Goal: Task Accomplishment & Management: Use online tool/utility

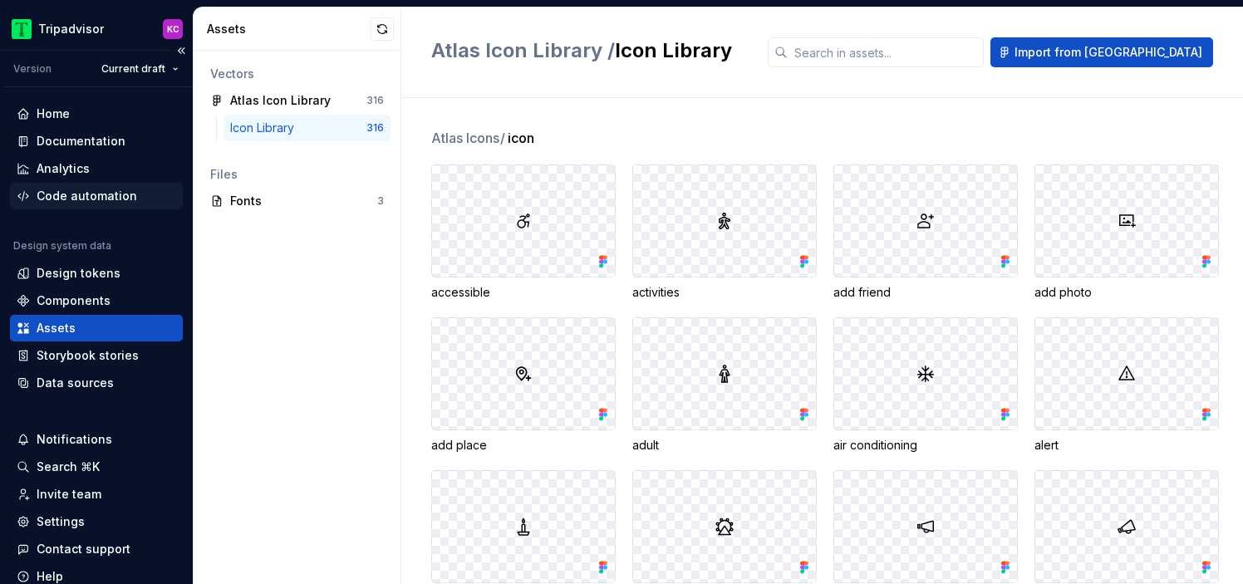
click at [96, 199] on div "Code automation" at bounding box center [87, 196] width 101 height 17
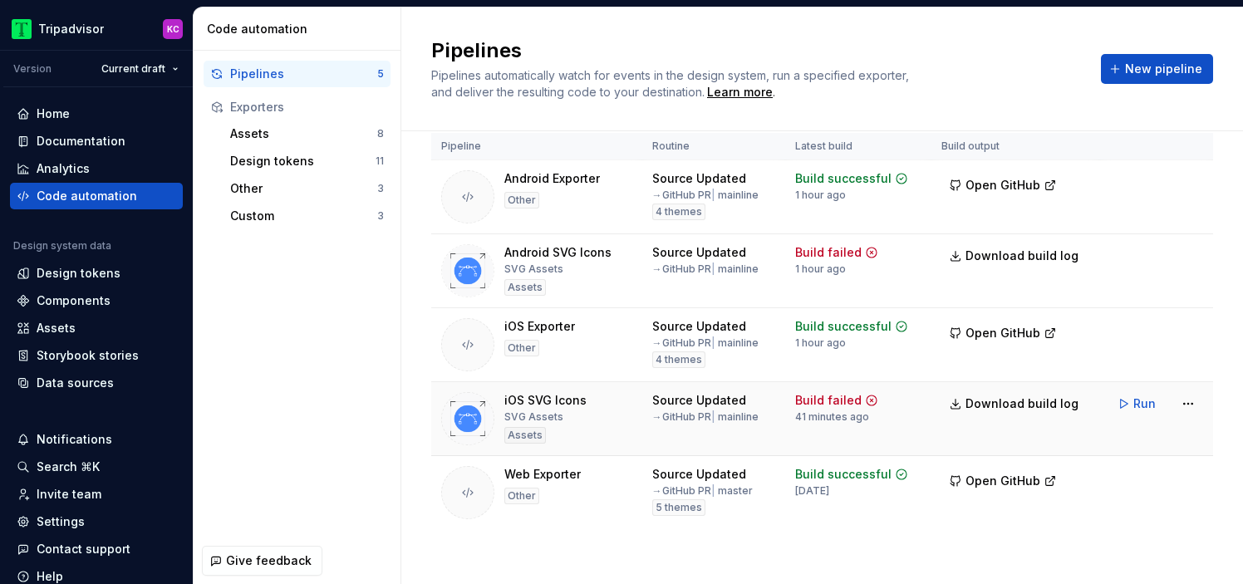
scroll to position [37, 0]
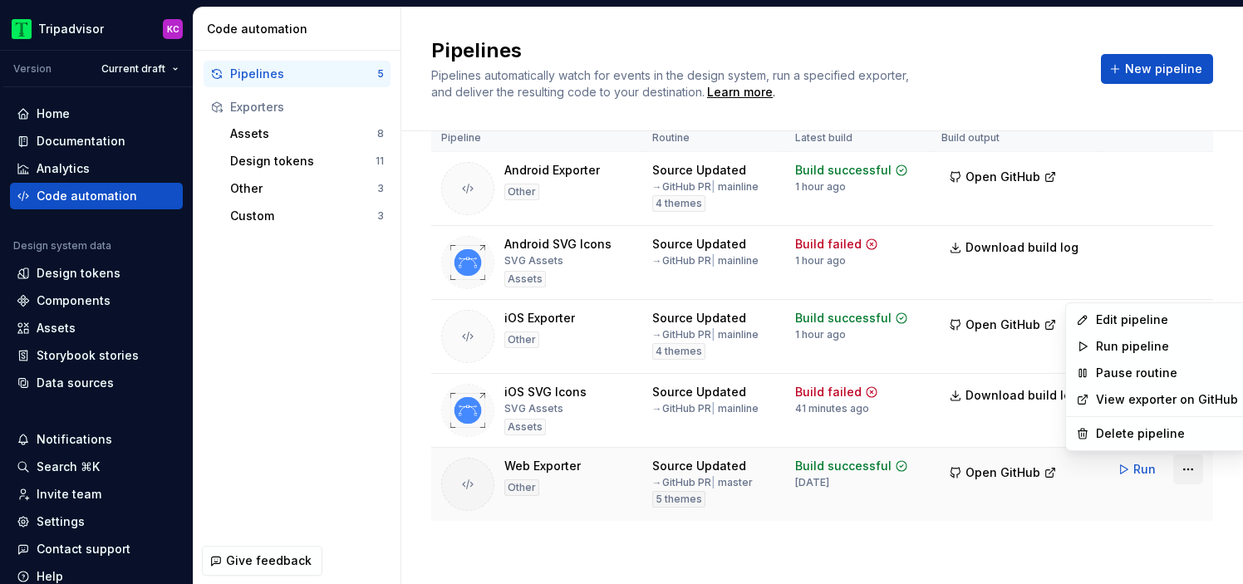
click at [1183, 464] on html "Tripadvisor KC Version Current draft Home Documentation Analytics Code automati…" at bounding box center [621, 292] width 1243 height 584
click at [1133, 316] on div "Edit pipeline" at bounding box center [1167, 320] width 142 height 17
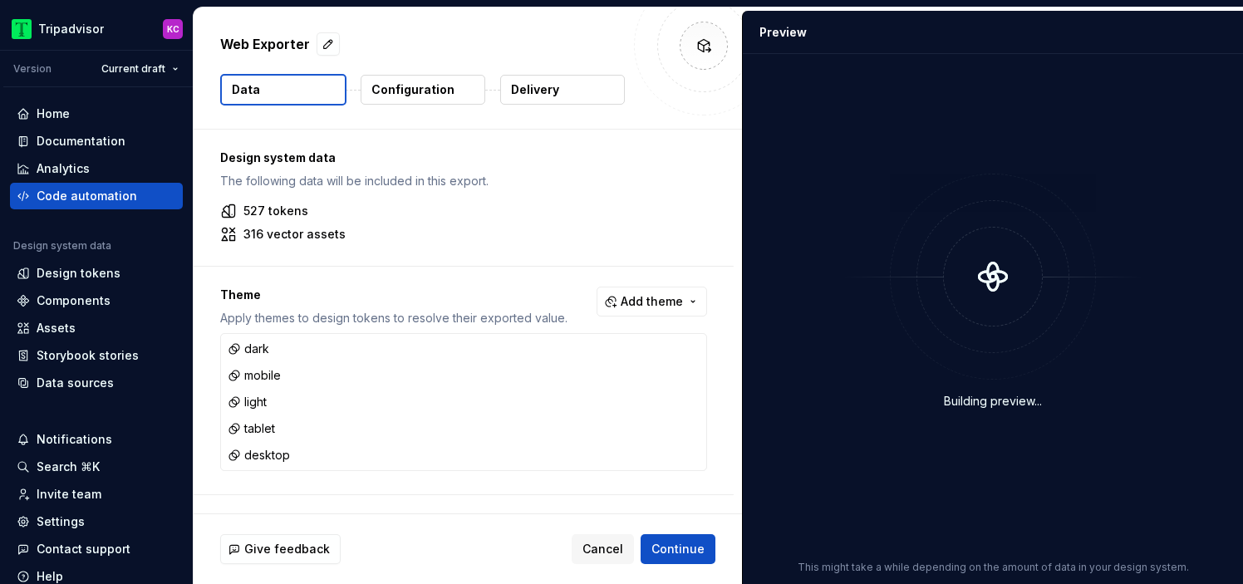
click at [579, 95] on button "Delivery" at bounding box center [562, 90] width 125 height 30
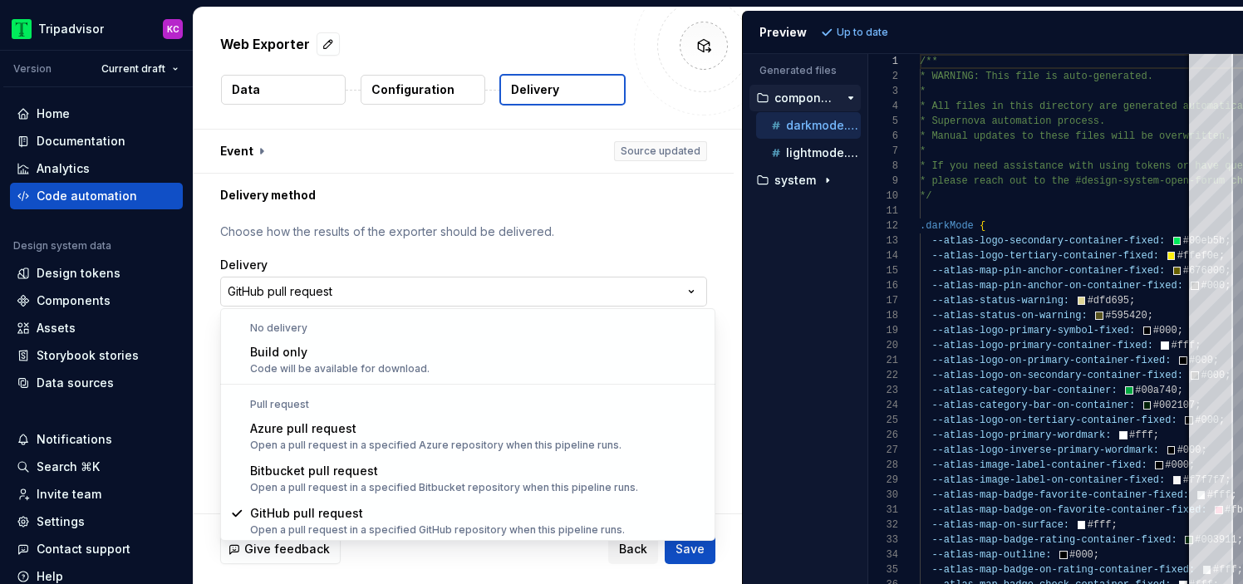
click at [504, 295] on html "**********" at bounding box center [621, 292] width 1243 height 584
click at [521, 244] on html "**********" at bounding box center [621, 292] width 1243 height 584
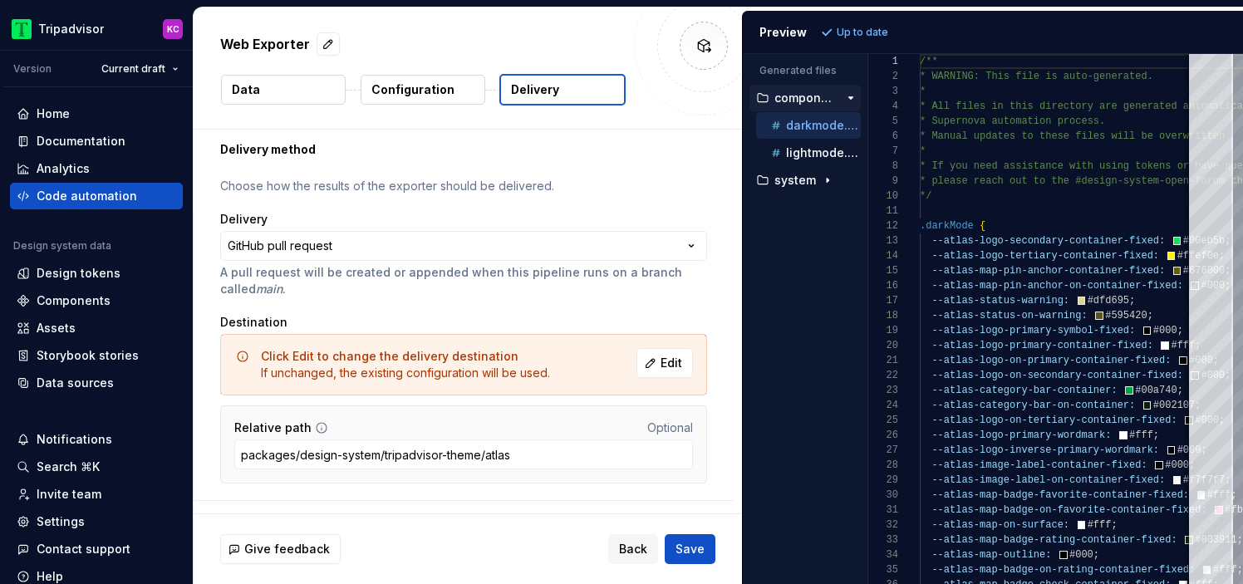
scroll to position [77, 0]
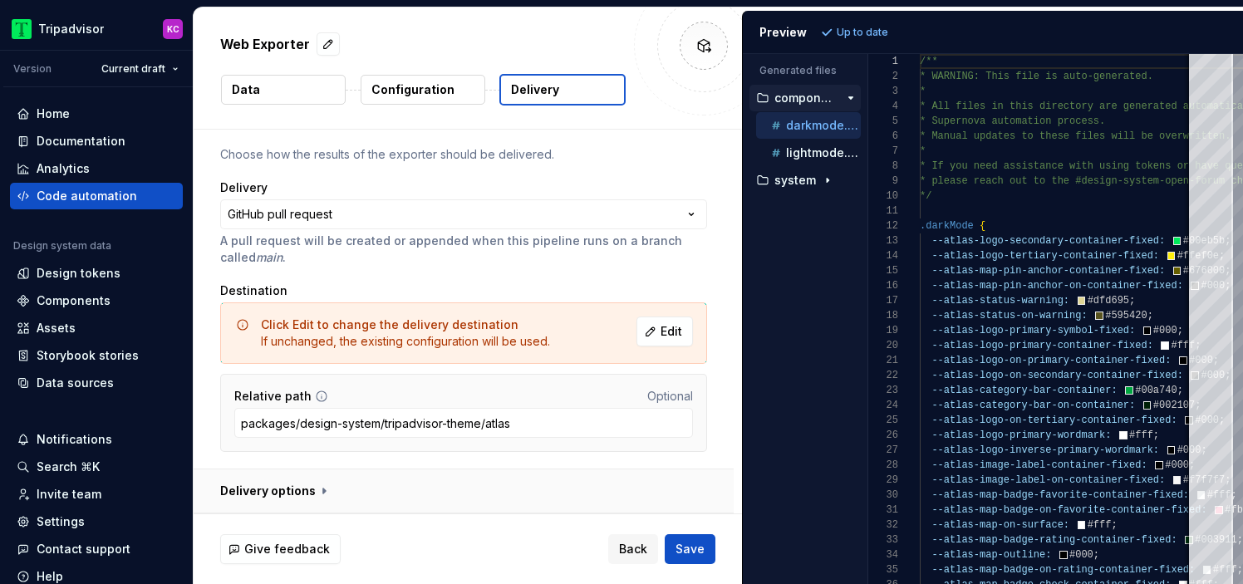
click at [288, 491] on button "button" at bounding box center [464, 491] width 540 height 43
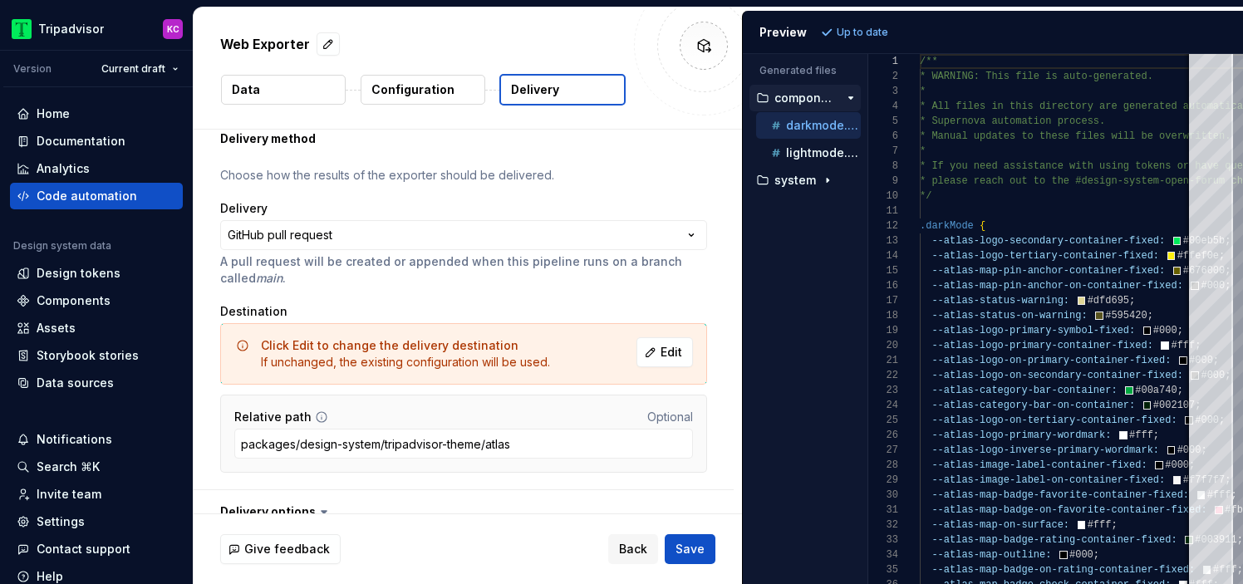
scroll to position [65, 0]
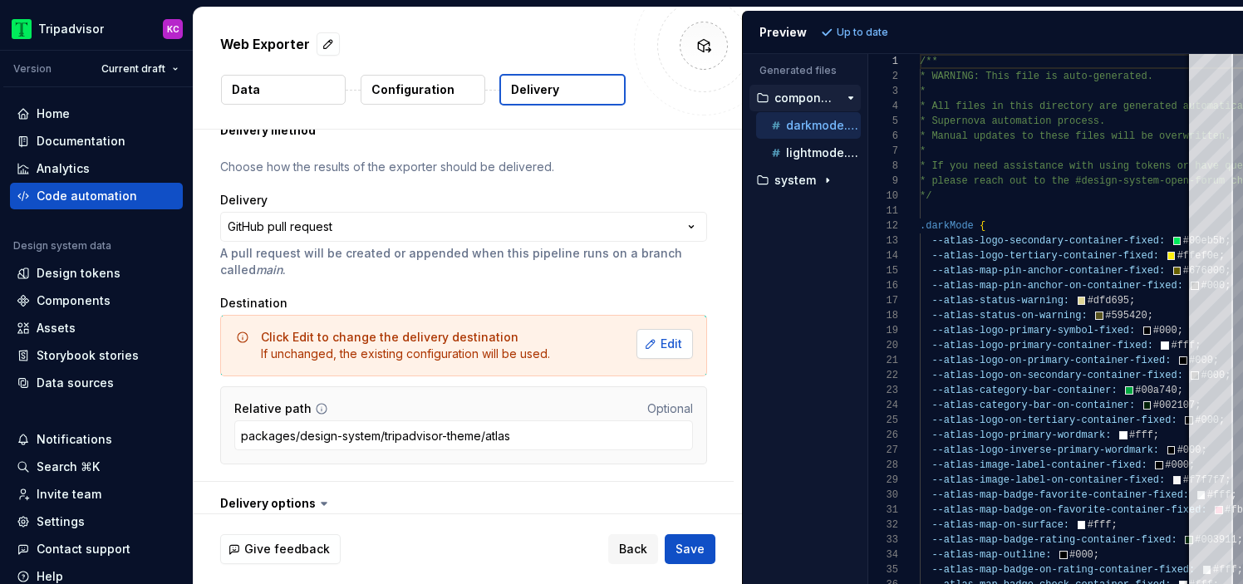
click at [672, 347] on span "Edit" at bounding box center [672, 344] width 22 height 17
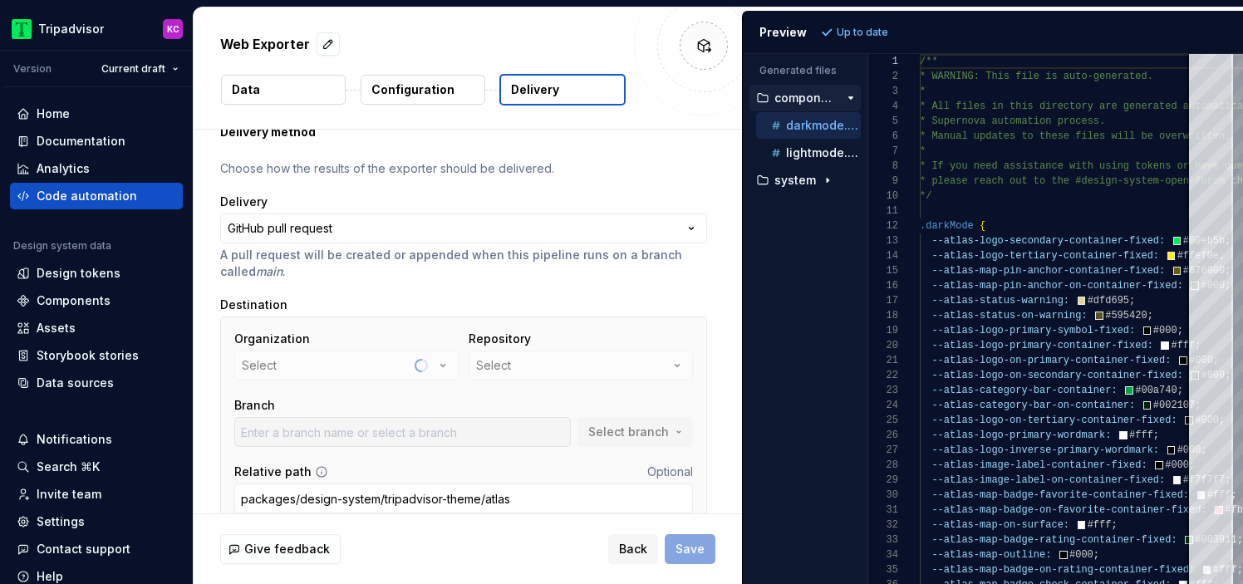
scroll to position [106, 0]
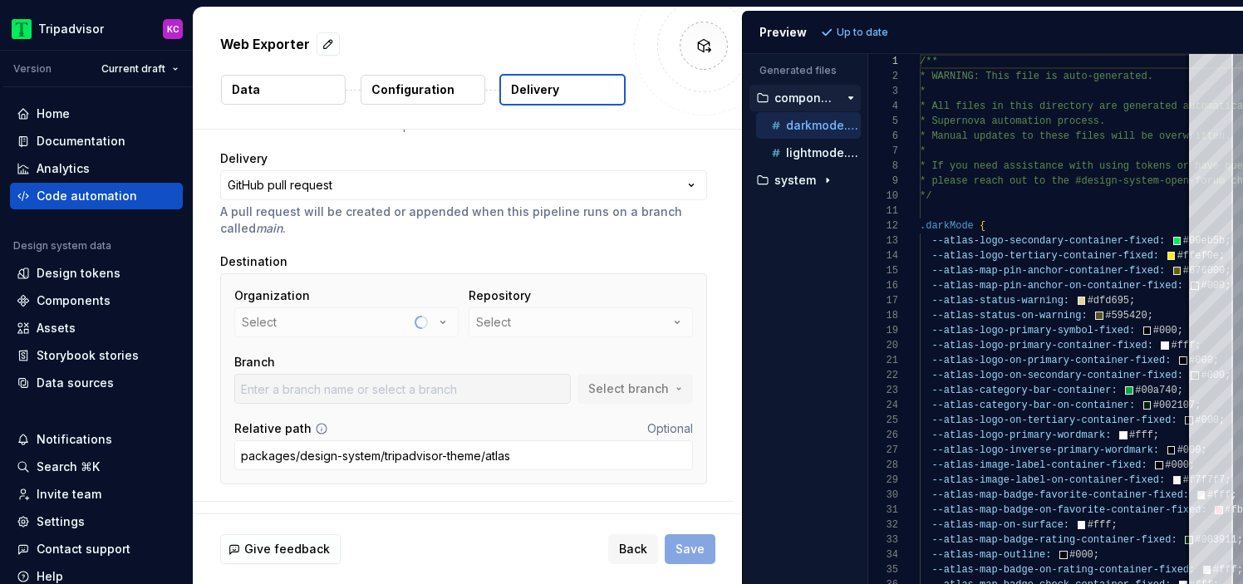
click at [606, 390] on div "Select branch" at bounding box center [636, 389] width 116 height 30
click at [517, 389] on div at bounding box center [402, 389] width 337 height 30
click at [588, 327] on button "Select" at bounding box center [581, 323] width 224 height 30
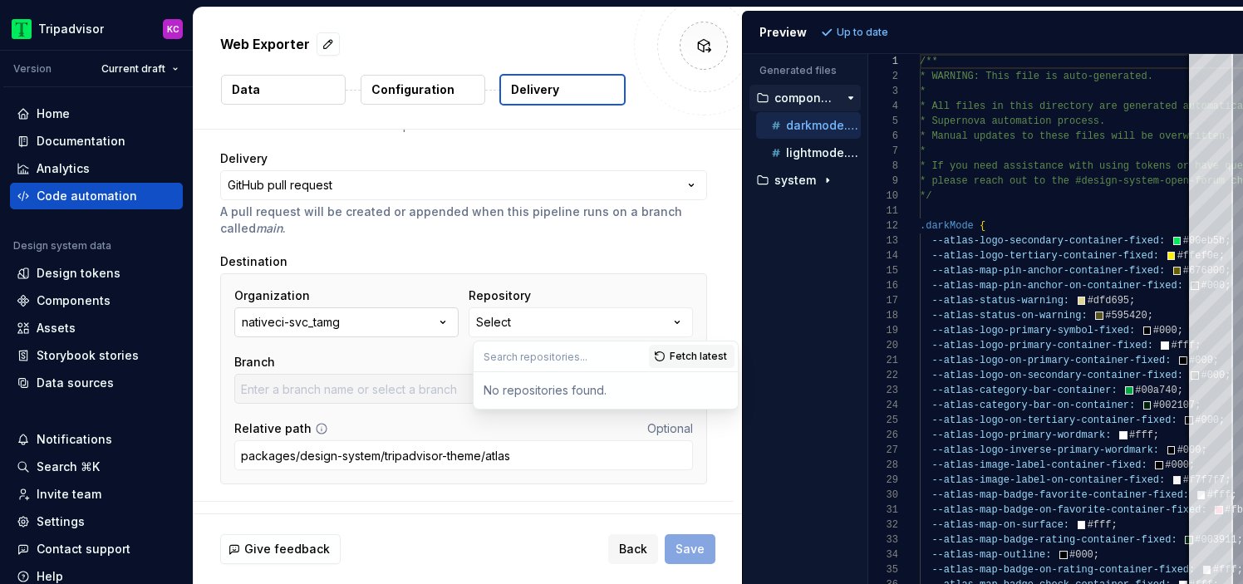
click at [360, 317] on button "nativeci-svc_tamg" at bounding box center [346, 323] width 224 height 30
click at [607, 233] on p "A pull request will be created or appended when this pipeline runs on a branch …" at bounding box center [463, 220] width 487 height 33
click at [529, 314] on button "Select" at bounding box center [581, 323] width 224 height 30
type input "web"
click at [539, 253] on div "**********" at bounding box center [463, 305] width 487 height 377
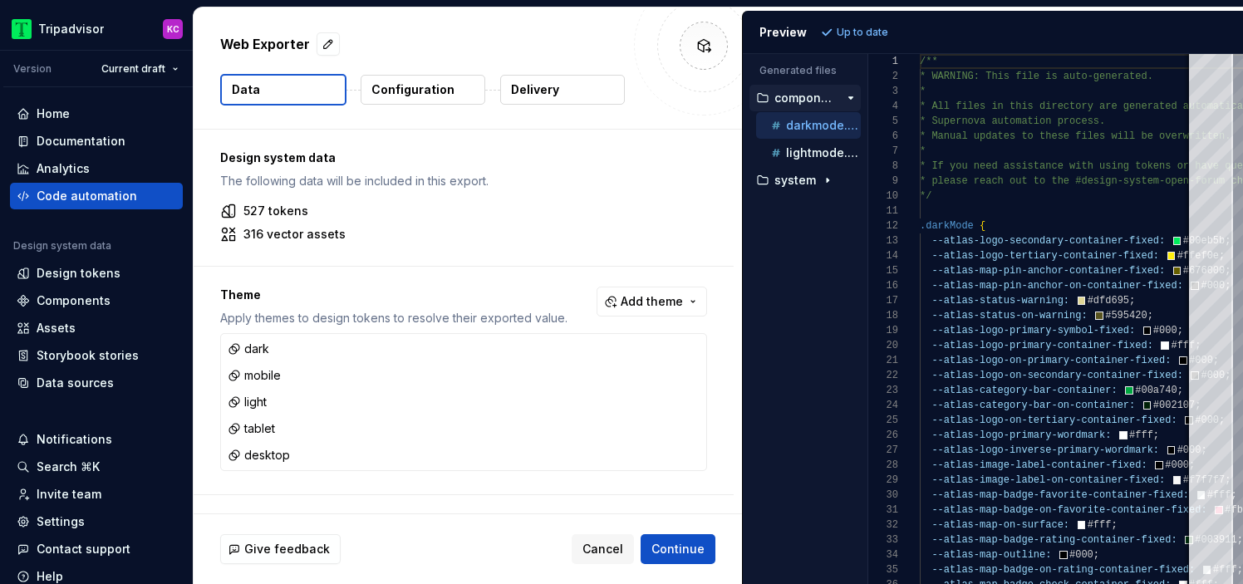
click at [501, 91] on button "Delivery" at bounding box center [562, 90] width 125 height 30
click at [540, 90] on p "Delivery" at bounding box center [535, 89] width 48 height 17
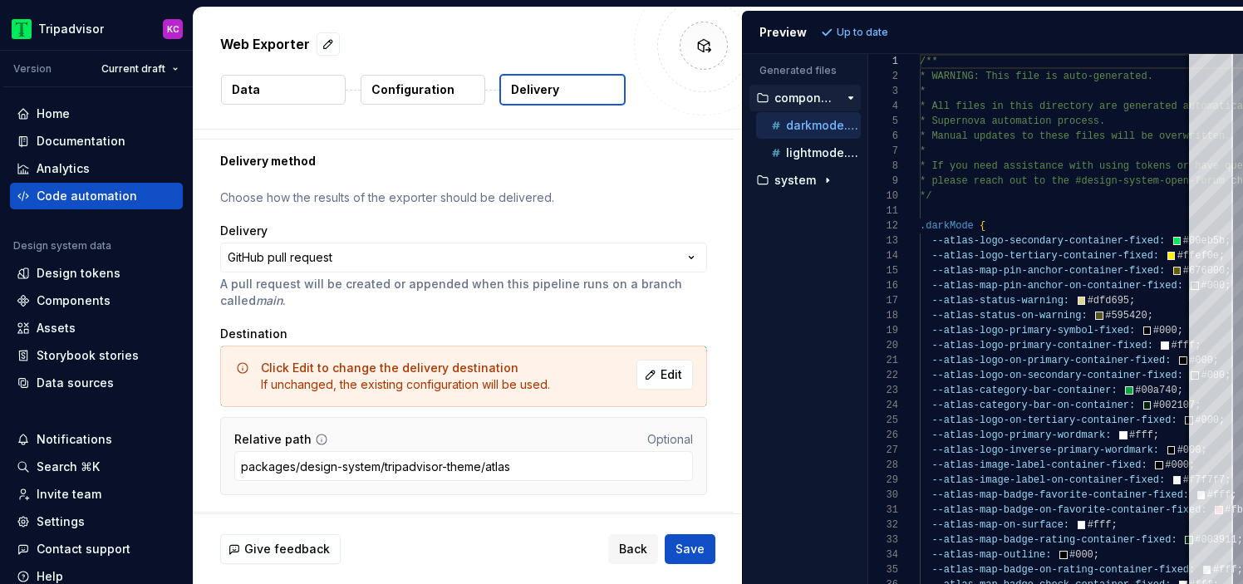
scroll to position [77, 0]
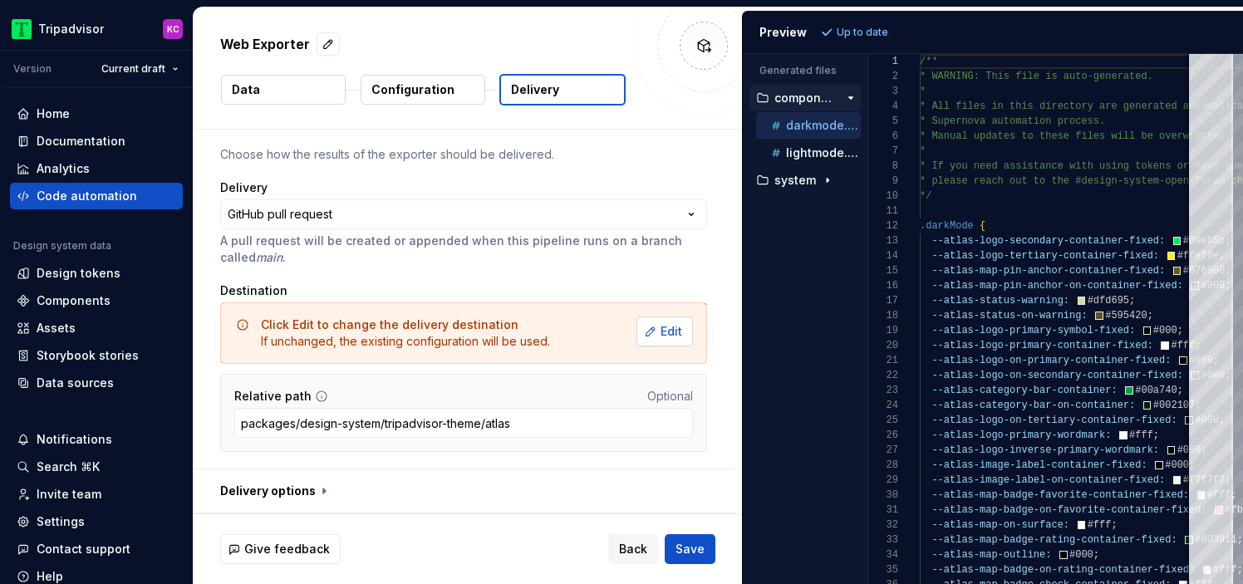
click at [668, 324] on button "Edit" at bounding box center [665, 332] width 57 height 30
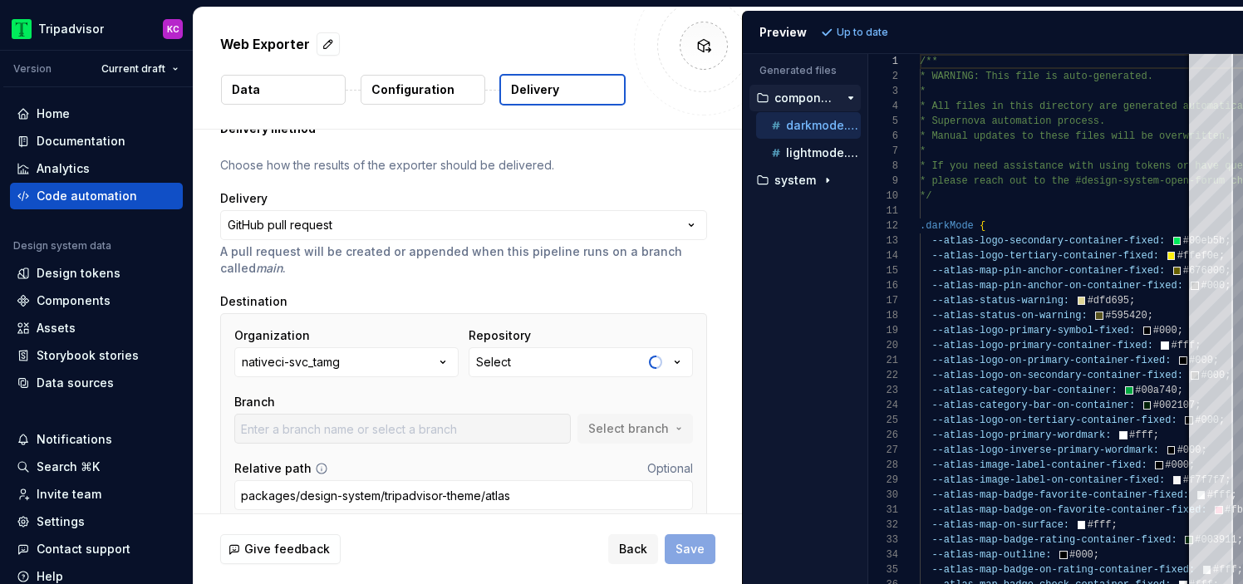
scroll to position [139, 0]
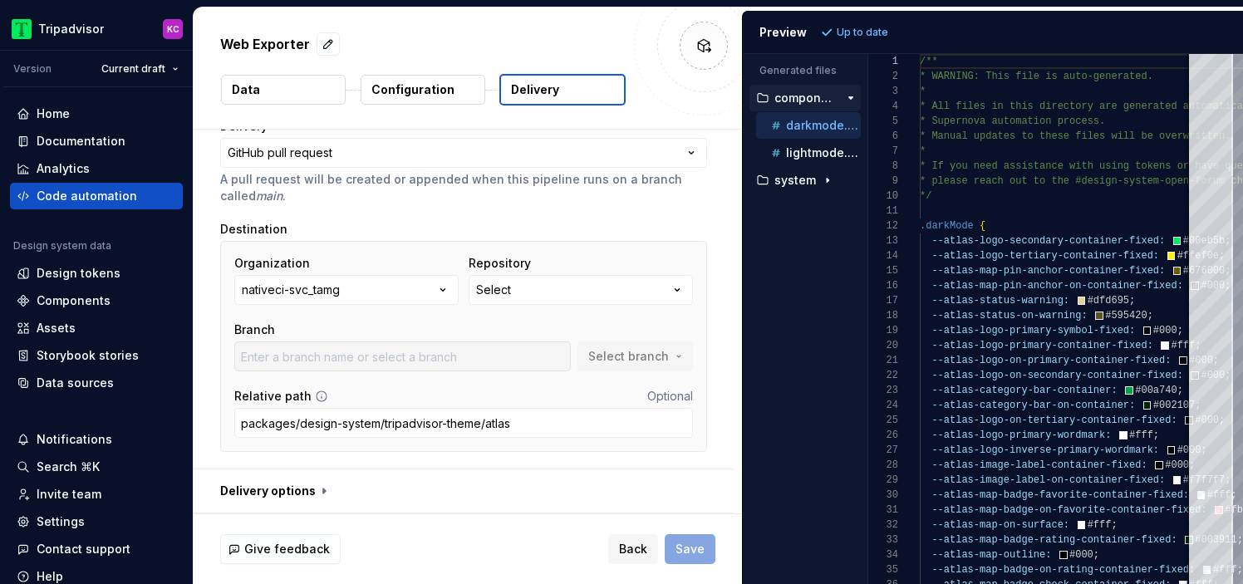
click at [647, 360] on div "Select branch" at bounding box center [636, 357] width 116 height 30
click at [584, 290] on button "Select" at bounding box center [581, 290] width 224 height 30
click at [578, 284] on button "Select" at bounding box center [581, 290] width 224 height 30
click at [50, 188] on div "Code automation" at bounding box center [87, 196] width 101 height 17
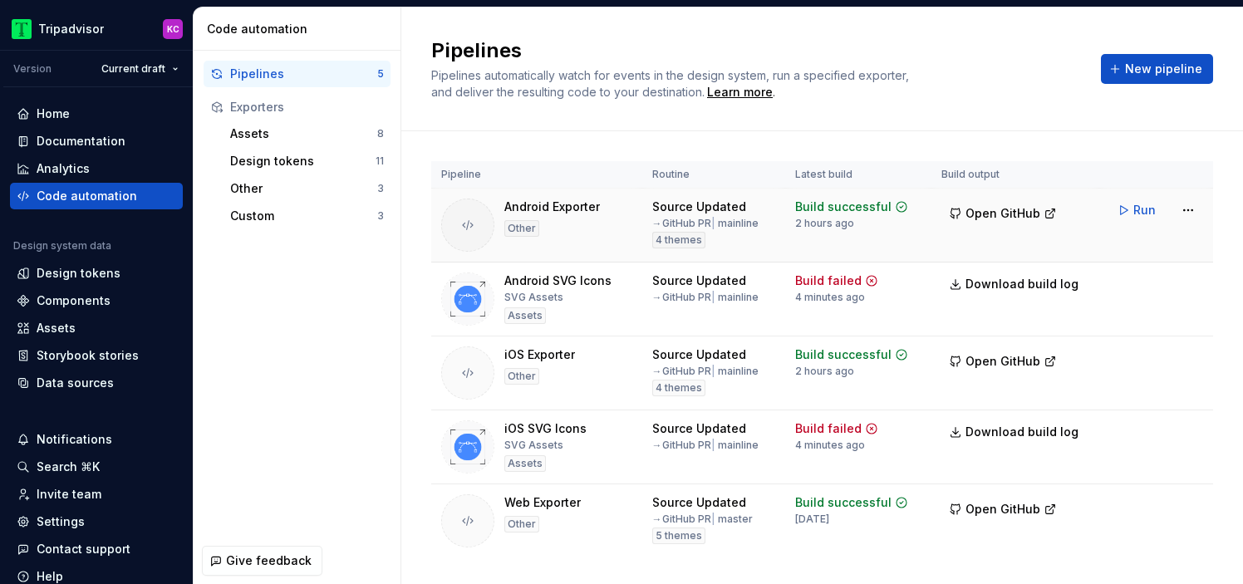
scroll to position [37, 0]
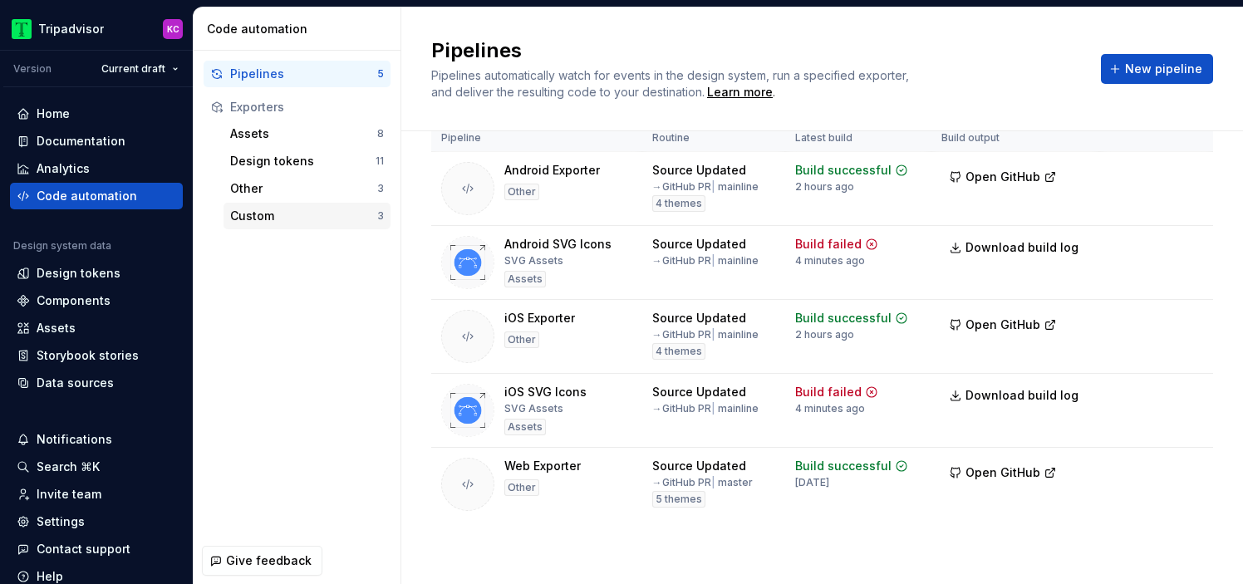
click at [253, 219] on div "Custom" at bounding box center [303, 216] width 147 height 17
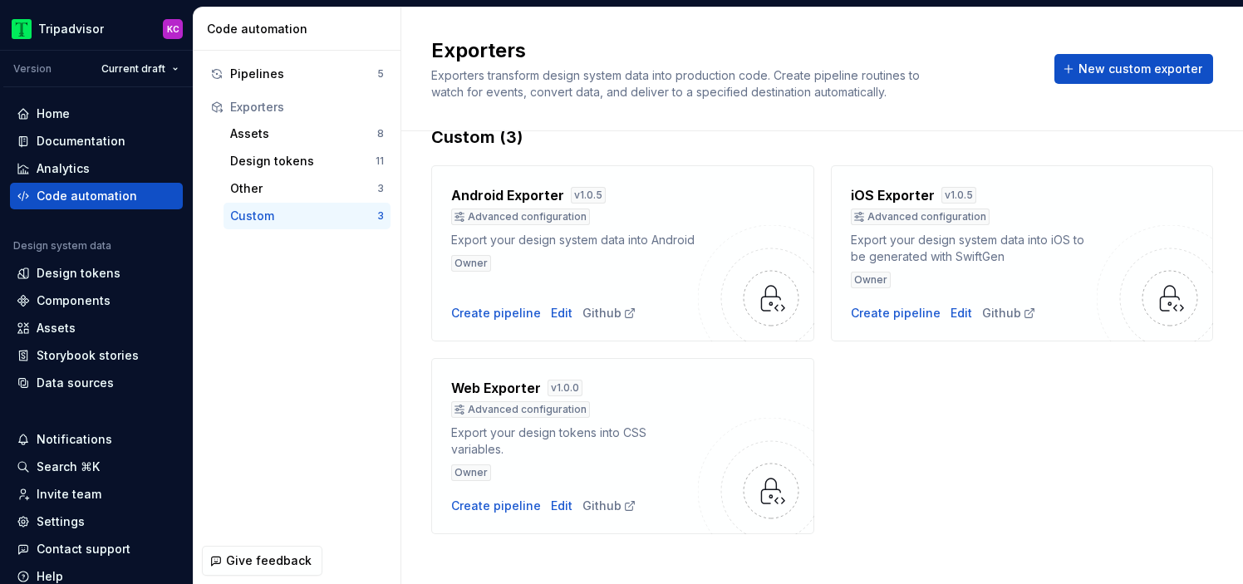
scroll to position [49, 0]
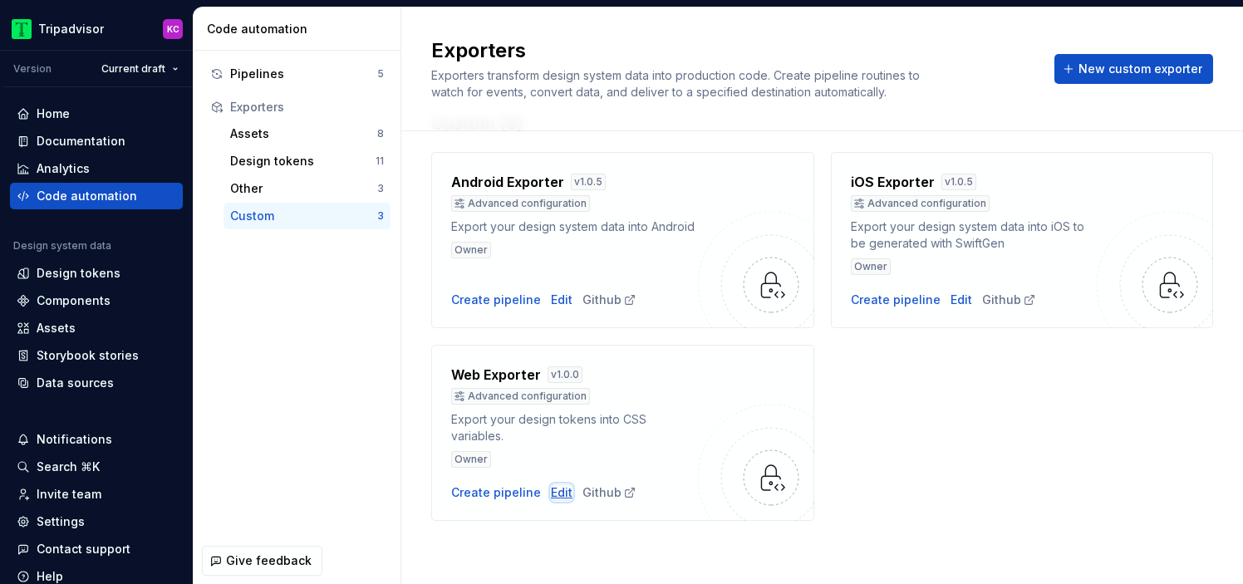
click at [560, 492] on div "Edit" at bounding box center [562, 493] width 22 height 17
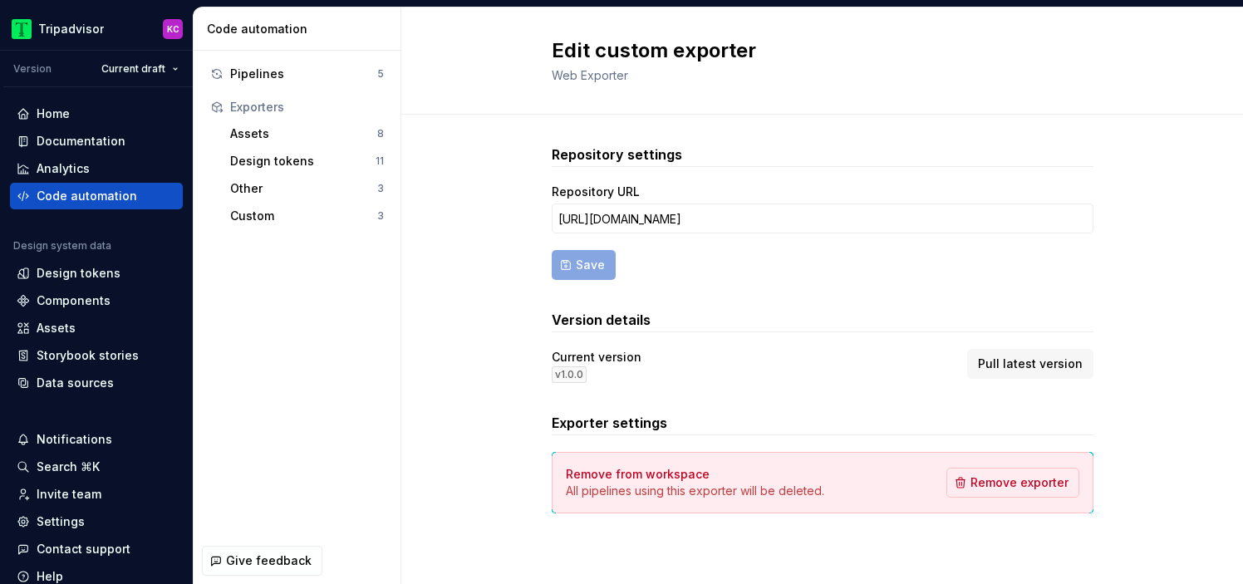
click at [793, 273] on form "Repository URL https://github.com/tripadv/supernova-token-web-exporter Save" at bounding box center [823, 232] width 542 height 96
click at [333, 270] on div "Pipelines 5 Exporters Assets 8 Design tokens 11 Other 3 Custom 3" at bounding box center [297, 294] width 207 height 487
click at [347, 66] on div "Pipelines" at bounding box center [303, 74] width 147 height 17
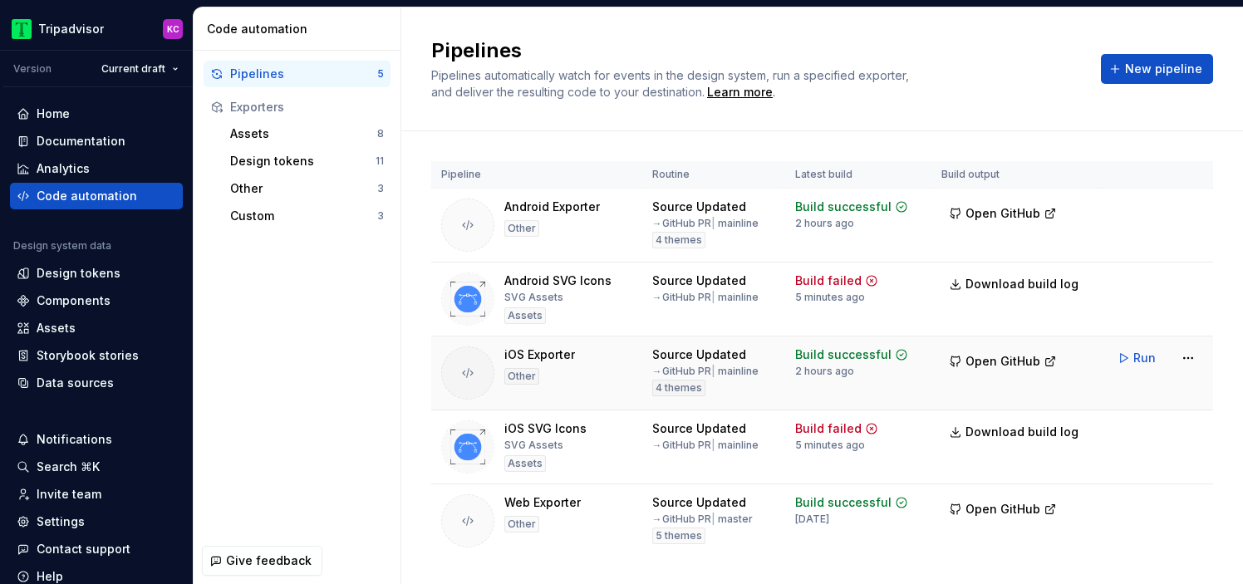
scroll to position [37, 0]
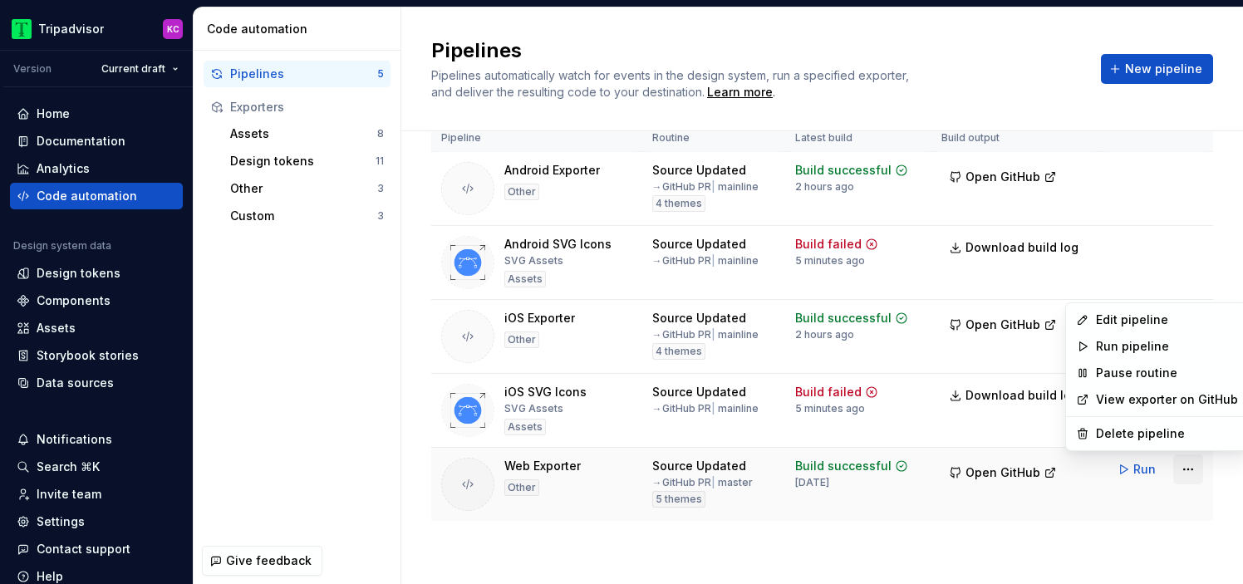
click at [1192, 470] on html "Tripadvisor KC Version Current draft Home Documentation Analytics Code automati…" at bounding box center [621, 292] width 1243 height 584
click at [1127, 316] on div "Edit pipeline" at bounding box center [1167, 320] width 142 height 17
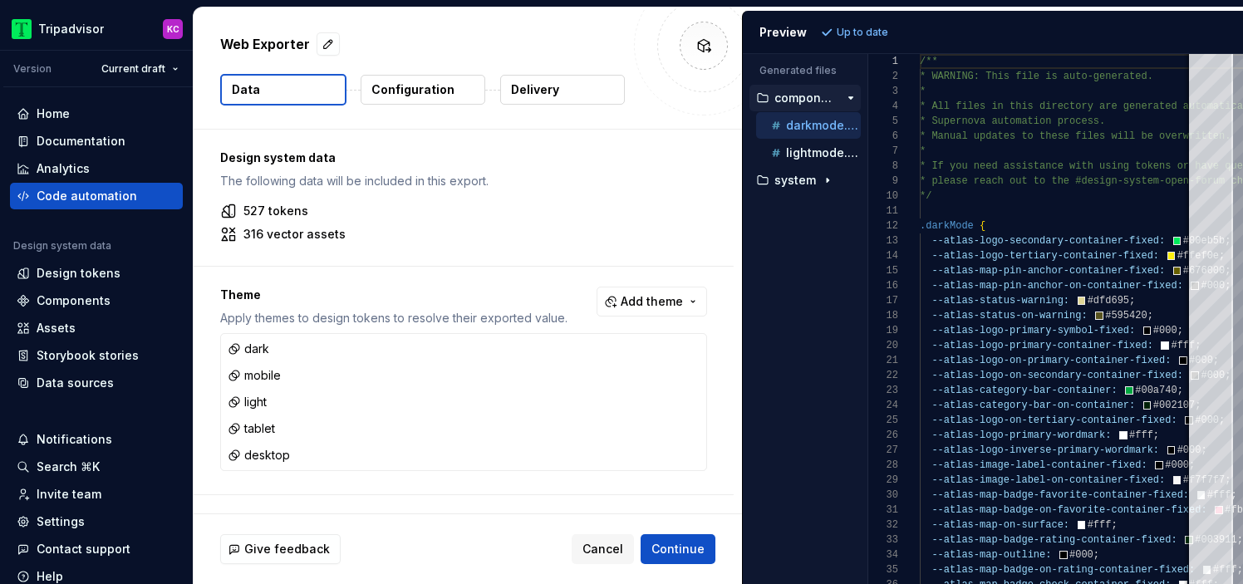
click at [523, 97] on p "Delivery" at bounding box center [535, 89] width 48 height 17
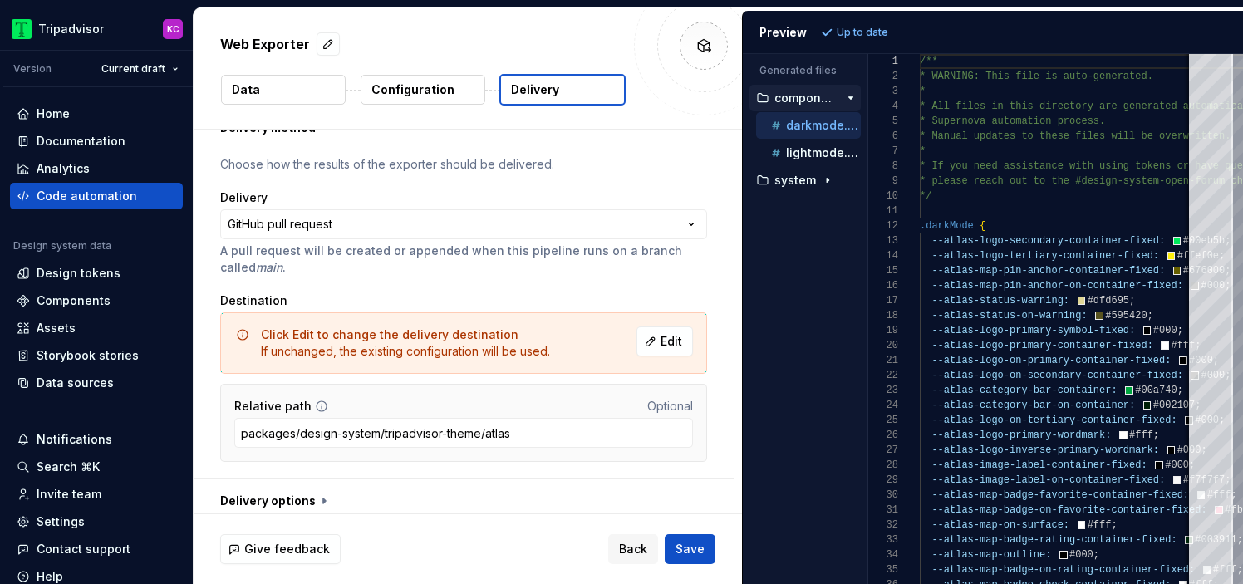
scroll to position [77, 0]
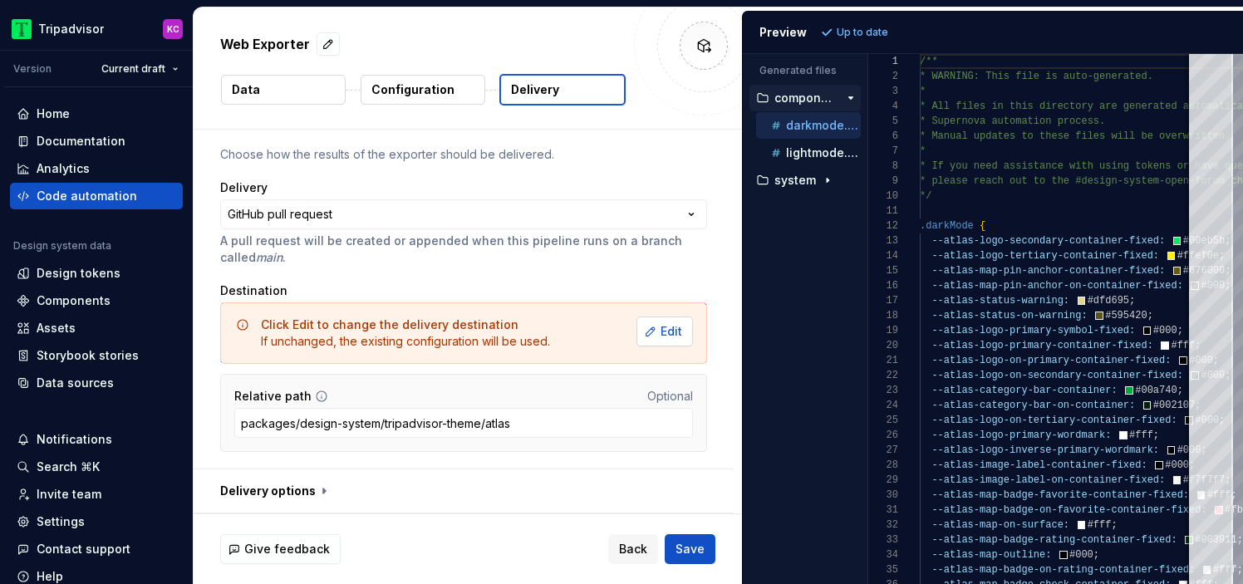
click at [674, 321] on button "Edit" at bounding box center [665, 332] width 57 height 30
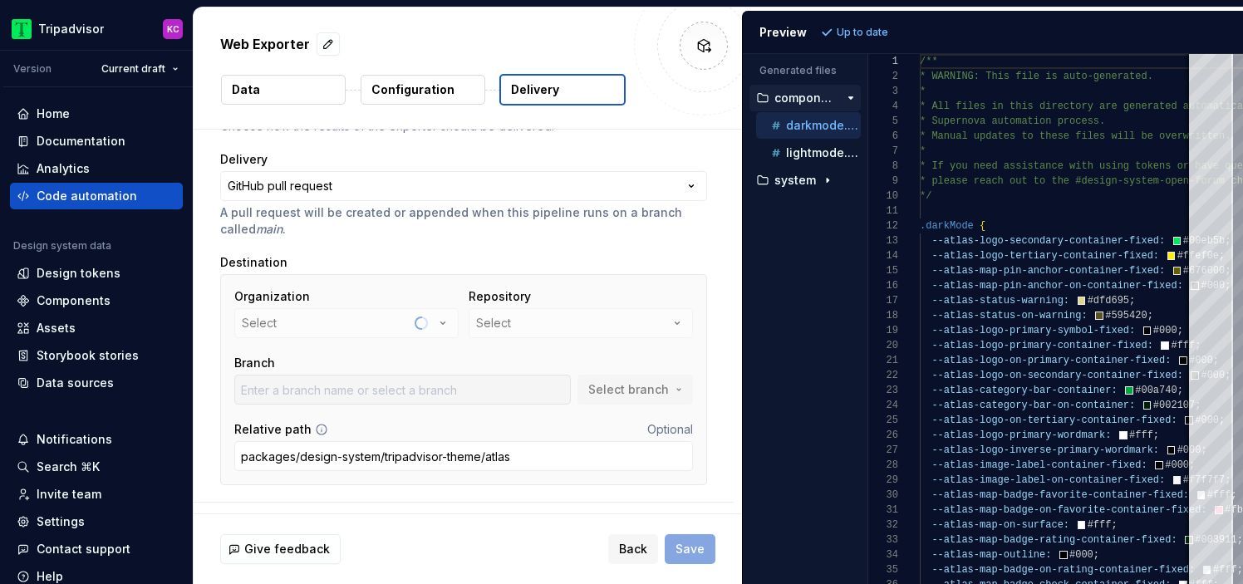
scroll to position [122, 0]
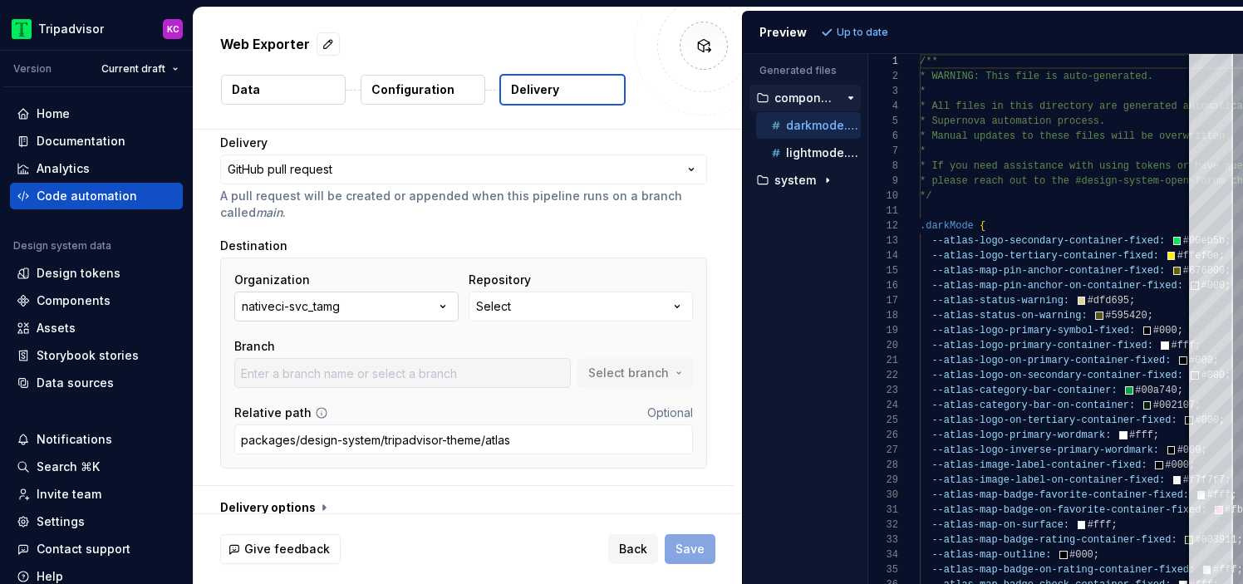
click at [407, 309] on button "nativeci-svc_tamg" at bounding box center [346, 307] width 224 height 30
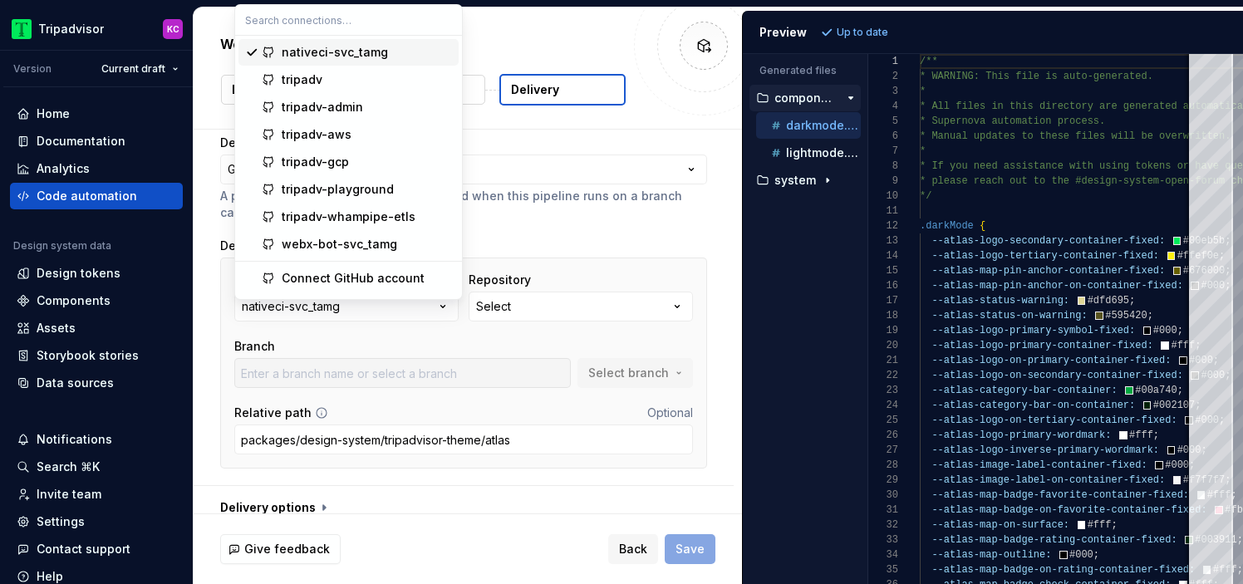
scroll to position [0, 0]
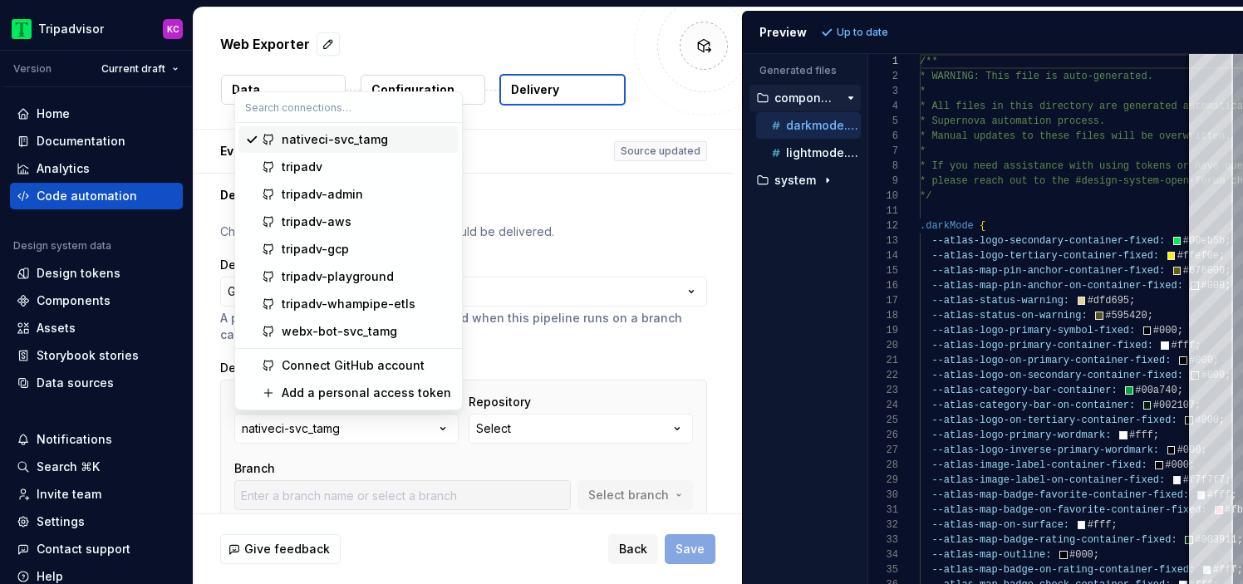
click at [582, 309] on div "**********" at bounding box center [463, 300] width 487 height 86
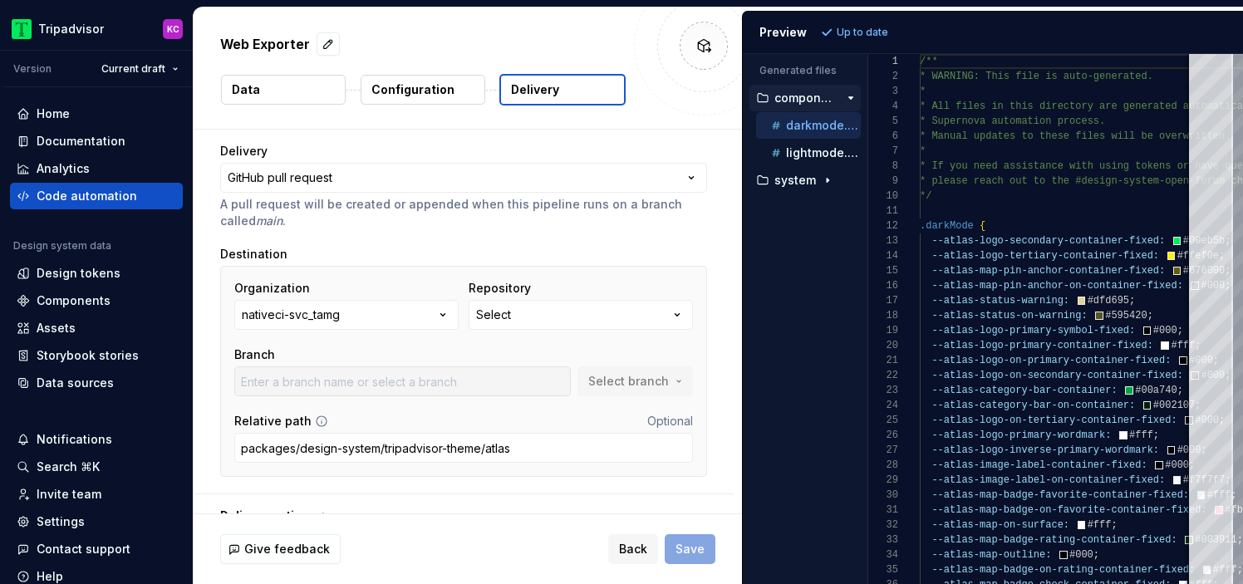
scroll to position [139, 0]
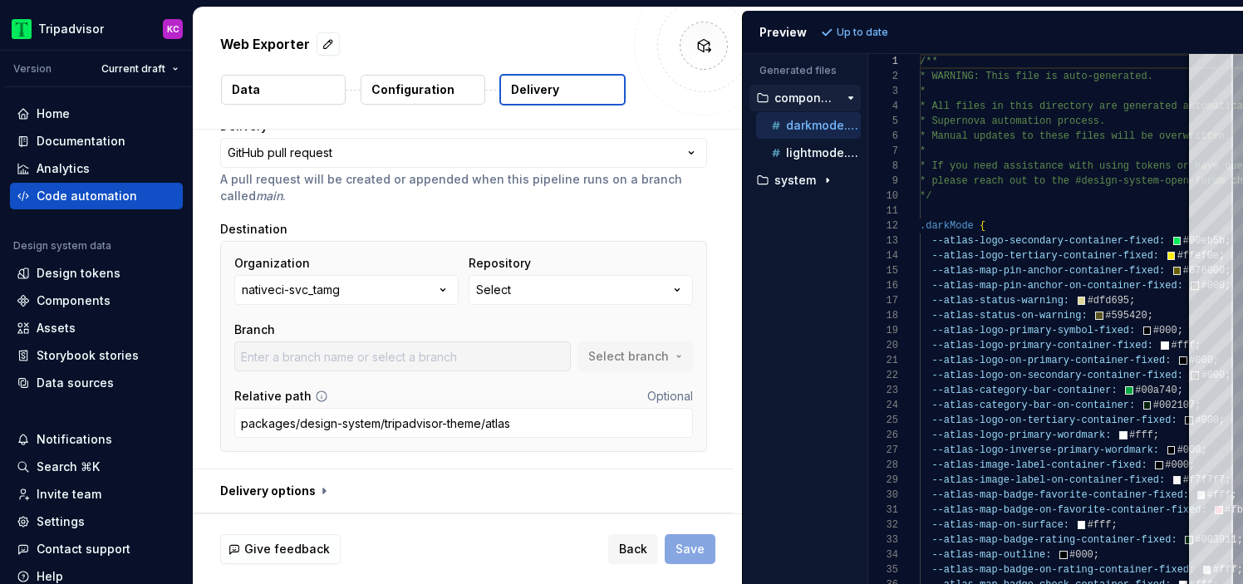
click at [743, 316] on div "Accessibility guide for tree . Navigate the tree with the arrow keys. Common tr…" at bounding box center [805, 333] width 125 height 504
click at [301, 487] on button "button" at bounding box center [464, 491] width 540 height 43
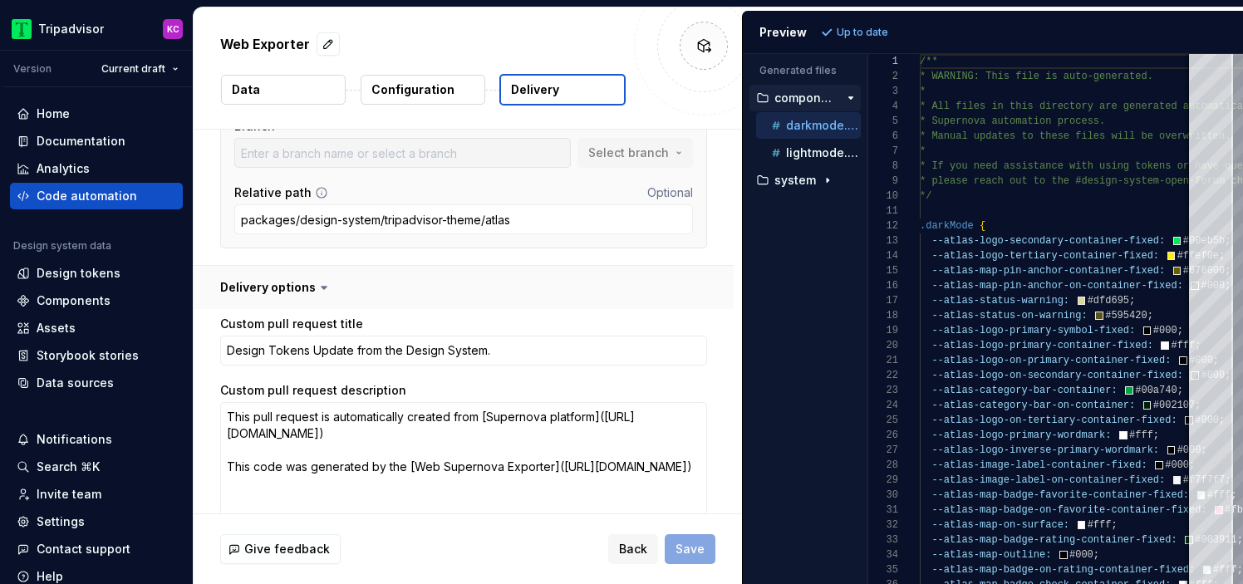
scroll to position [401, 0]
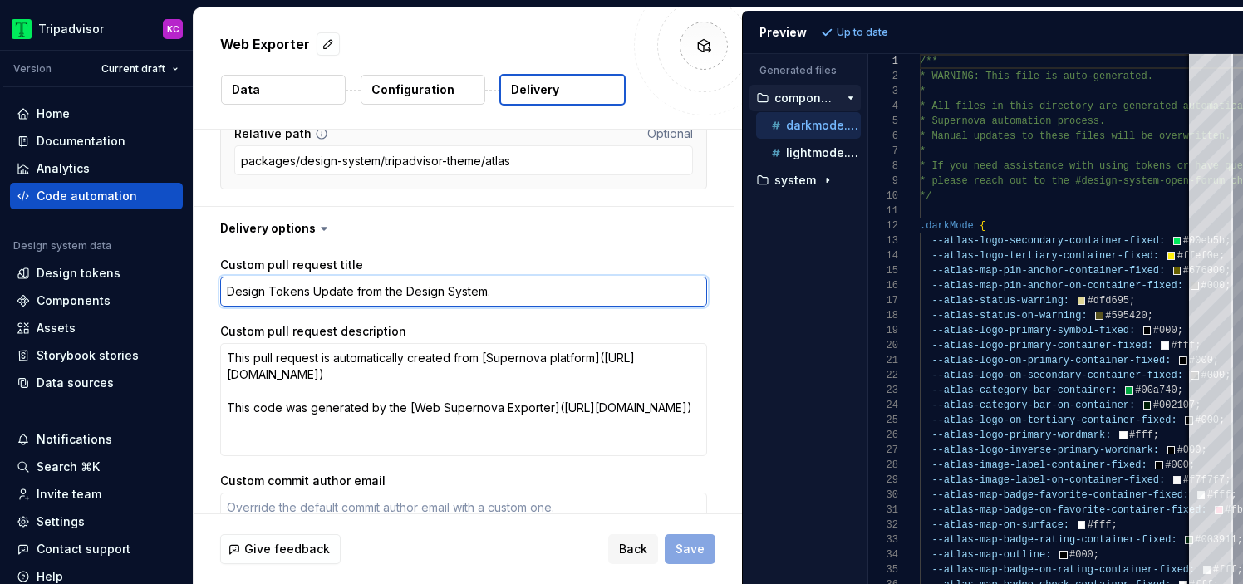
click at [342, 284] on textarea "Design Tokens Update from the Design System." at bounding box center [463, 292] width 487 height 30
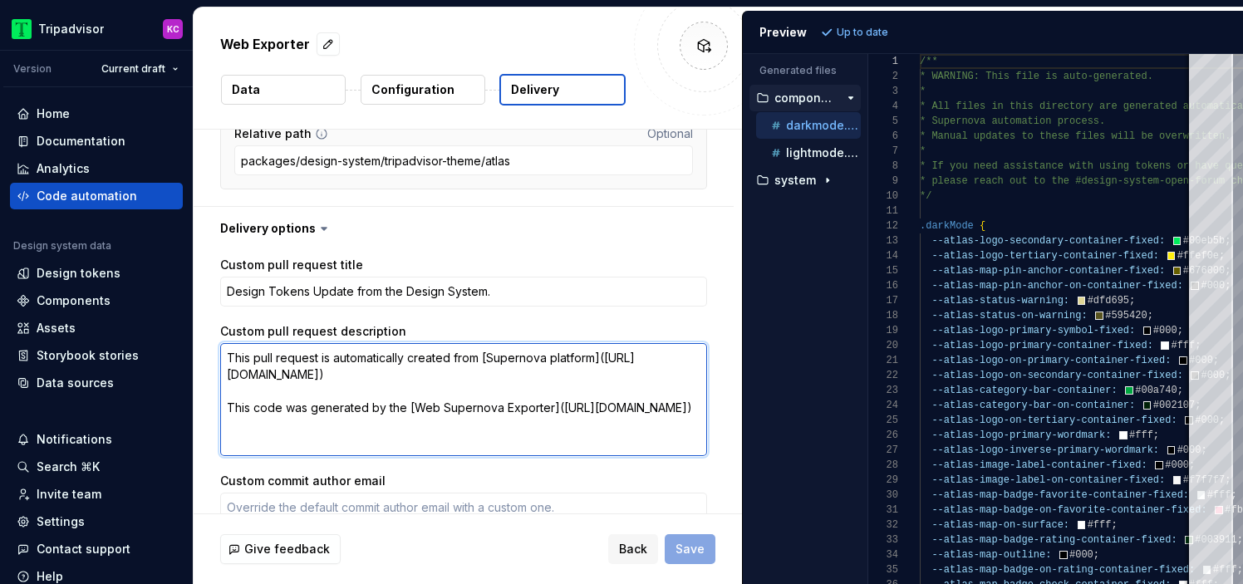
click at [433, 357] on textarea "This pull request is automatically created from [Supernova platform]([URL][DOMA…" at bounding box center [463, 399] width 487 height 113
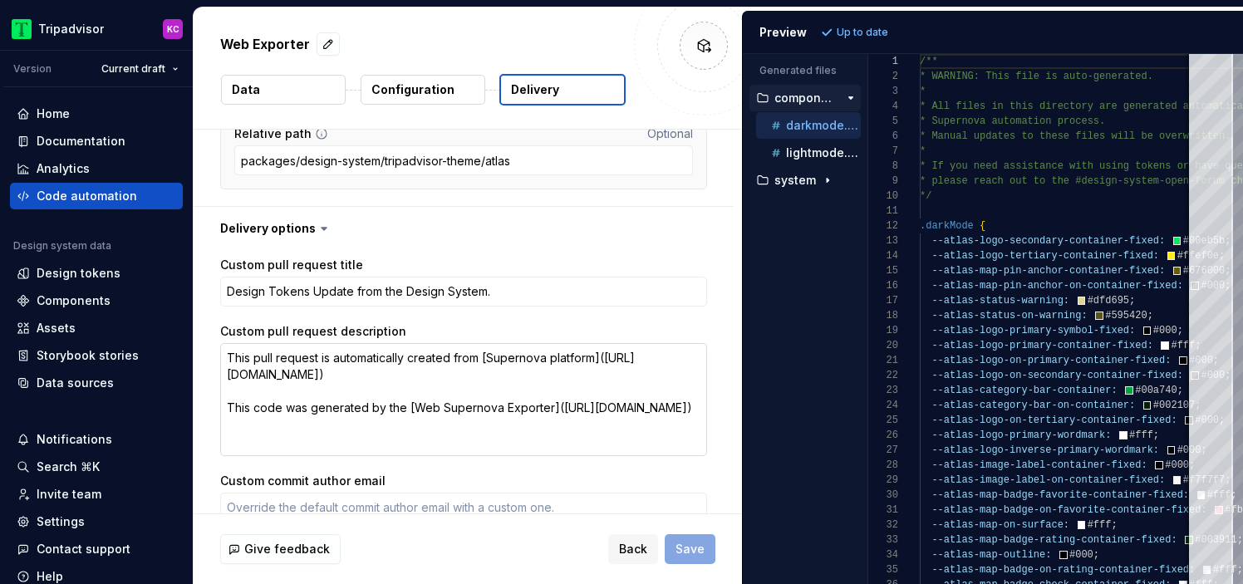
type textarea "*"
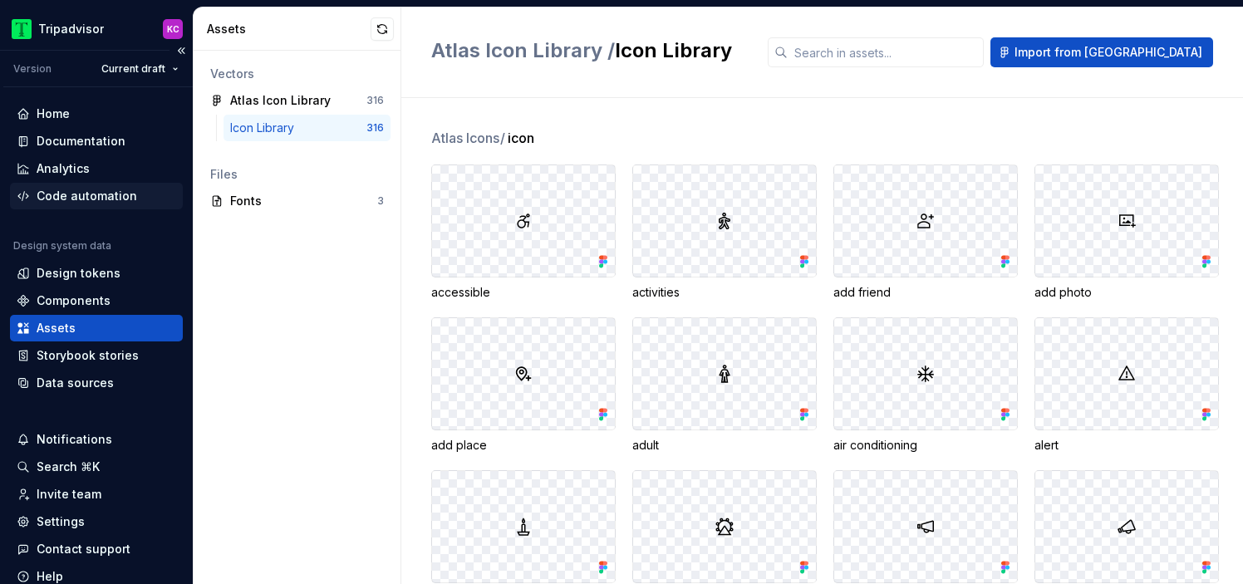
click at [79, 199] on div "Code automation" at bounding box center [87, 196] width 101 height 17
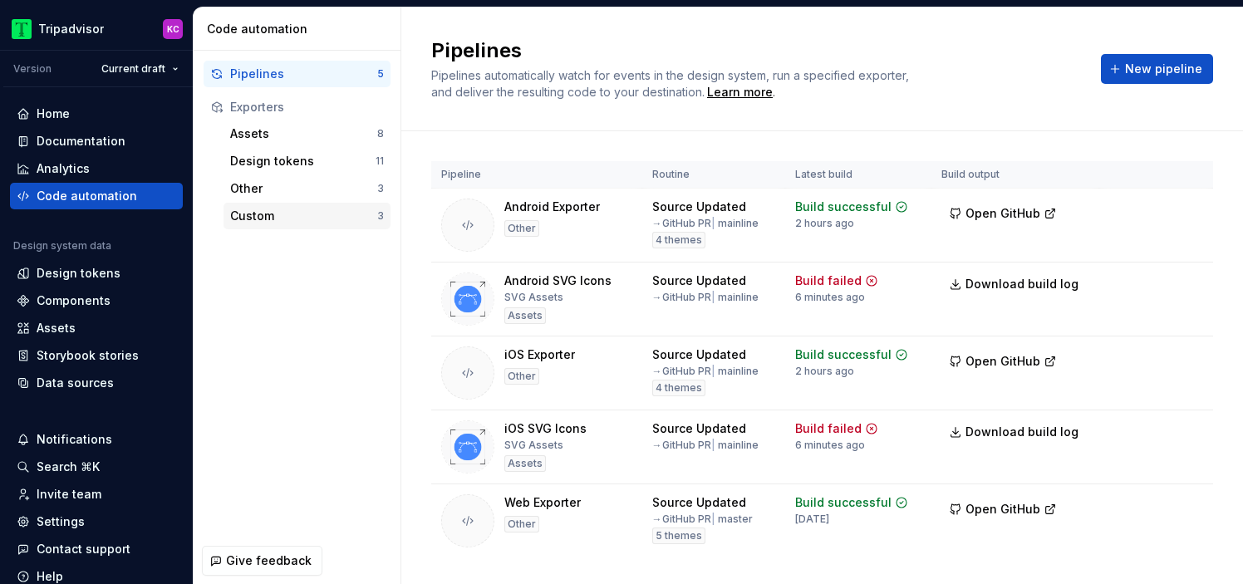
click at [322, 209] on div "Custom" at bounding box center [303, 216] width 147 height 17
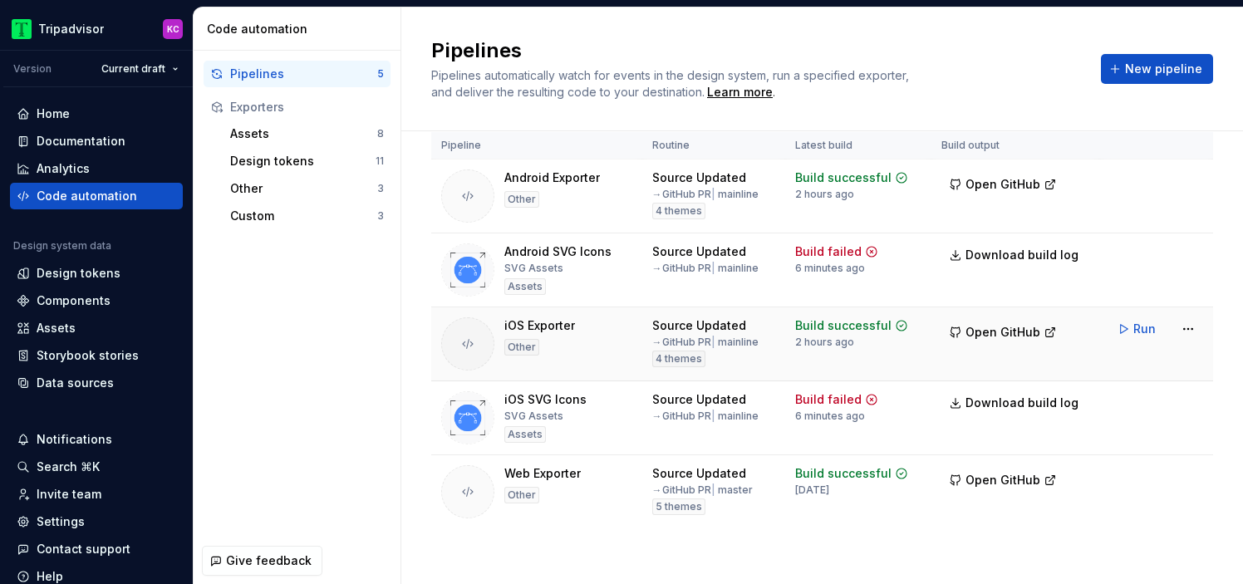
scroll to position [37, 0]
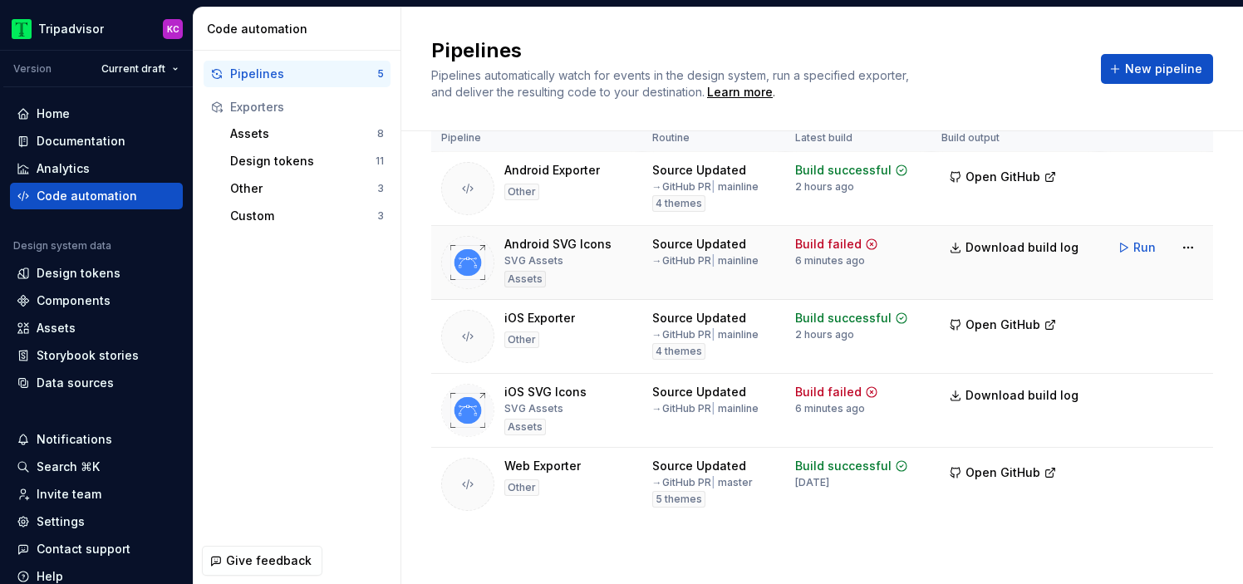
click at [541, 259] on div "SVG Assets" at bounding box center [533, 260] width 59 height 13
click at [308, 126] on div "Assets" at bounding box center [303, 133] width 147 height 17
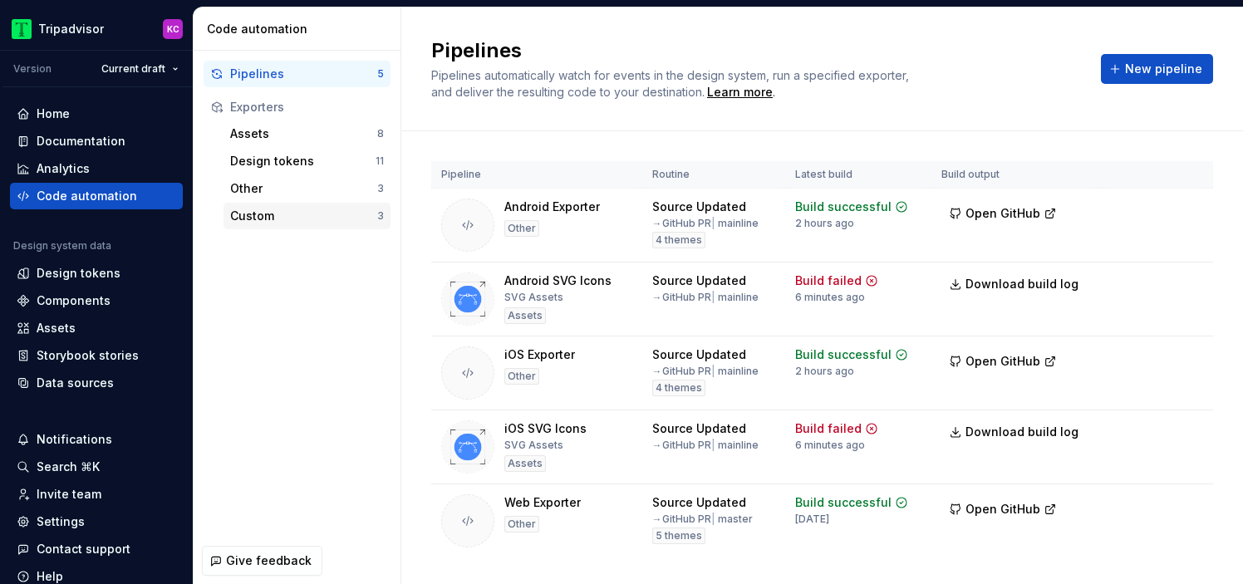
click at [295, 214] on div "Custom" at bounding box center [303, 216] width 147 height 17
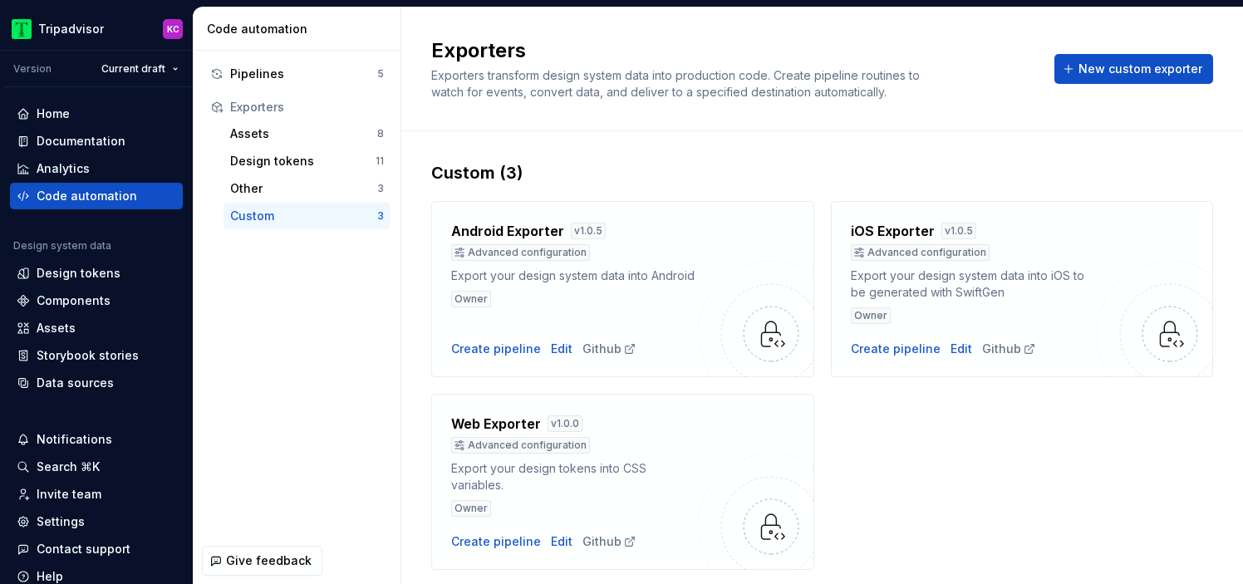
scroll to position [49, 0]
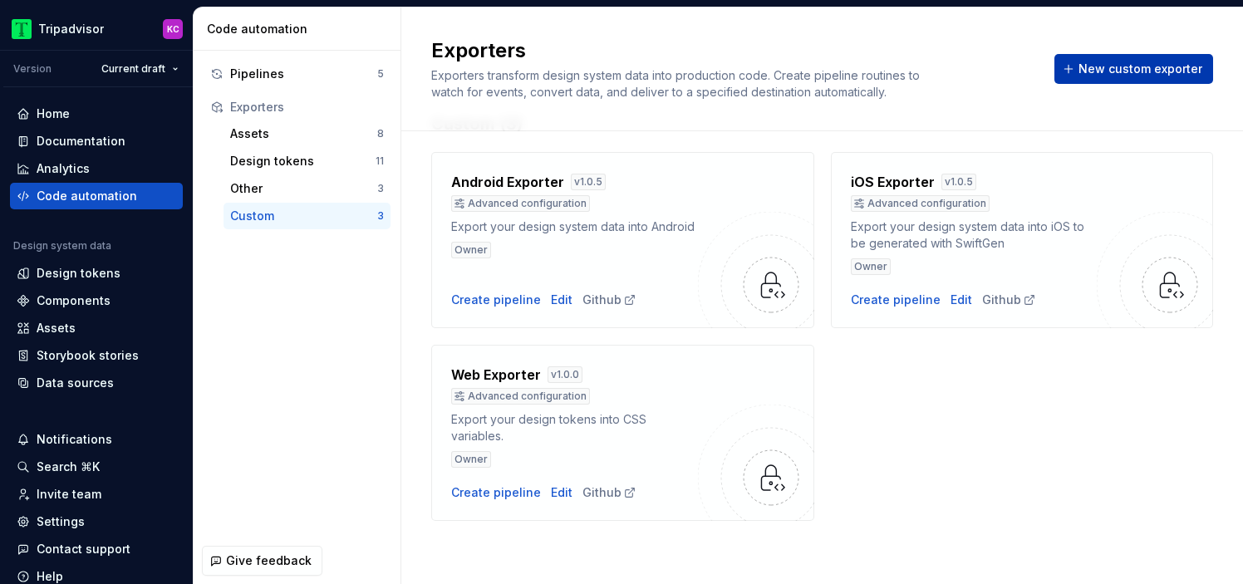
click at [1098, 71] on span "New custom exporter" at bounding box center [1141, 69] width 124 height 17
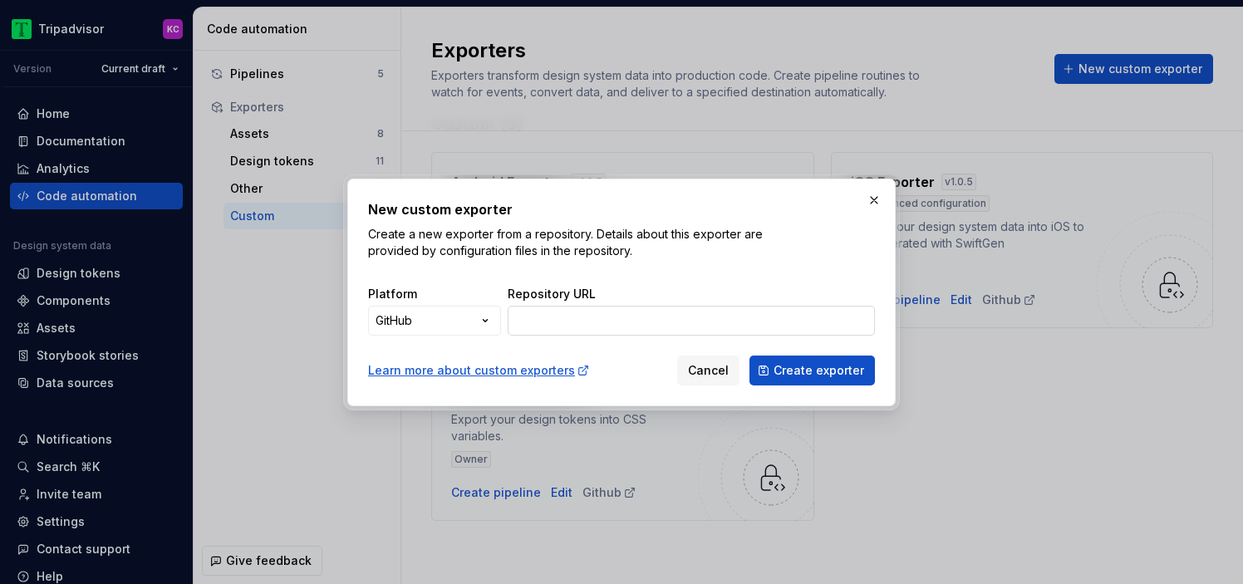
click at [632, 326] on input "Repository URL" at bounding box center [691, 321] width 367 height 30
type input "https://github.com/tripadv/supernova-icons-web-exporter"
click at [843, 375] on span "Create exporter" at bounding box center [819, 370] width 91 height 17
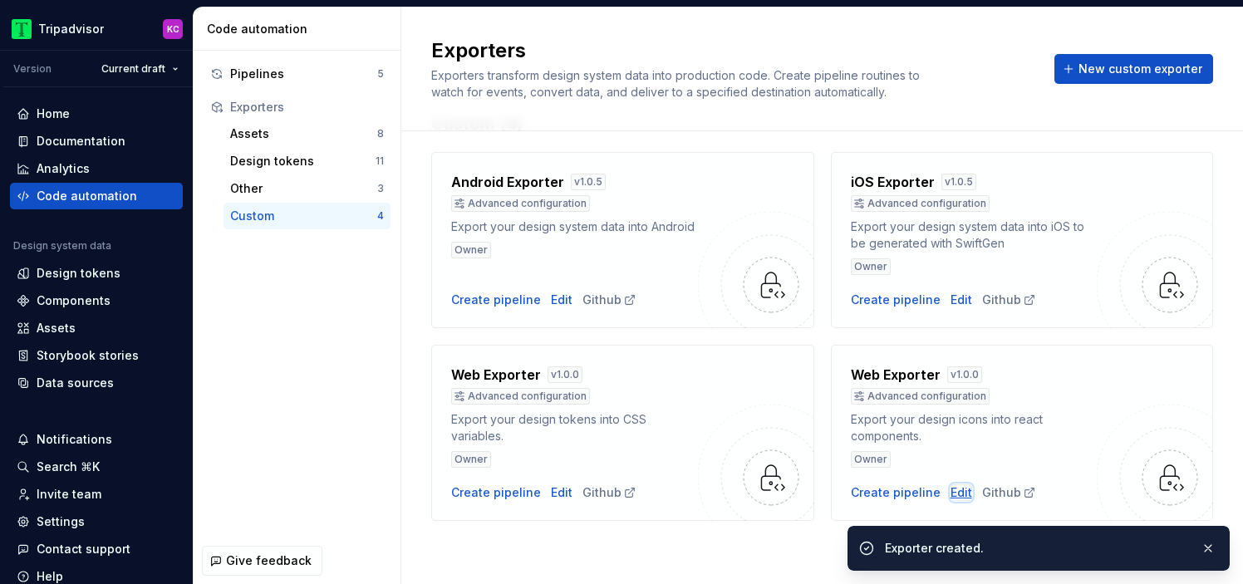
click at [956, 494] on div "Edit" at bounding box center [962, 493] width 22 height 17
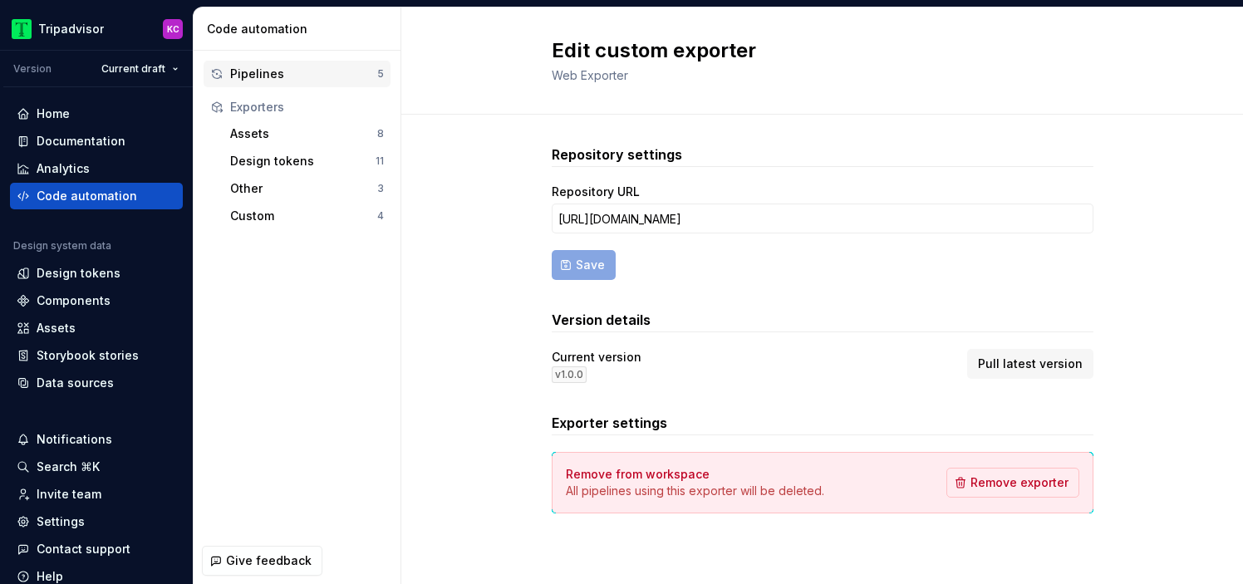
click at [279, 76] on div "Pipelines" at bounding box center [303, 74] width 147 height 17
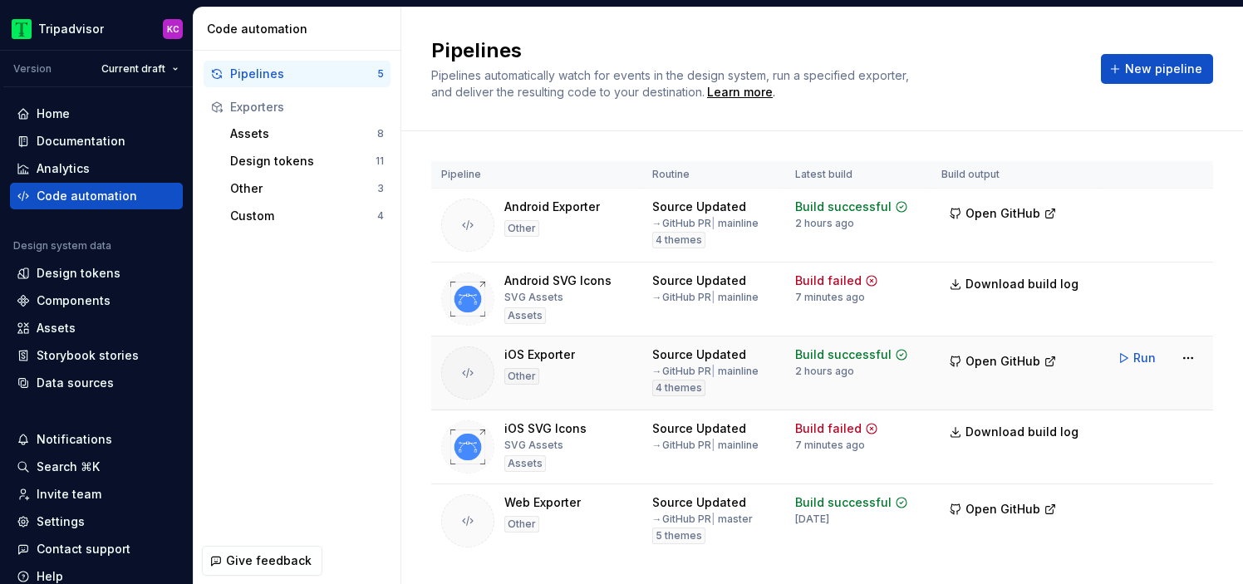
scroll to position [37, 0]
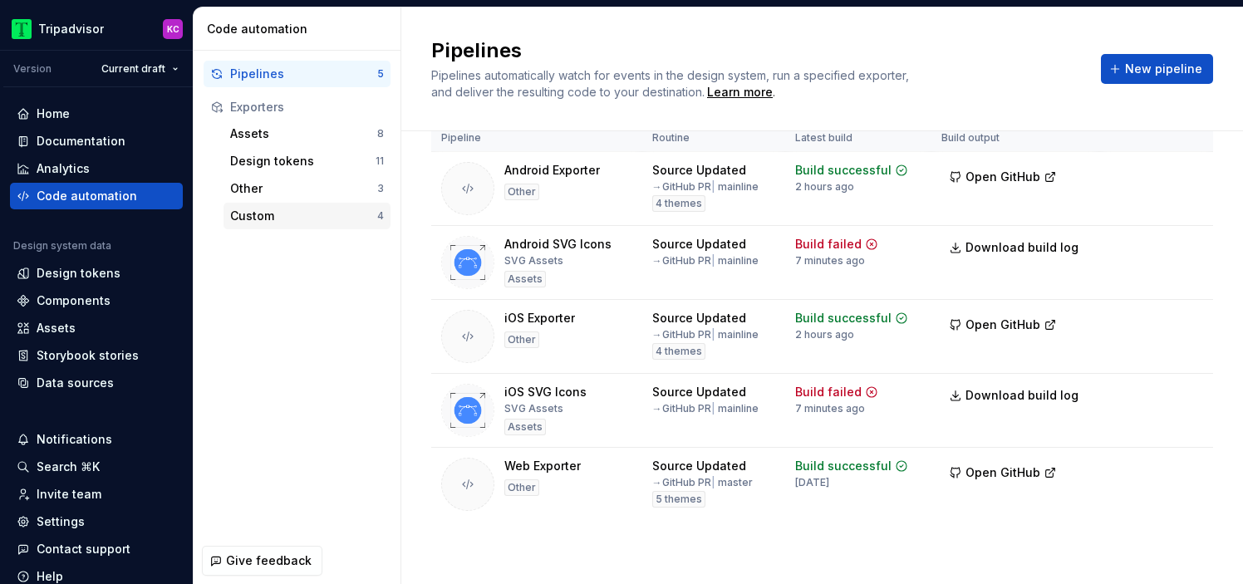
click at [298, 222] on div "Custom" at bounding box center [303, 216] width 147 height 17
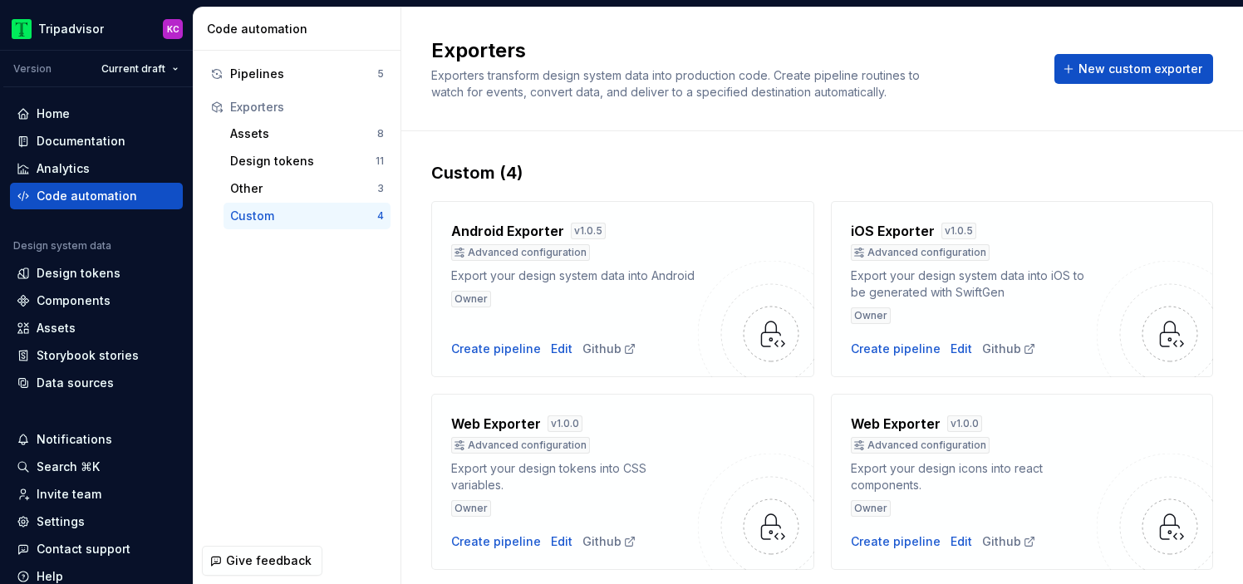
scroll to position [49, 0]
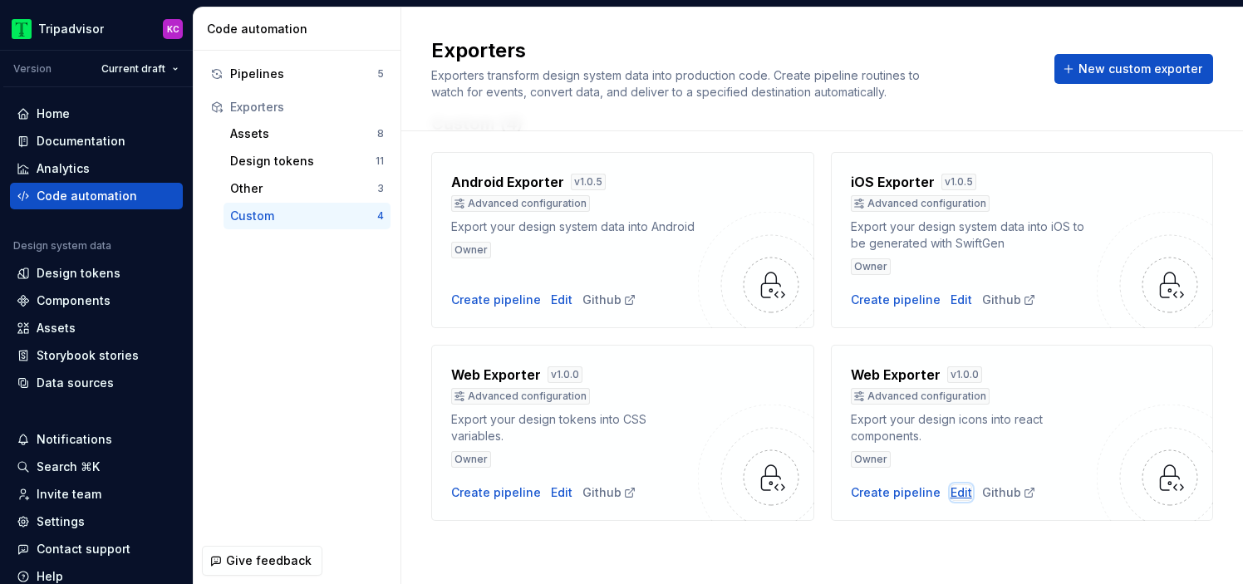
click at [951, 497] on div "Edit" at bounding box center [962, 493] width 22 height 17
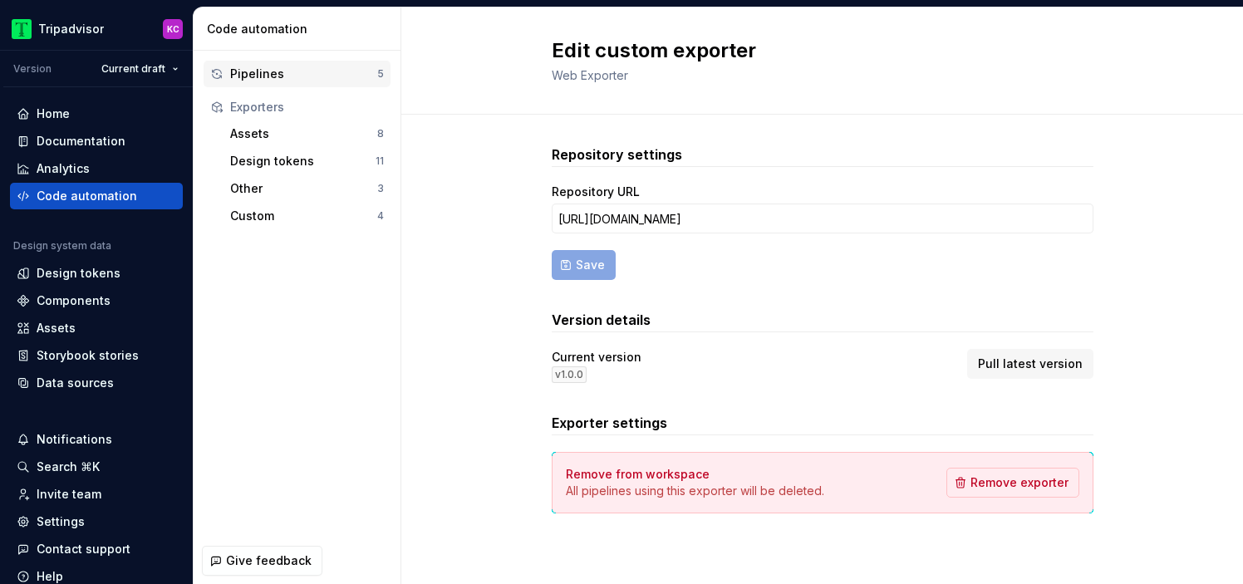
click at [297, 67] on div "Pipelines" at bounding box center [303, 74] width 147 height 17
click at [581, 58] on h2 "Edit custom exporter" at bounding box center [813, 50] width 522 height 27
click at [799, 302] on div "Repository settings Repository URL https://github.com/tripadv/supernova-icons-w…" at bounding box center [823, 329] width 542 height 369
click at [327, 71] on div "Pipelines" at bounding box center [303, 74] width 147 height 17
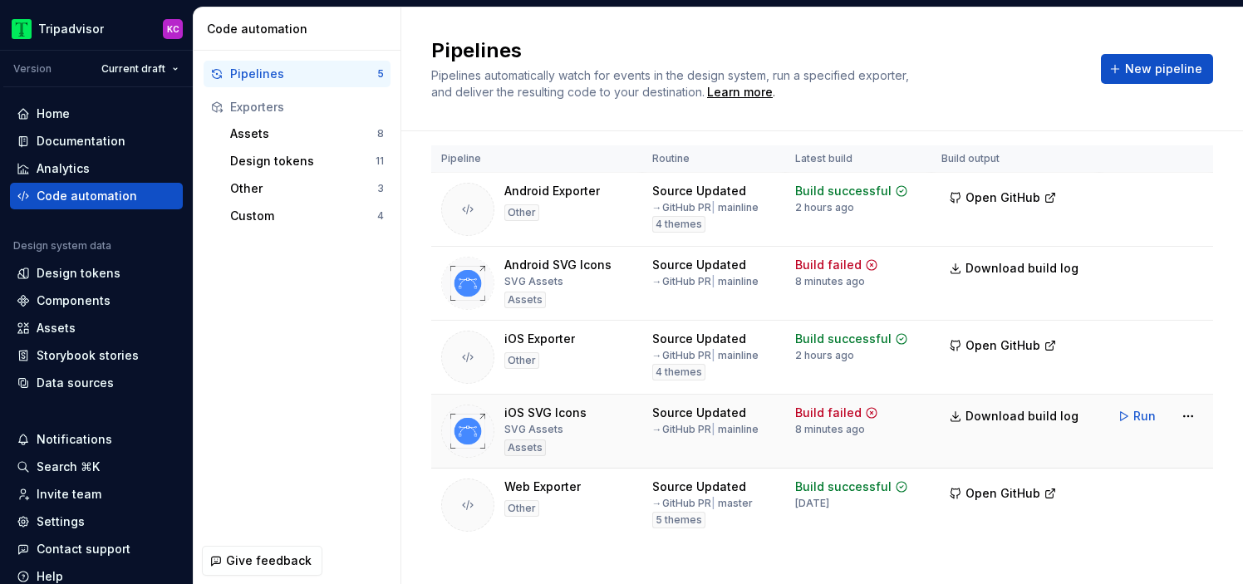
scroll to position [37, 0]
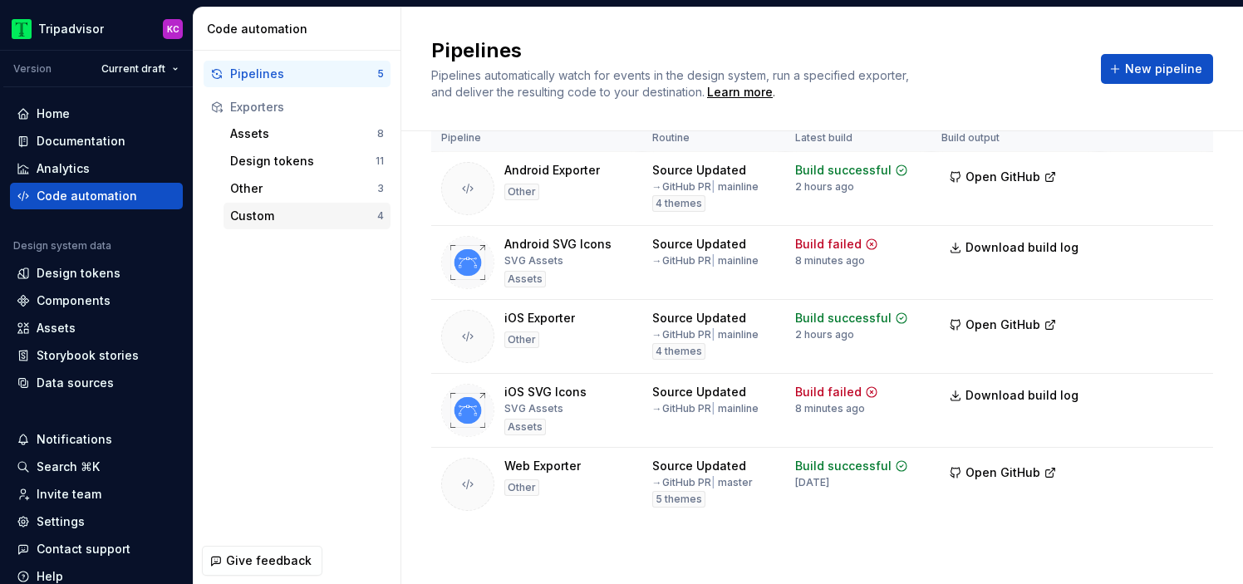
click at [347, 213] on div "Custom" at bounding box center [303, 216] width 147 height 17
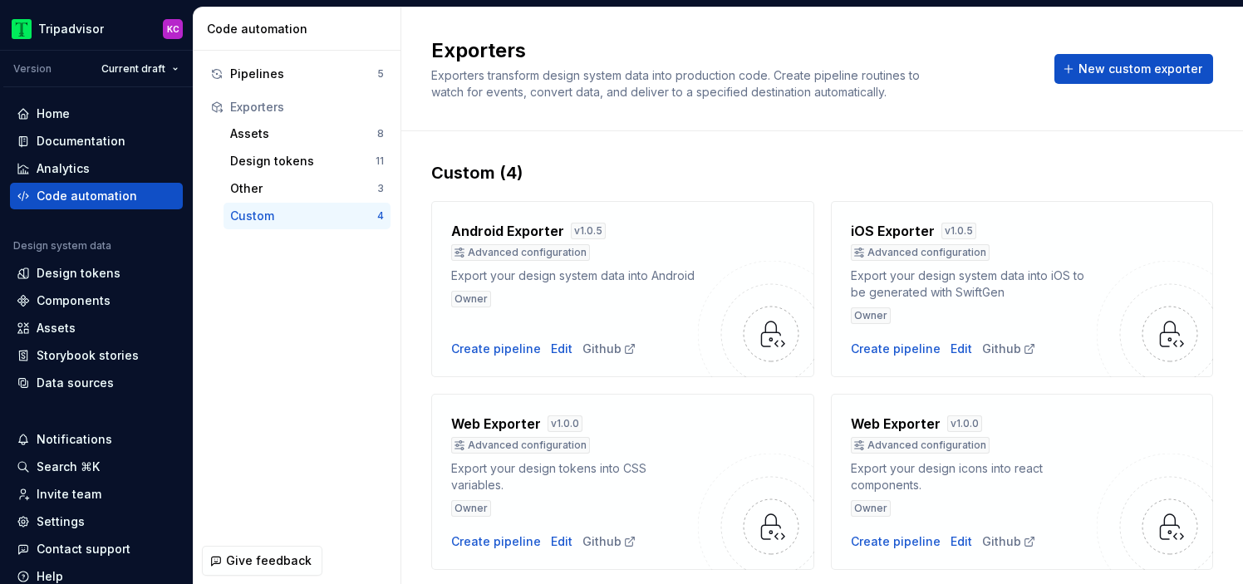
scroll to position [49, 0]
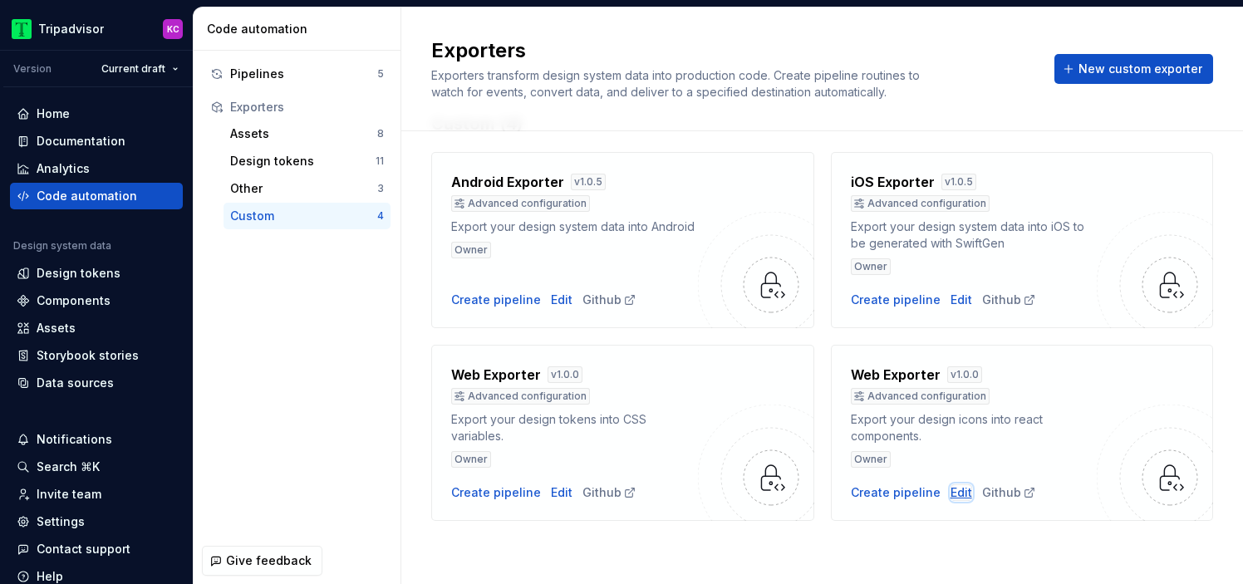
click at [958, 494] on div "Edit" at bounding box center [962, 493] width 22 height 17
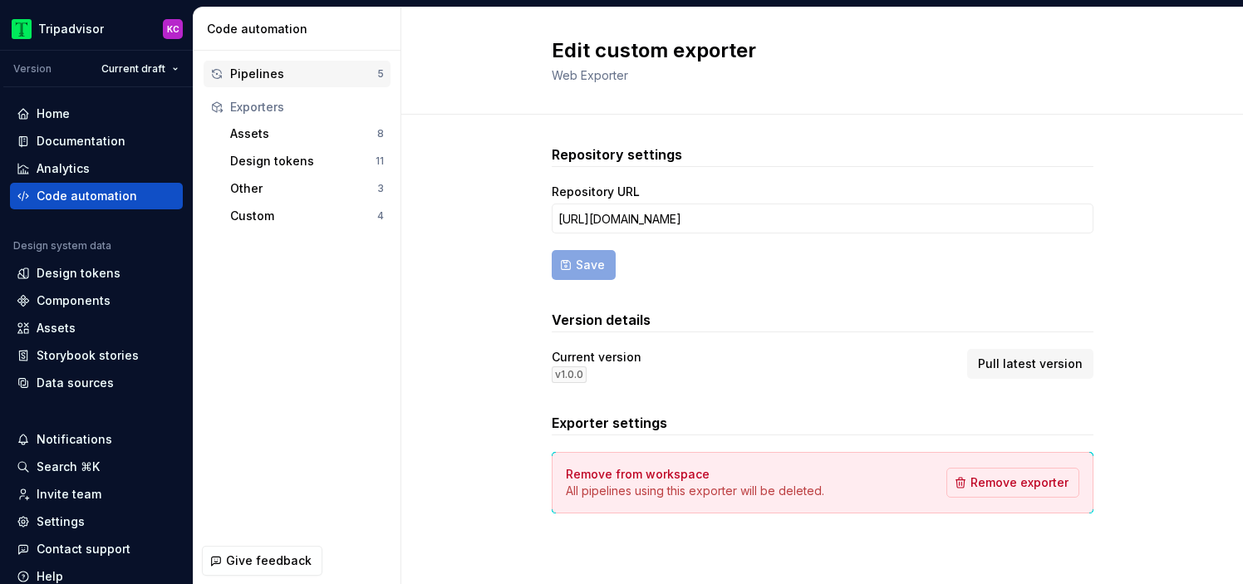
click at [355, 72] on div "Pipelines" at bounding box center [303, 74] width 147 height 17
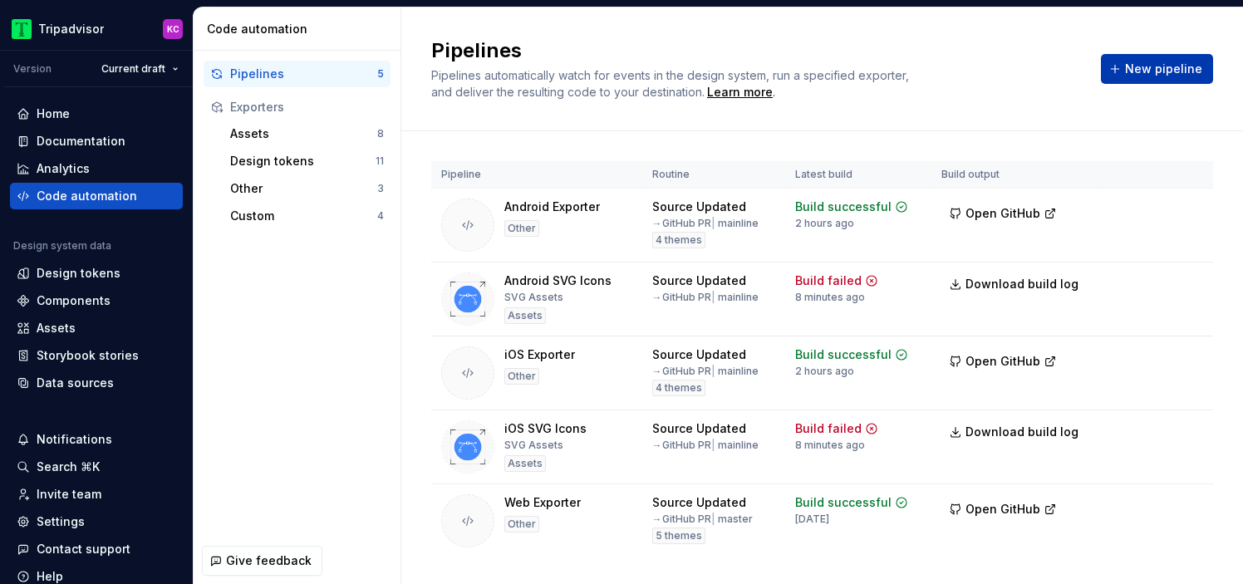
click at [1151, 69] on span "New pipeline" at bounding box center [1163, 69] width 77 height 17
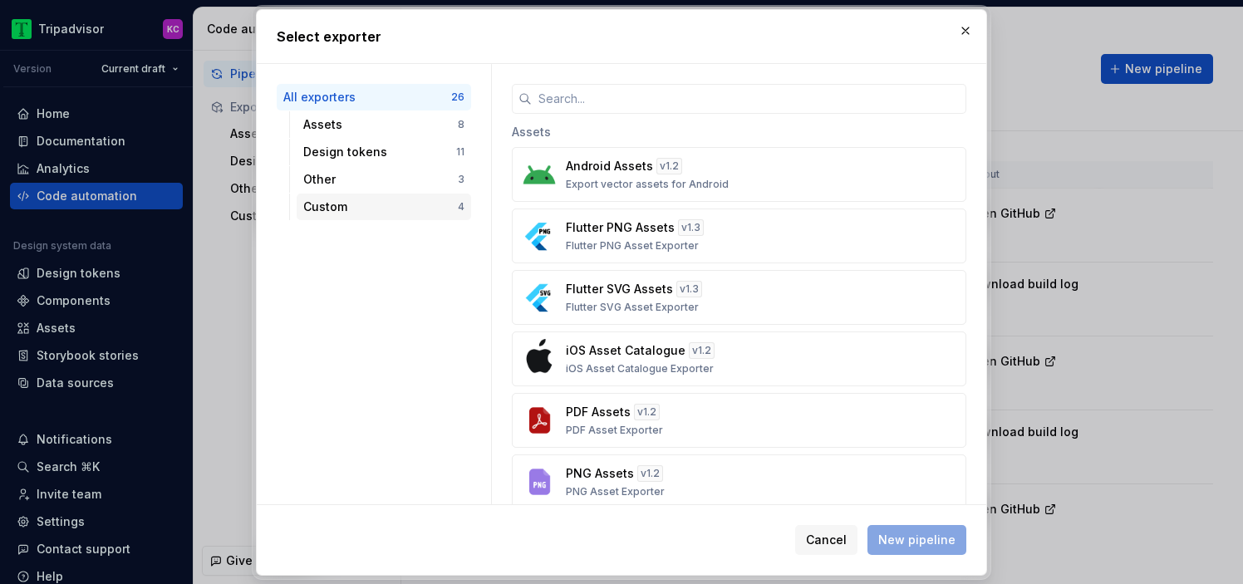
click at [421, 207] on div "Custom" at bounding box center [380, 207] width 155 height 17
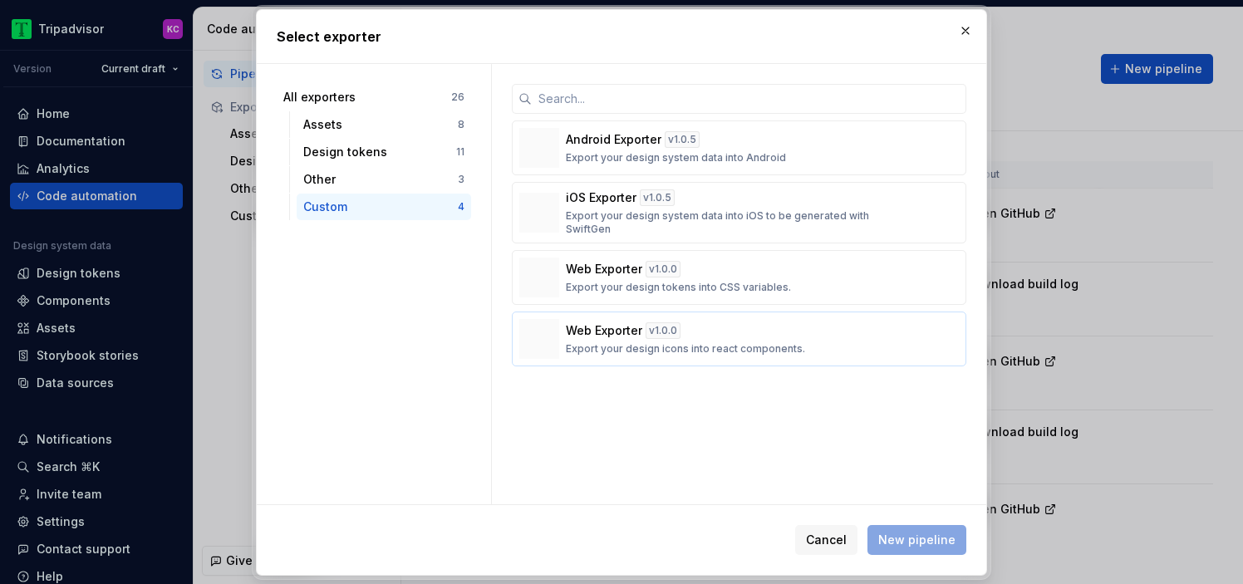
click at [740, 346] on p "Export your design icons into react components." at bounding box center [685, 348] width 239 height 13
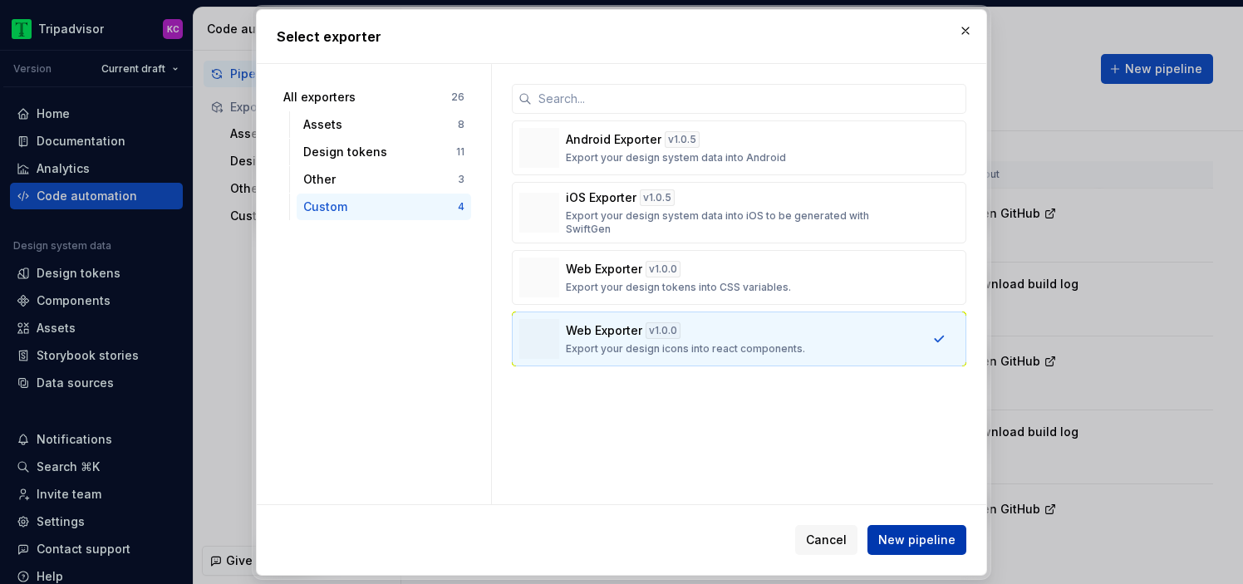
click at [932, 541] on span "New pipeline" at bounding box center [916, 540] width 77 height 17
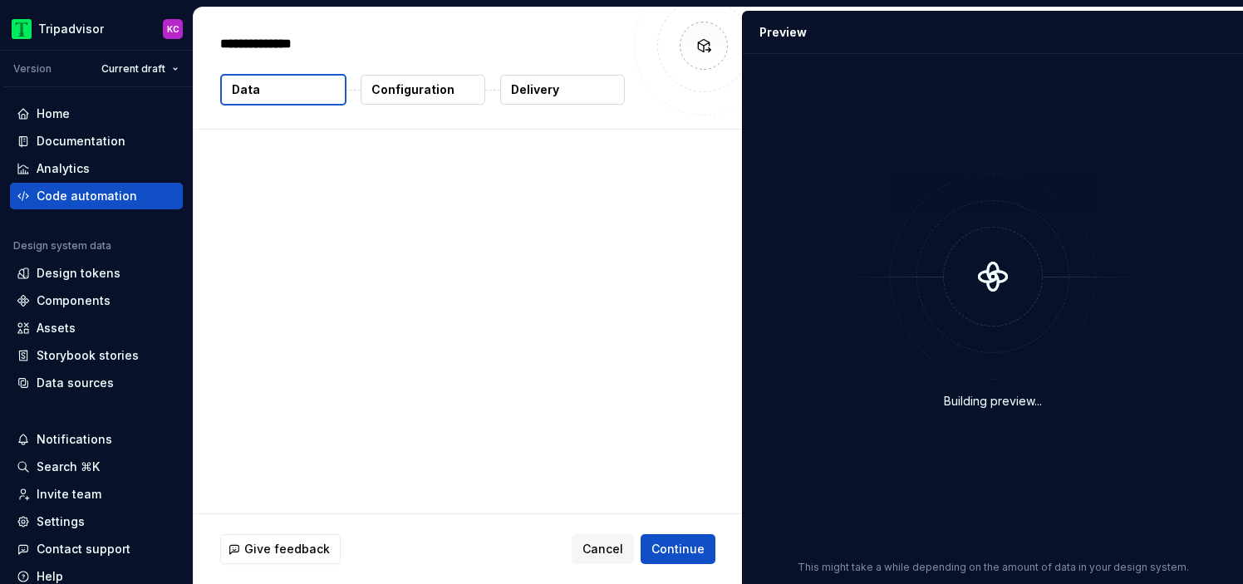
type textarea "*"
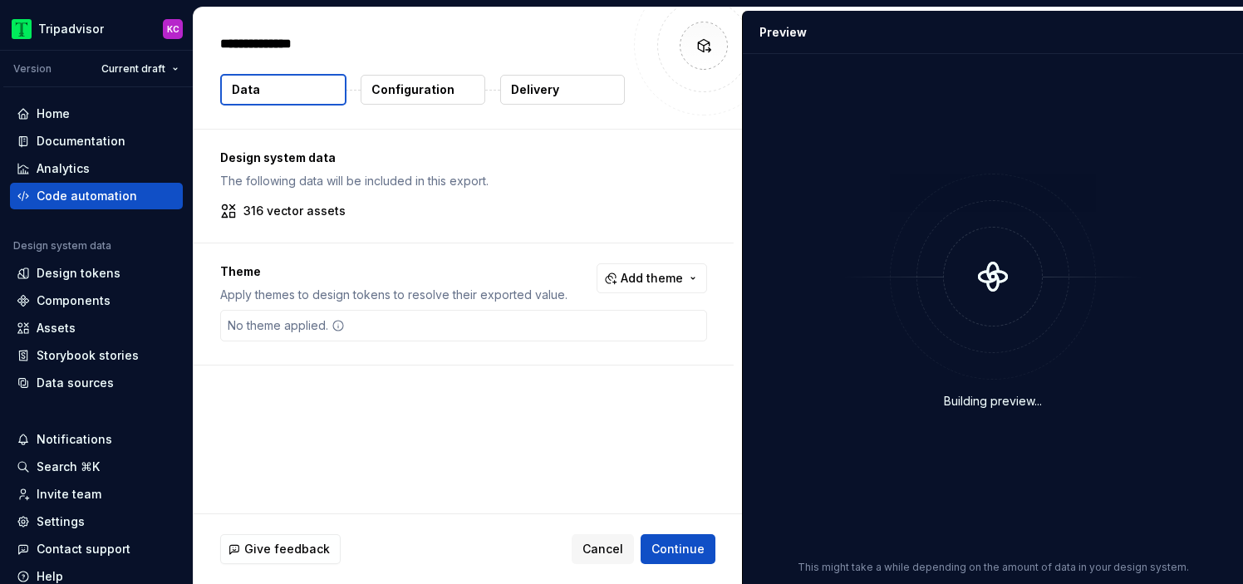
click at [288, 205] on p "316 vector assets" at bounding box center [295, 211] width 102 height 17
click at [406, 85] on p "Configuration" at bounding box center [412, 89] width 83 height 17
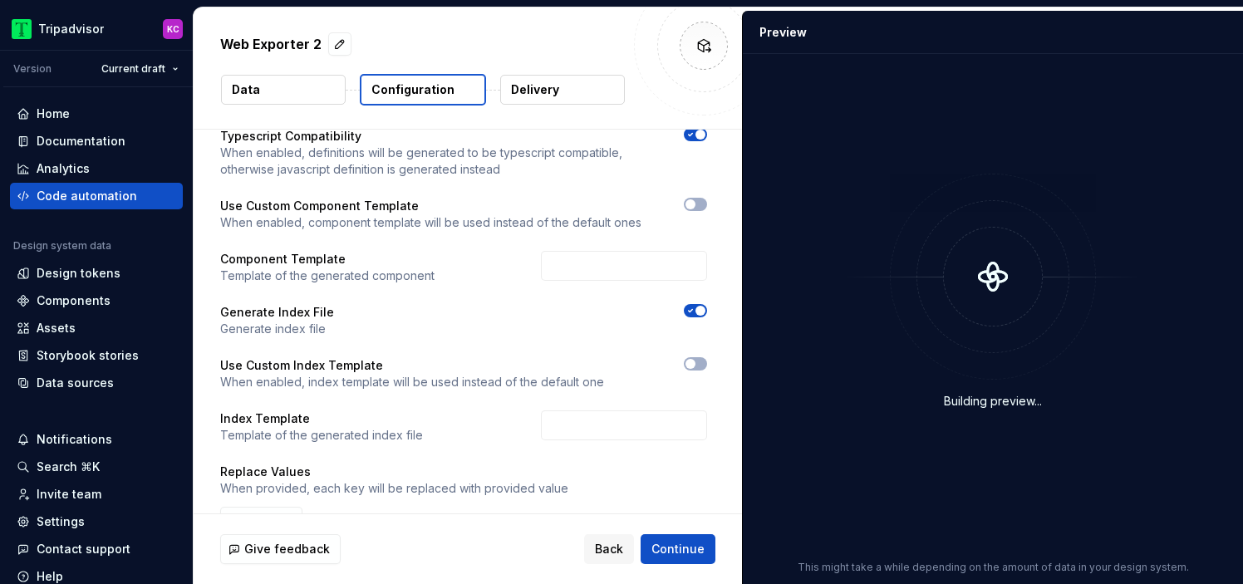
scroll to position [438, 0]
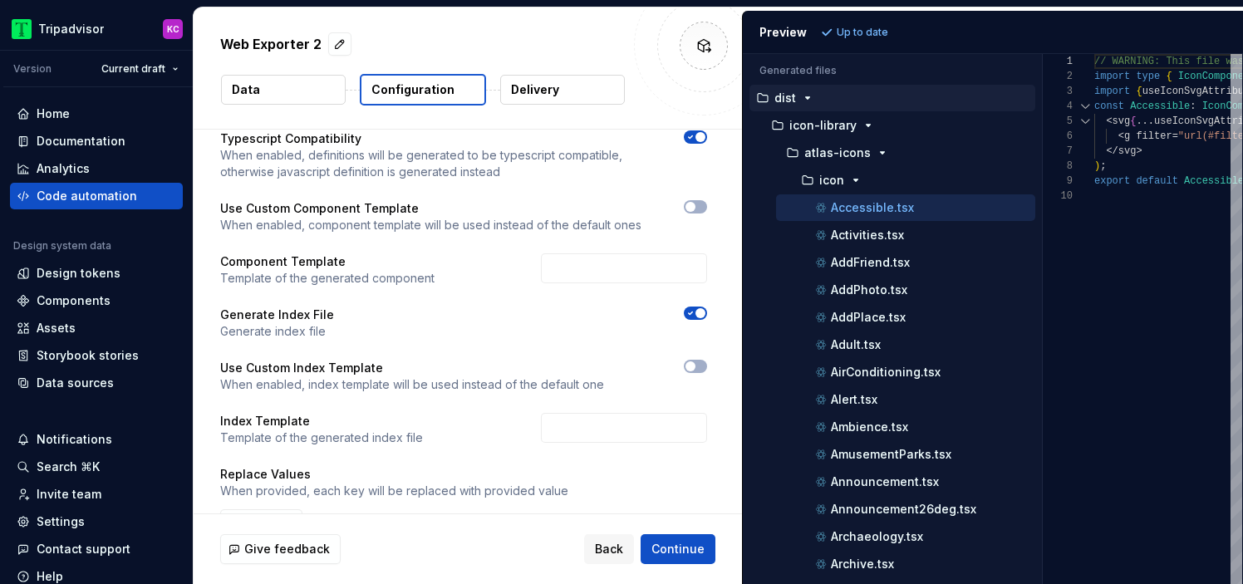
click at [1099, 219] on div "Generated files Accessibility guide for tree . Navigate the tree with the arrow…" at bounding box center [993, 319] width 500 height 530
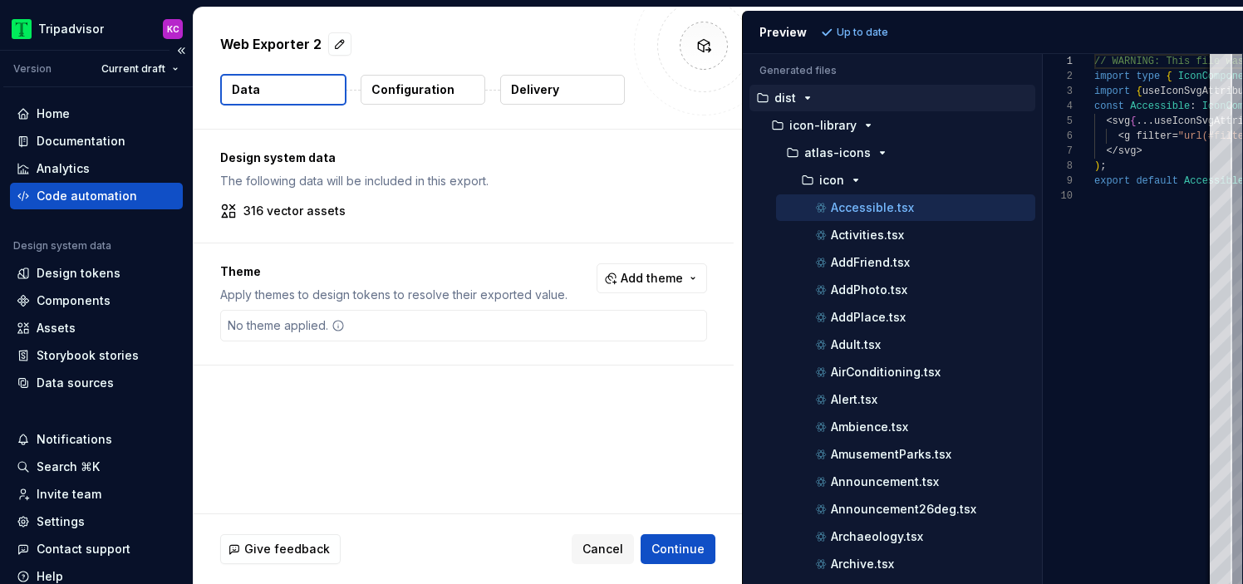
click at [114, 201] on div "Code automation" at bounding box center [87, 196] width 101 height 17
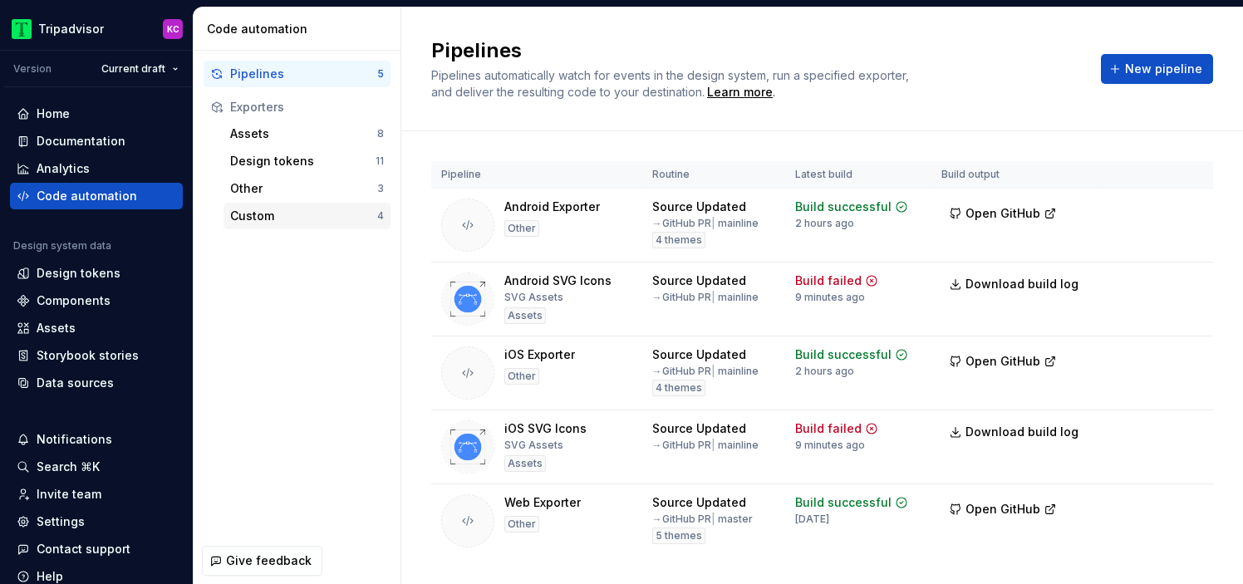
click at [258, 211] on div "Custom" at bounding box center [303, 216] width 147 height 17
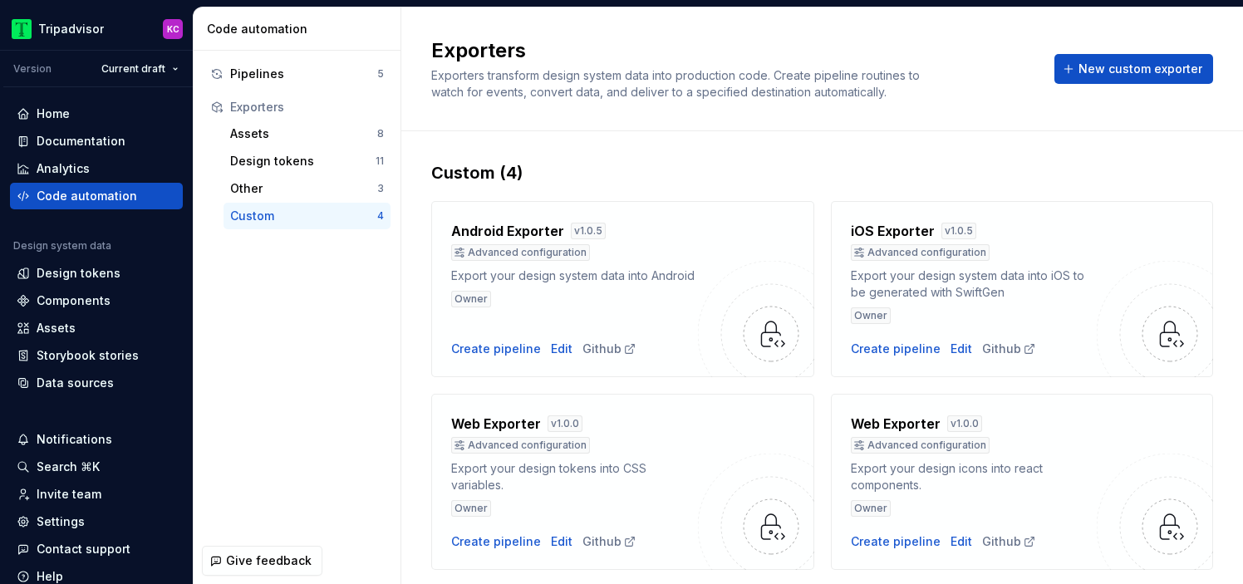
click at [303, 218] on div "Custom" at bounding box center [303, 216] width 147 height 17
click at [954, 544] on div "Edit" at bounding box center [962, 542] width 22 height 17
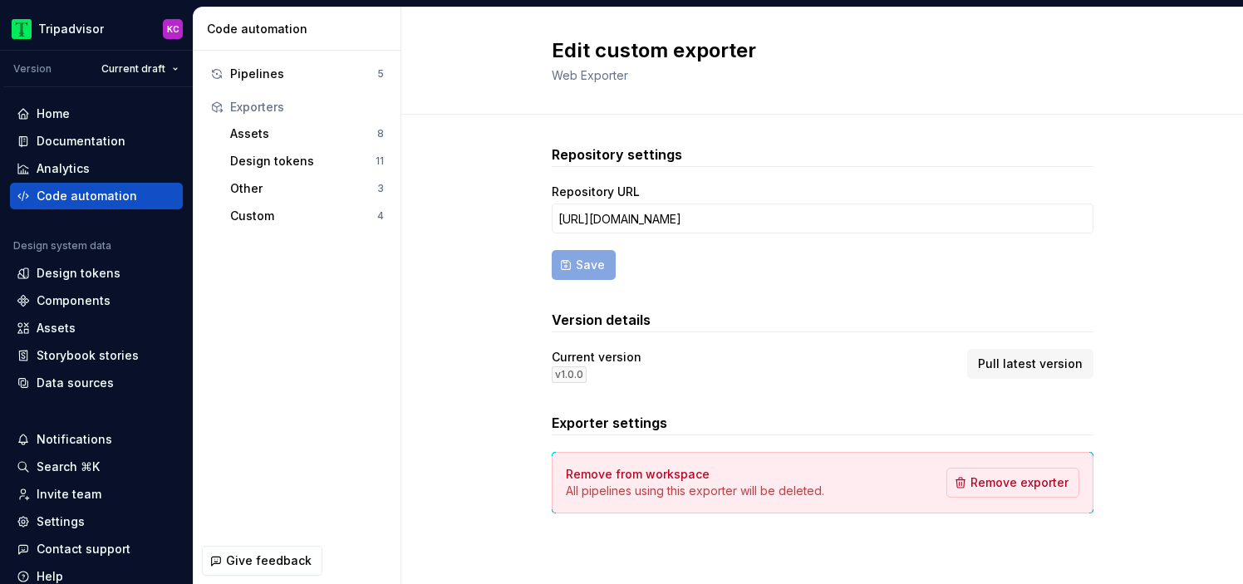
click at [653, 52] on h2 "Edit custom exporter" at bounding box center [813, 50] width 522 height 27
click at [865, 263] on form "Repository URL https://github.com/tripadv/supernova-icons-web-exporter Save" at bounding box center [823, 232] width 542 height 96
click at [1011, 359] on span "Pull latest version" at bounding box center [1030, 364] width 105 height 17
click at [897, 356] on div "Current version v 1.0.0 Pull latest version" at bounding box center [823, 366] width 542 height 34
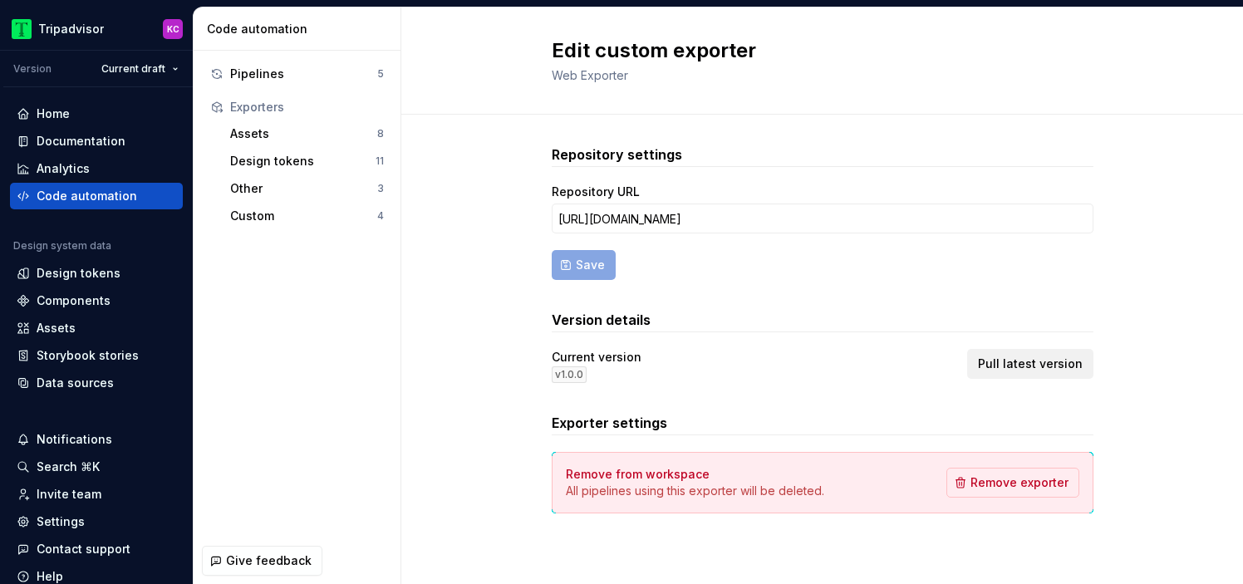
click at [1017, 364] on span "Pull latest version" at bounding box center [1030, 364] width 105 height 17
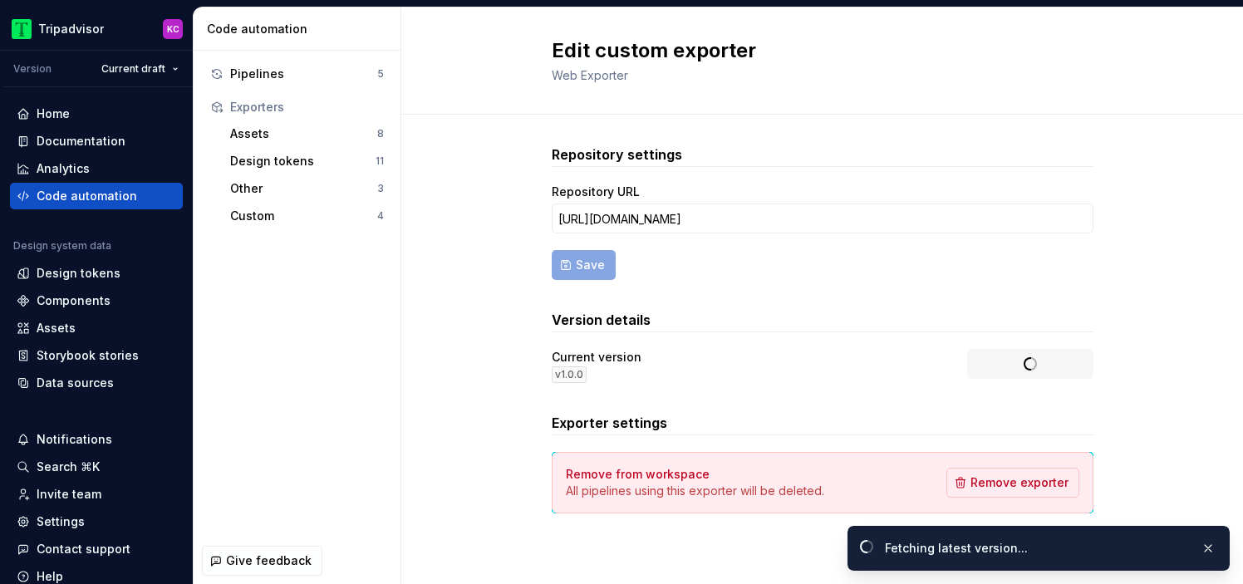
click at [578, 371] on div "v 1.0.0" at bounding box center [569, 375] width 35 height 17
click at [293, 86] on div "Pipelines 5" at bounding box center [297, 74] width 187 height 27
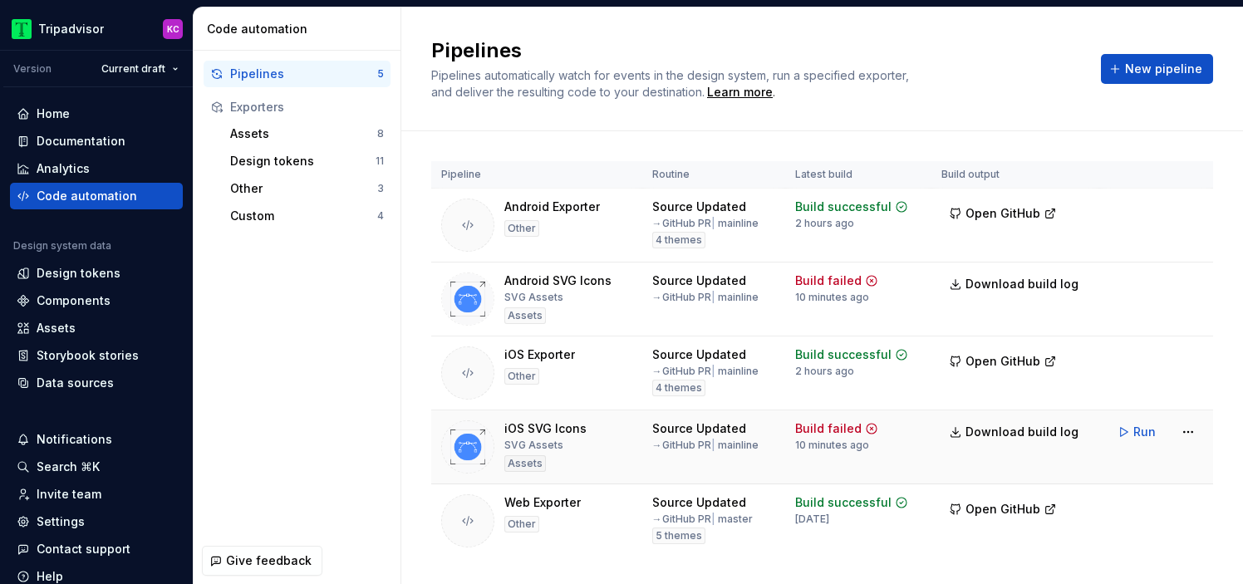
scroll to position [37, 0]
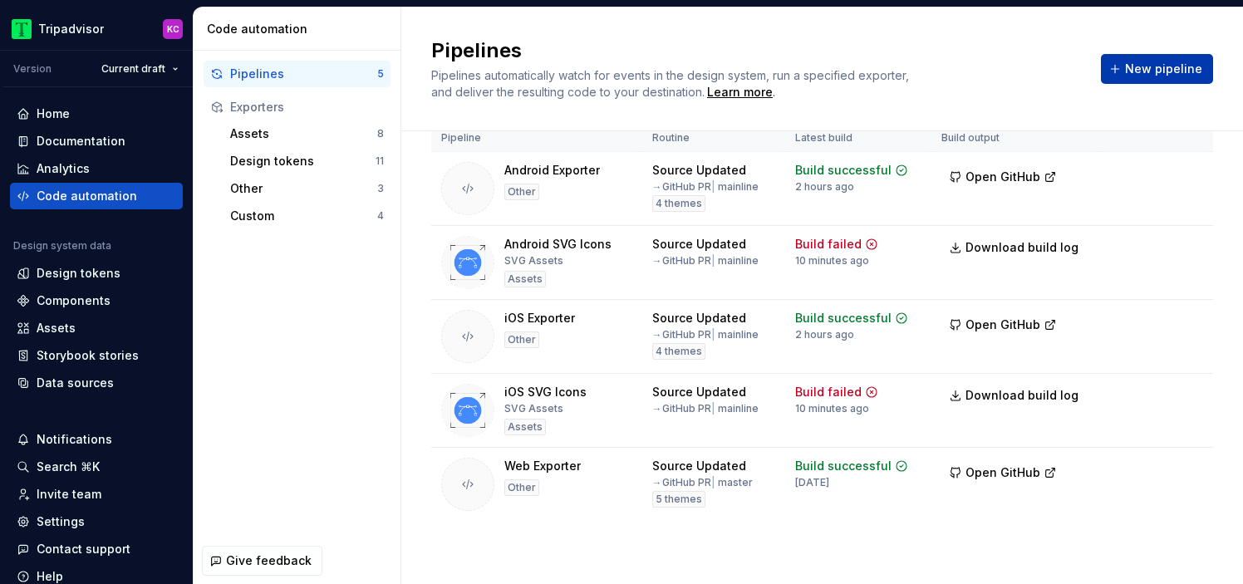
click at [1151, 73] on span "New pipeline" at bounding box center [1163, 69] width 77 height 17
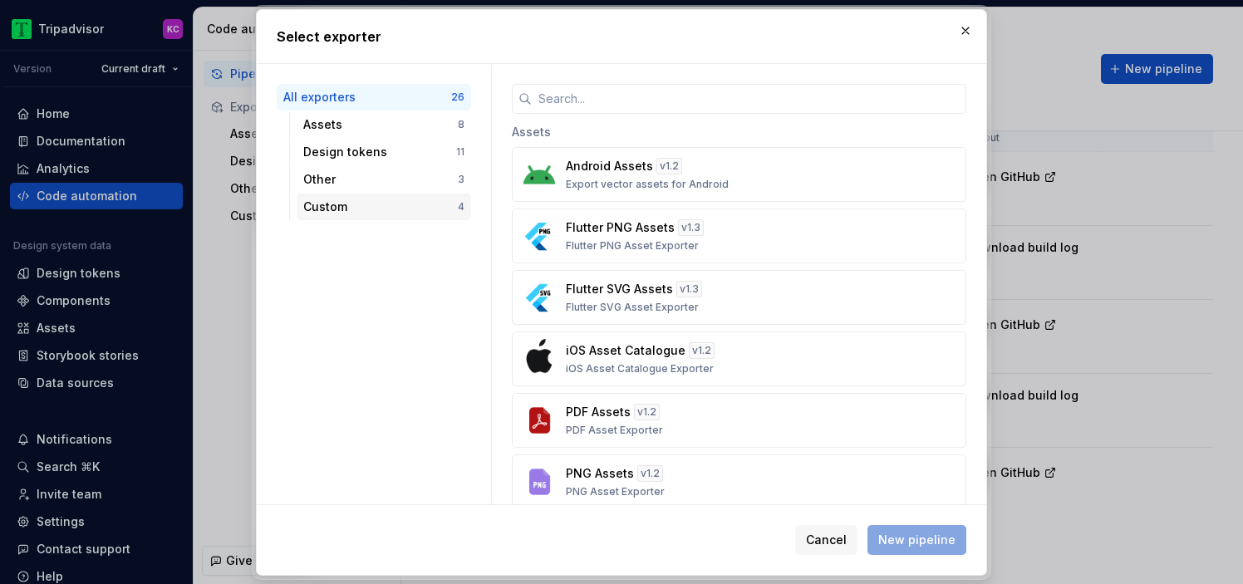
click at [381, 205] on div "Custom" at bounding box center [380, 207] width 155 height 17
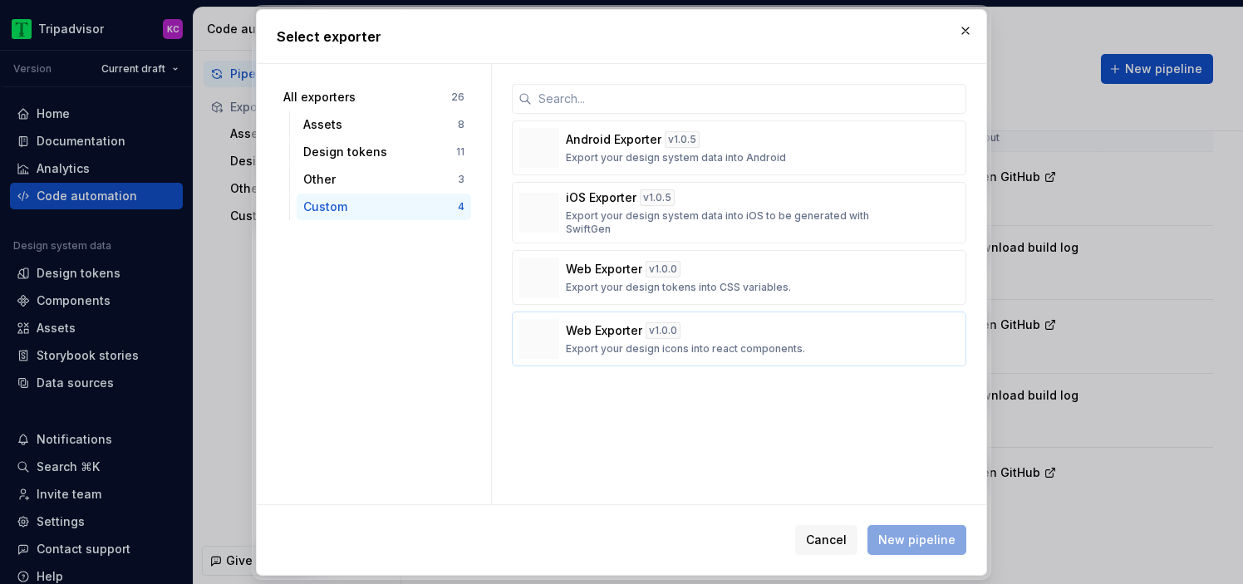
click at [736, 335] on div "Web Exporter v 1.0.0 Export your design icons into react components." at bounding box center [734, 338] width 337 height 33
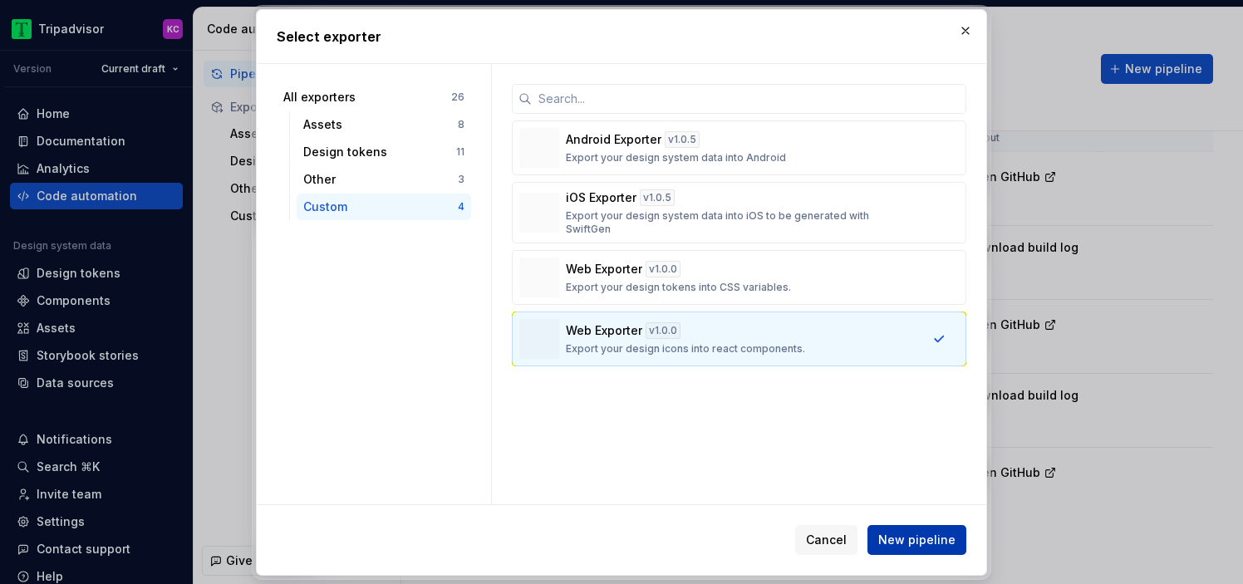
click at [927, 546] on span "New pipeline" at bounding box center [916, 540] width 77 height 17
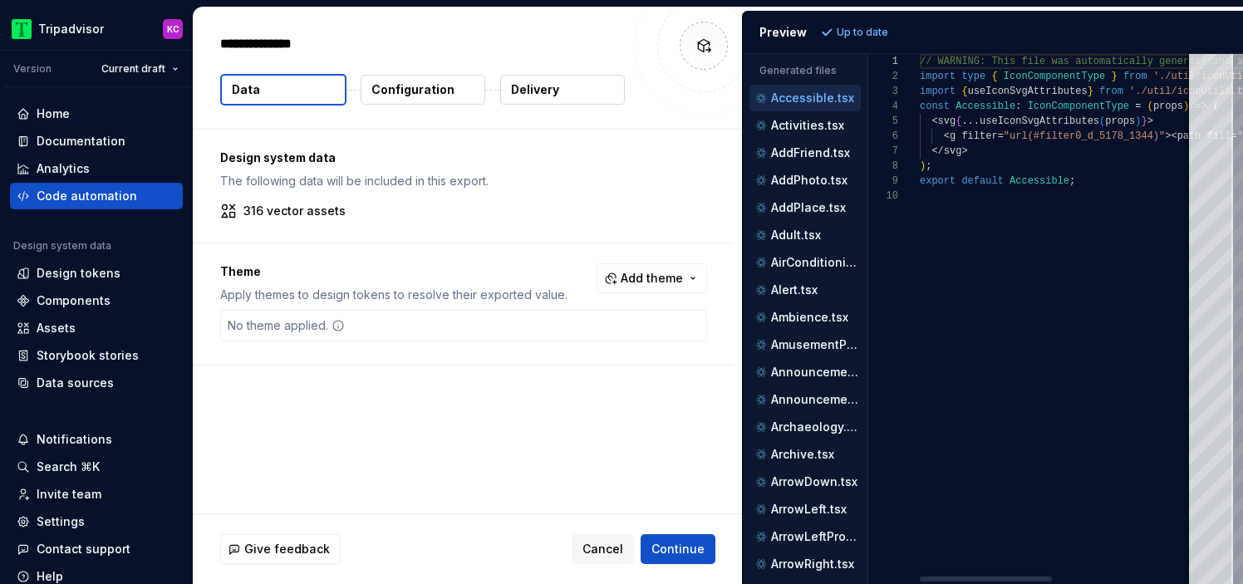
type textarea "*"
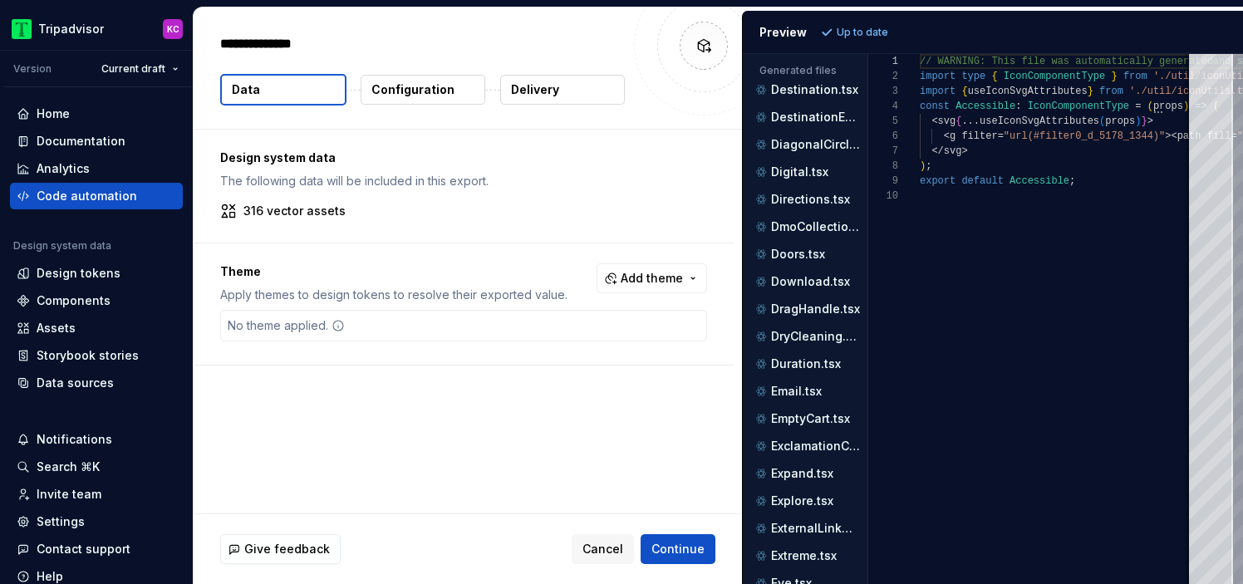
scroll to position [878, 0]
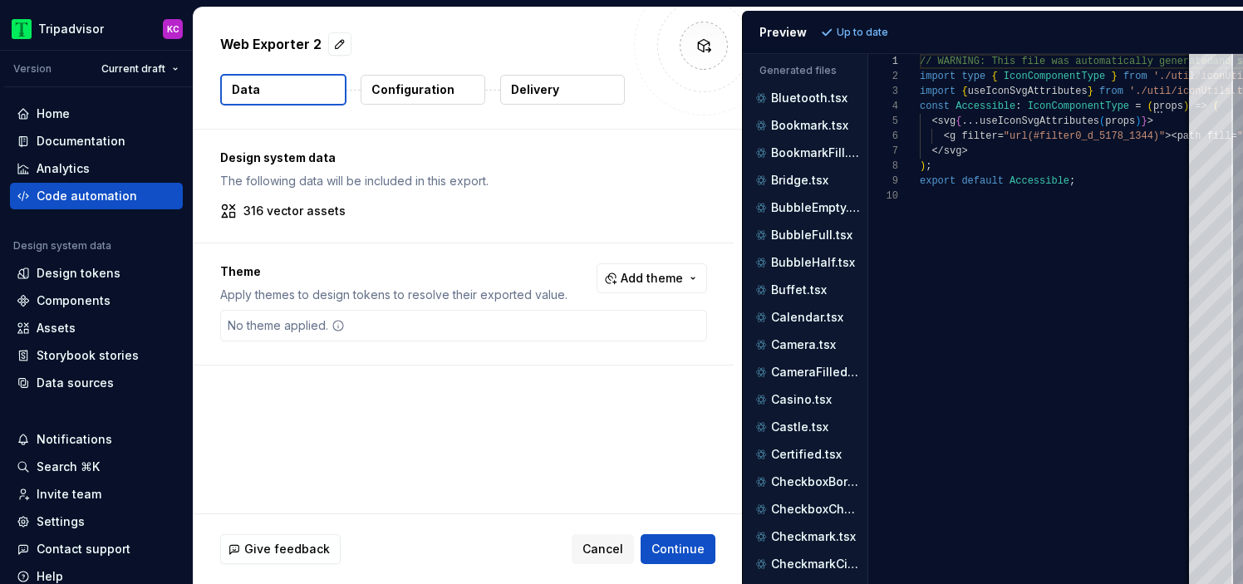
click at [401, 90] on p "Configuration" at bounding box center [412, 89] width 83 height 17
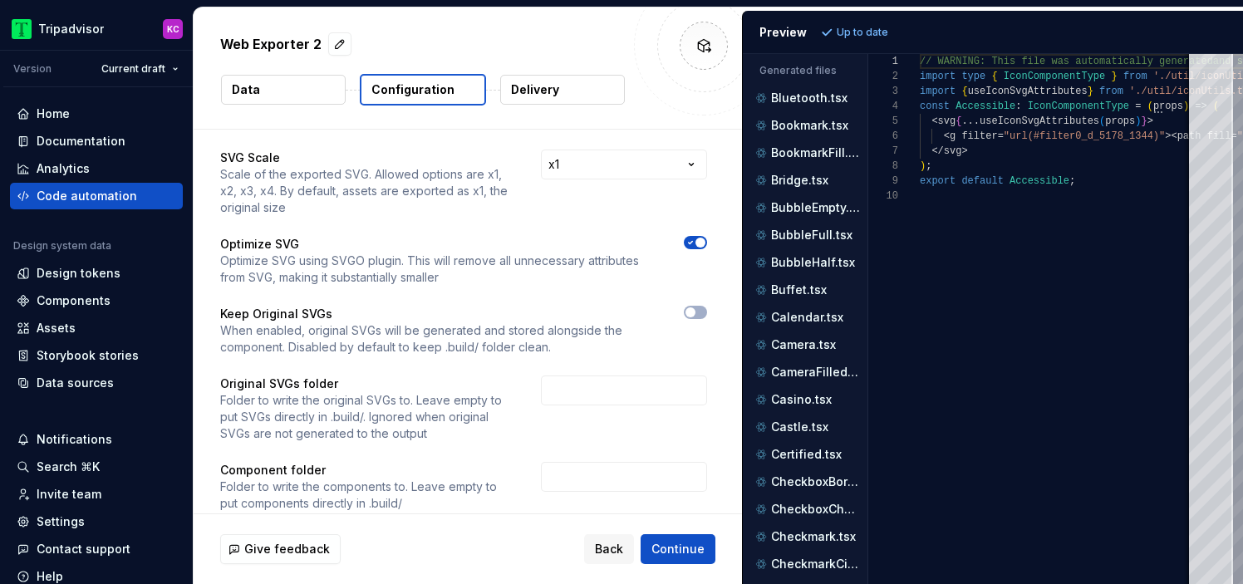
click at [554, 92] on p "Delivery" at bounding box center [535, 89] width 48 height 17
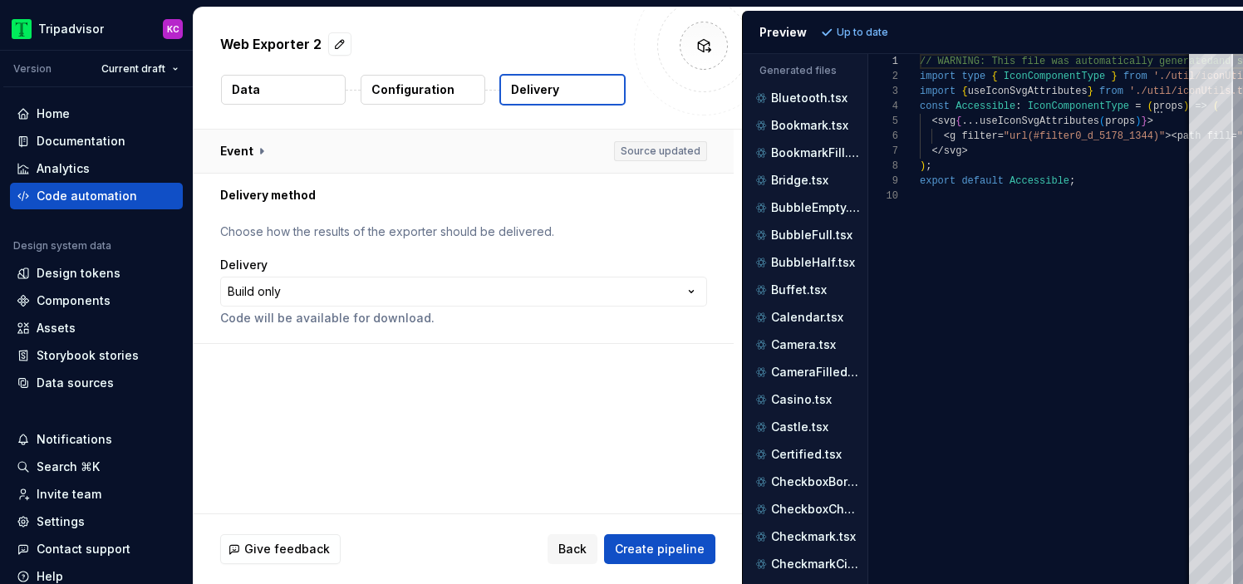
click at [570, 146] on button "button" at bounding box center [464, 151] width 540 height 43
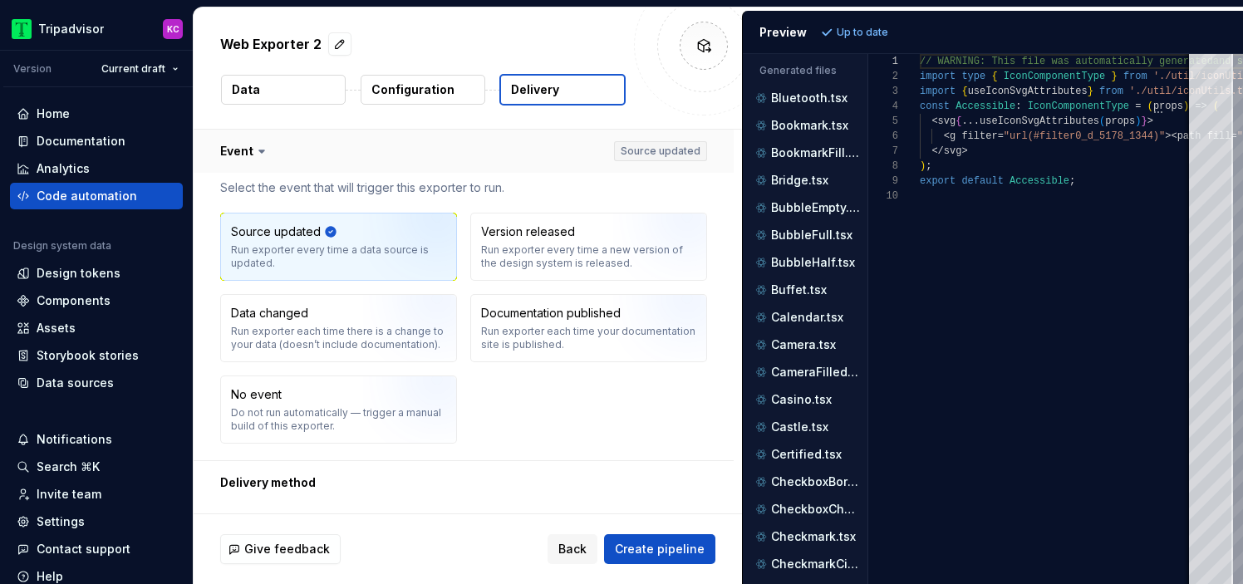
click at [391, 131] on button "button" at bounding box center [464, 151] width 540 height 43
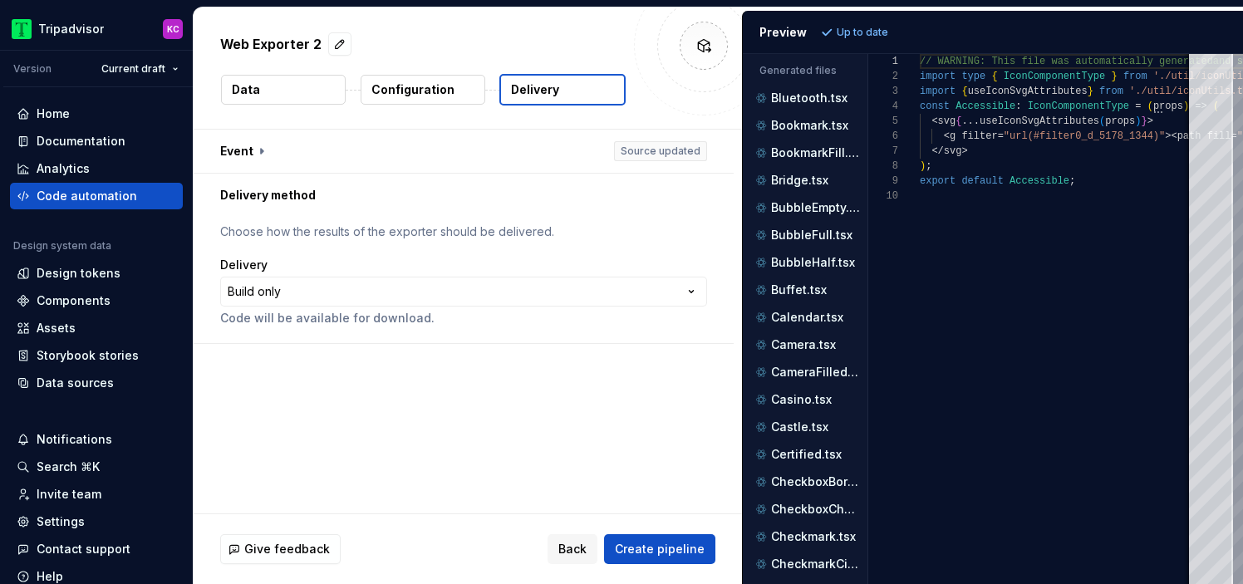
click at [363, 230] on p "Choose how the results of the exporter should be delivered." at bounding box center [463, 232] width 487 height 17
click at [283, 294] on html "**********" at bounding box center [621, 292] width 1243 height 584
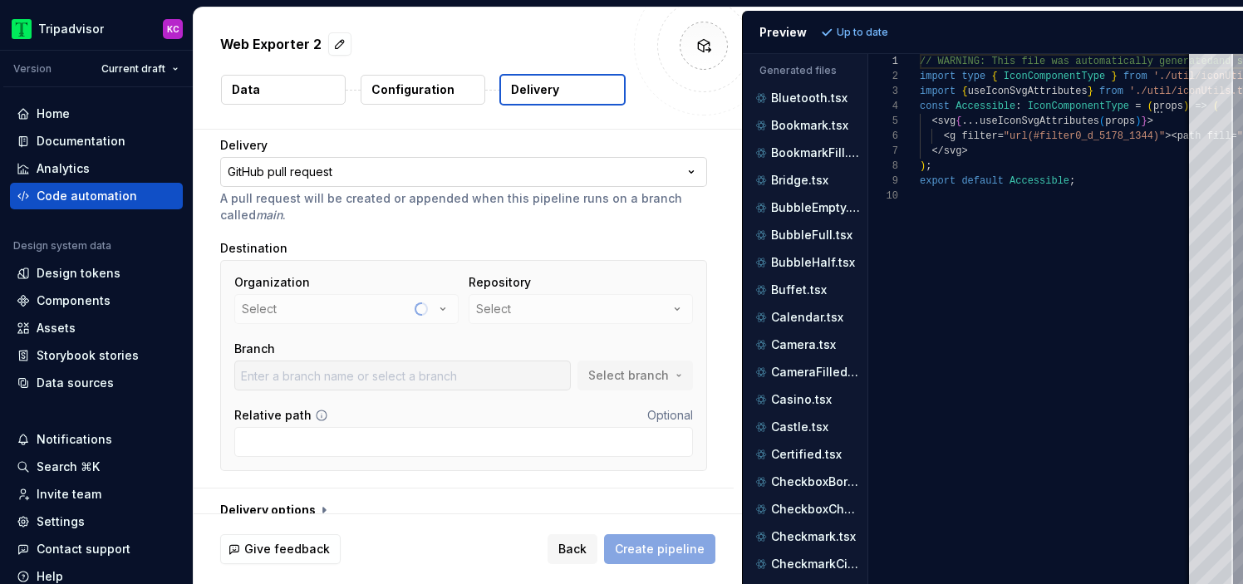
scroll to position [139, 0]
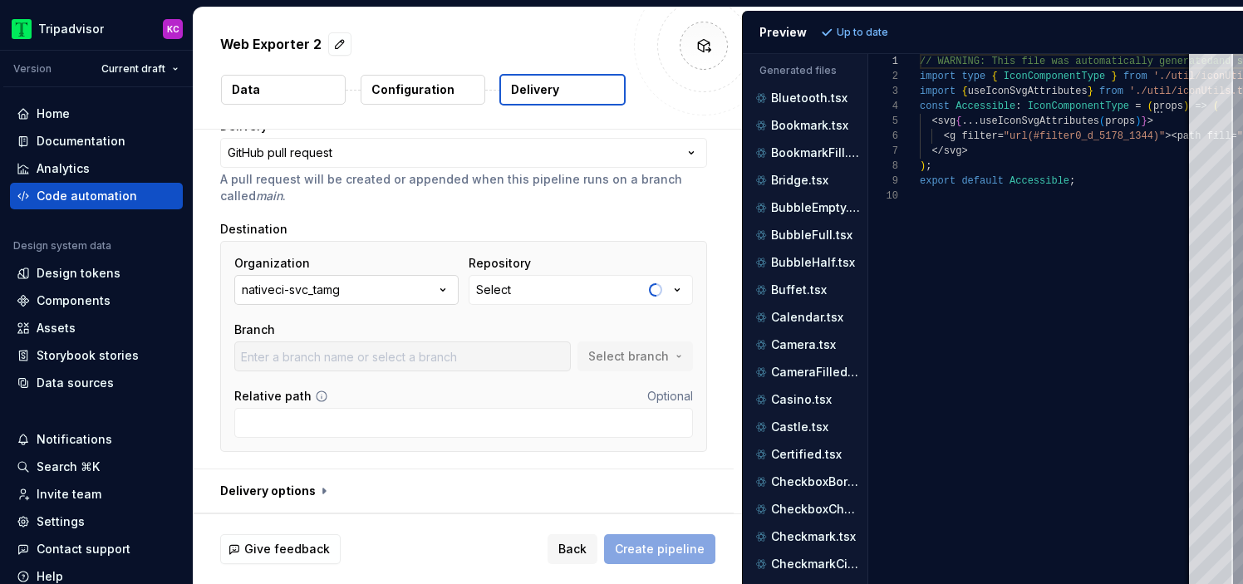
click at [367, 286] on button "nativeci-svc_tamg" at bounding box center [346, 290] width 224 height 30
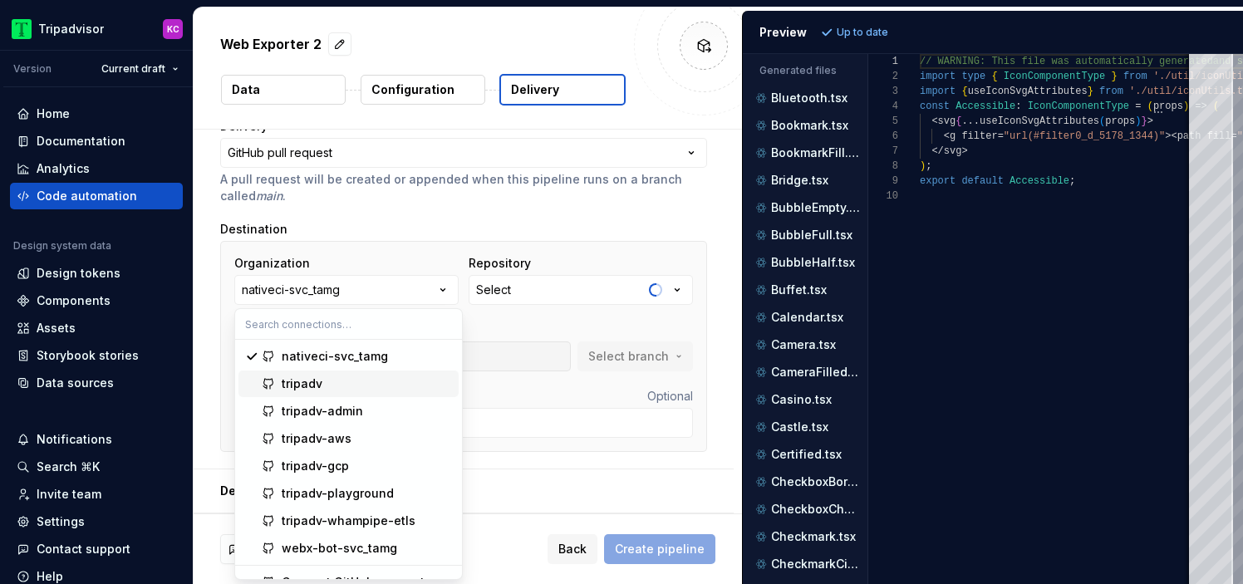
click at [327, 391] on div "tripadv" at bounding box center [367, 384] width 170 height 17
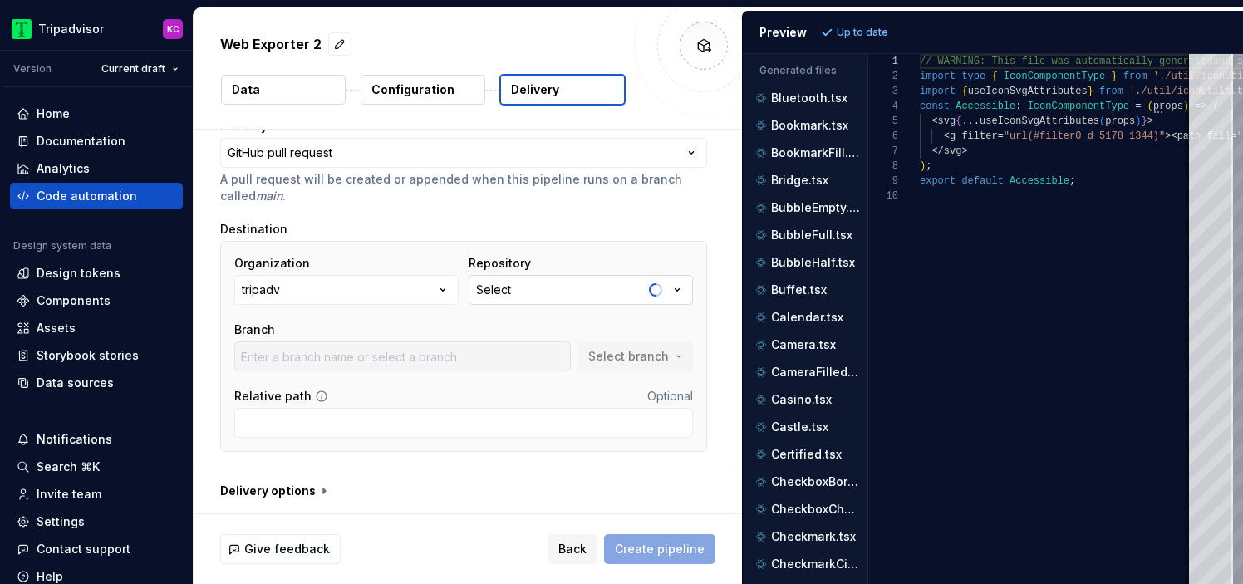
click at [505, 286] on div "Select" at bounding box center [493, 290] width 35 height 17
type input "web"
click at [549, 249] on div "Organization tripadv Repository Select Branch Select branch Relative path Optio…" at bounding box center [463, 346] width 487 height 211
click at [534, 292] on button "Select" at bounding box center [581, 290] width 224 height 30
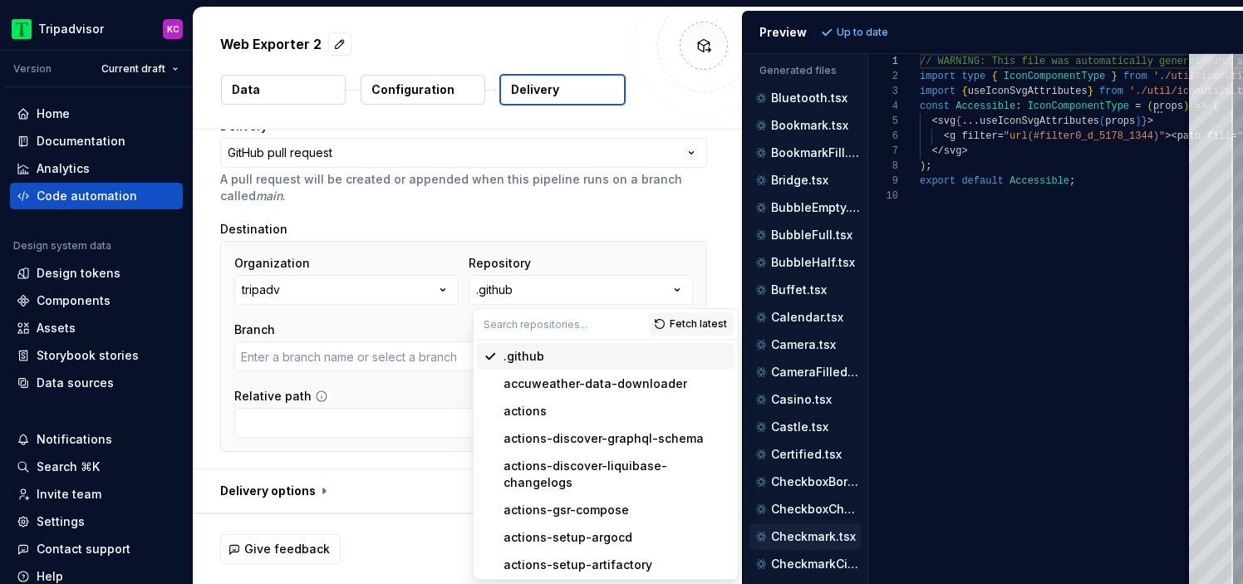
type input "main"
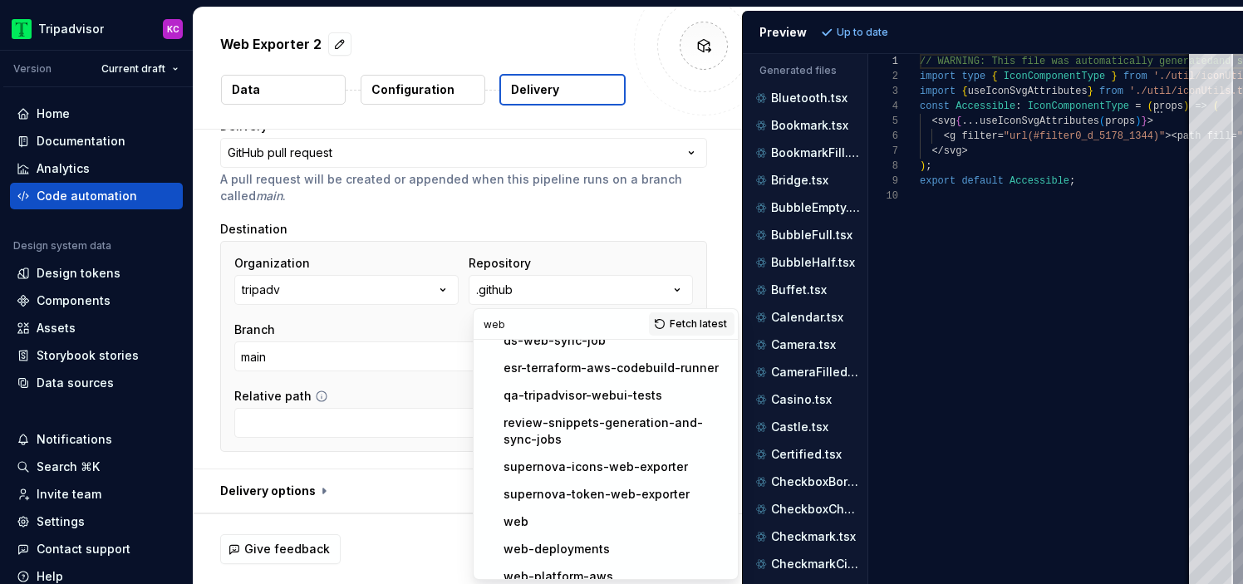
scroll to position [167, 0]
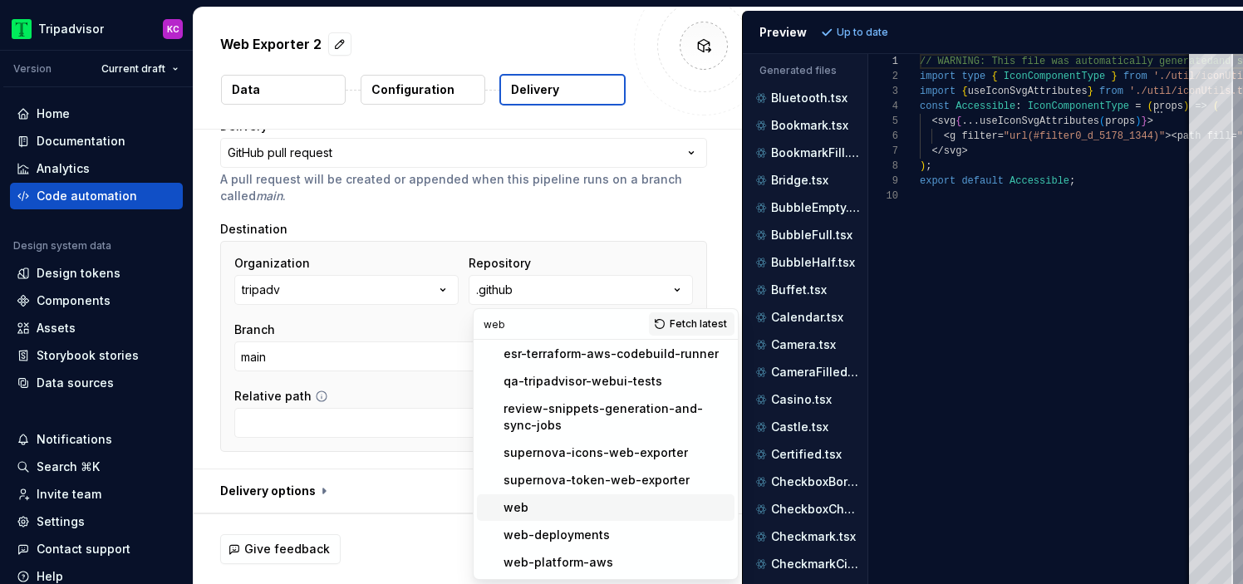
type input "web"
click at [525, 509] on div "web" at bounding box center [516, 507] width 25 height 17
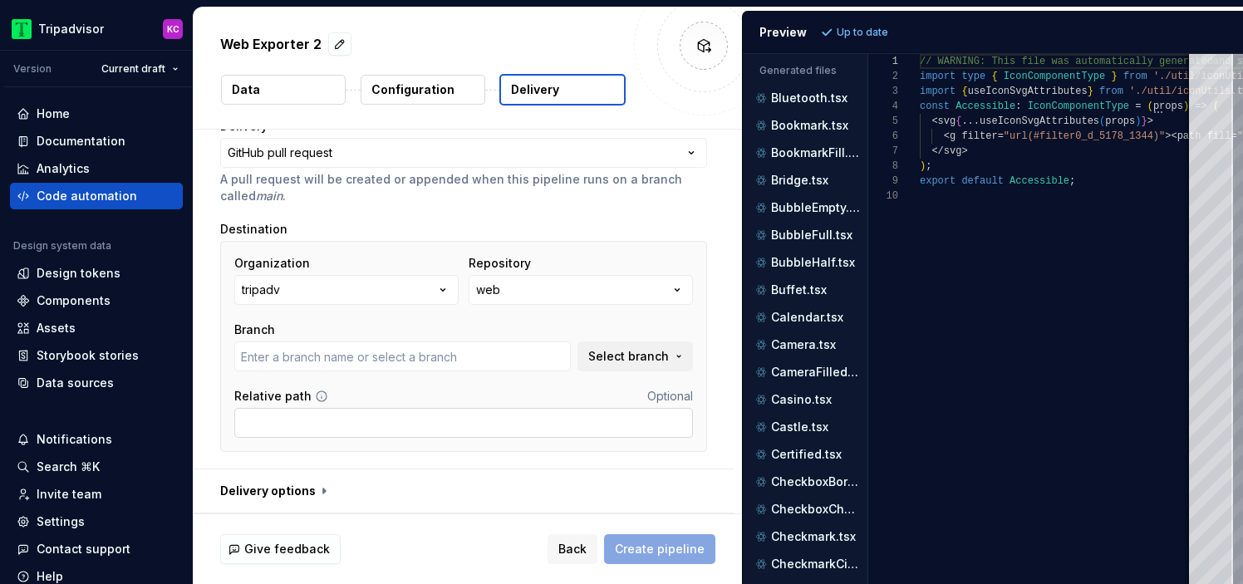
click at [440, 421] on input "Relative path" at bounding box center [463, 423] width 459 height 30
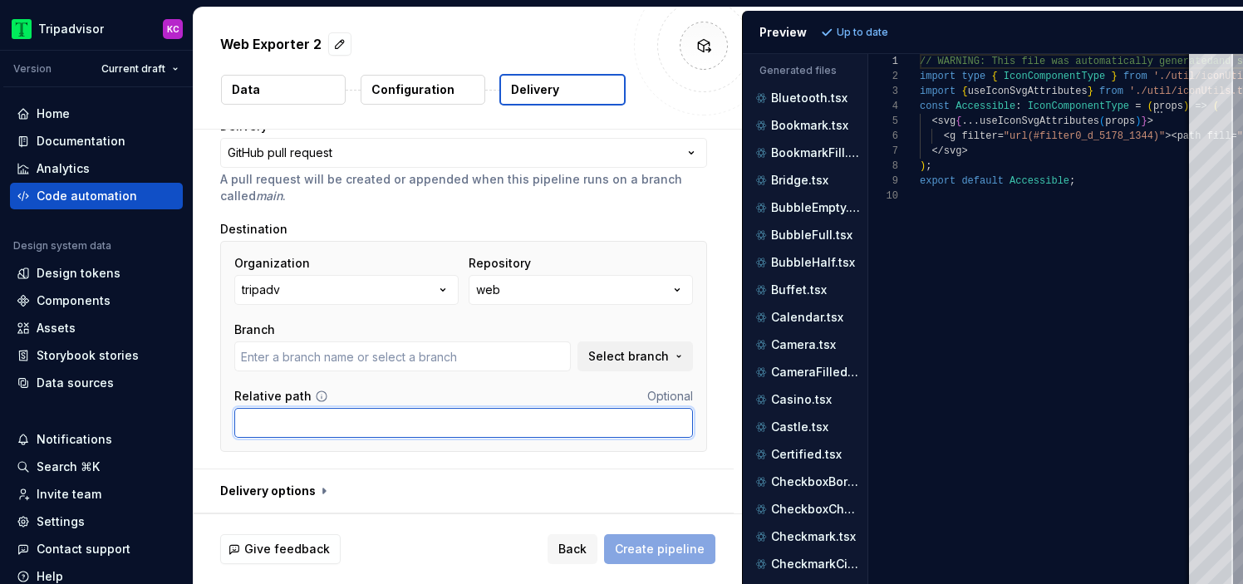
paste input "packages/design-system/icon"
type input "packages/design-system/icon"
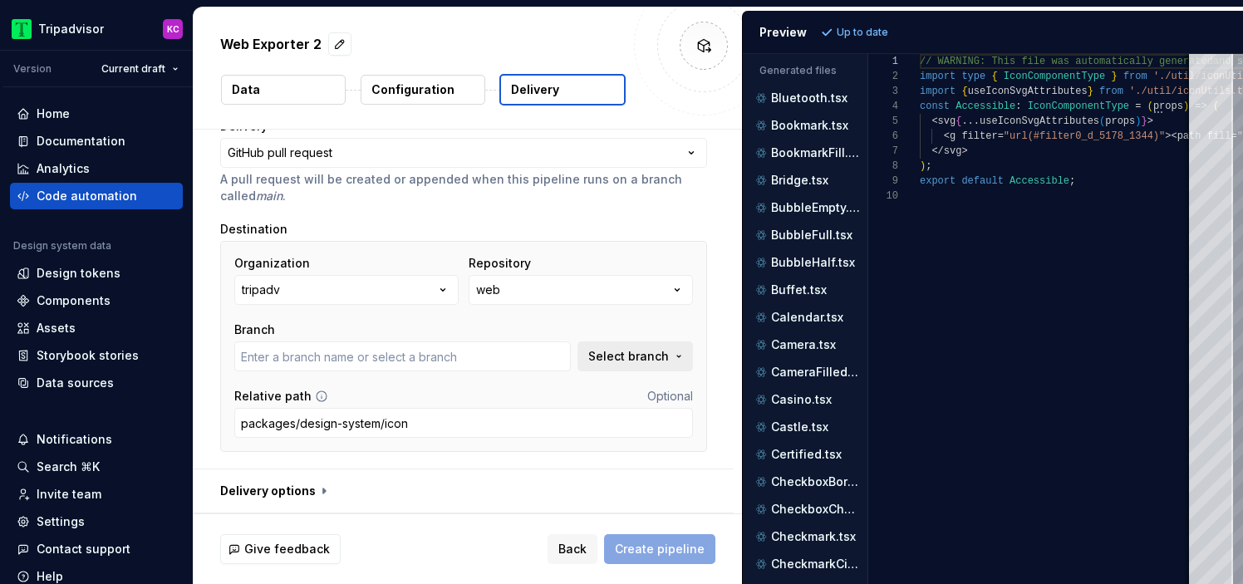
click at [626, 357] on span "Select branch" at bounding box center [628, 356] width 81 height 17
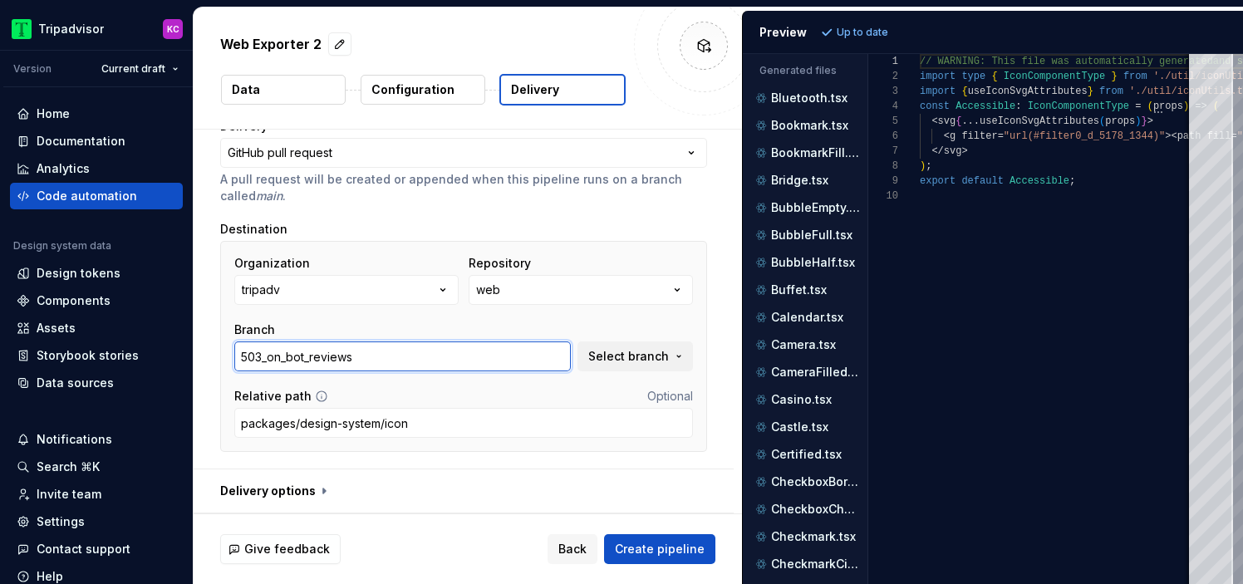
click at [536, 355] on input "503_on_bot_reviews" at bounding box center [402, 357] width 337 height 30
click at [661, 323] on div "Branch 503_on_bot_re Select branch" at bounding box center [463, 347] width 459 height 50
click at [651, 365] on button "Select branch" at bounding box center [636, 357] width 116 height 30
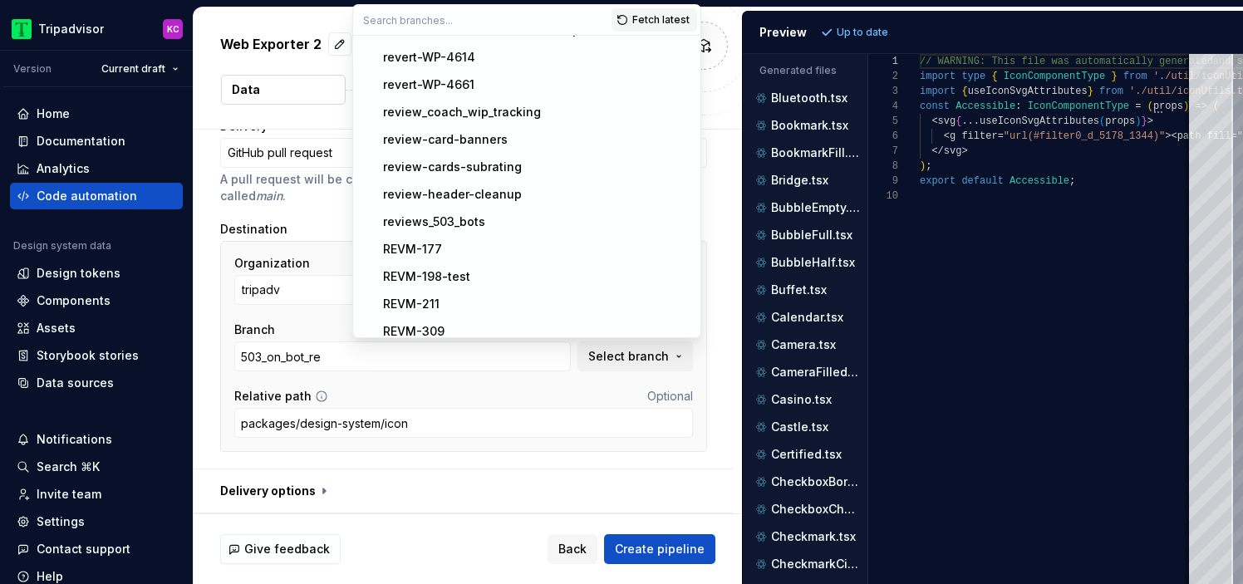
scroll to position [16956, 0]
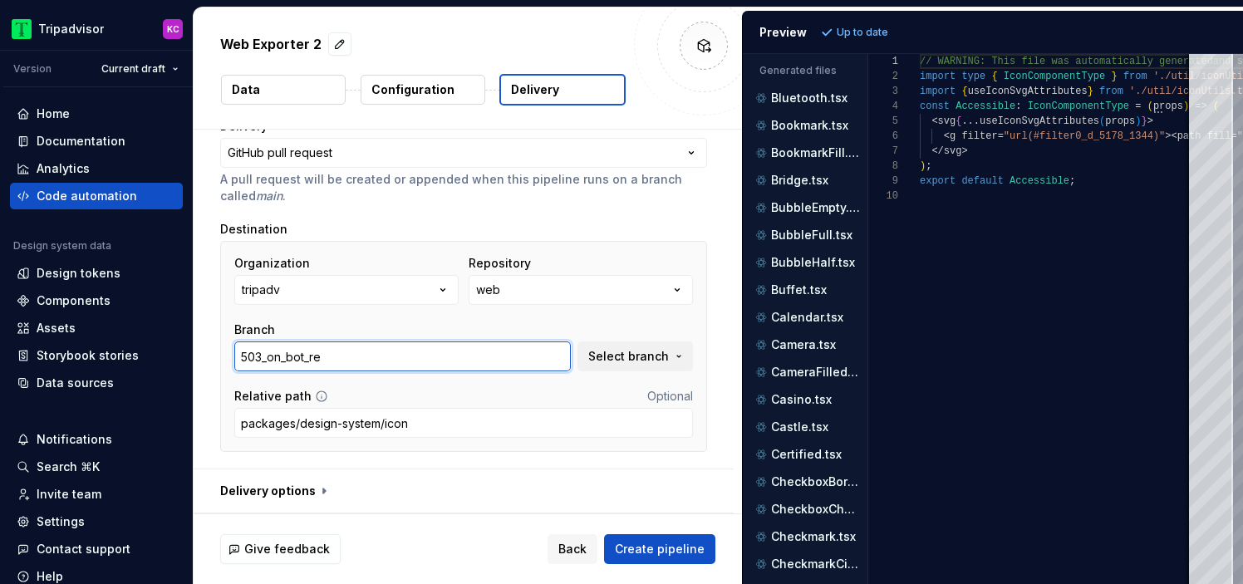
click at [391, 364] on input "503_on_bot_re" at bounding box center [402, 357] width 337 height 30
paste input "supernova/web-icons-exporter"
type input "supernova/web-icons-exporter"
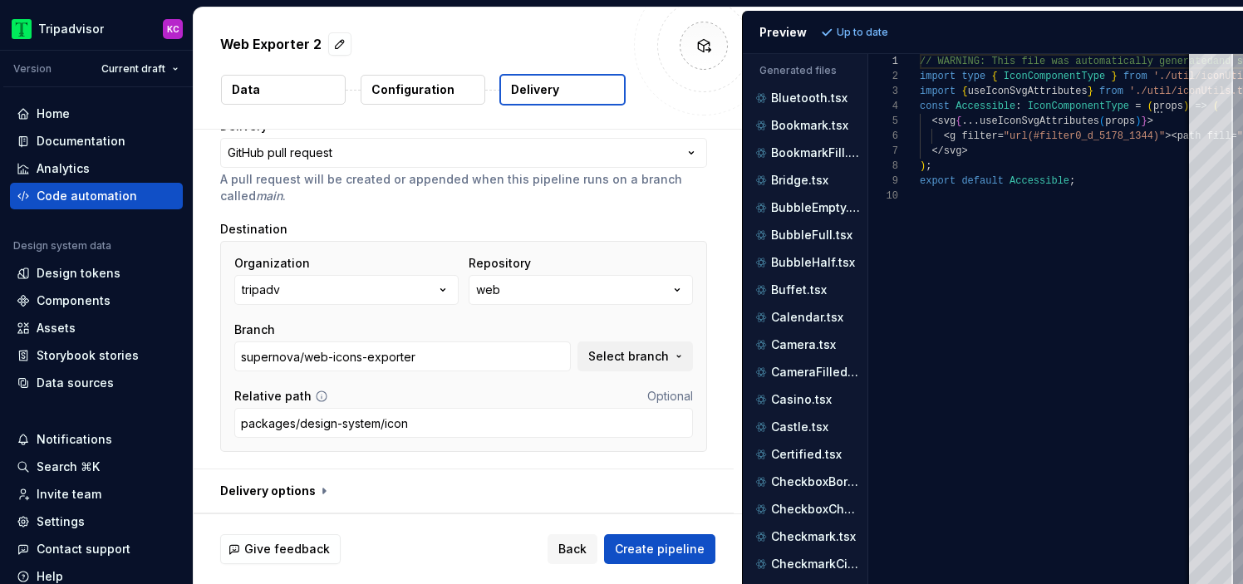
click at [509, 322] on div "Branch" at bounding box center [402, 330] width 337 height 17
click at [450, 359] on input "supernova/web-icons-exporter" at bounding box center [402, 357] width 337 height 30
click at [303, 494] on button "button" at bounding box center [464, 491] width 540 height 43
type textarea "*"
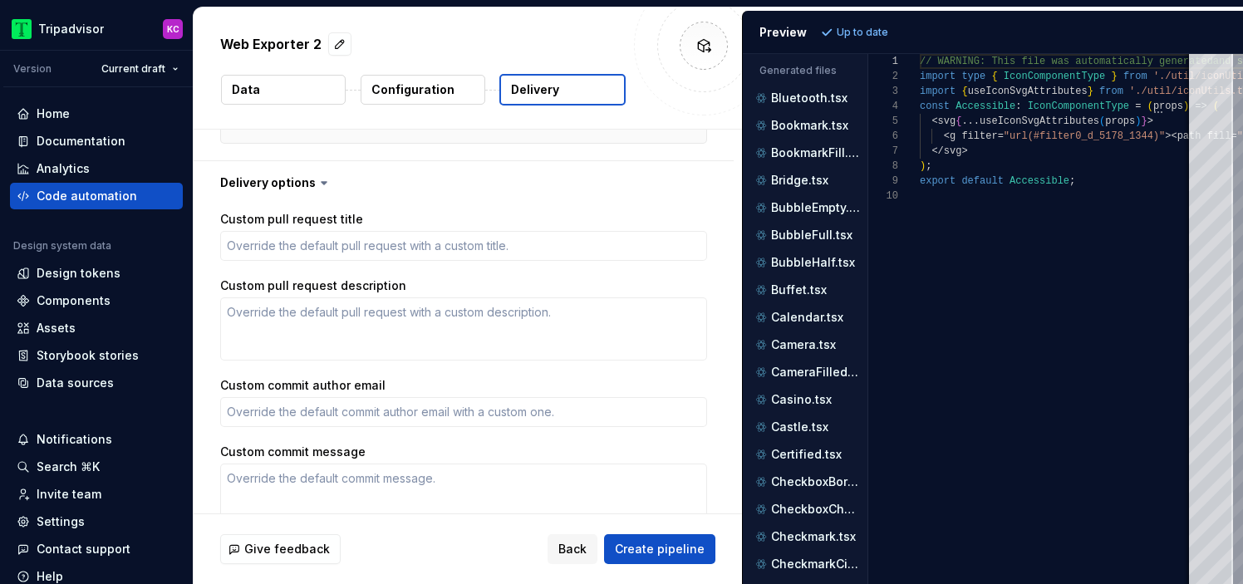
scroll to position [455, 0]
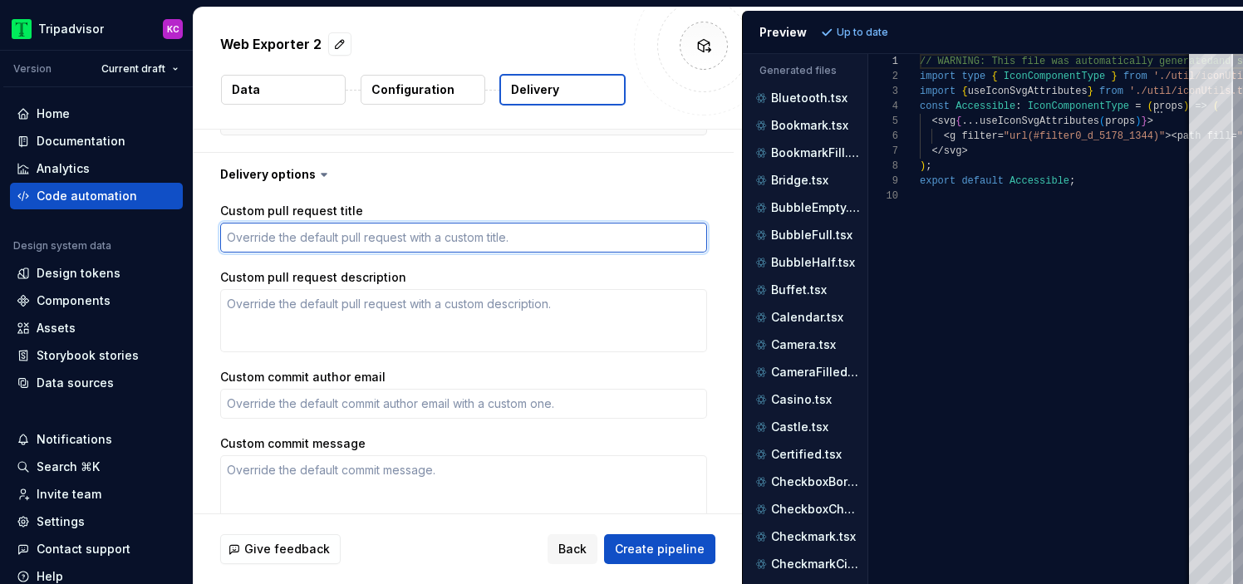
click at [401, 239] on textarea "Custom pull request title" at bounding box center [463, 238] width 487 height 30
paste textarea "Design Tokens Update from the Design System."
type textarea "*"
type textarea "Design Tokens Update from the Design System."
click at [289, 239] on textarea "Design Tokens Update from the Design System." at bounding box center [463, 238] width 487 height 30
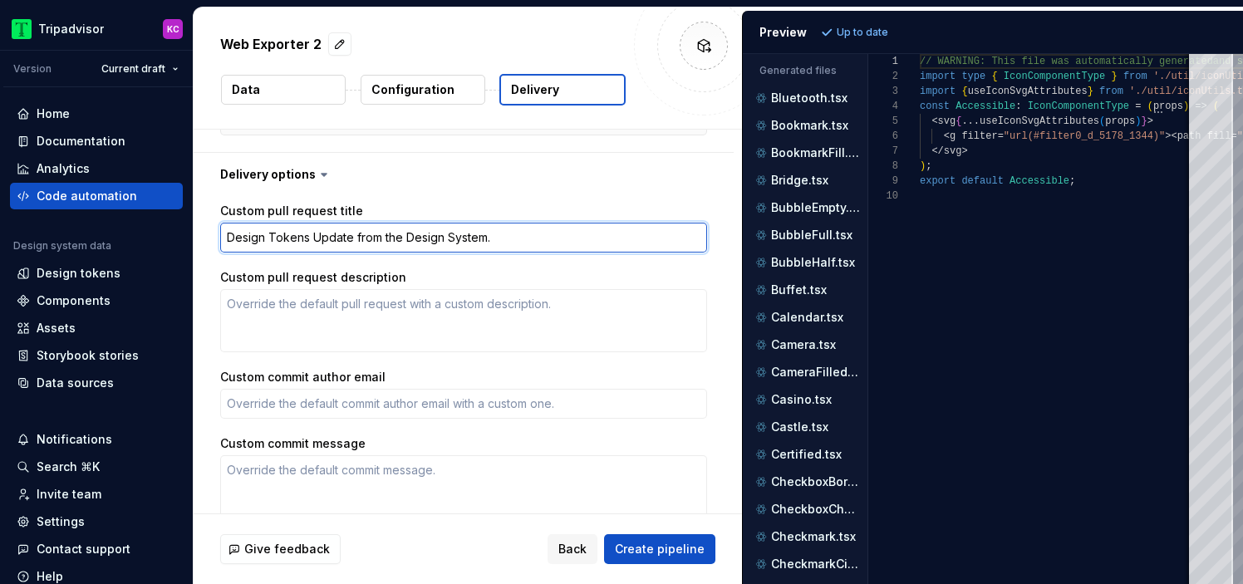
click at [289, 239] on textarea "Design Tokens Update from the Design System." at bounding box center [463, 238] width 487 height 30
type textarea "*"
type textarea "Design S Update from the Design System."
type textarea "*"
type textarea "Design Sy Update from the Design System."
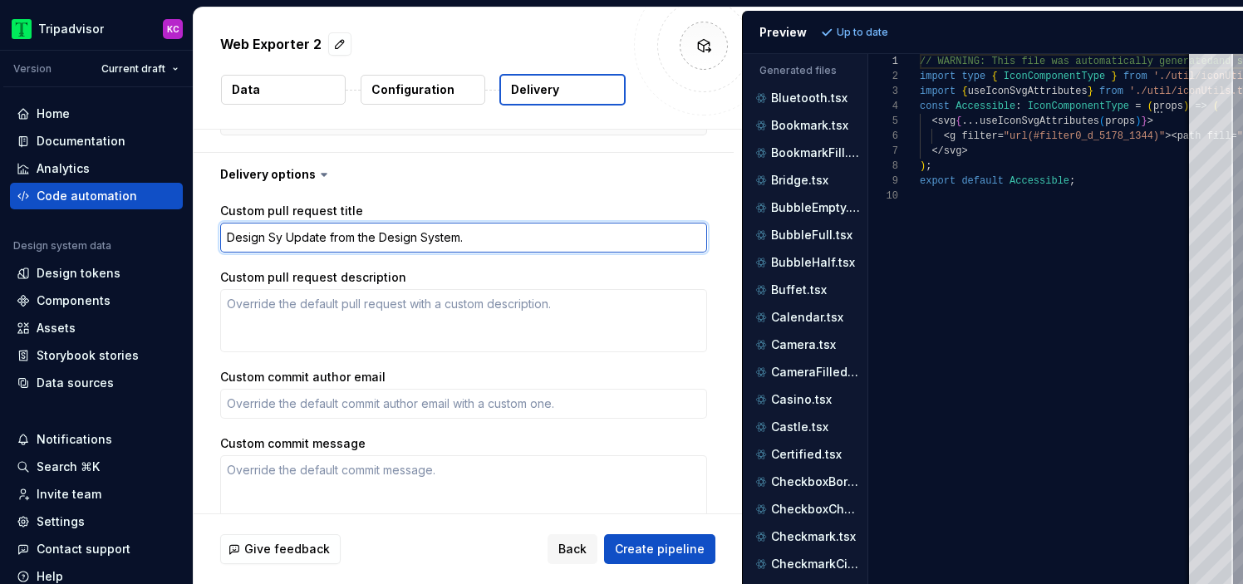
type textarea "*"
type textarea "Design Sys Update from the Design System."
type textarea "*"
type textarea "Design Syst Update from the Design System."
type textarea "*"
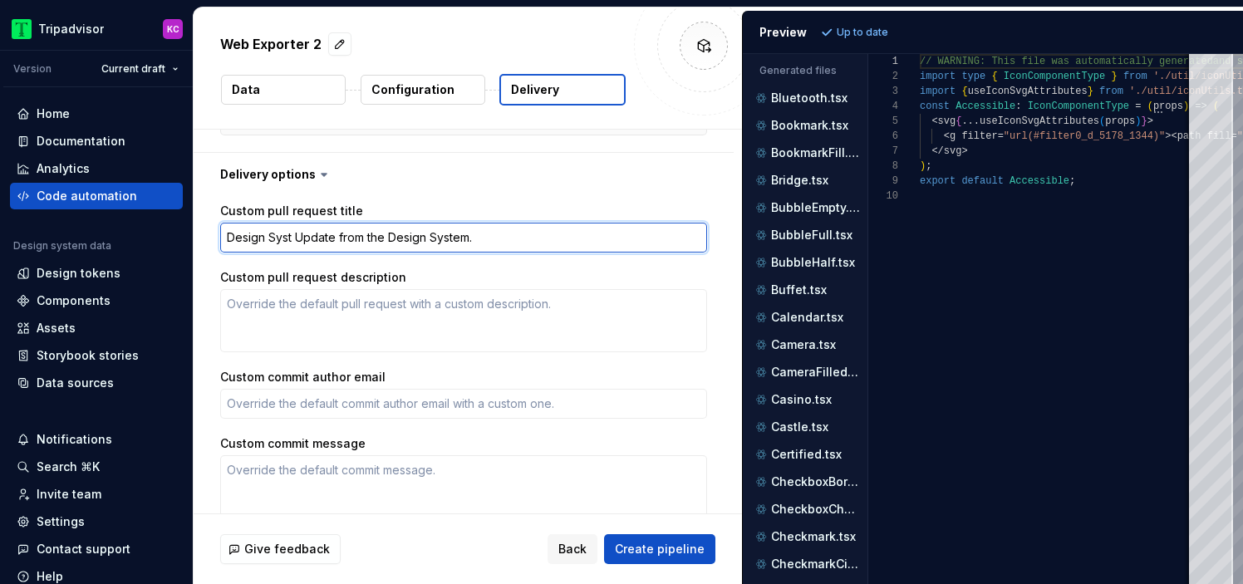
type textarea "Design Syste Update from the Design System."
type textarea "*"
type textarea "Design System Update from the Design System."
type textarea "*"
type textarea "Design System I Update from the Design System."
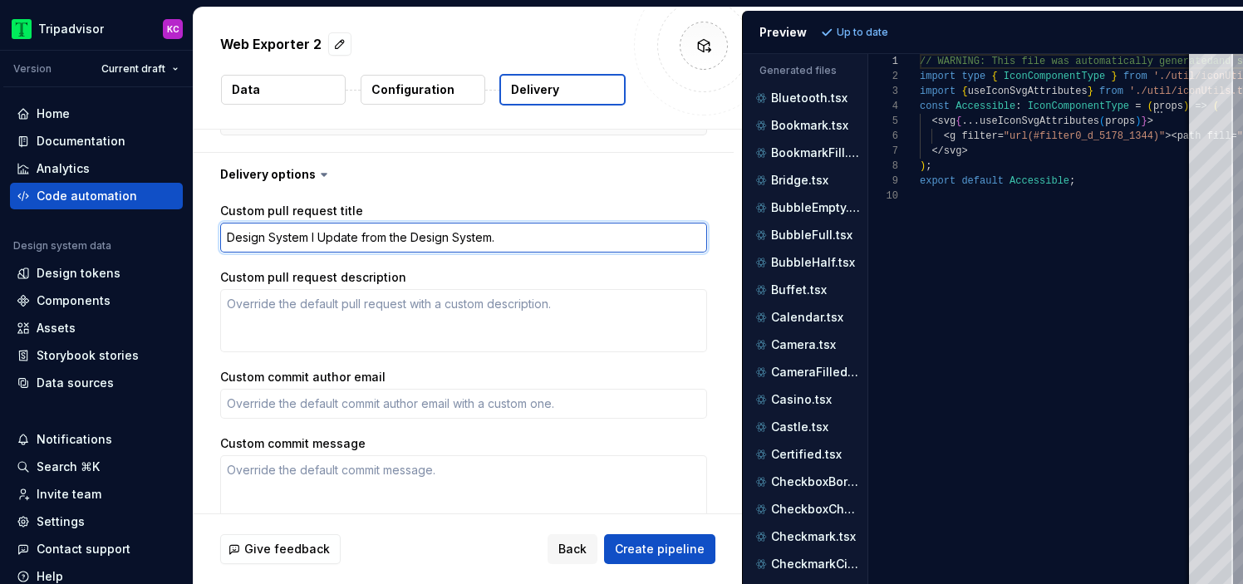
type textarea "*"
type textarea "Design System Ic Update from the Design System."
type textarea "*"
type textarea "Design System Ico Update from the Design System."
type textarea "*"
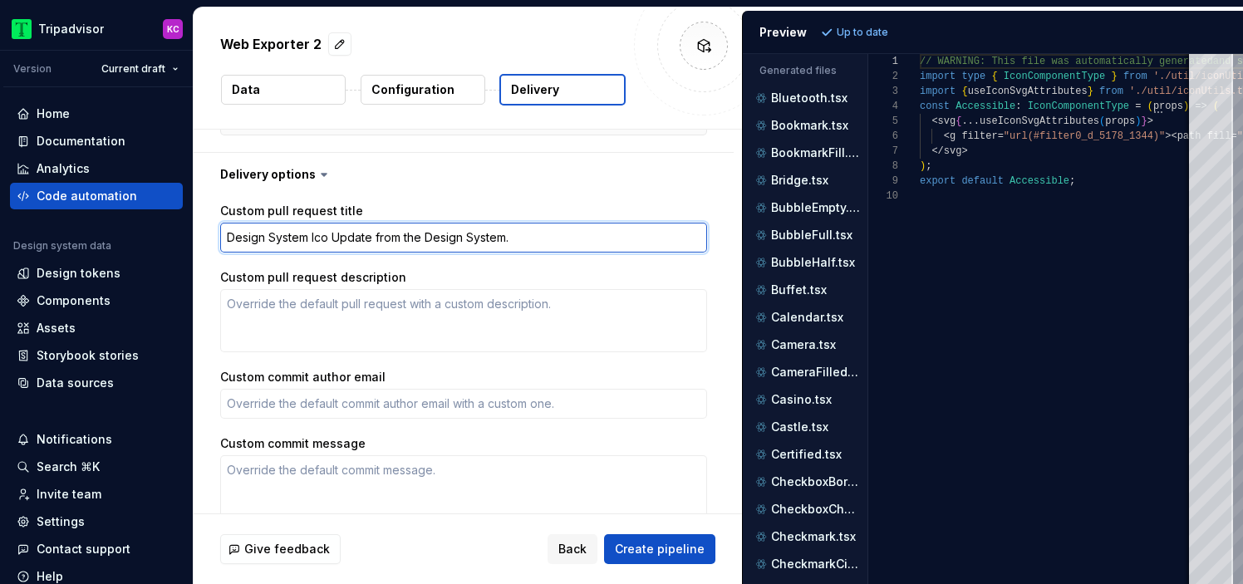
type textarea "Design System Icon Update from the Design System."
type textarea "*"
type textarea "Design System Icons Update from the Design System."
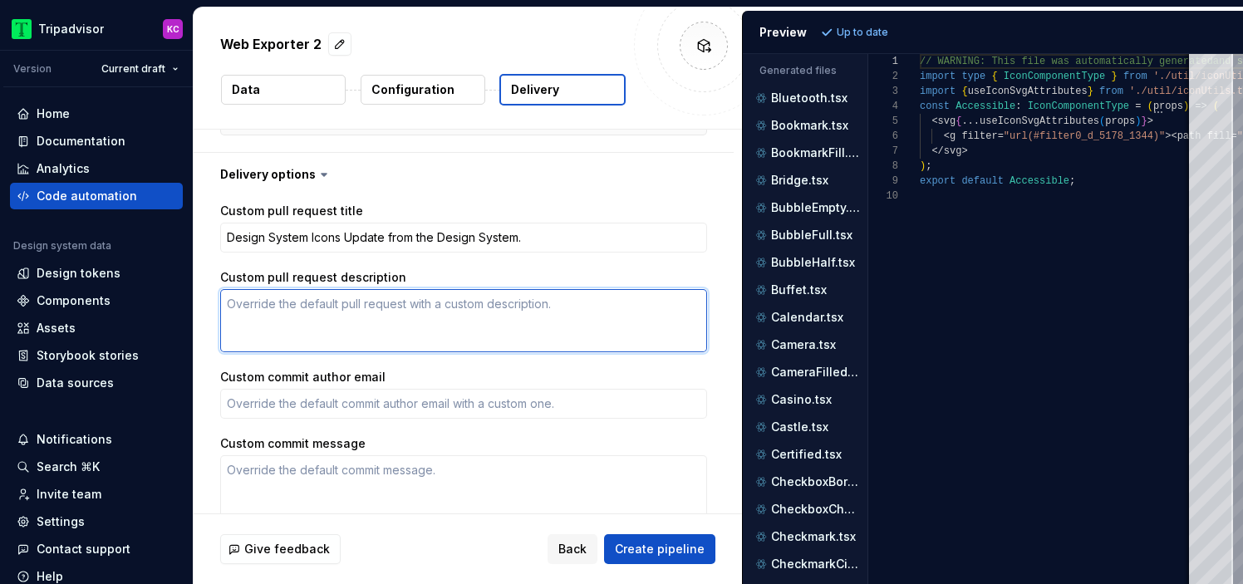
click at [378, 297] on textarea "Custom pull request description" at bounding box center [463, 320] width 487 height 63
paste textarea "This pull request is automatically created from [Supernova platform](https://ap…"
type textarea "*"
type textarea "This pull request is automatically created from [Supernova platform](https://ap…"
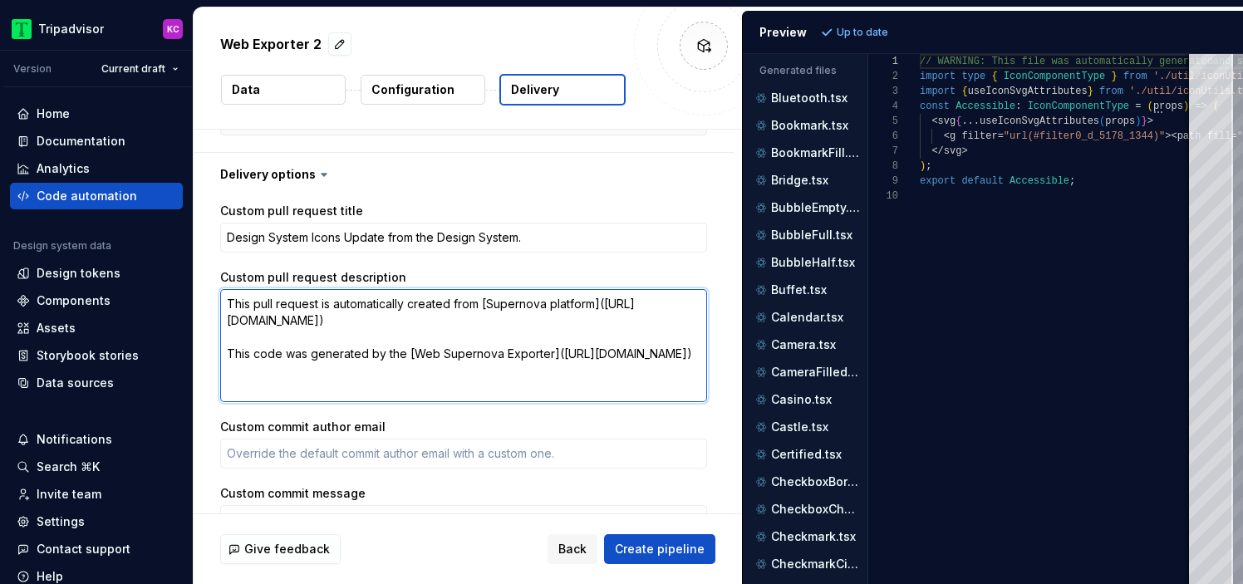
click at [479, 303] on textarea "This pull request is automatically created from [Supernova platform](https://ap…" at bounding box center [463, 345] width 487 height 113
type textarea "*"
type textarea "This pull request is automatically created from [Supernova platform](https://ap…"
type textarea "*"
type textarea "This pull request is automatically created from t [Supernova platform](https://…"
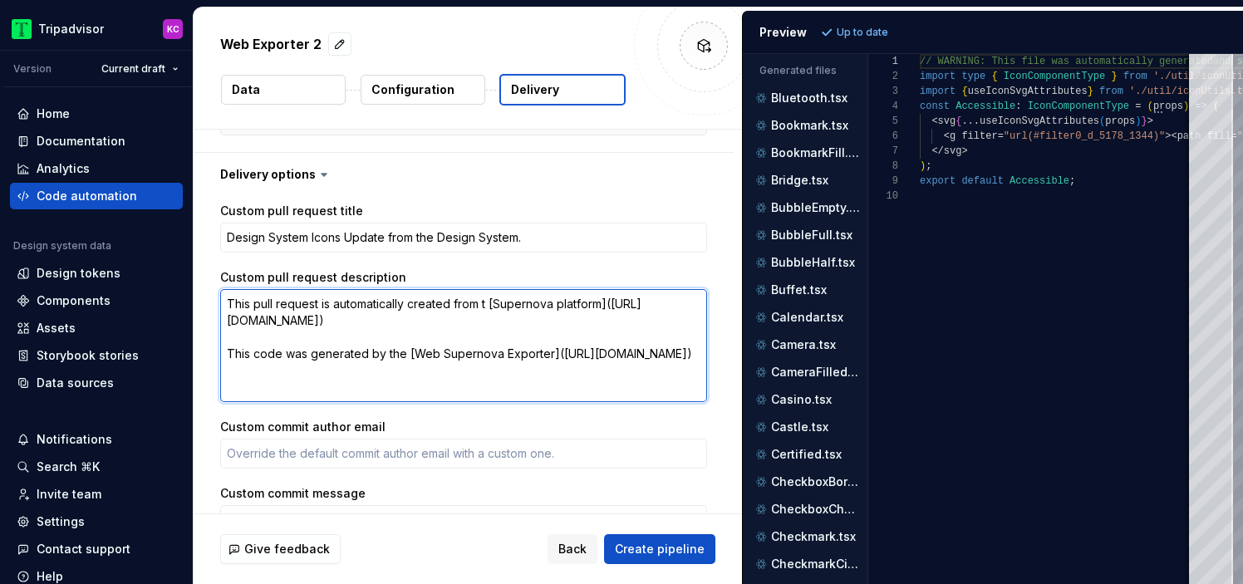
type textarea "*"
type textarea "This pull request is automatically created from th [Supernova platform](https:/…"
type textarea "*"
type textarea "This pull request is automatically created from the [Supernova platform](https:…"
click at [440, 371] on textarea "This pull request is automatically created from the [Supernova platform](https:…" at bounding box center [463, 345] width 487 height 113
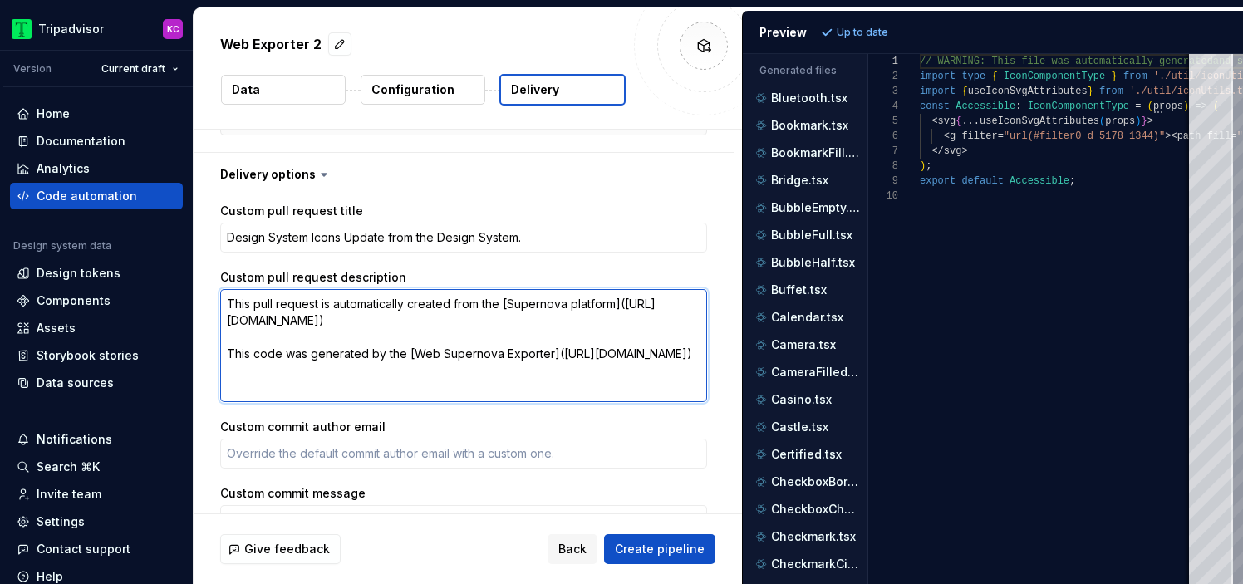
type textarea "*"
type textarea "This pull request is automatically created from the [Supernova platform](https:…"
type textarea "*"
type textarea "This pull request is automatically created from the [Supernova platform](https:…"
type textarea "*"
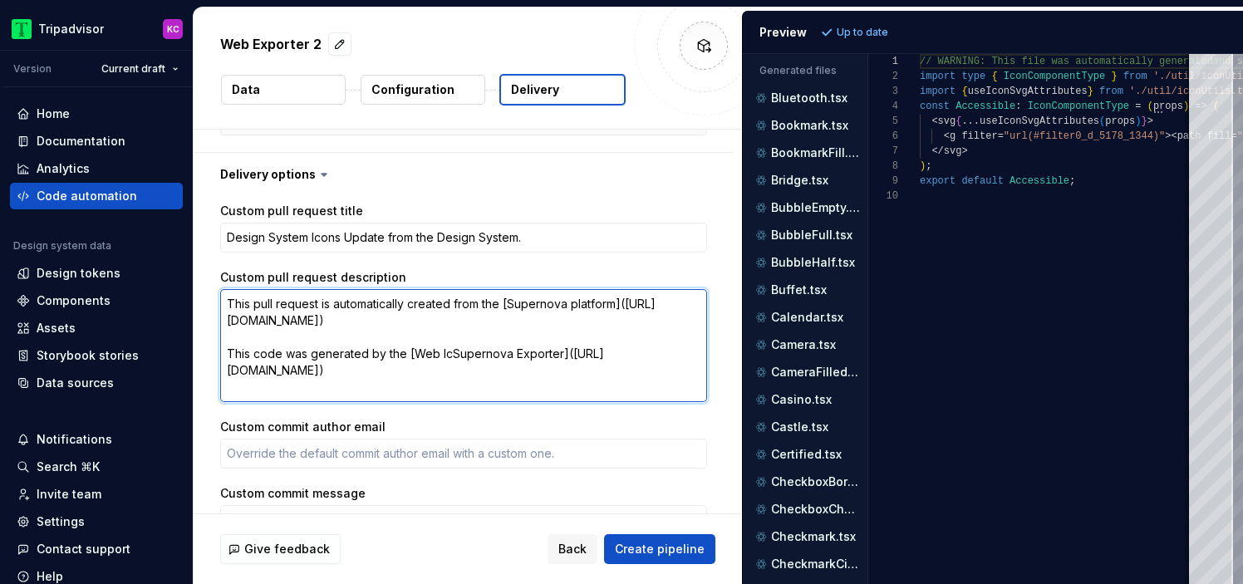
type textarea "This pull request is automatically created from the [Supernova platform](https:…"
type textarea "*"
type textarea "This pull request is automatically created from the [Supernova platform](https:…"
type textarea "*"
type textarea "This pull request is automatically created from the [Supernova platform](https:…"
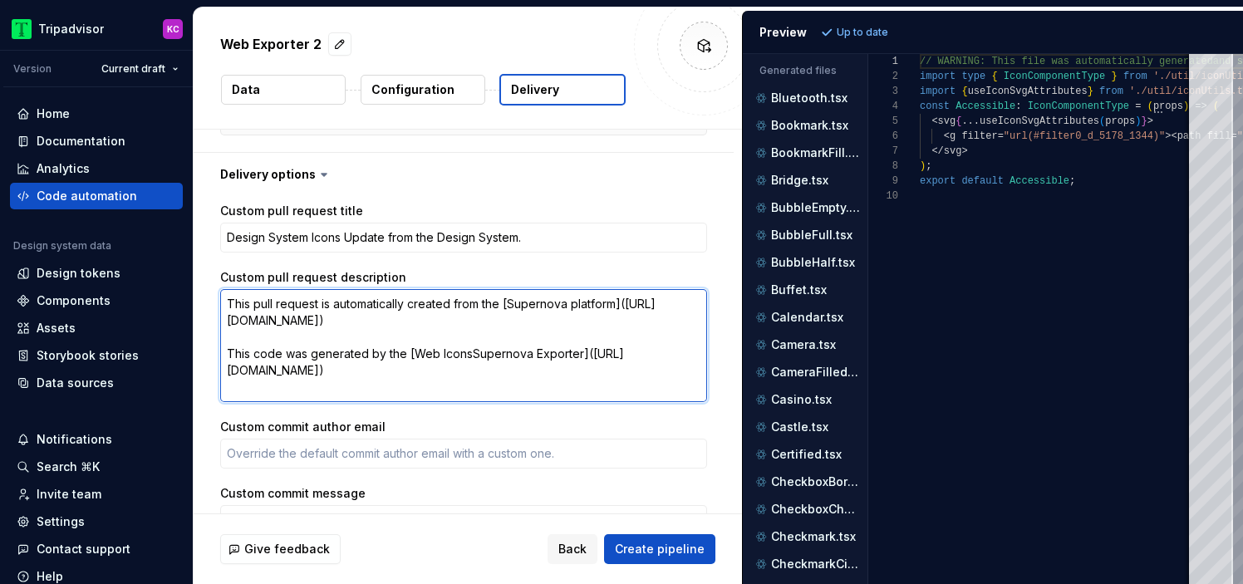
type textarea "*"
type textarea "This pull request is automatically created from the [Supernova platform](https:…"
click at [450, 389] on textarea "This pull request is automatically created from the [Supernova platform](https:…" at bounding box center [463, 345] width 487 height 113
type textarea "*"
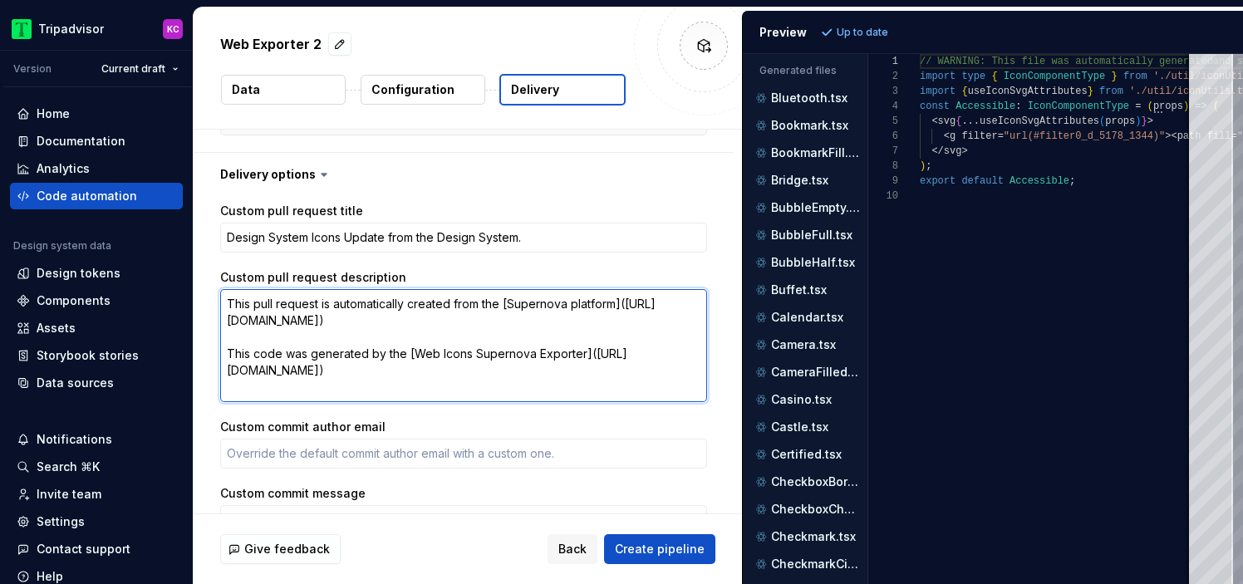
type textarea "This pull request is automatically created from the [Supernova platform](https:…"
type textarea "*"
type textarea "This pull request is automatically created from the [Supernova platform](https:…"
type textarea "*"
type textarea "This pull request is automatically created from the [Supernova platform](https:…"
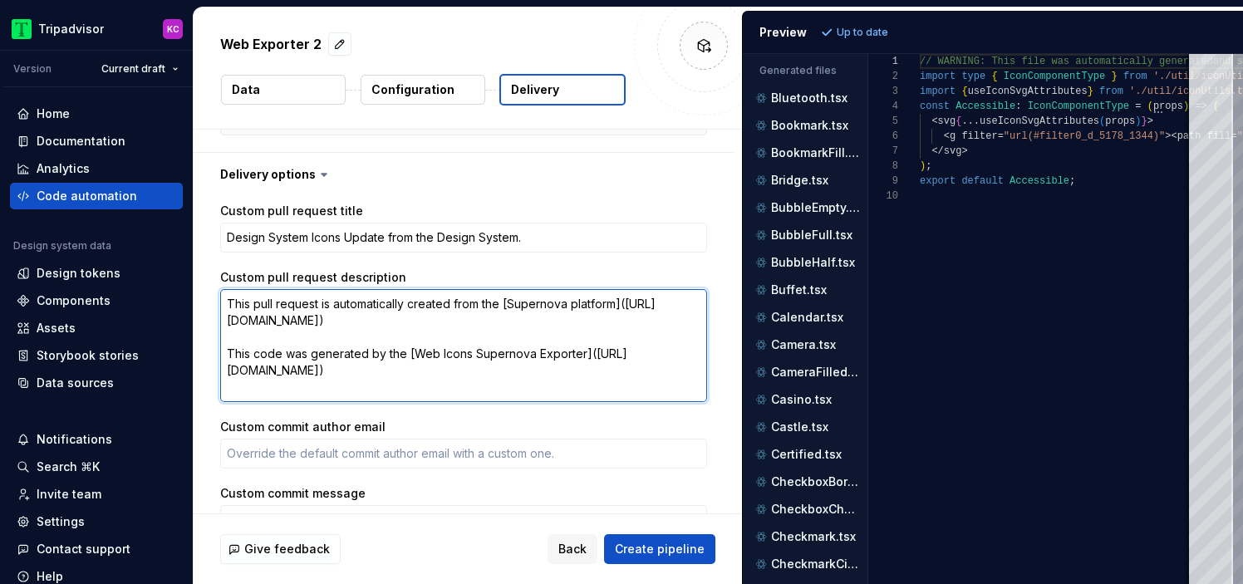
type textarea "*"
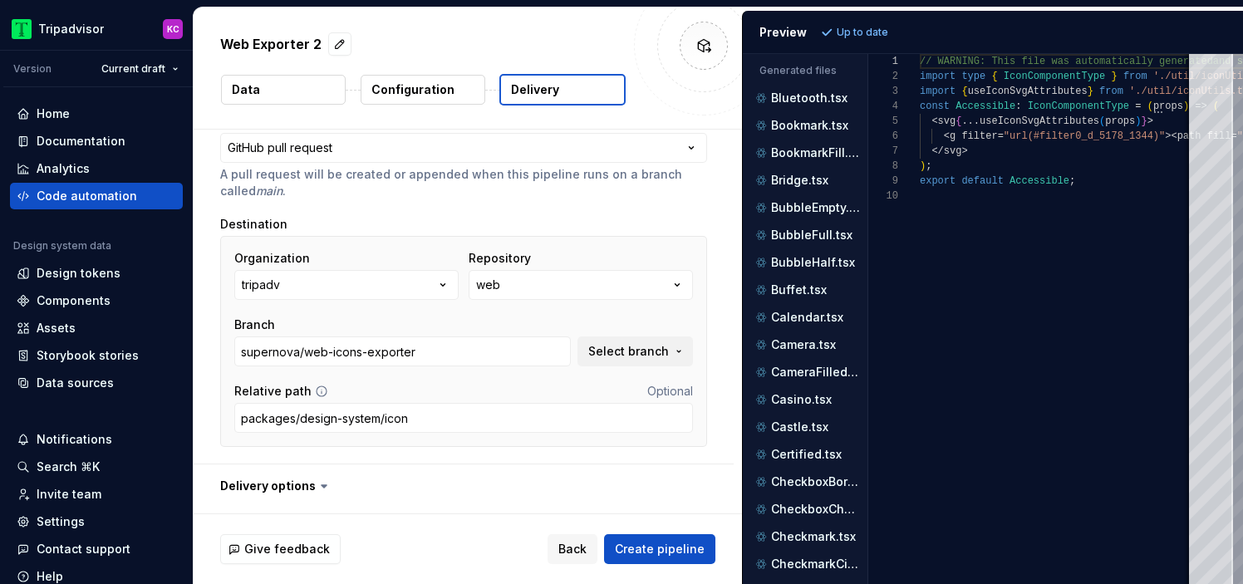
scroll to position [143, 0]
type textarea "This pull request is automatically created from the [Supernova platform](https:…"
click at [480, 346] on input "supernova/web-icons-exporter" at bounding box center [402, 352] width 337 height 30
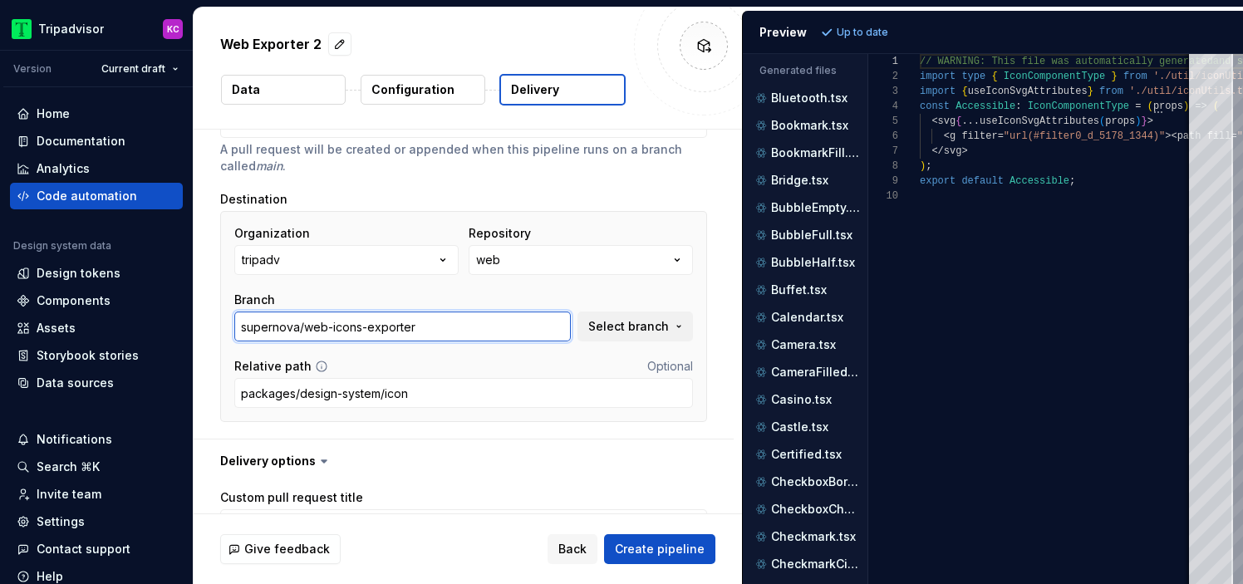
scroll to position [170, 0]
click at [422, 315] on input "supernova/web-icons-exporter" at bounding box center [402, 325] width 337 height 30
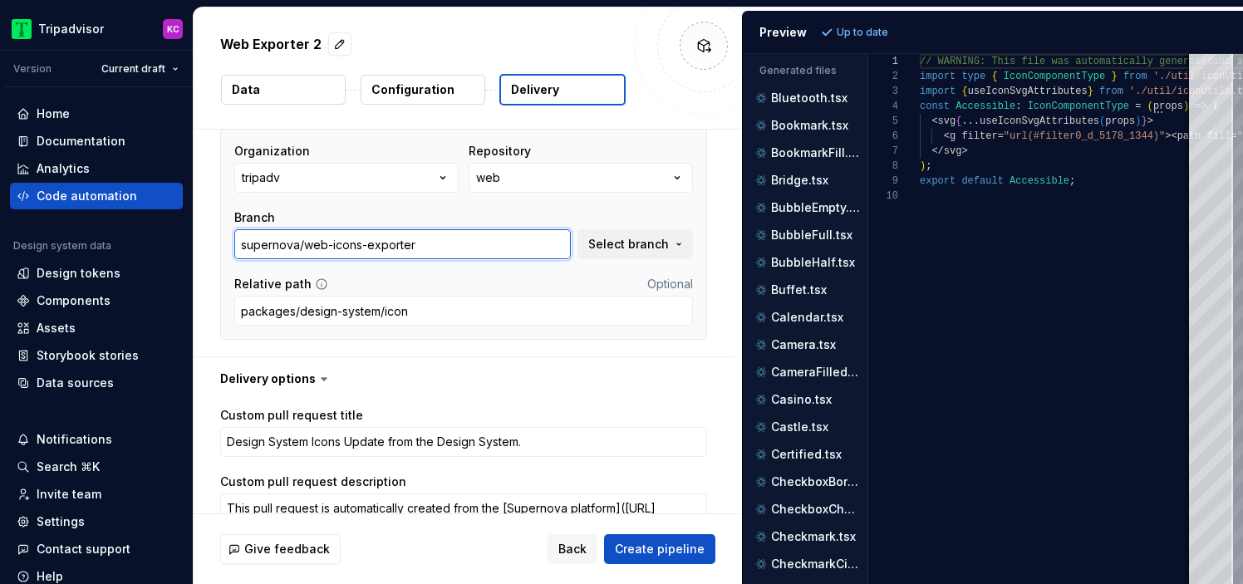
scroll to position [226, 0]
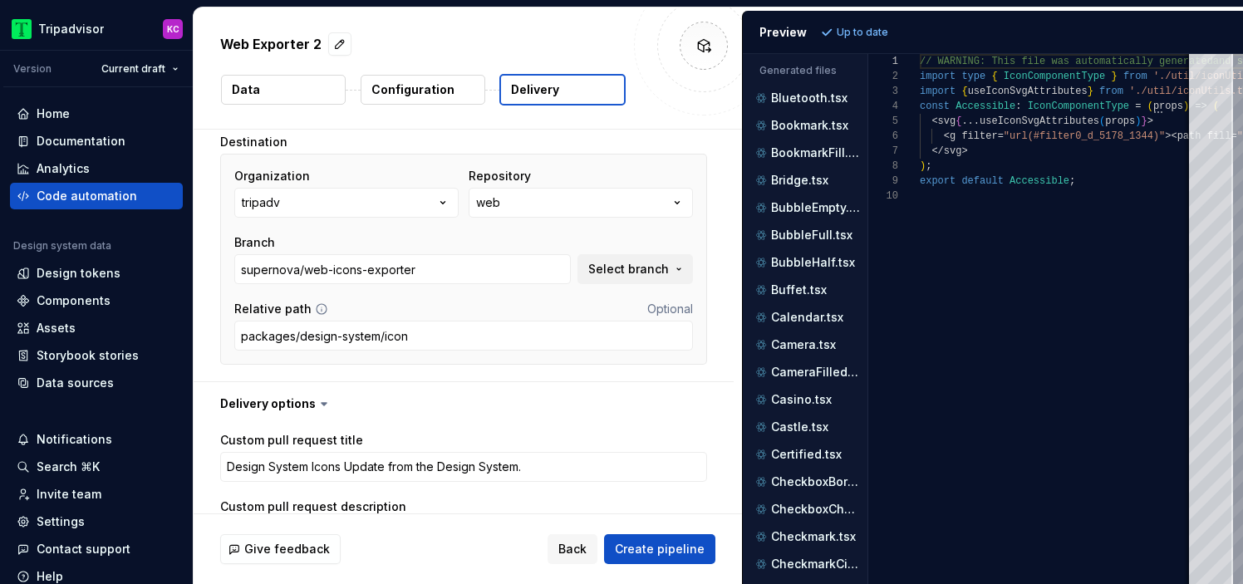
click at [313, 41] on p "Web Exporter 2" at bounding box center [270, 44] width 101 height 20
click at [332, 41] on button "button" at bounding box center [339, 43] width 23 height 23
click at [332, 39] on textarea "**********" at bounding box center [420, 44] width 407 height 27
type textarea "*"
type textarea "**********"
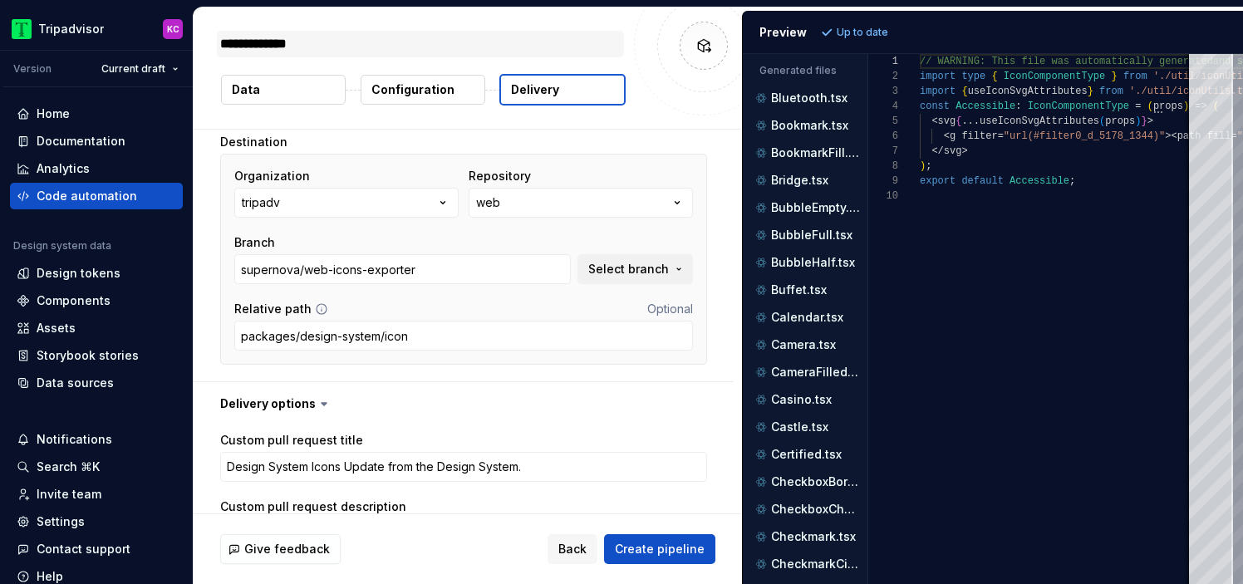
type textarea "*"
type textarea "**********"
type textarea "*"
type textarea "**********"
type textarea "*"
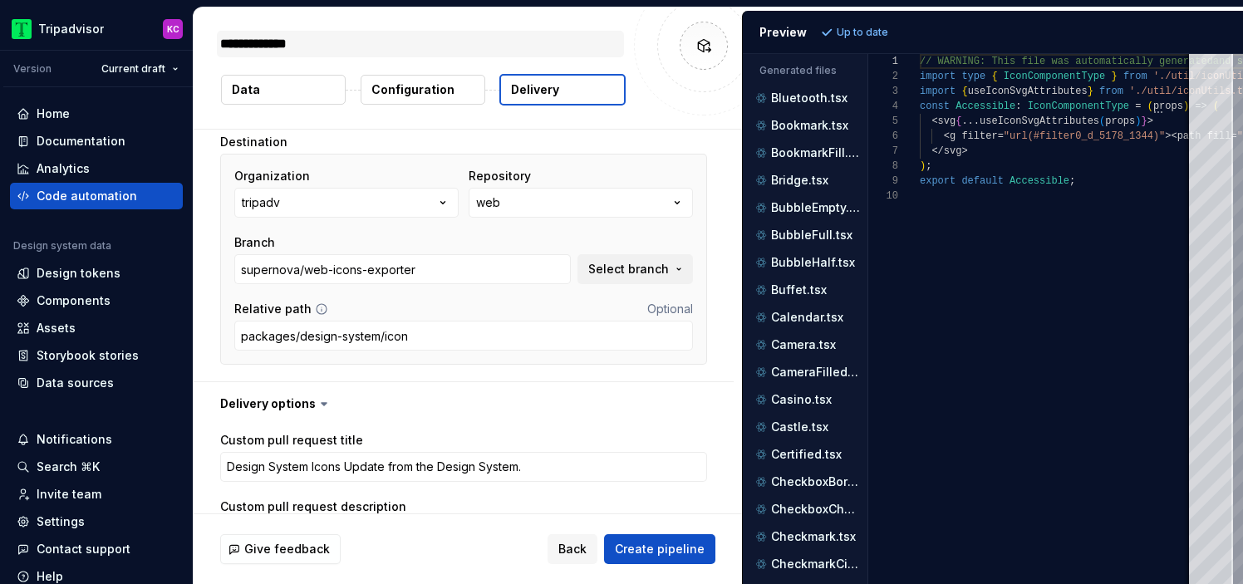
type textarea "**********"
type textarea "*"
type textarea "**********"
type textarea "*"
type textarea "**********"
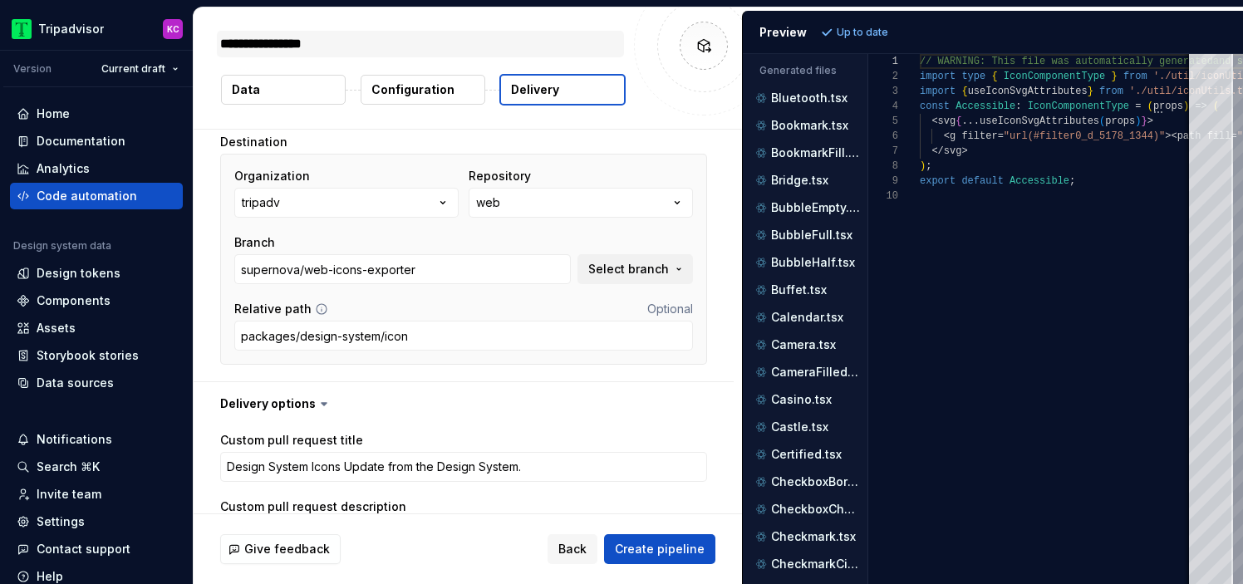
type textarea "*"
type textarea "**********"
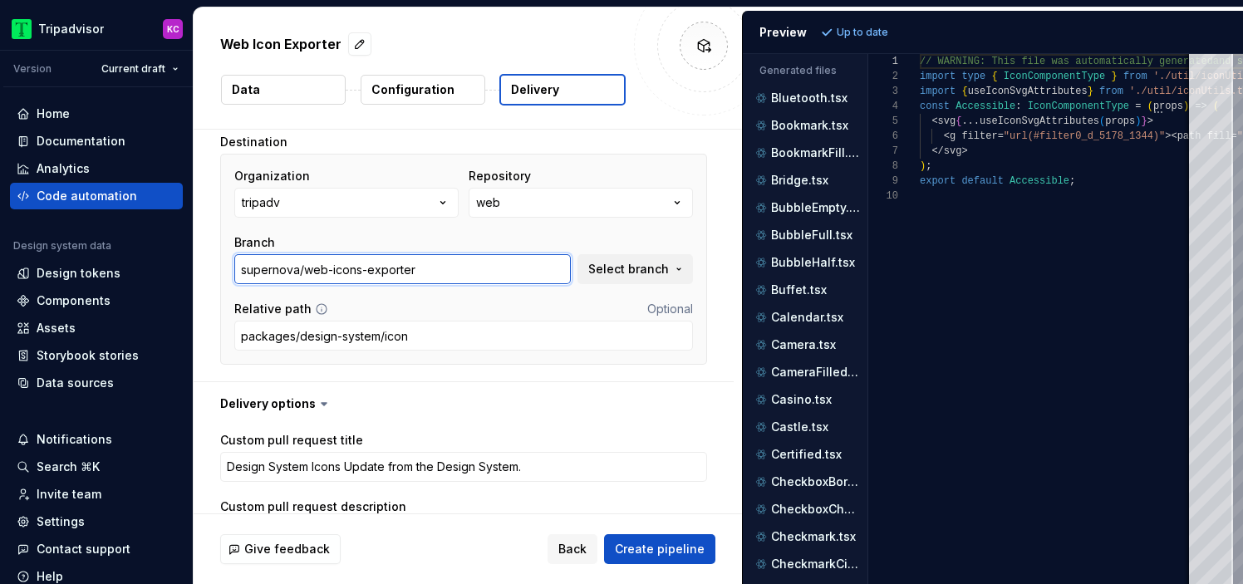
click at [386, 265] on input "supernova/web-icons-exporter" at bounding box center [402, 269] width 337 height 30
click at [268, 42] on p "Web Icon Exporter" at bounding box center [280, 44] width 121 height 20
click at [362, 42] on button "button" at bounding box center [359, 43] width 23 height 23
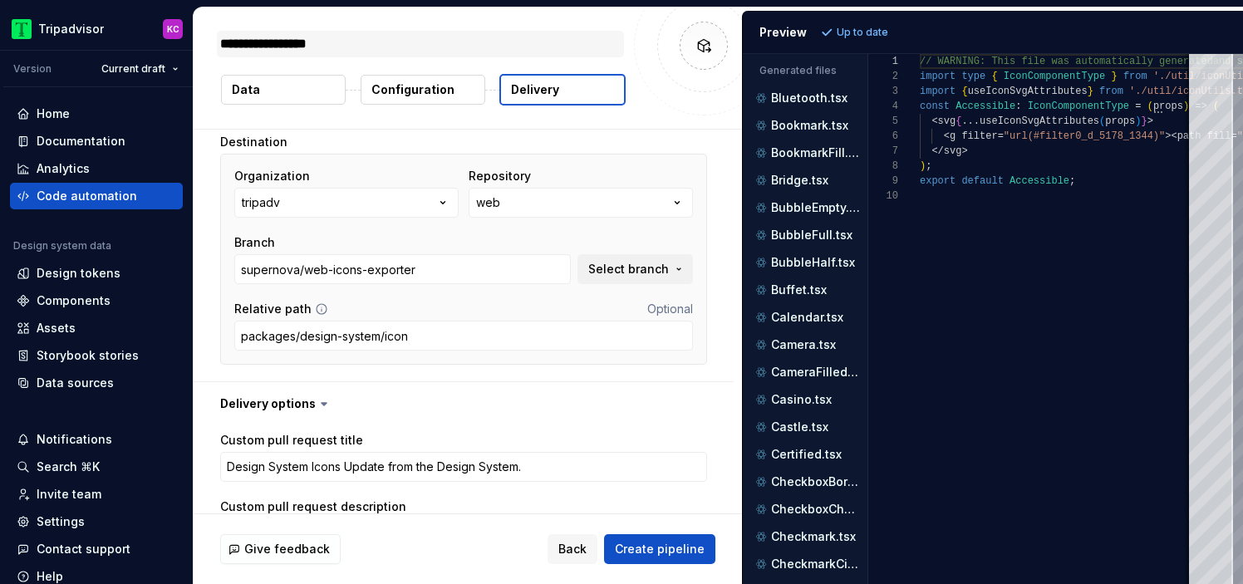
click at [271, 38] on textarea "**********" at bounding box center [420, 44] width 407 height 27
type textarea "*"
type textarea "**********"
type textarea "*"
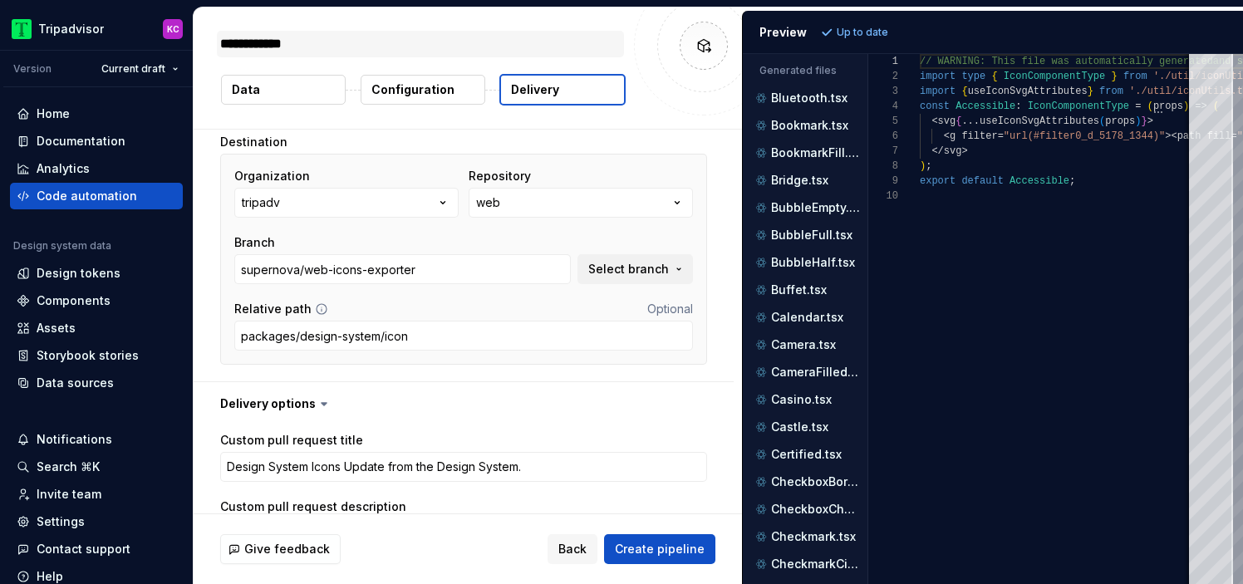
type textarea "**********"
type textarea "*"
type textarea "**********"
type textarea "*"
type textarea "**********"
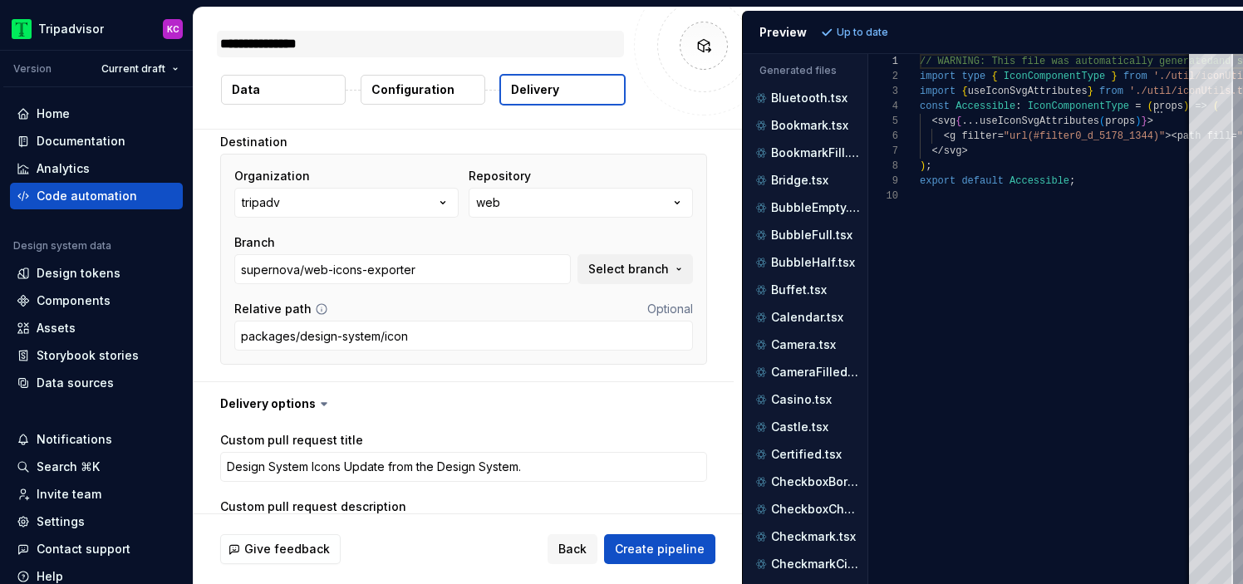
type textarea "*"
type textarea "**********"
type textarea "*"
type textarea "**********"
click at [675, 82] on div at bounding box center [704, 46] width 140 height 140
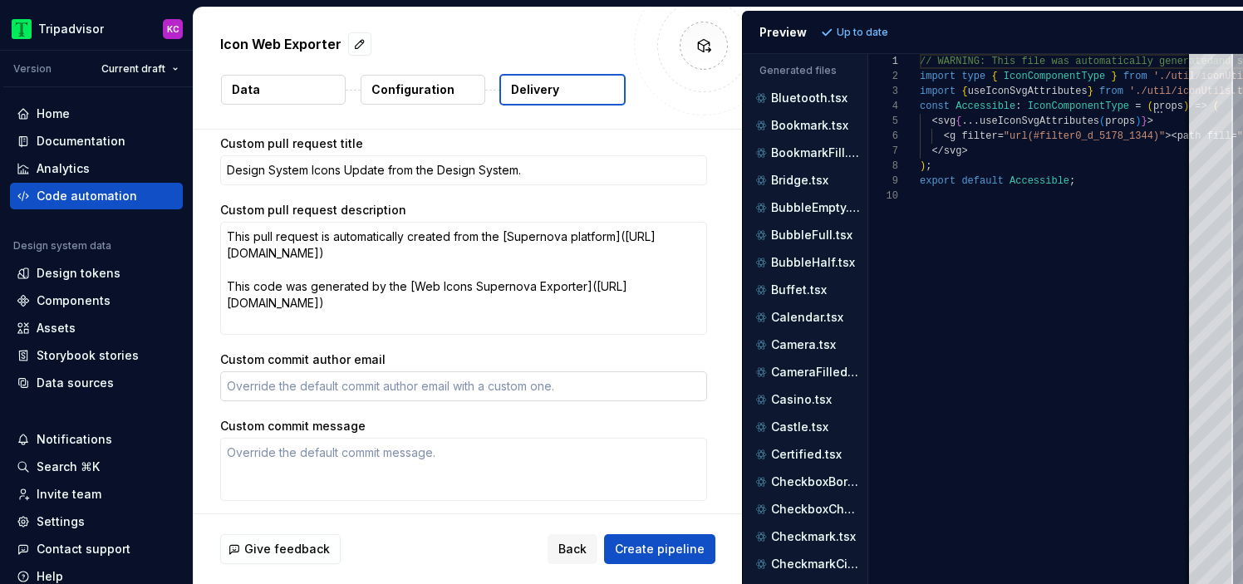
scroll to position [524, 0]
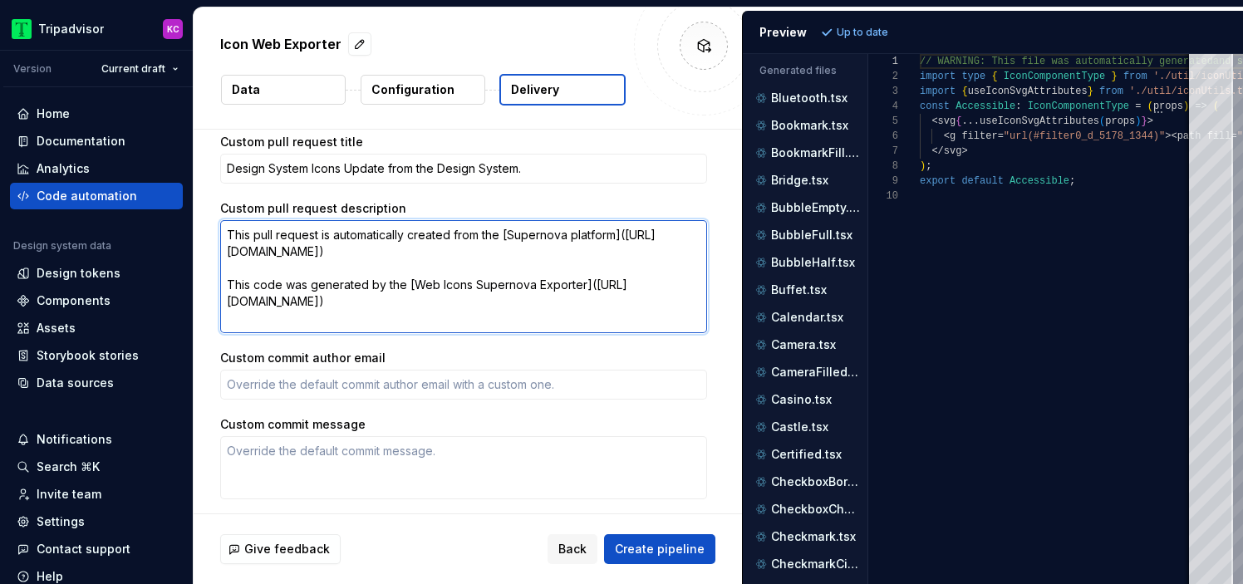
click at [448, 298] on textarea "This pull request is automatically created from the [Supernova platform](https:…" at bounding box center [463, 276] width 487 height 113
click at [449, 298] on textarea "This pull request is automatically created from the [Supernova platform](https:…" at bounding box center [463, 276] width 487 height 113
type textarea "*"
type textarea "This pull request is automatically created from the [Supernova platform](https:…"
type textarea "*"
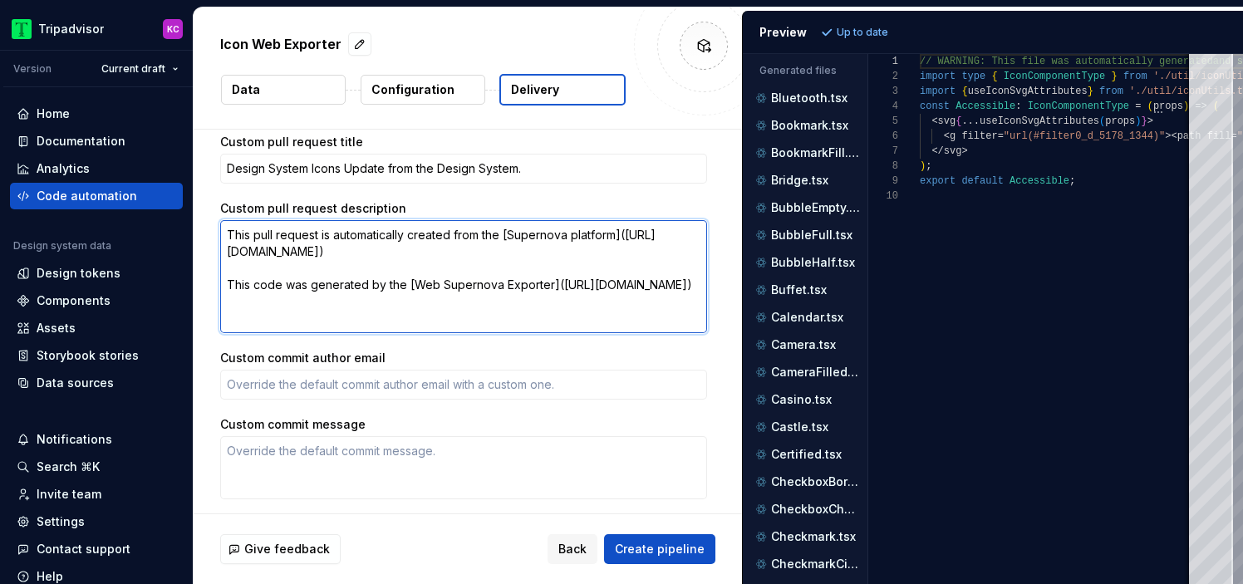
type textarea "This pull request is automatically created from the [Supernova platform](https:…"
type textarea "*"
type textarea "This pull request is automatically created from the [Supernova platform](https:…"
type textarea "*"
type textarea "This pull request is automatically created from the [Supernova platform](https:…"
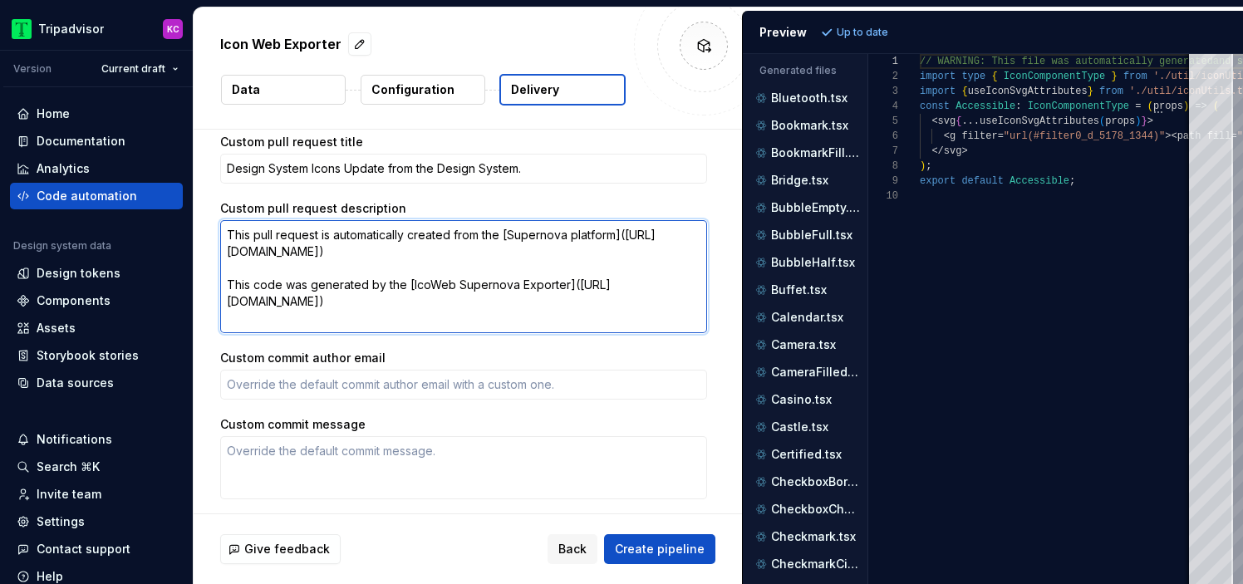
type textarea "*"
type textarea "This pull request is automatically created from the [Supernova platform](https:…"
type textarea "*"
type textarea "This pull request is automatically created from the [Supernova platform]([URL][…"
type textarea "*"
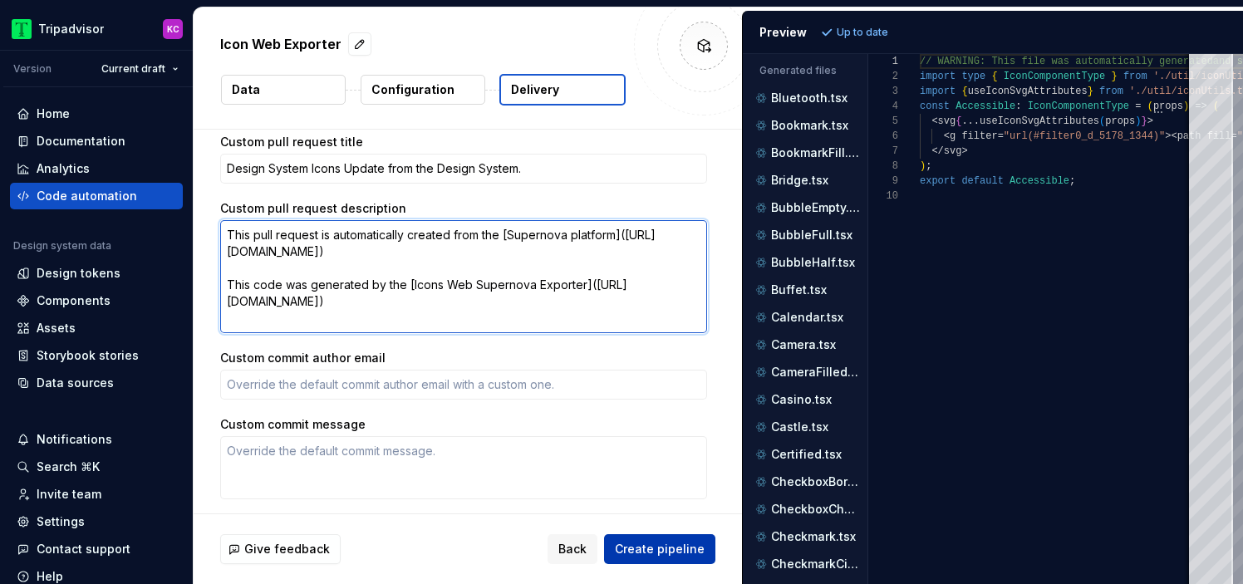
type textarea "This pull request is automatically created from the [Supernova platform]([URL][…"
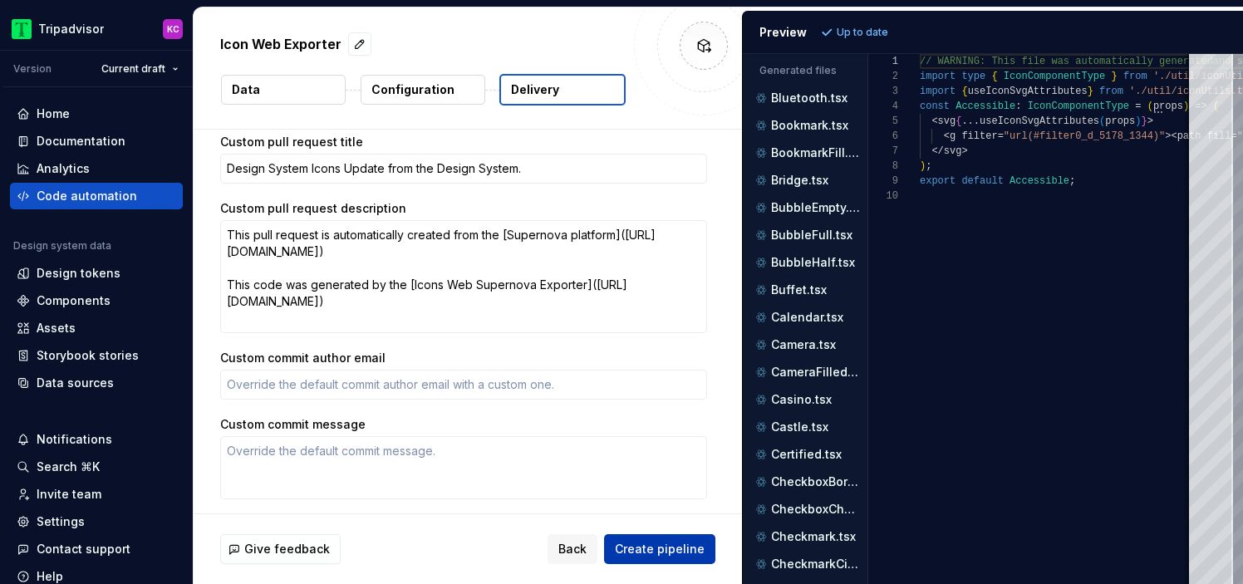
click at [652, 545] on span "Create pipeline" at bounding box center [660, 549] width 90 height 17
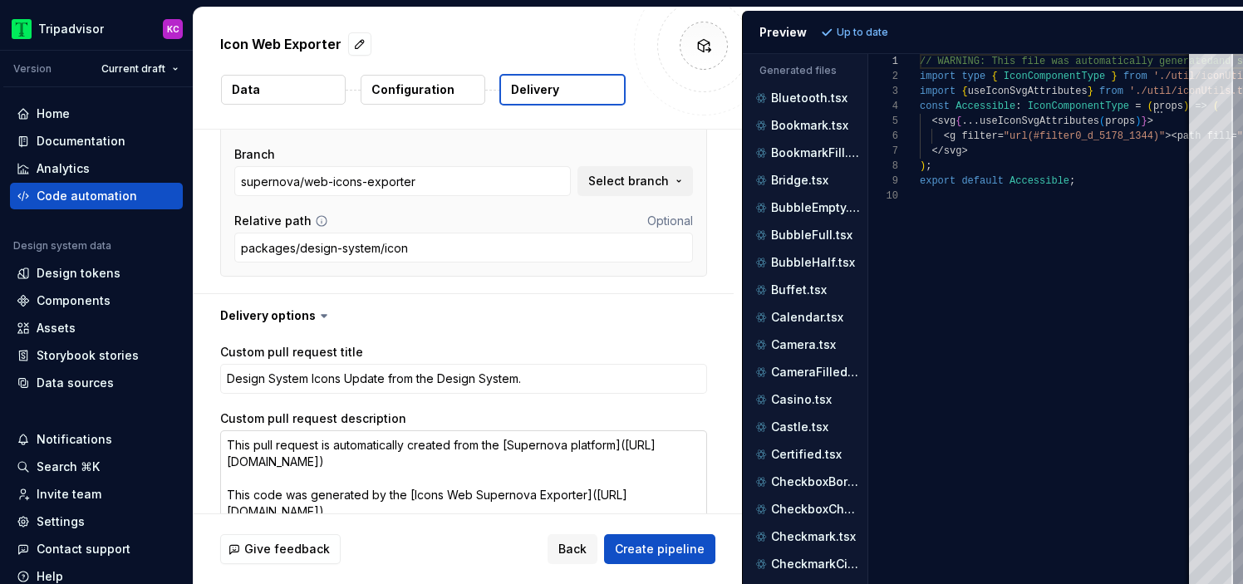
scroll to position [316, 0]
click at [455, 183] on input "supernova/web-icons-exporter" at bounding box center [402, 180] width 337 height 30
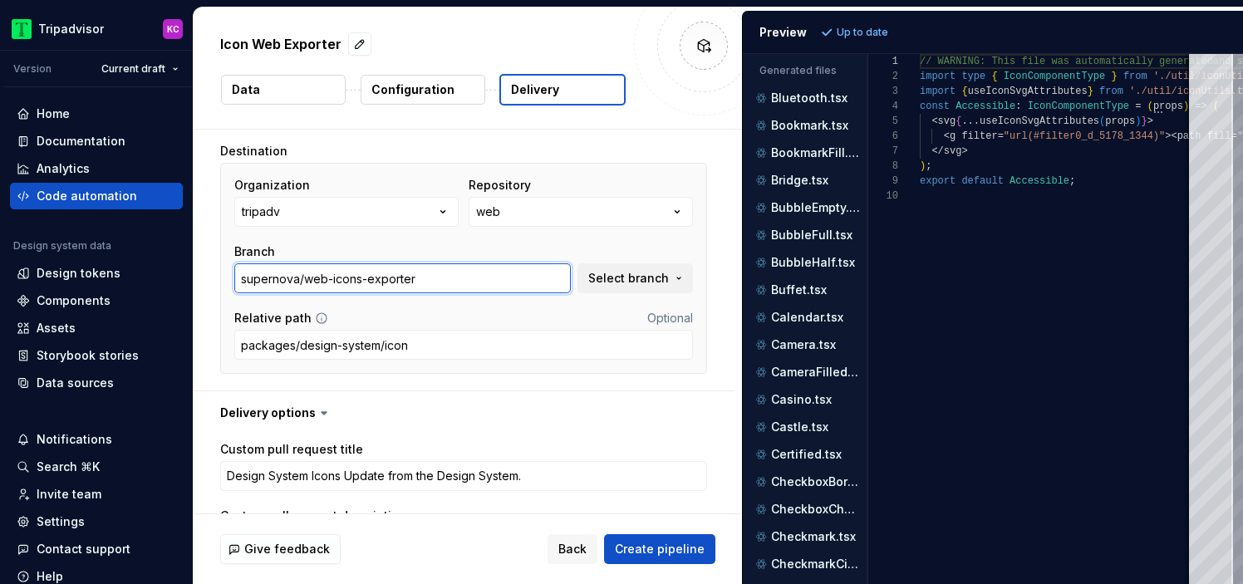
scroll to position [234, 0]
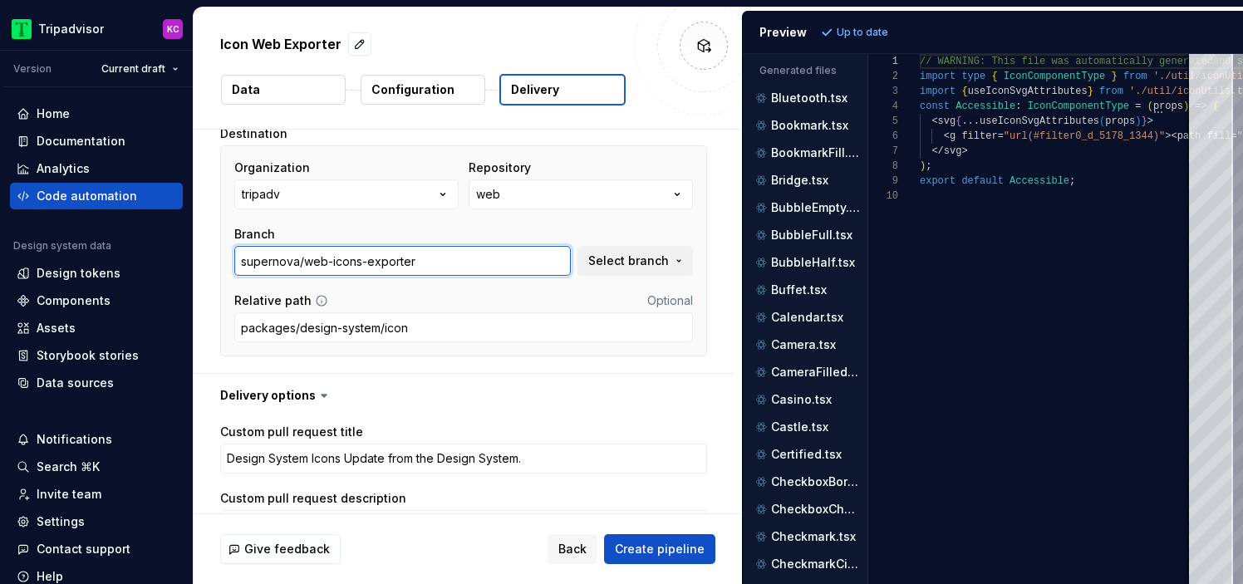
click at [330, 270] on input "supernova/web-icons-exporter" at bounding box center [402, 261] width 337 height 30
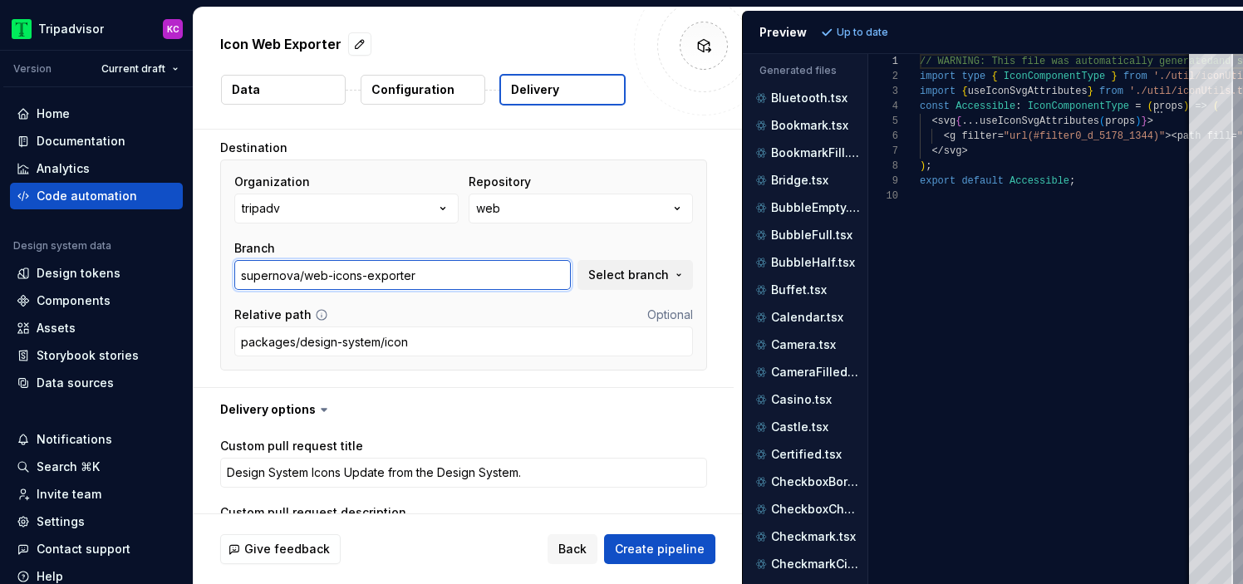
scroll to position [219, 0]
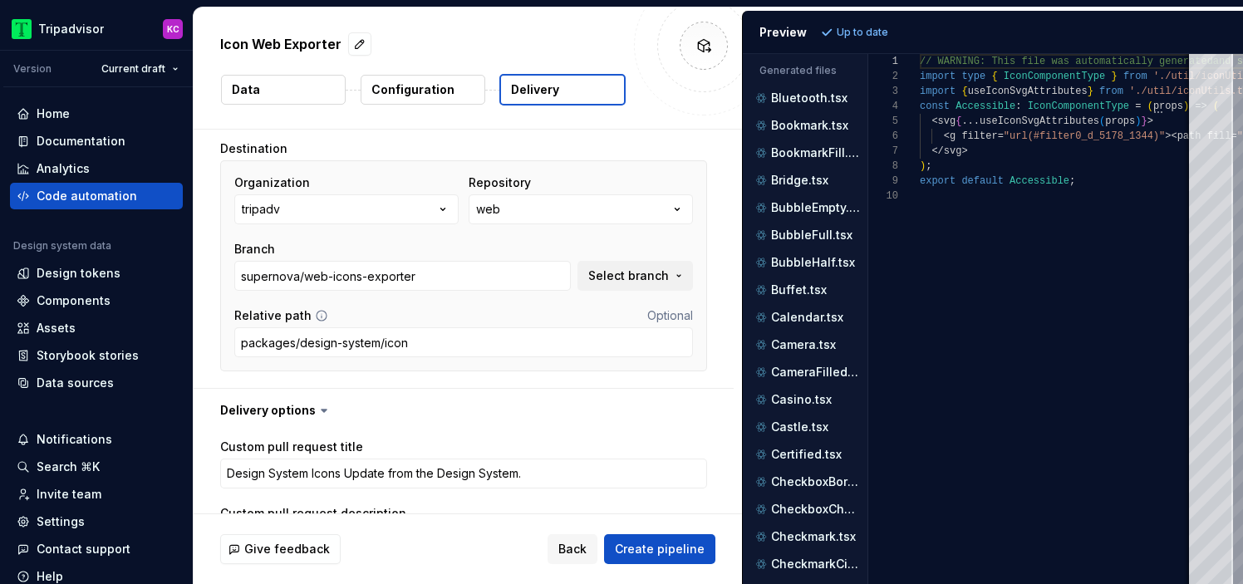
type textarea "*"
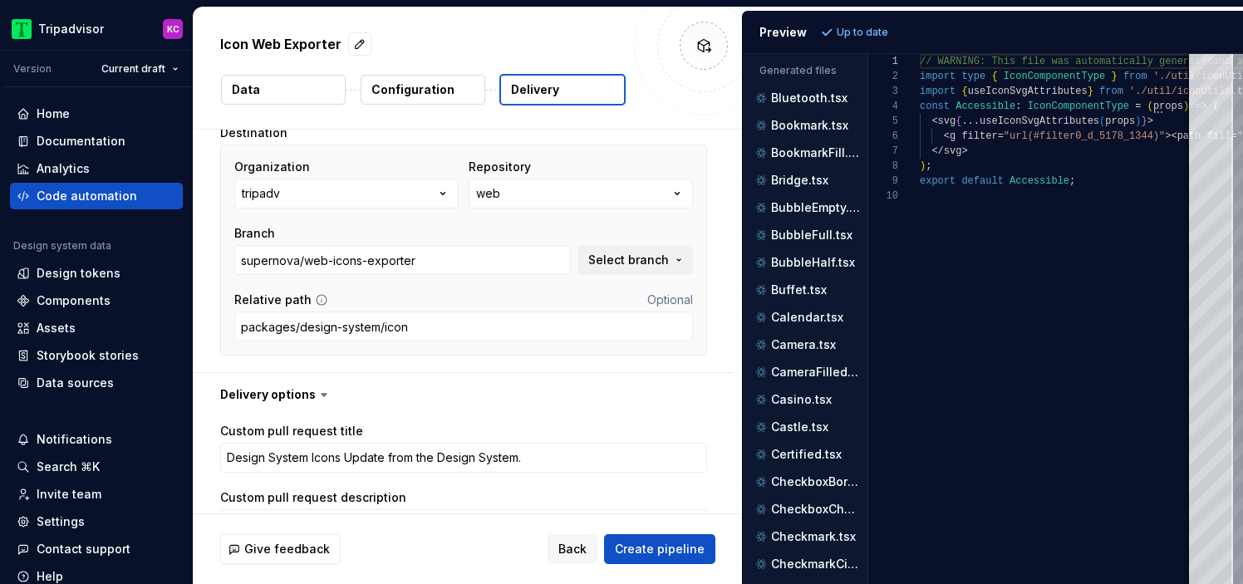
scroll to position [238, 0]
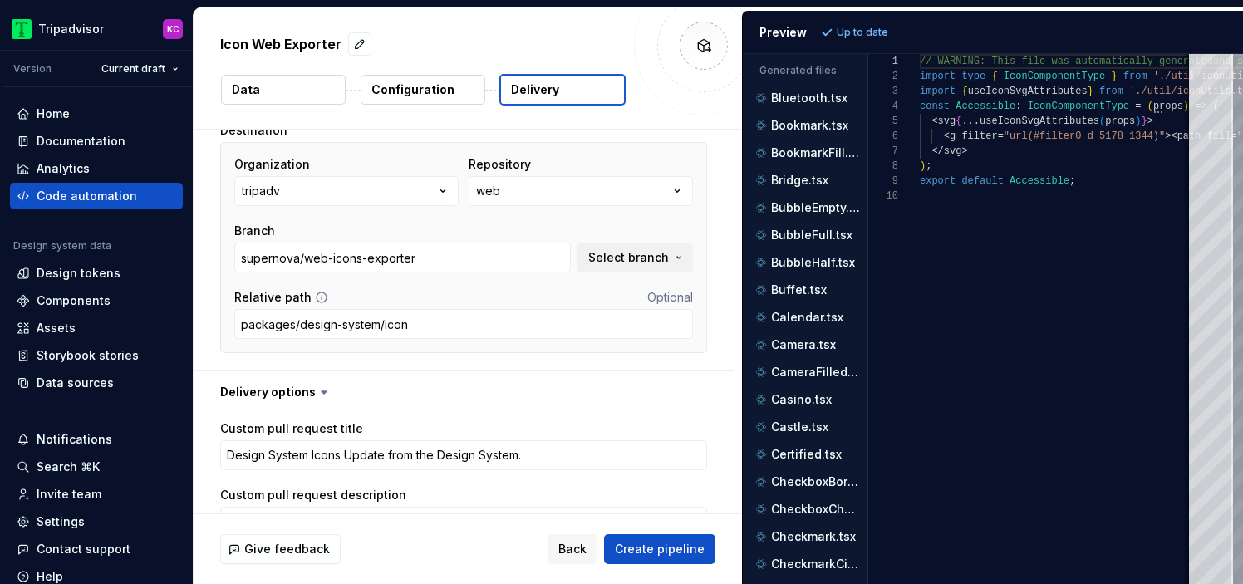
click at [298, 91] on button "Data" at bounding box center [283, 90] width 125 height 30
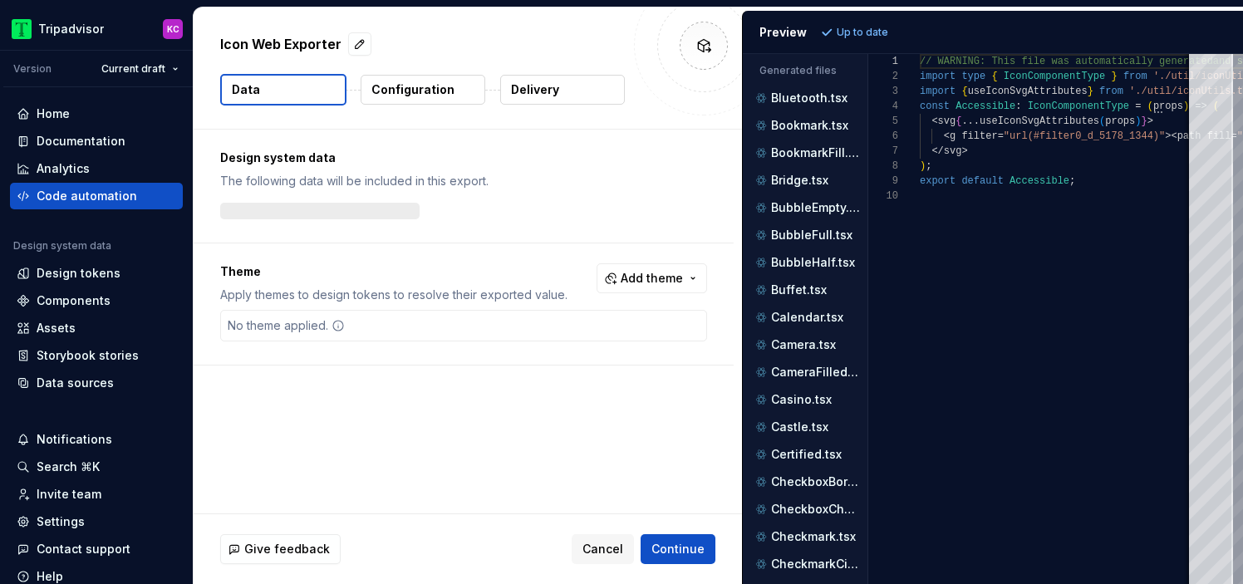
click at [419, 86] on p "Configuration" at bounding box center [412, 89] width 83 height 17
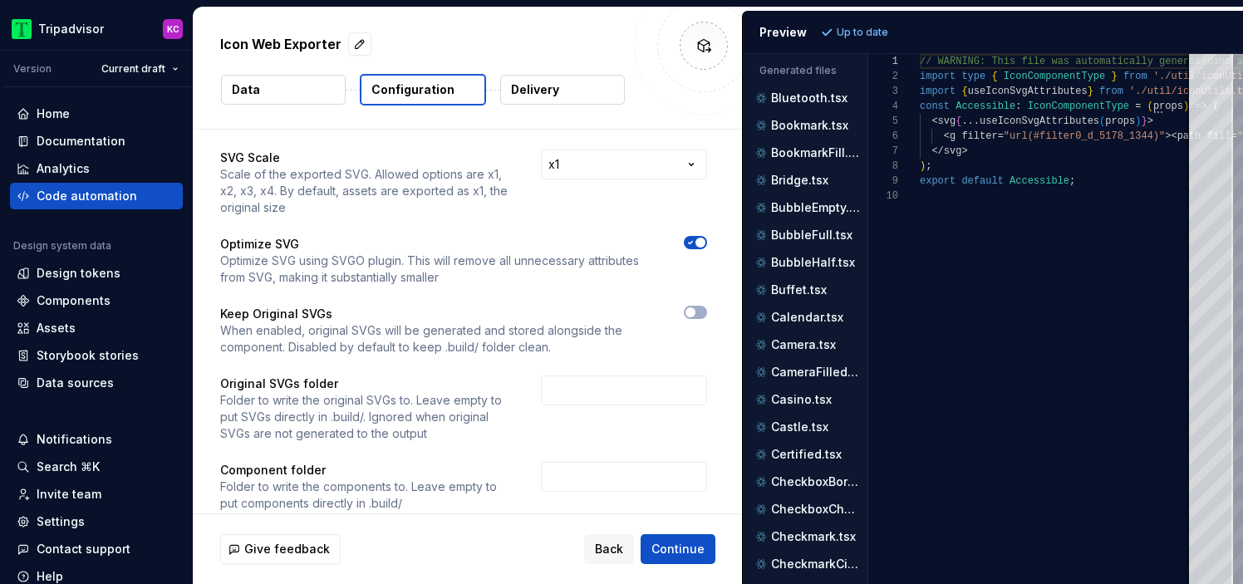
click at [326, 87] on button "Data" at bounding box center [283, 90] width 125 height 30
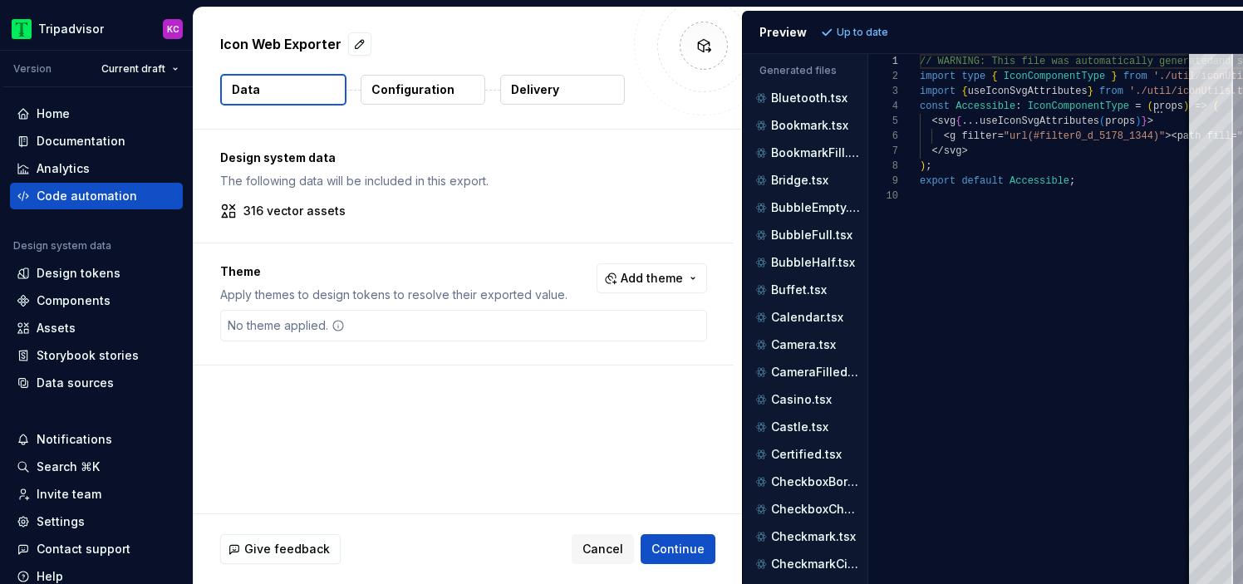
click at [538, 91] on p "Delivery" at bounding box center [535, 89] width 48 height 17
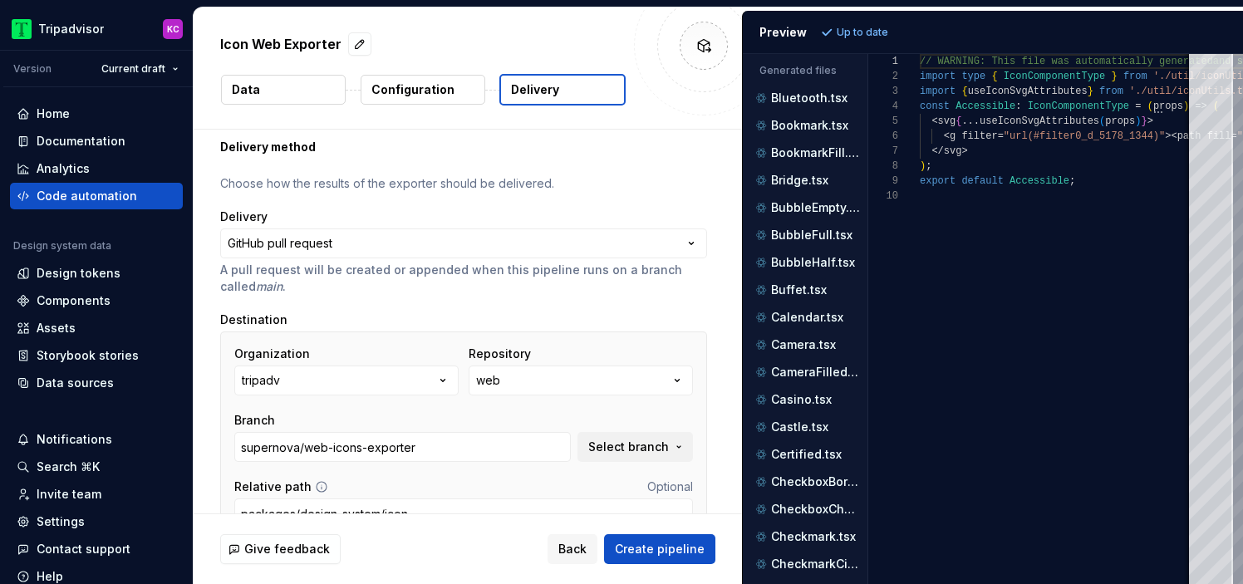
scroll to position [40, 0]
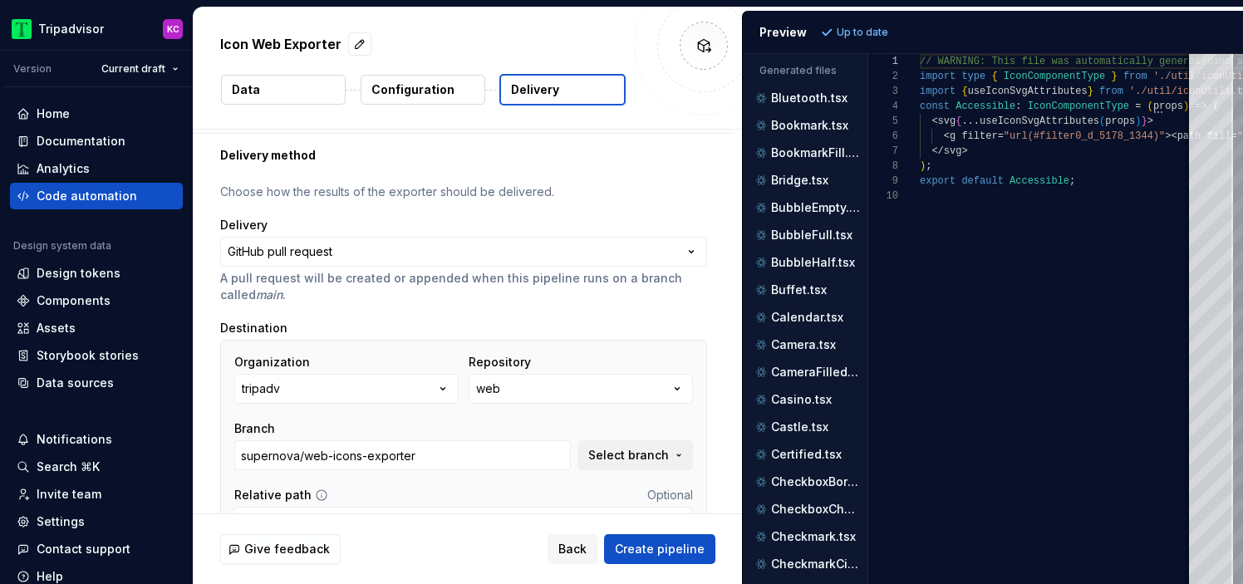
click at [307, 75] on button "Data" at bounding box center [283, 90] width 125 height 30
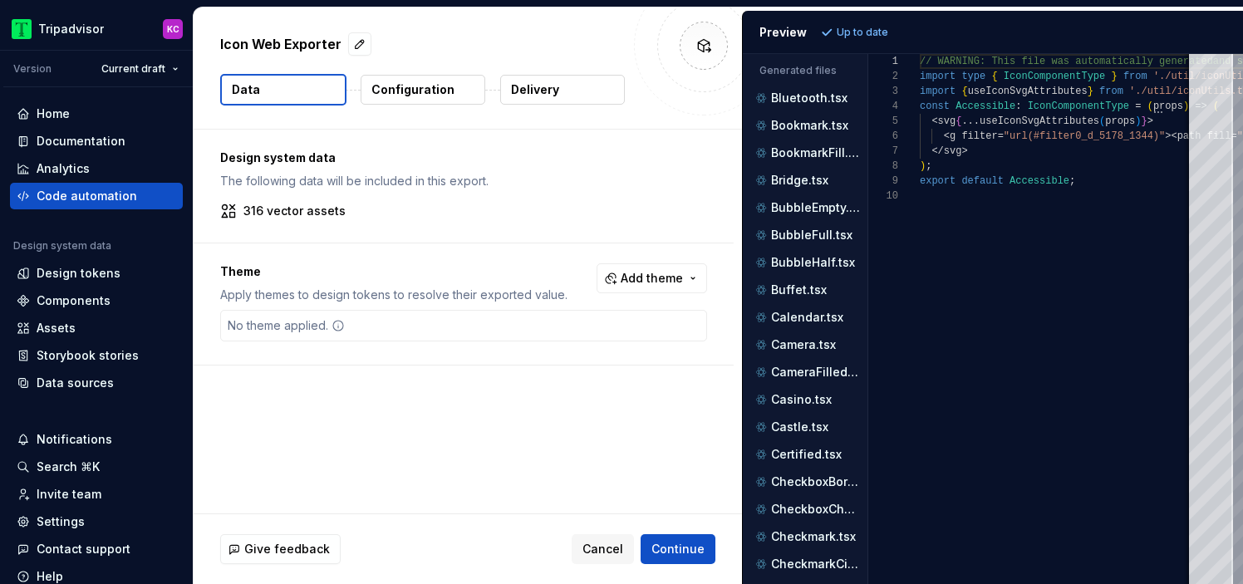
click at [304, 85] on button "Data" at bounding box center [283, 90] width 126 height 32
click at [403, 89] on p "Configuration" at bounding box center [412, 89] width 83 height 17
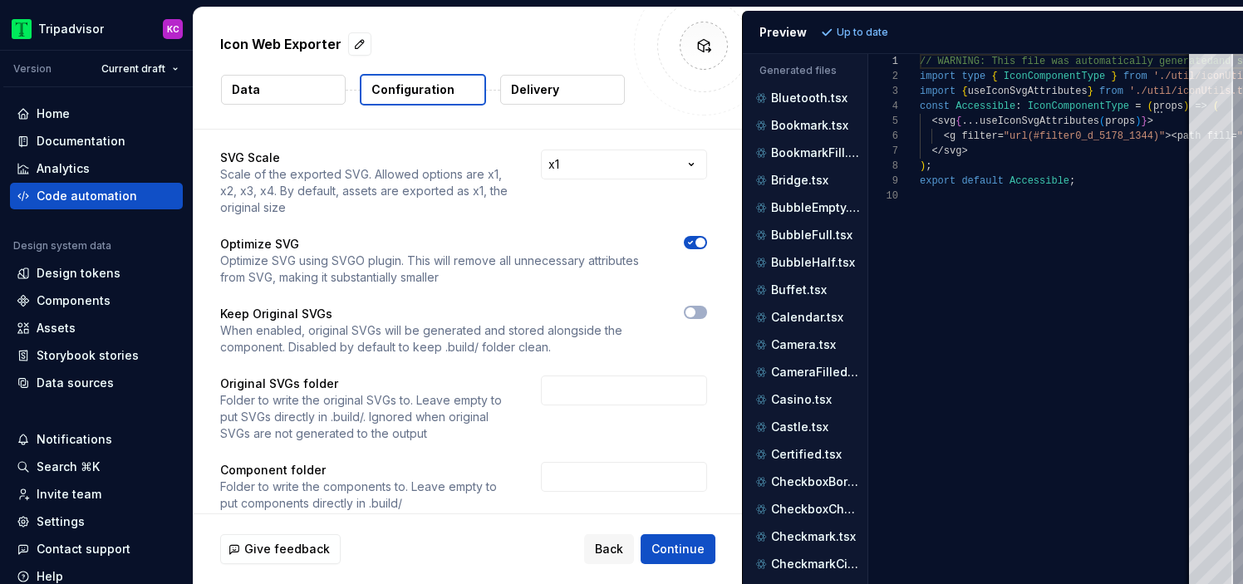
click at [556, 77] on button "Delivery" at bounding box center [562, 90] width 125 height 30
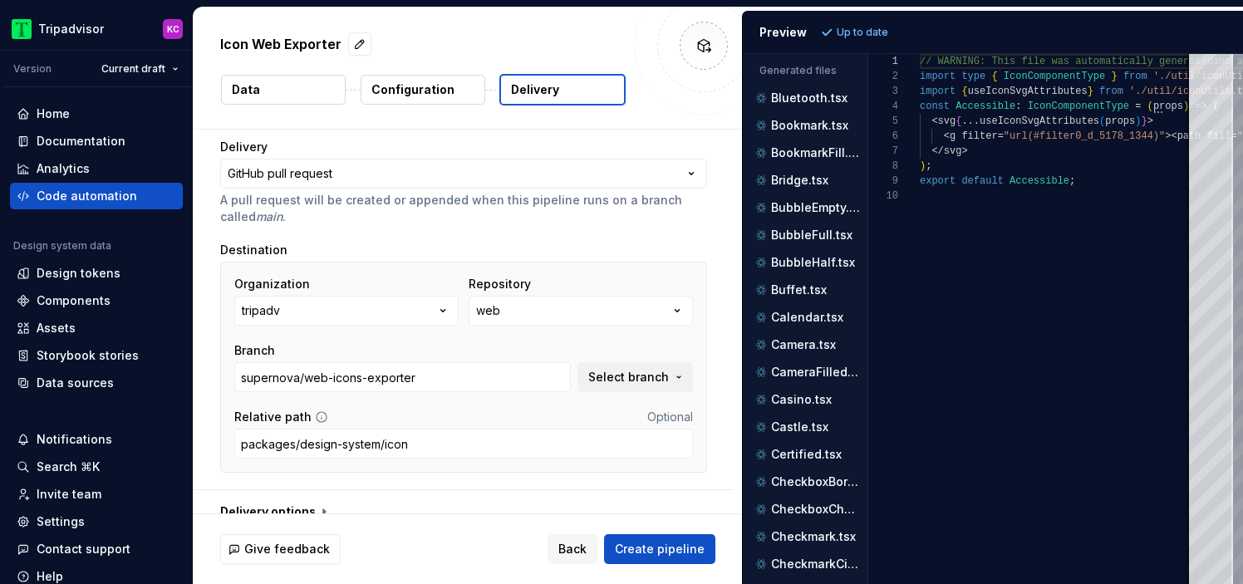
scroll to position [139, 0]
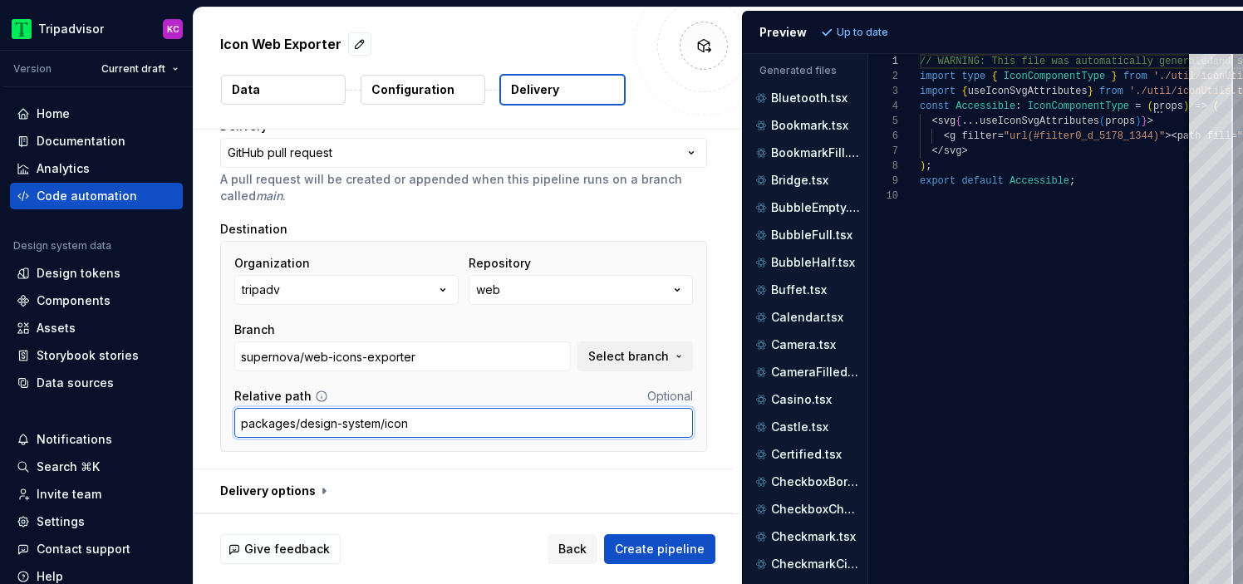
click at [380, 426] on input "packages/design-system/icon" at bounding box center [463, 423] width 459 height 30
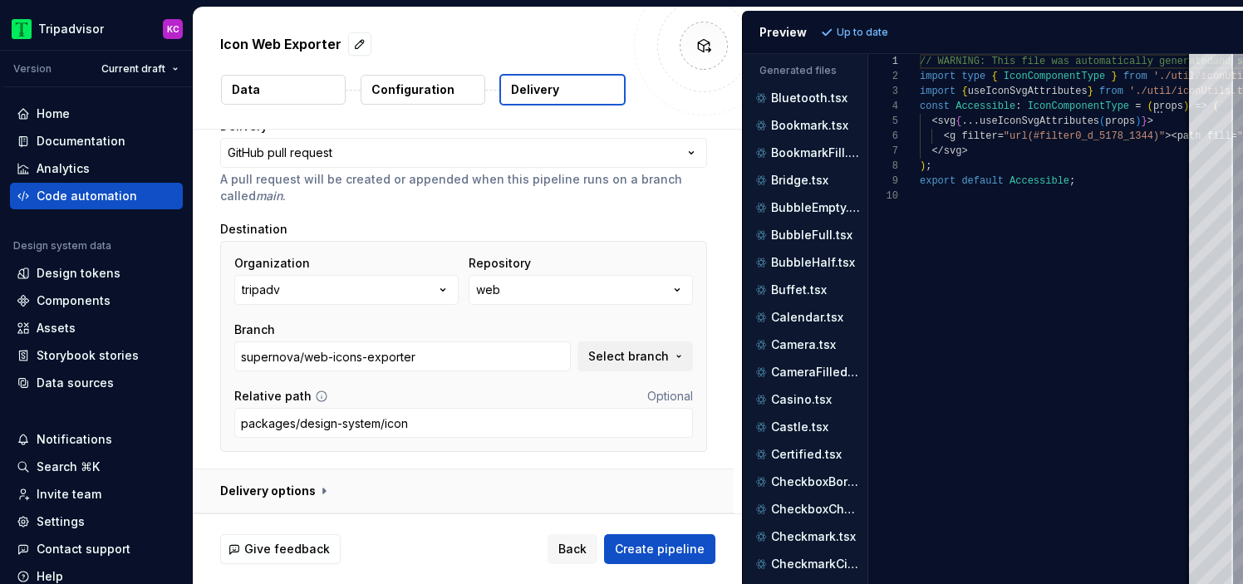
click at [348, 482] on button "button" at bounding box center [464, 491] width 540 height 43
type textarea "*"
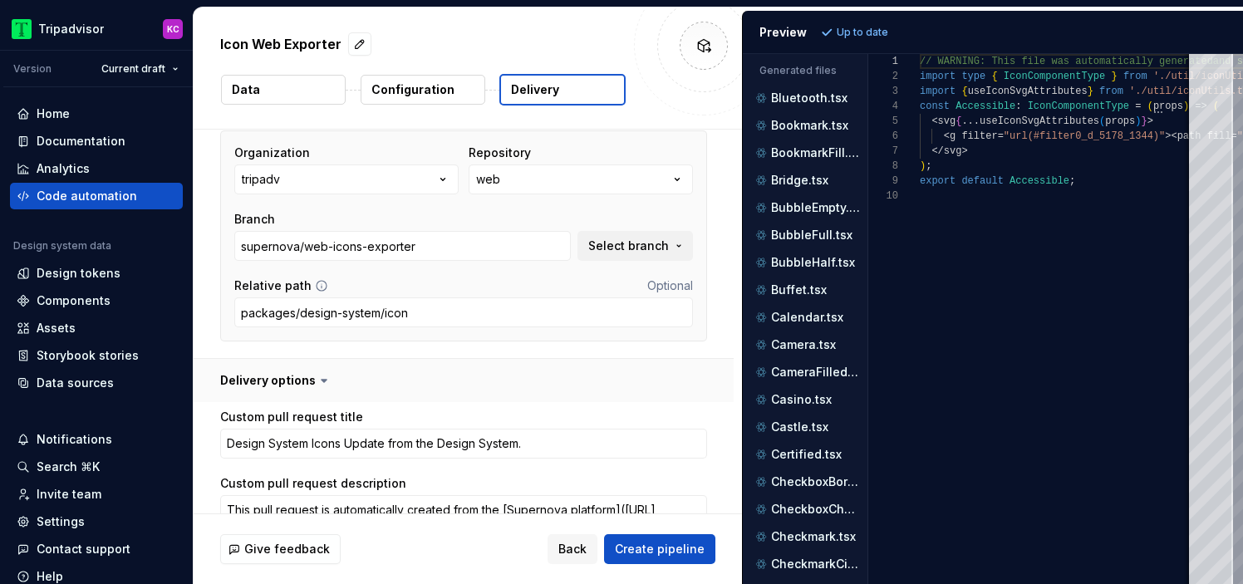
scroll to position [244, 0]
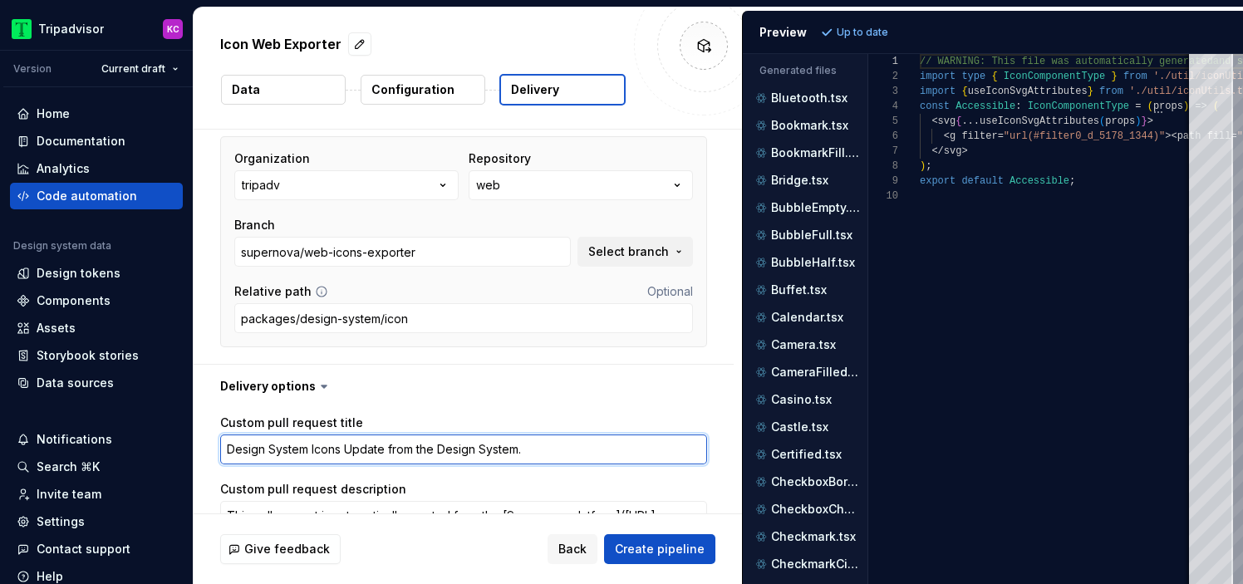
click at [318, 455] on textarea "Design System Icons Update from the Design System." at bounding box center [463, 450] width 487 height 30
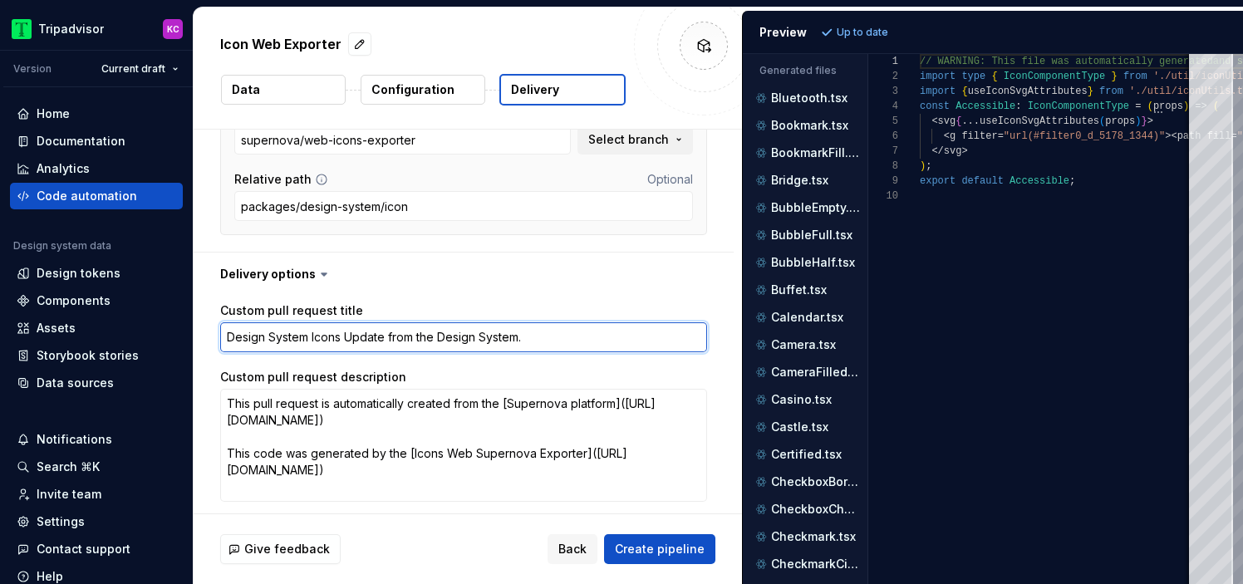
scroll to position [389, 0]
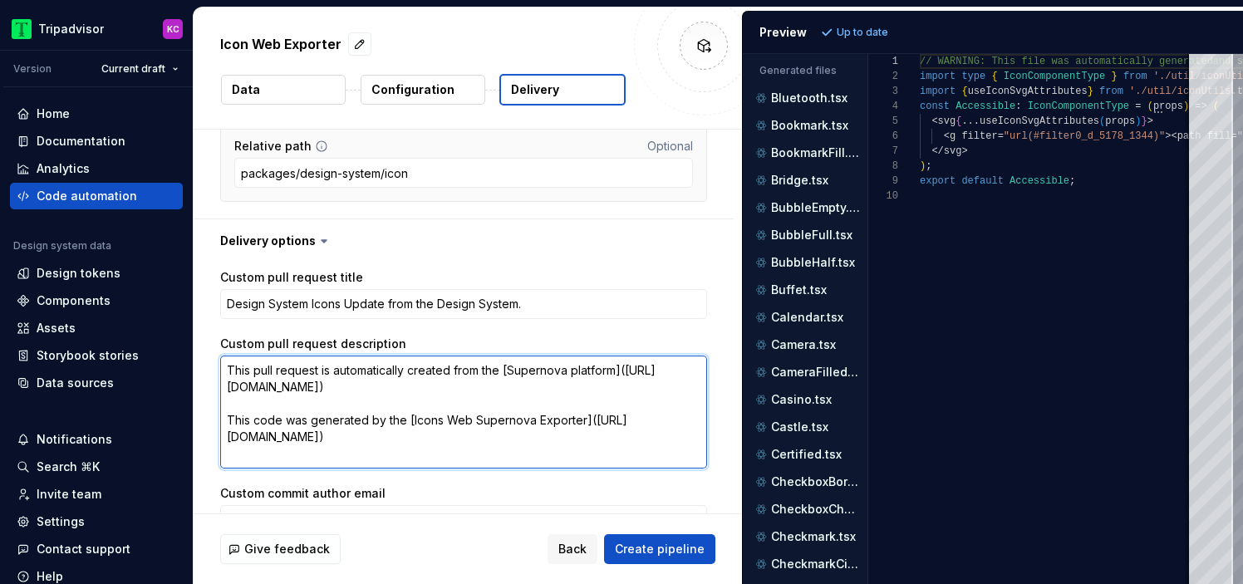
click at [475, 366] on textarea "This pull request is automatically created from the [Supernova platform]([URL][…" at bounding box center [463, 412] width 487 height 113
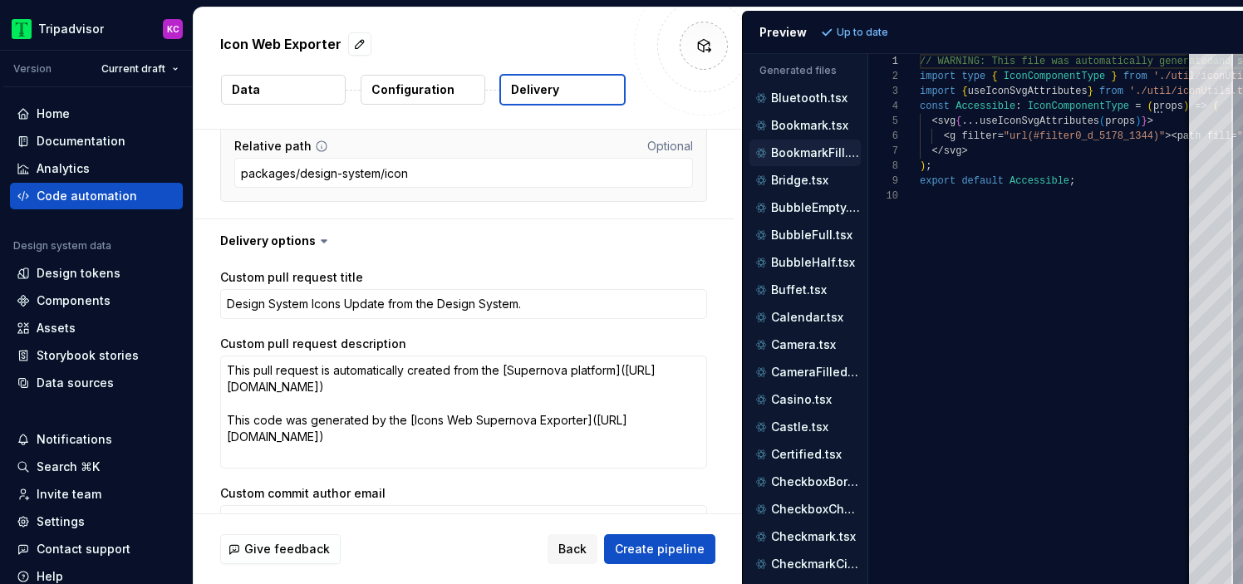
type textarea "*"
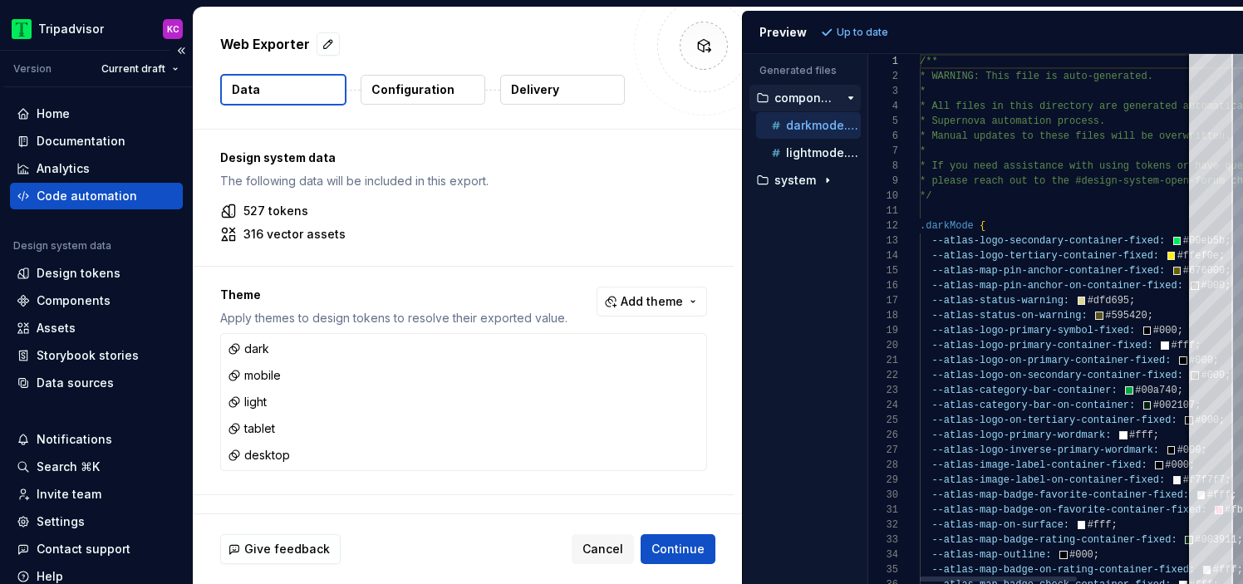
click at [108, 190] on div "Code automation" at bounding box center [87, 196] width 101 height 17
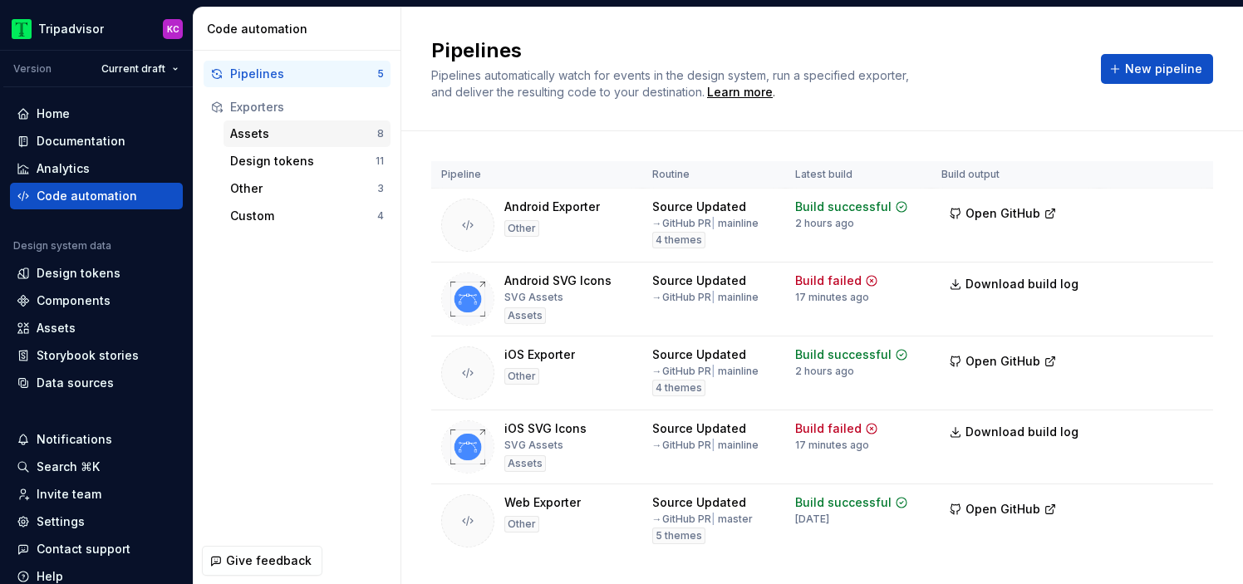
click at [275, 133] on div "Assets" at bounding box center [303, 133] width 147 height 17
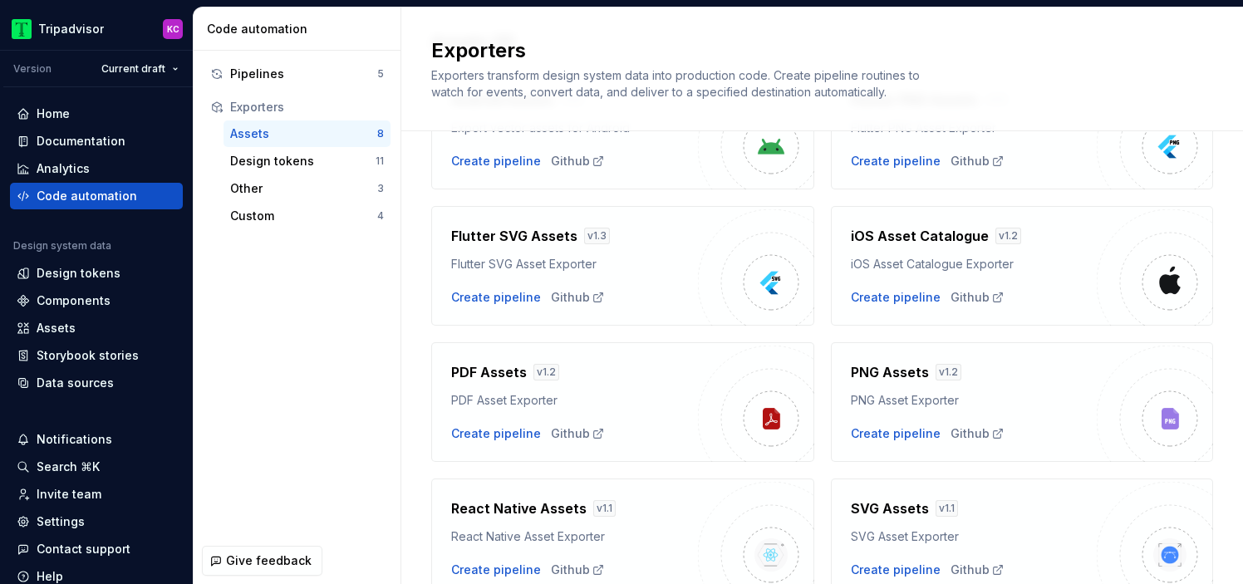
scroll to position [209, 0]
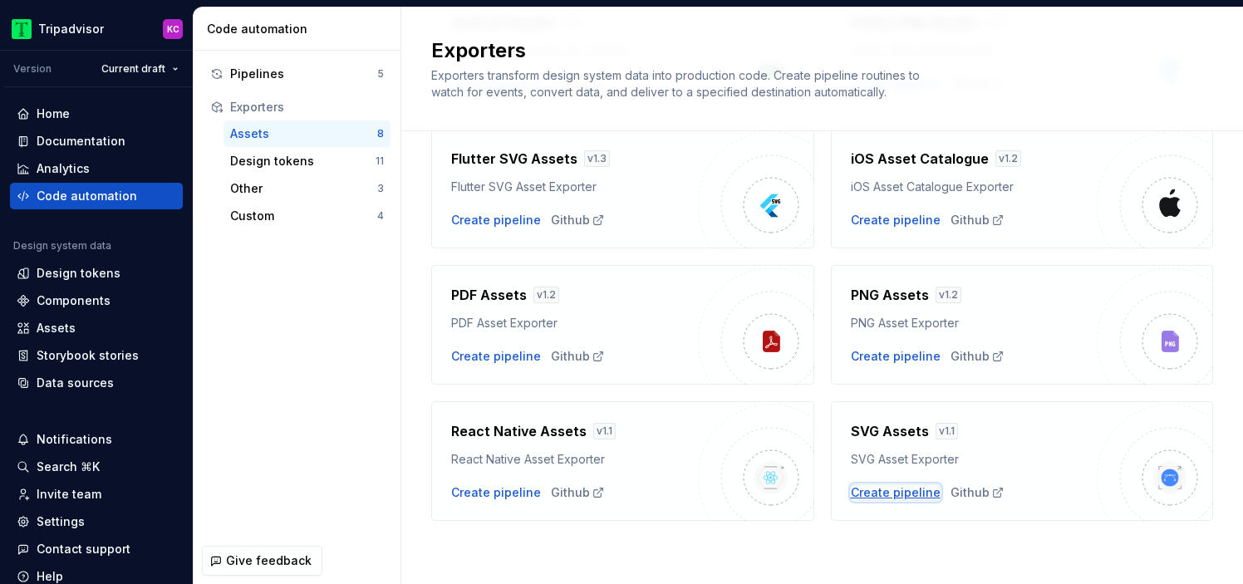
click at [907, 488] on div "Create pipeline" at bounding box center [896, 493] width 90 height 17
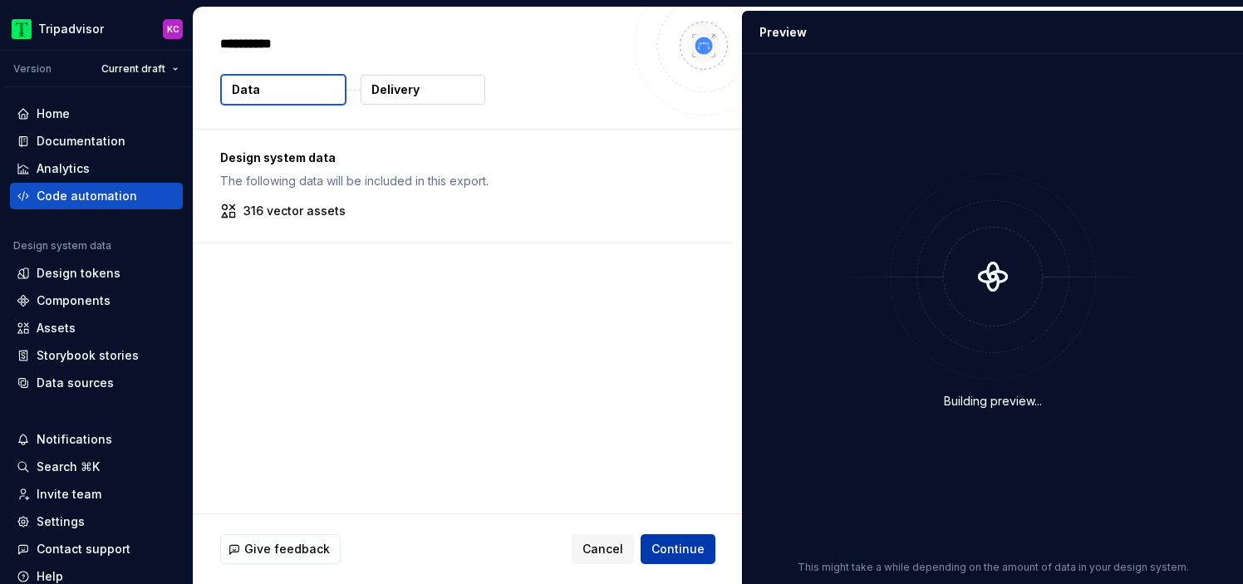
click at [677, 555] on span "Continue" at bounding box center [678, 549] width 53 height 17
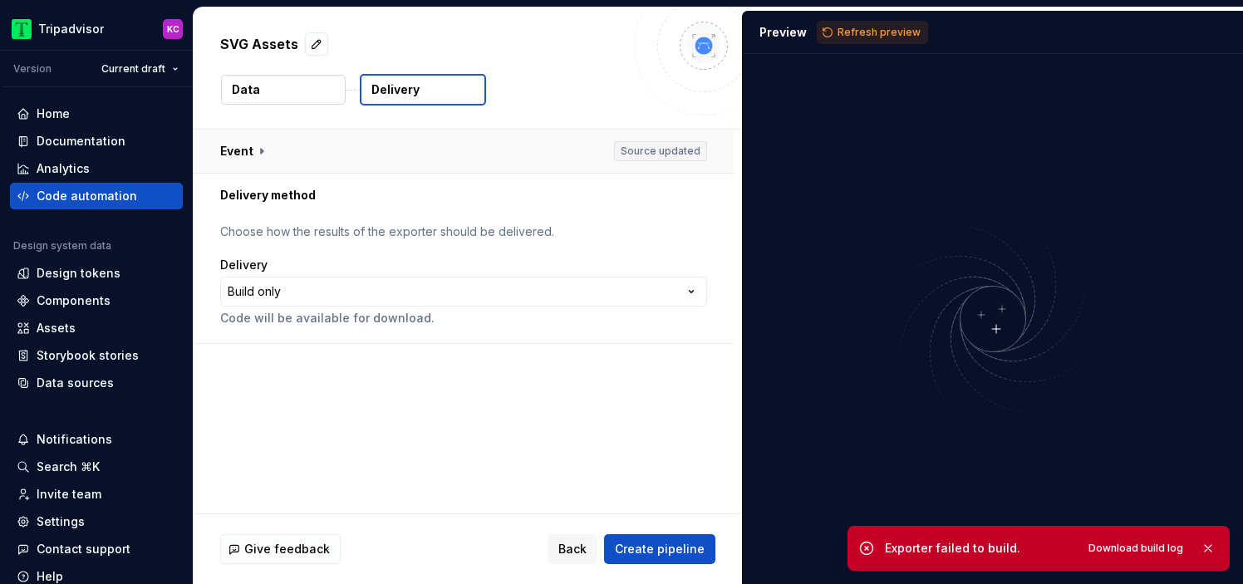
click at [309, 138] on button "button" at bounding box center [464, 151] width 540 height 43
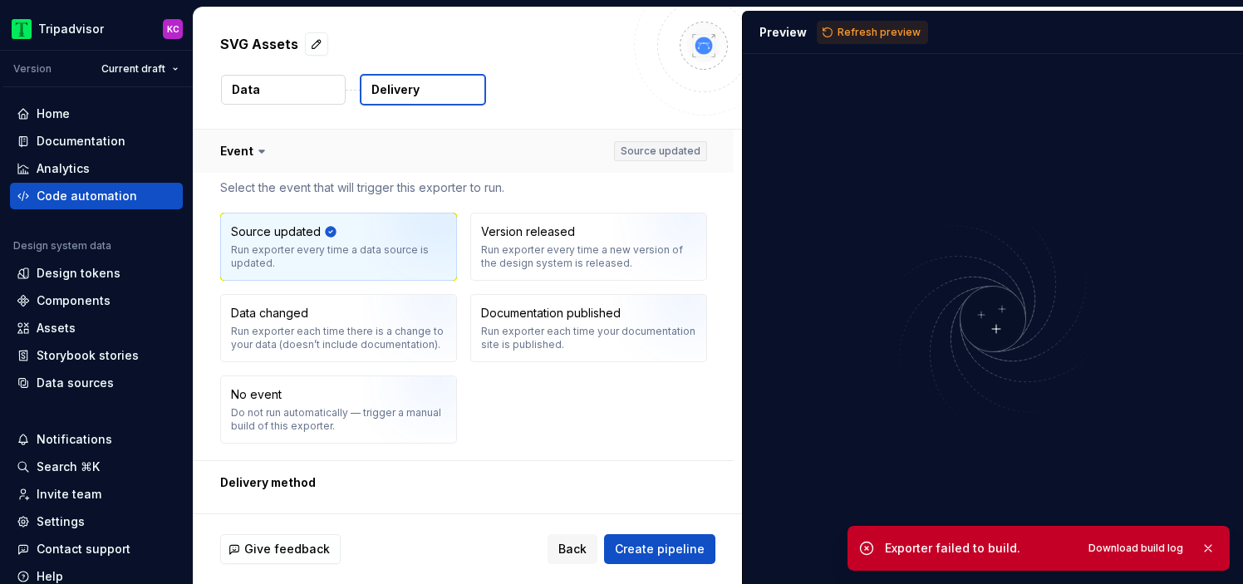
click at [309, 138] on button "button" at bounding box center [464, 151] width 540 height 43
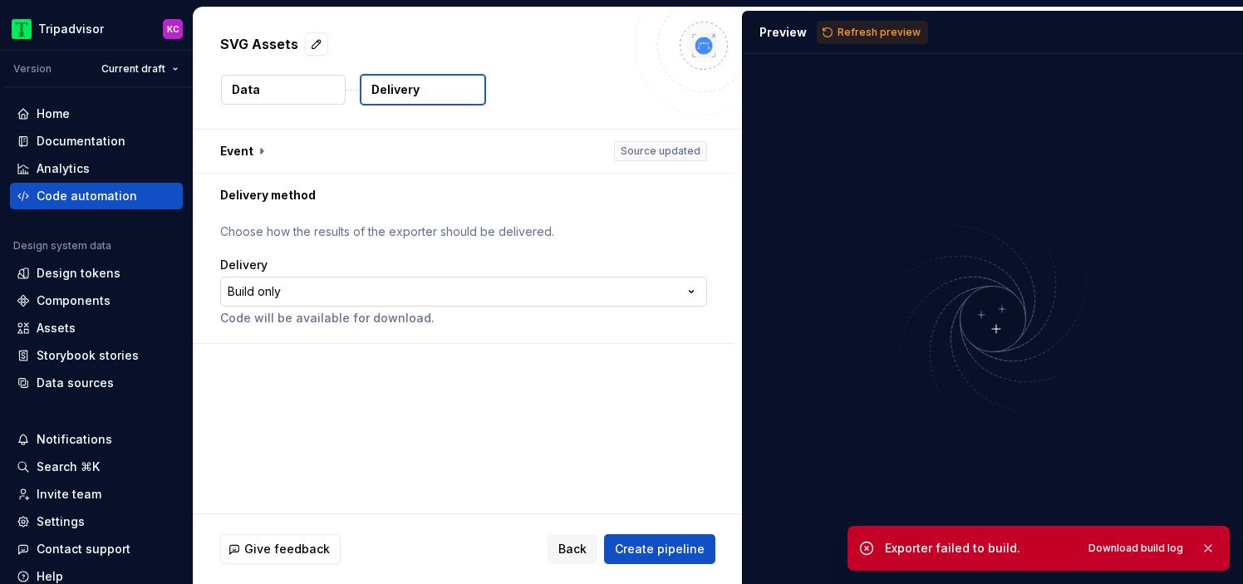
click at [346, 296] on html "**********" at bounding box center [621, 292] width 1243 height 584
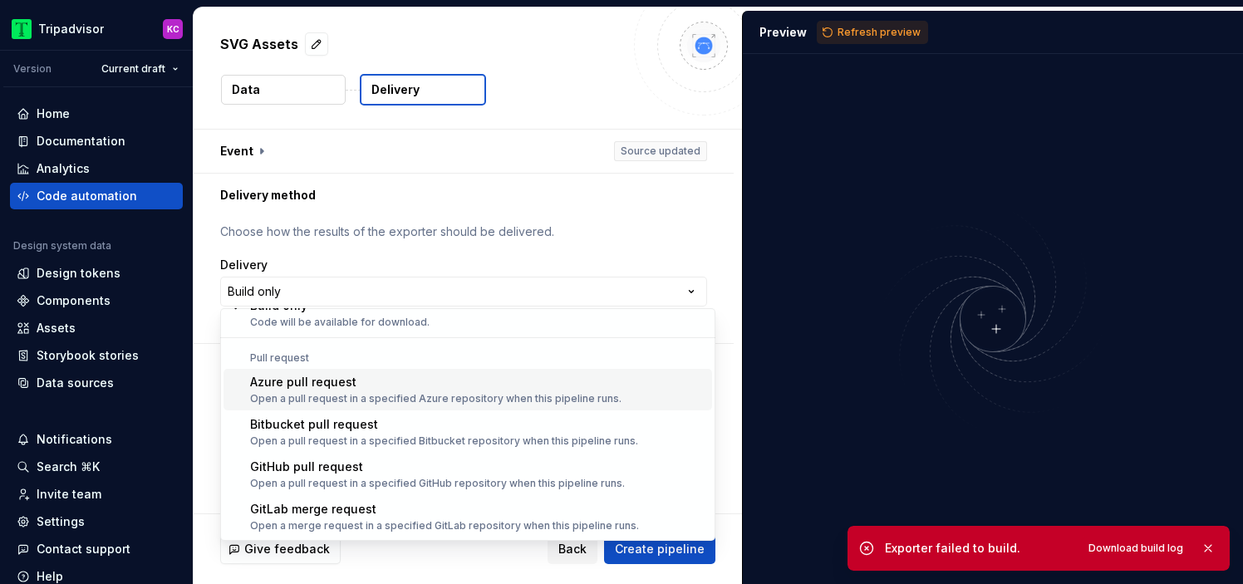
scroll to position [45, 0]
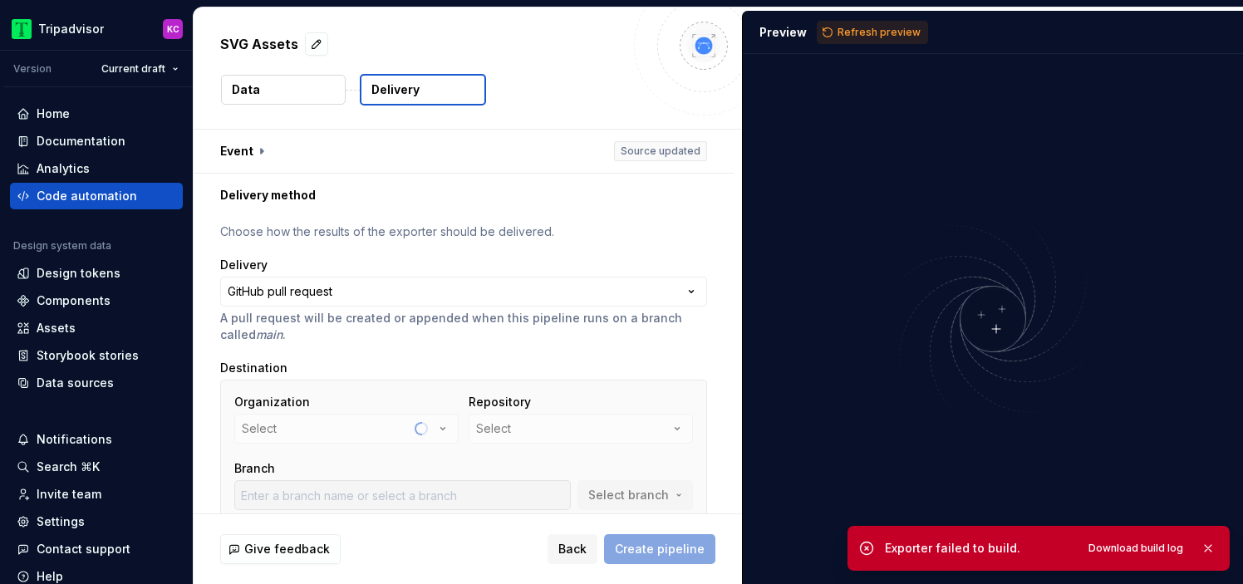
click at [272, 87] on button "Data" at bounding box center [283, 90] width 125 height 30
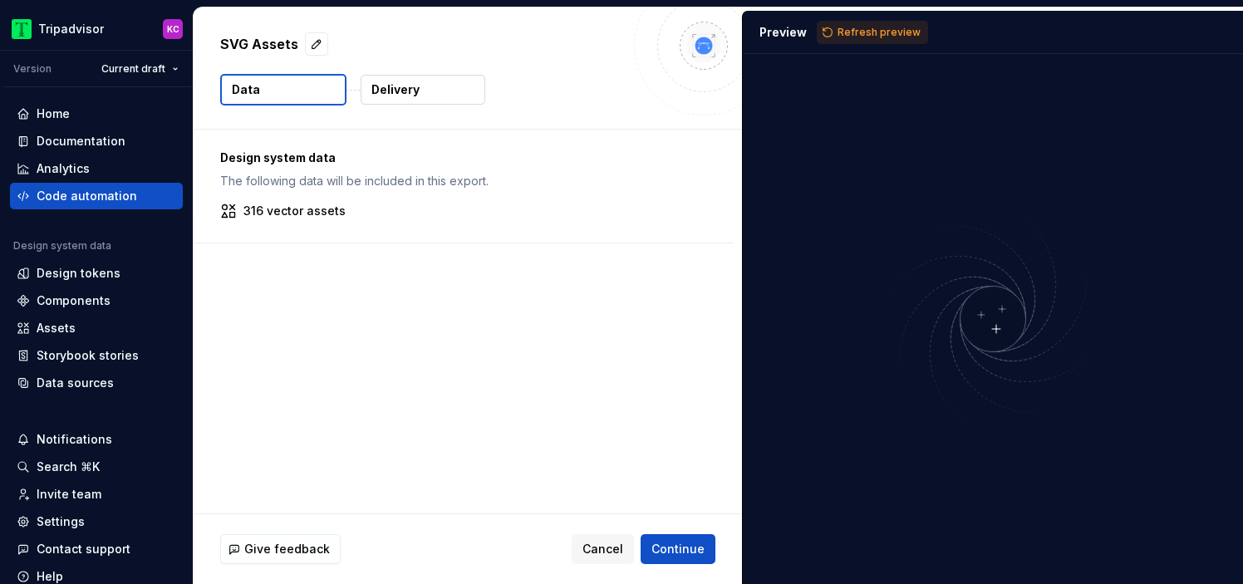
click at [398, 94] on p "Delivery" at bounding box center [395, 89] width 48 height 17
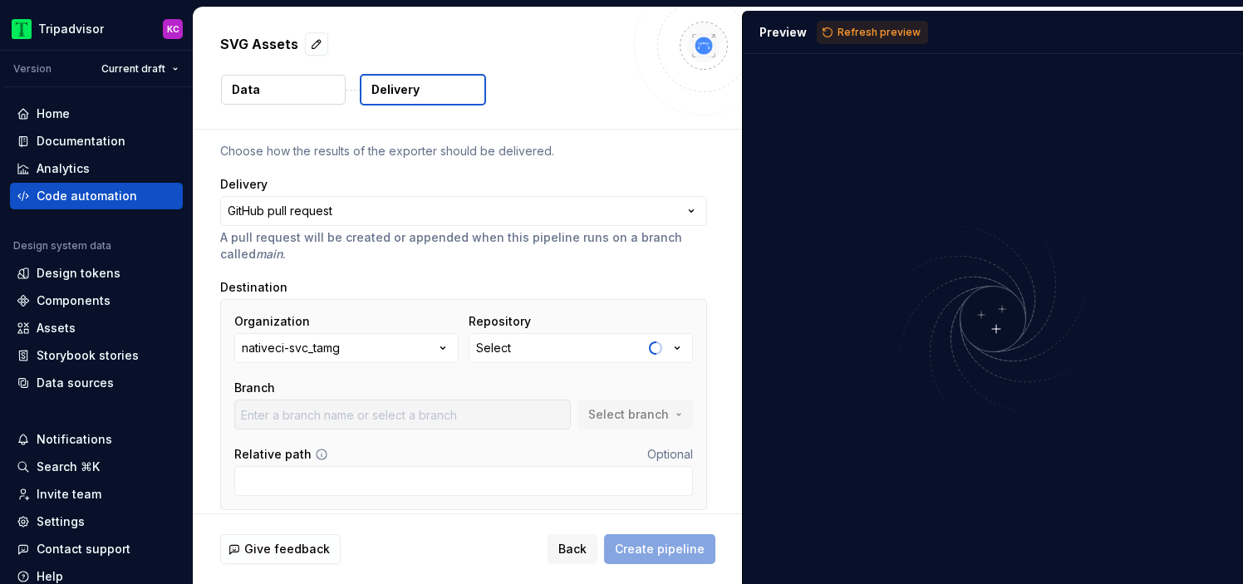
scroll to position [139, 0]
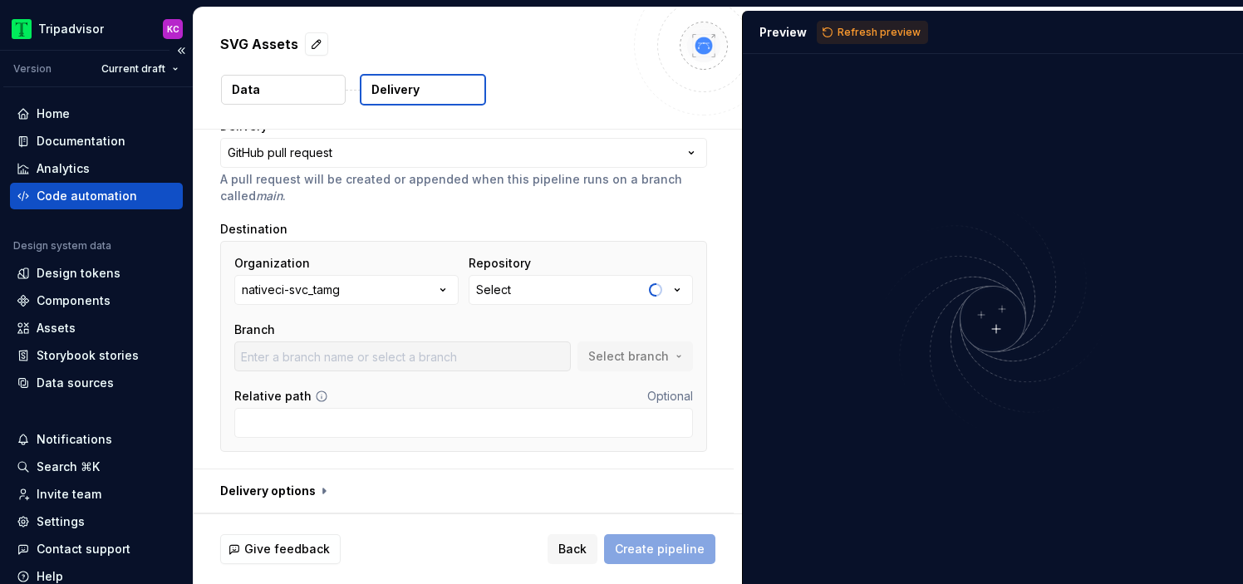
click at [141, 194] on div "Code automation" at bounding box center [97, 196] width 160 height 17
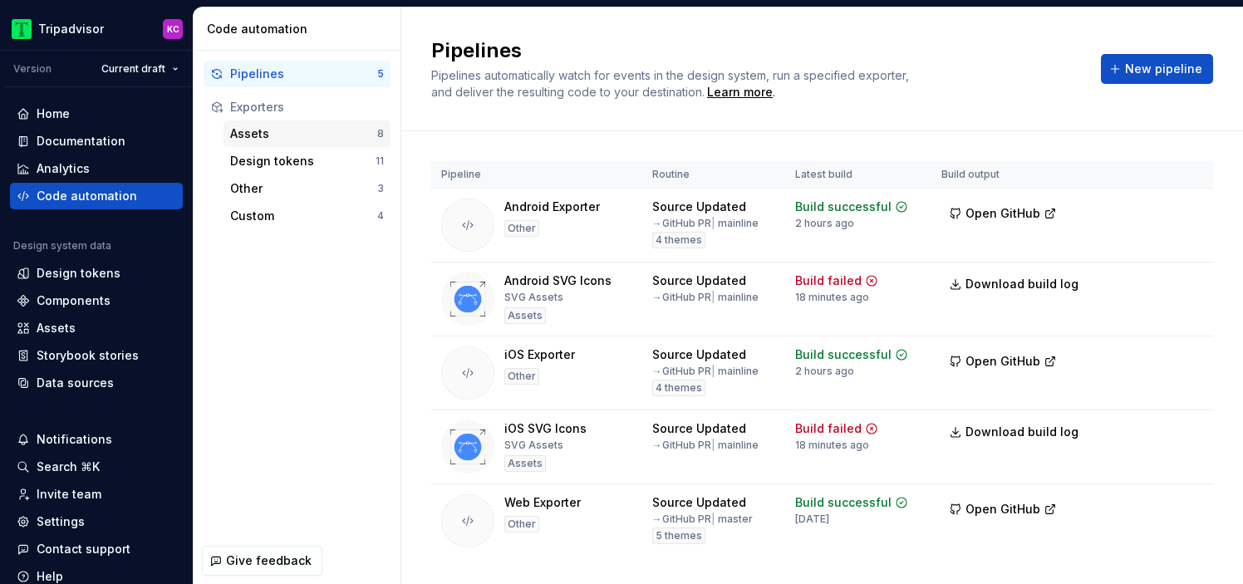
click at [278, 134] on div "Assets" at bounding box center [303, 133] width 147 height 17
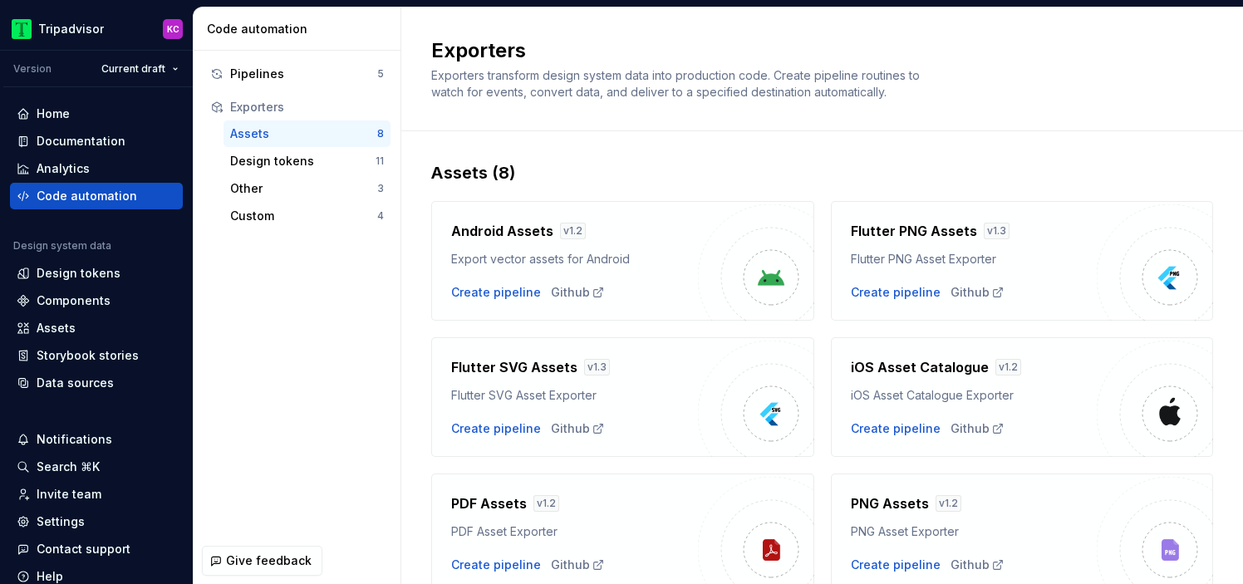
scroll to position [209, 0]
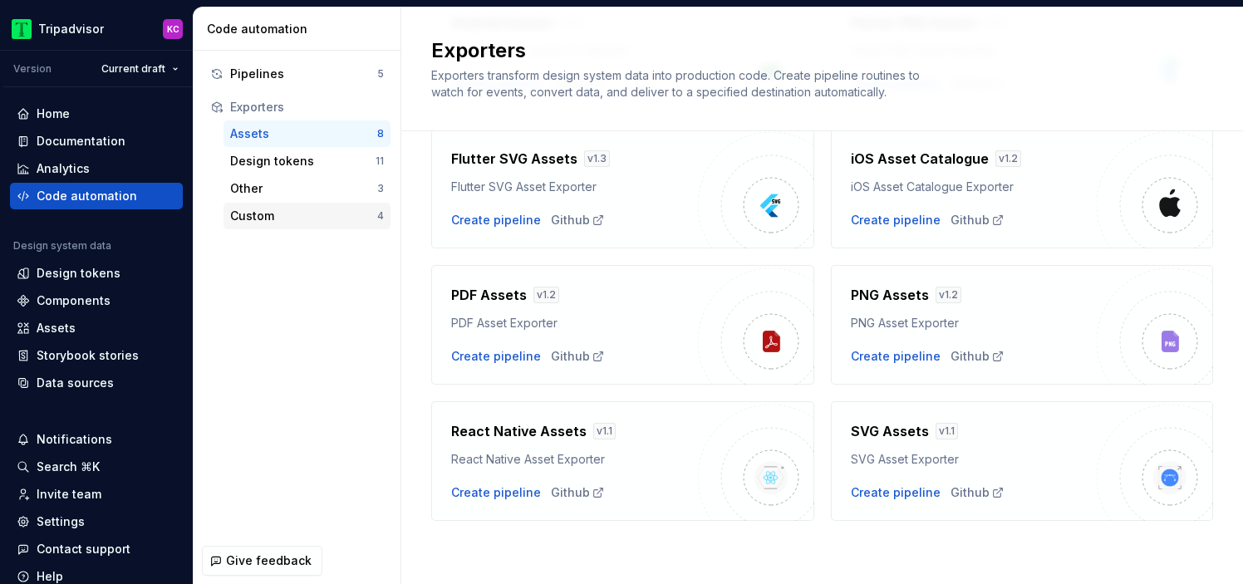
click at [294, 219] on div "Custom" at bounding box center [303, 216] width 147 height 17
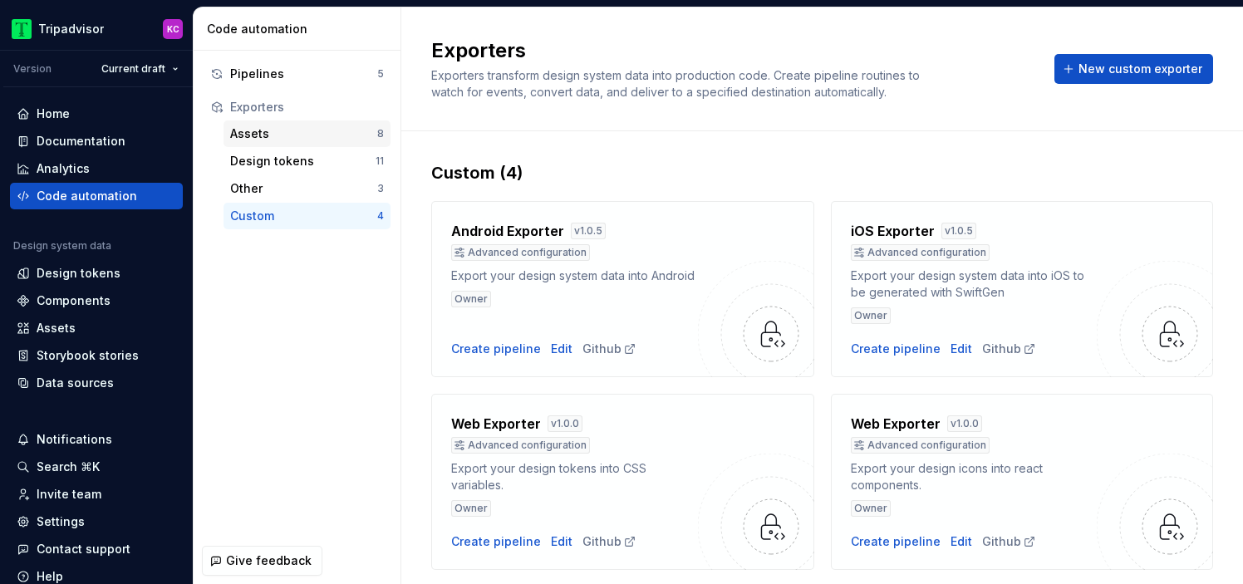
click at [295, 134] on div "Assets" at bounding box center [303, 133] width 147 height 17
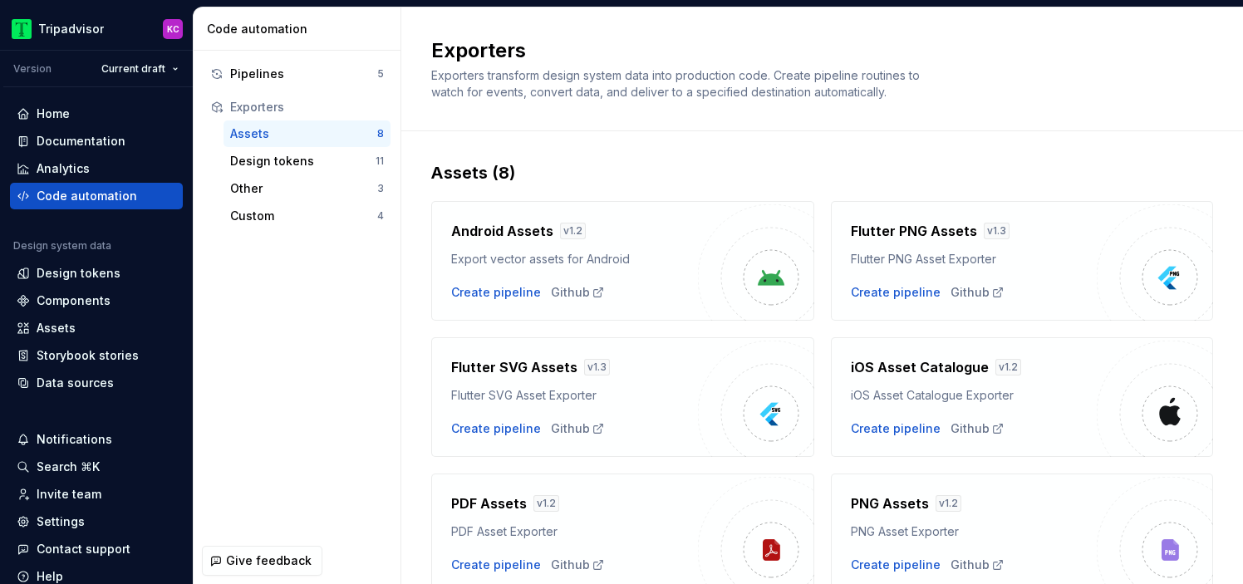
click at [1117, 69] on div "Exporters Exporters transform design system data into production code. Create p…" at bounding box center [812, 68] width 762 height 63
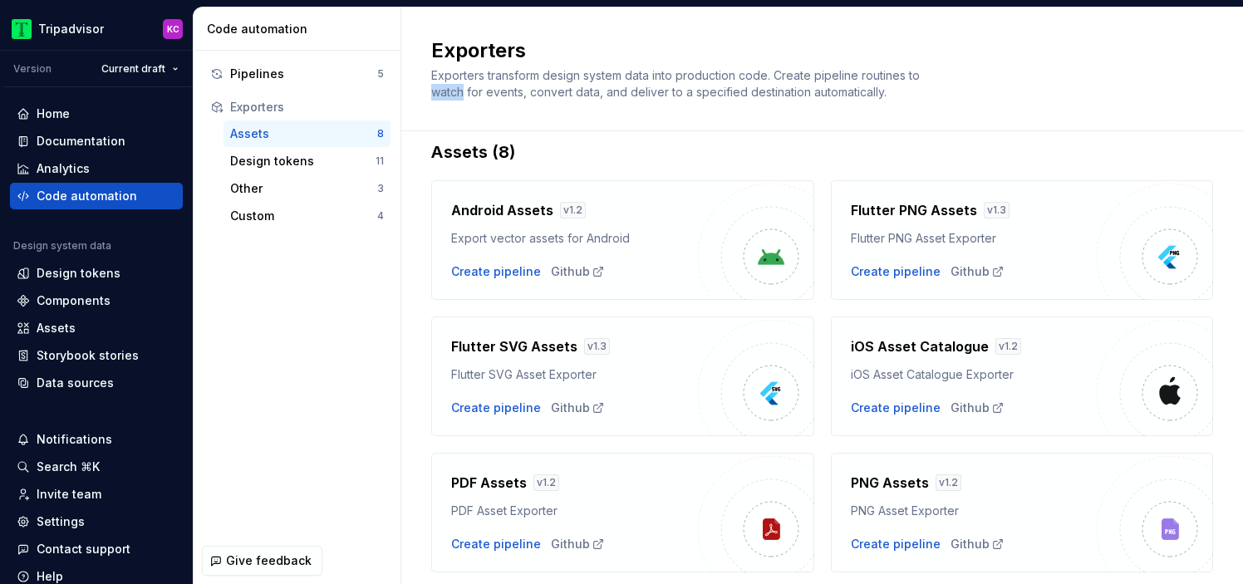
scroll to position [30, 0]
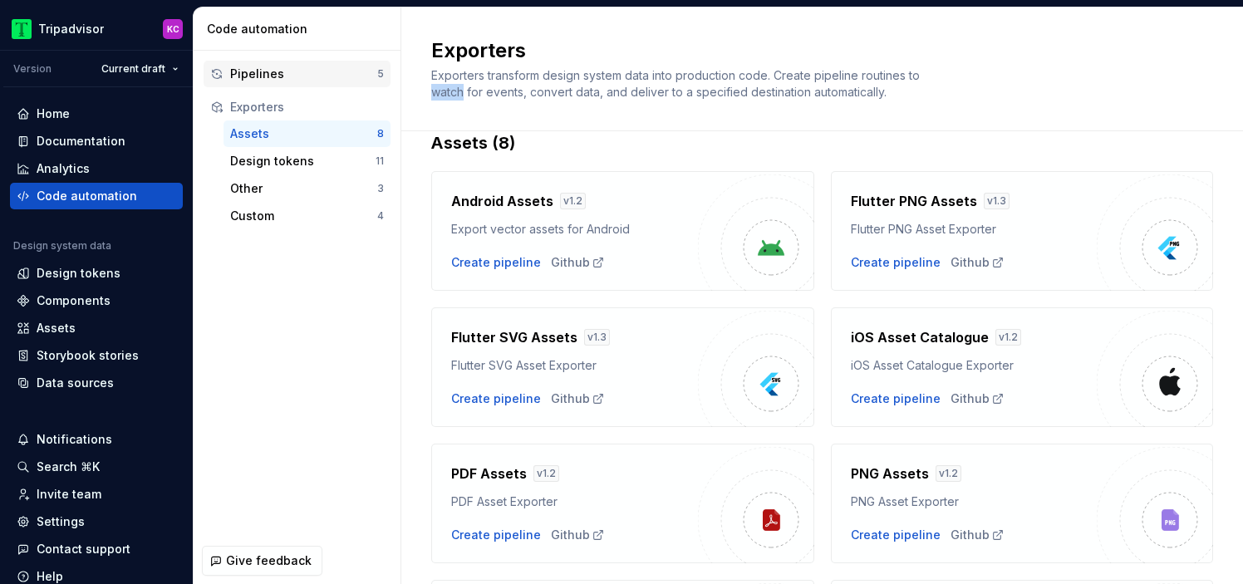
click at [342, 70] on div "Pipelines" at bounding box center [303, 74] width 147 height 17
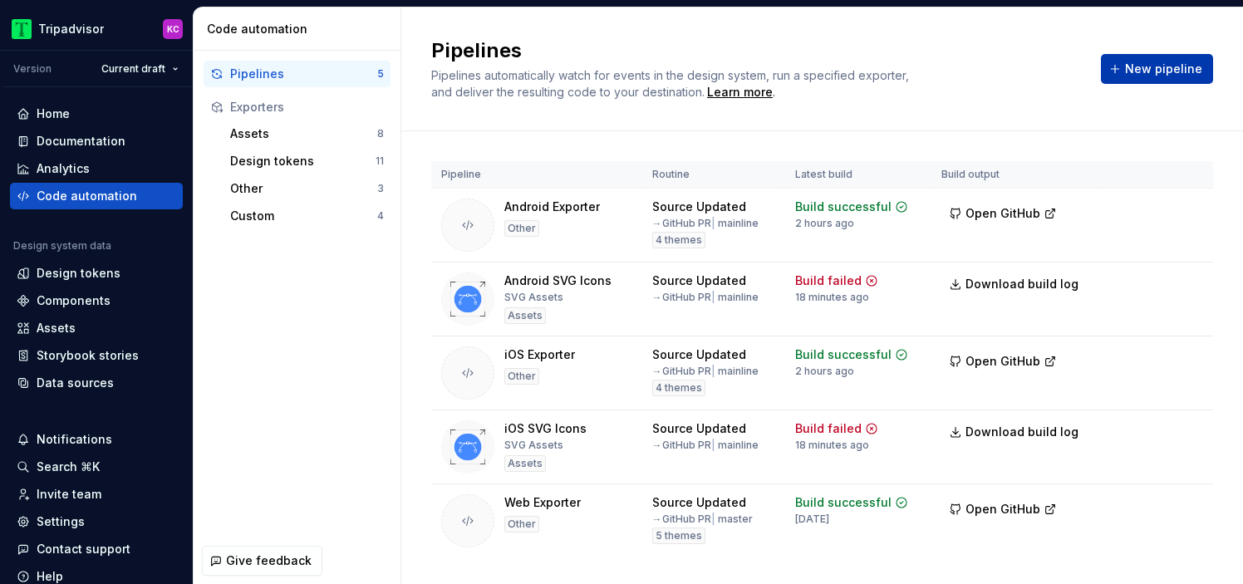
click at [1142, 66] on span "New pipeline" at bounding box center [1163, 69] width 77 height 17
click at [299, 143] on div "Assets 8" at bounding box center [307, 134] width 167 height 27
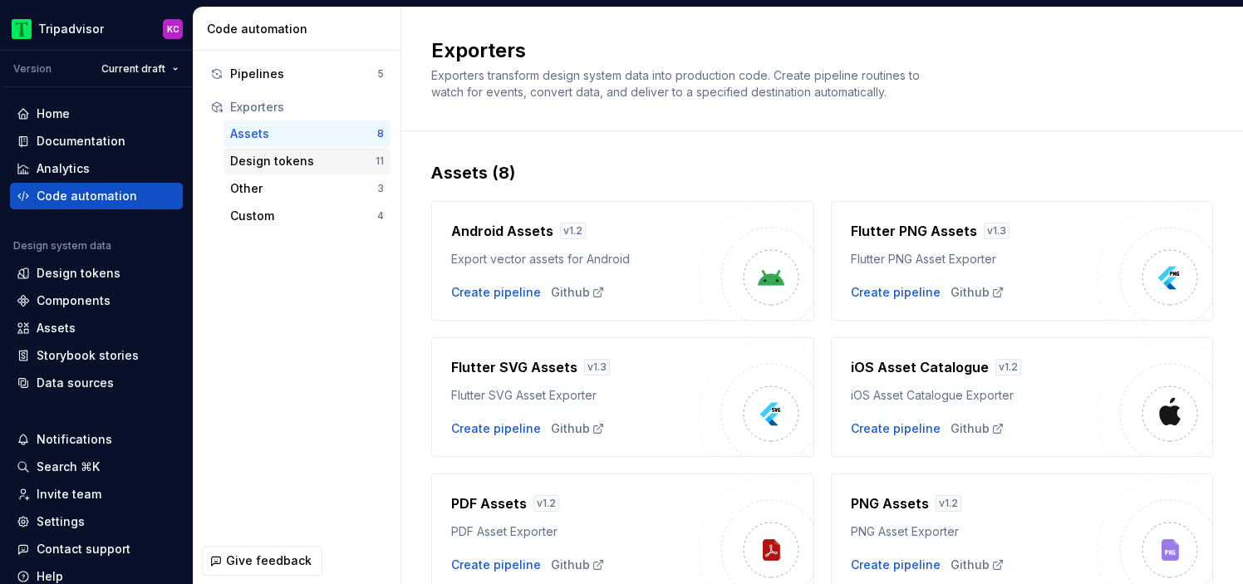
click at [310, 157] on div "Design tokens" at bounding box center [302, 161] width 145 height 17
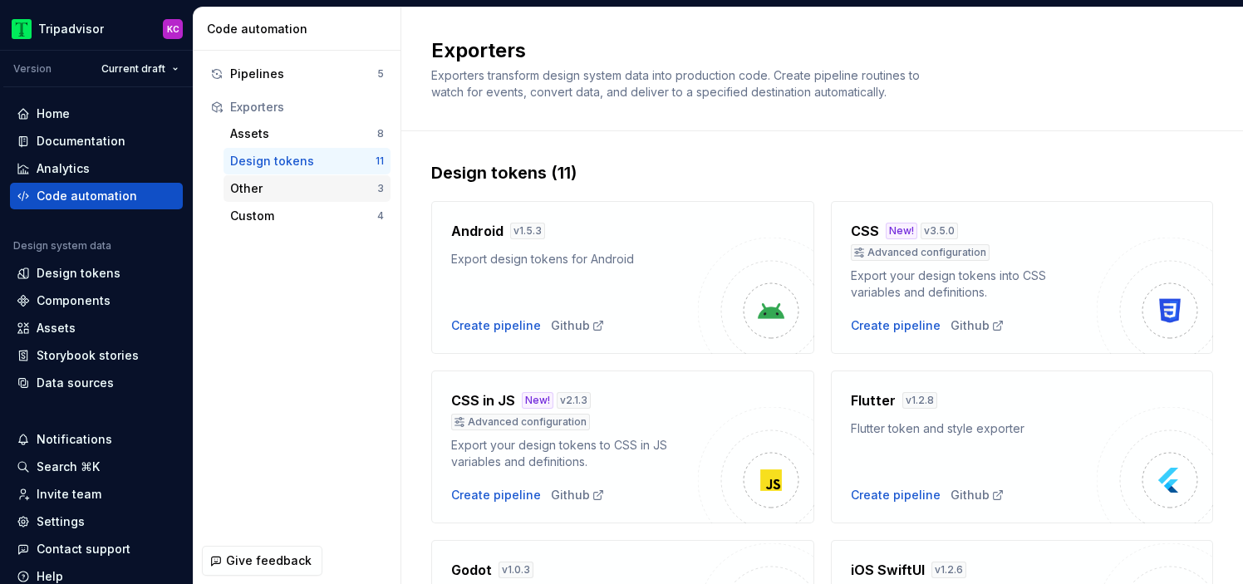
click at [301, 185] on div "Other" at bounding box center [303, 188] width 147 height 17
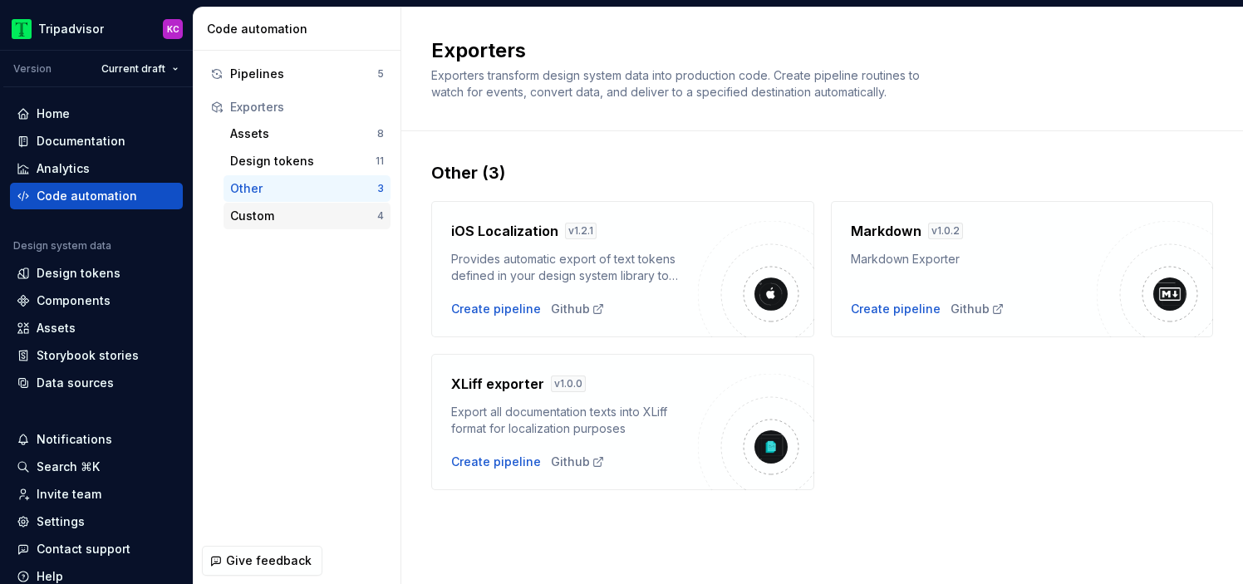
click at [308, 214] on div "Custom" at bounding box center [303, 216] width 147 height 17
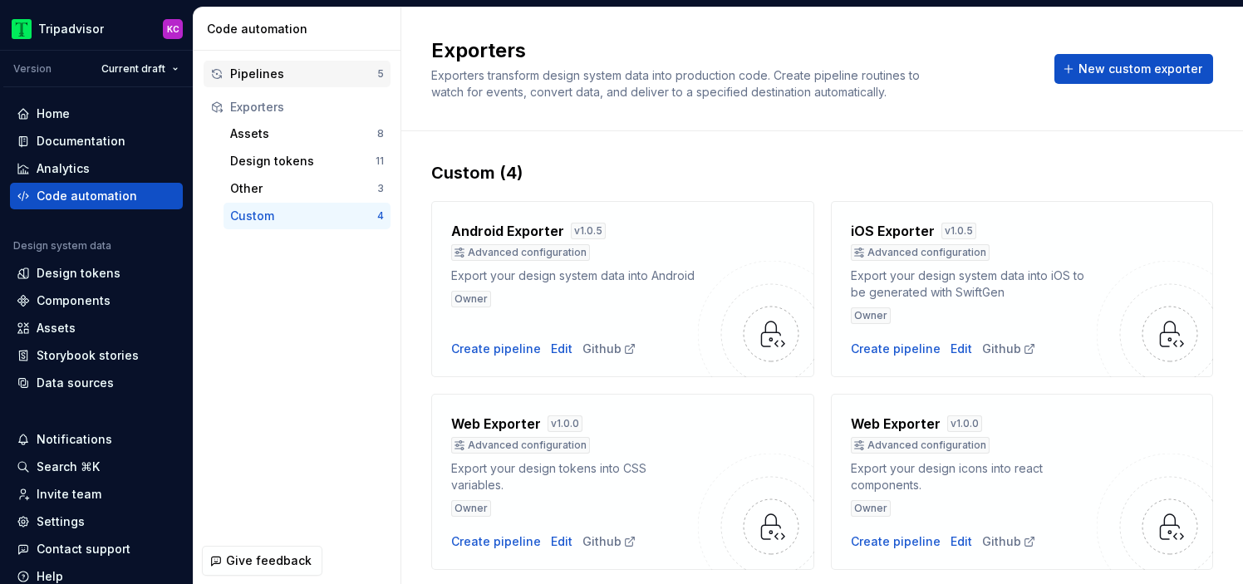
click at [300, 68] on div "Pipelines" at bounding box center [303, 74] width 147 height 17
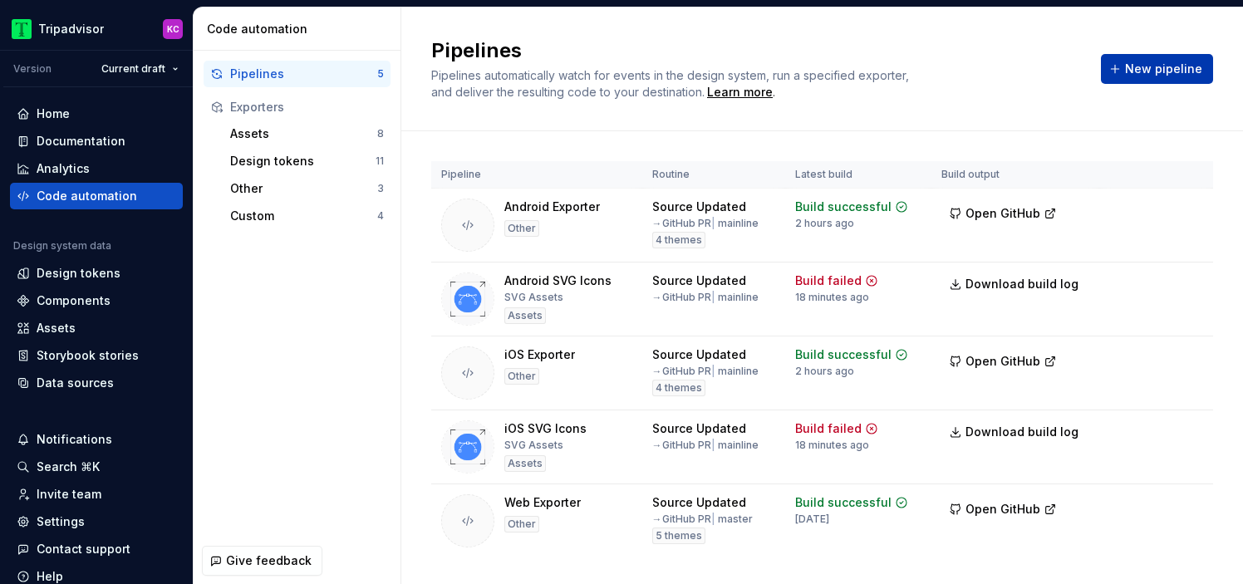
click at [1124, 71] on button "New pipeline" at bounding box center [1157, 69] width 112 height 30
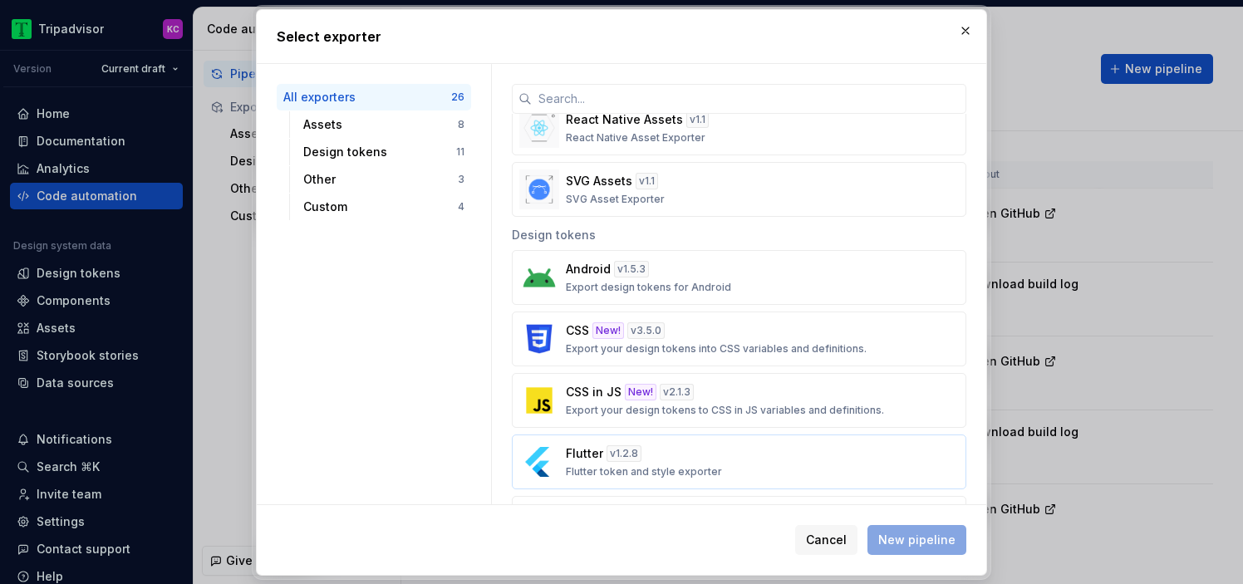
scroll to position [391, 0]
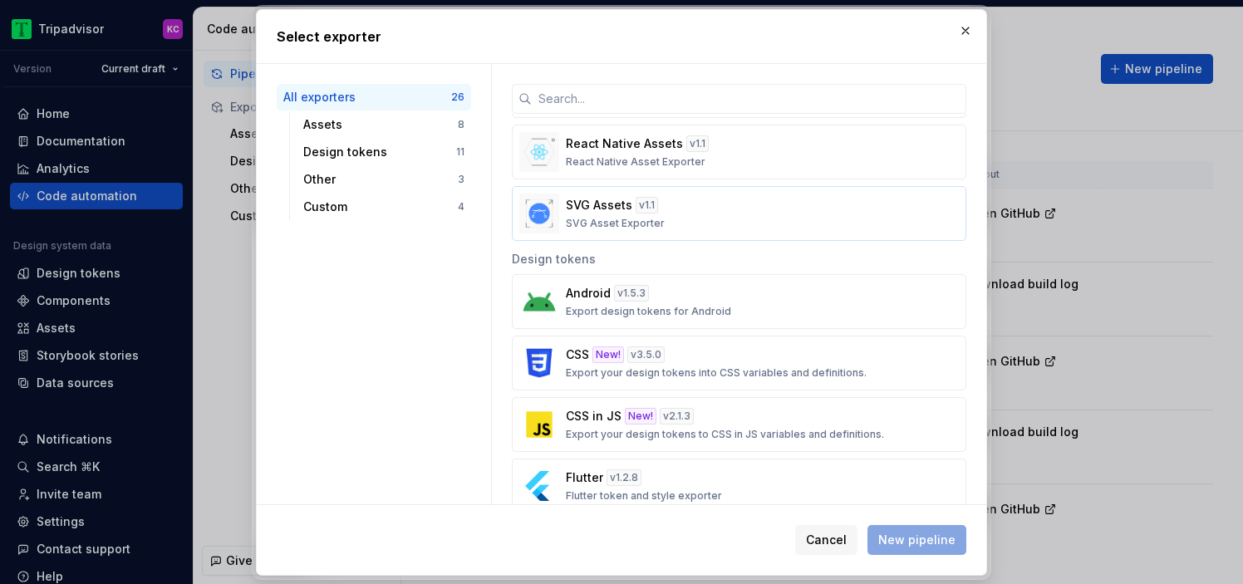
click at [698, 204] on div "SVG Assets v 1.1 SVG Asset Exporter" at bounding box center [734, 213] width 337 height 33
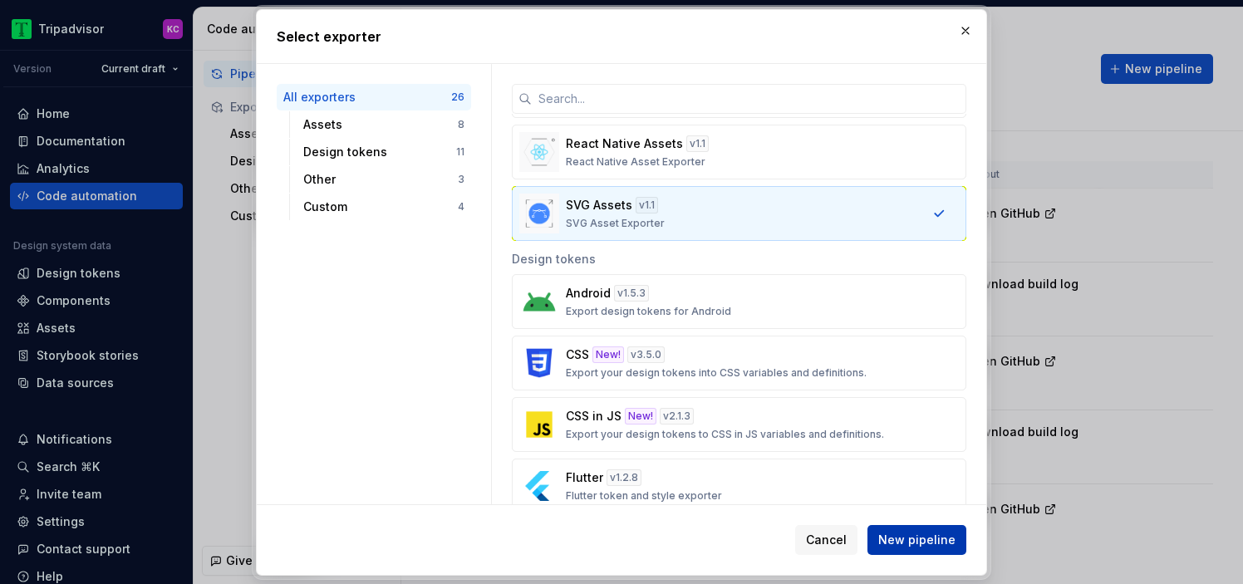
click at [893, 540] on span "New pipeline" at bounding box center [916, 540] width 77 height 17
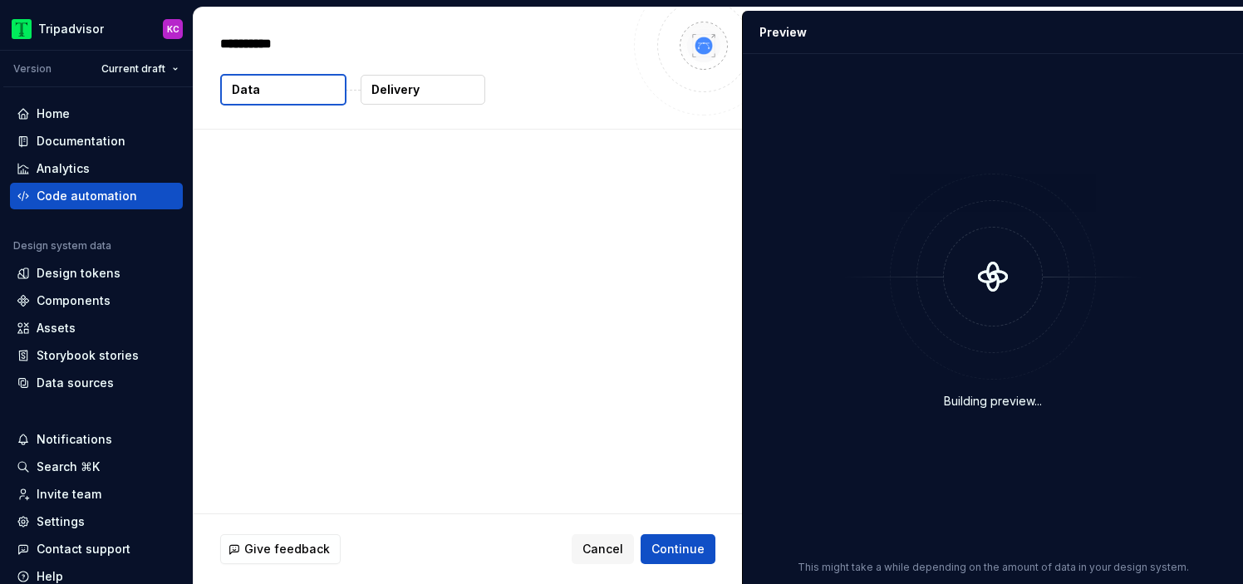
type textarea "*"
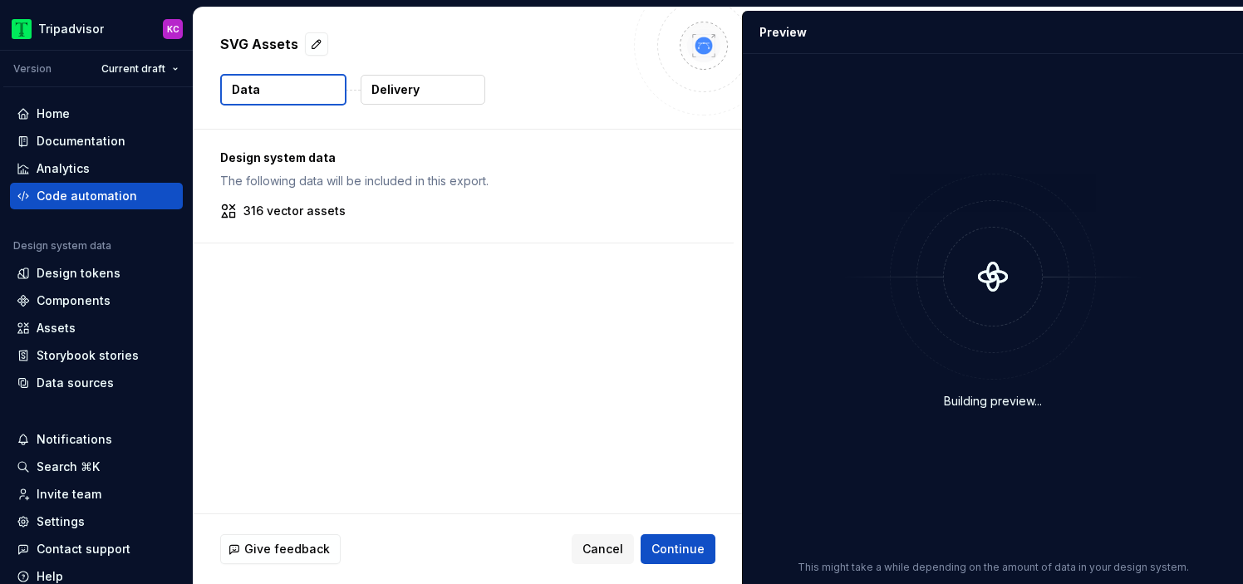
click at [427, 89] on button "Delivery" at bounding box center [423, 90] width 125 height 30
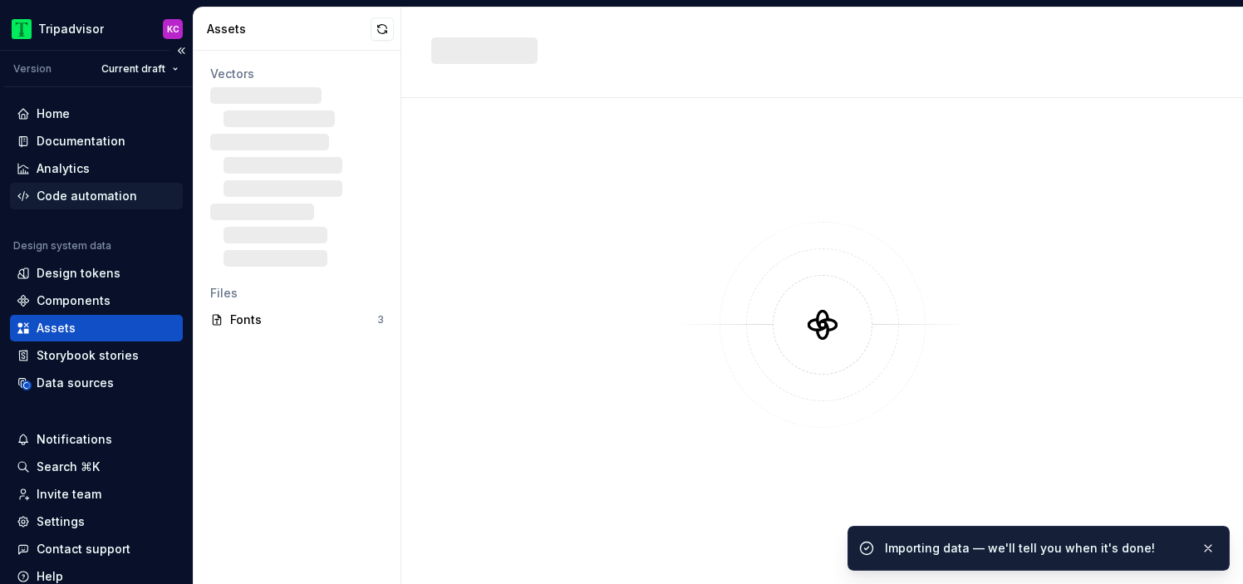
click at [101, 192] on div "Code automation" at bounding box center [87, 196] width 101 height 17
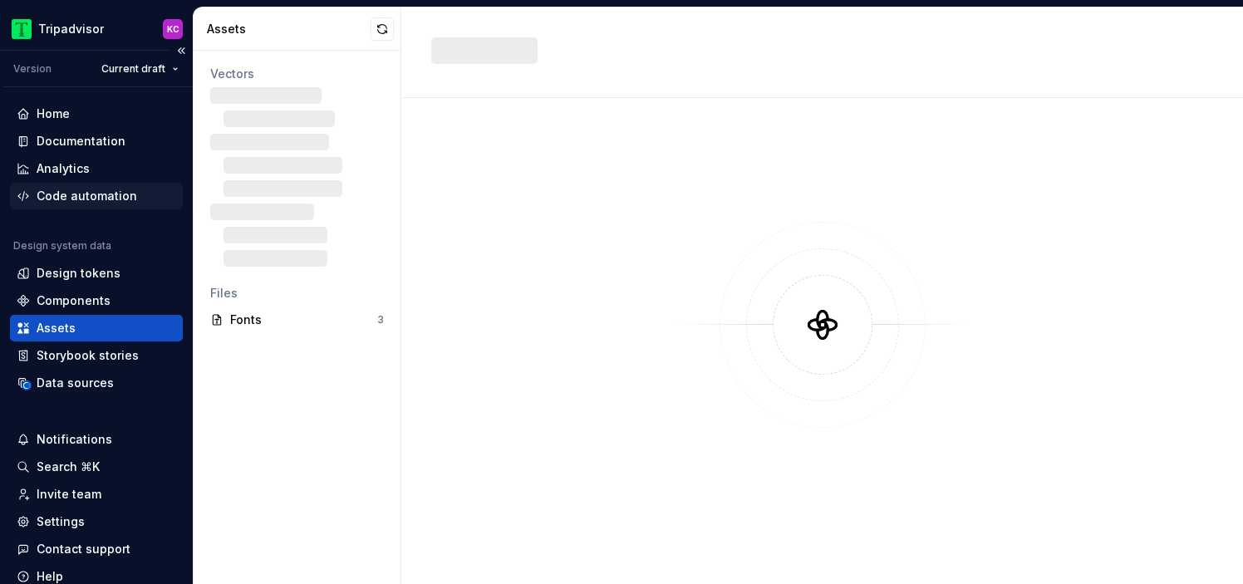
click at [116, 193] on div "Code automation" at bounding box center [87, 196] width 101 height 17
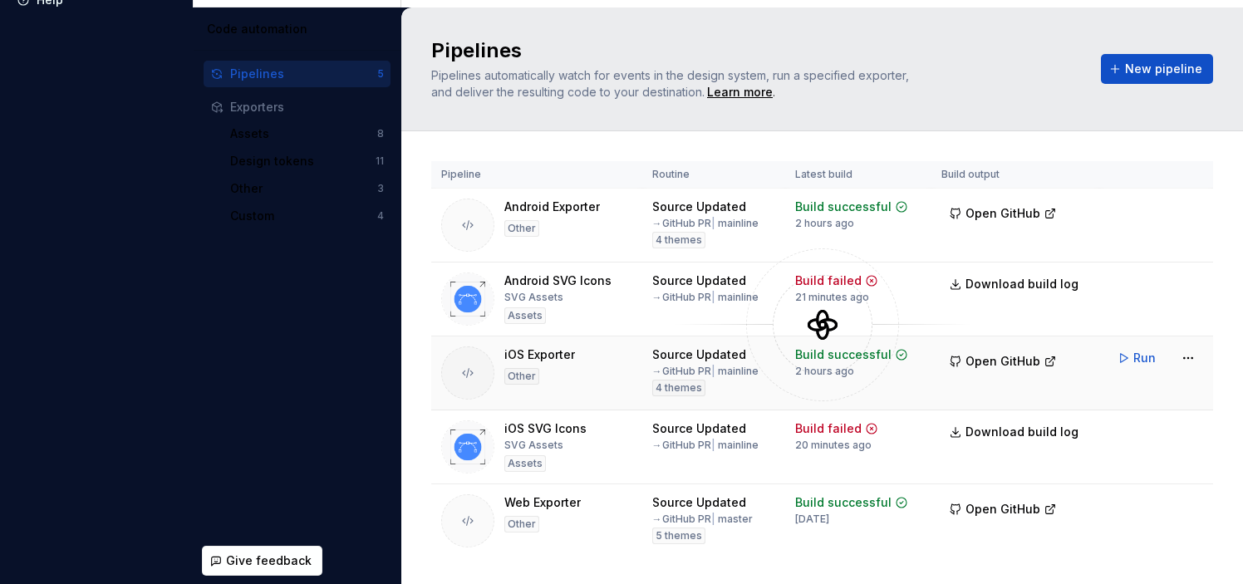
scroll to position [37, 0]
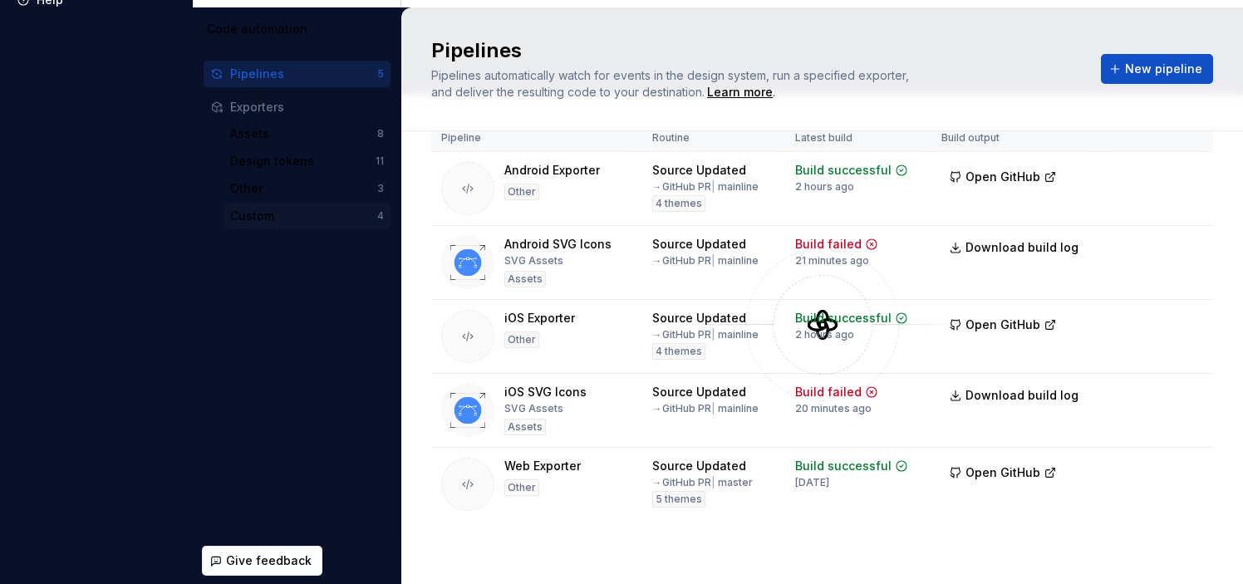
click at [317, 213] on div "Custom" at bounding box center [303, 216] width 147 height 17
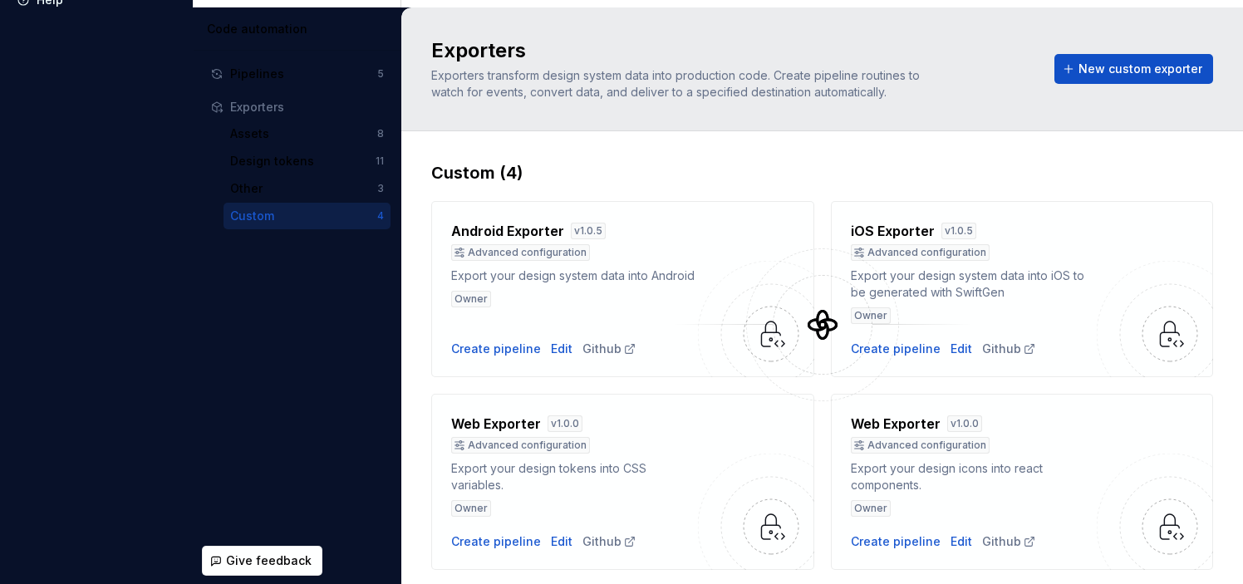
scroll to position [49, 0]
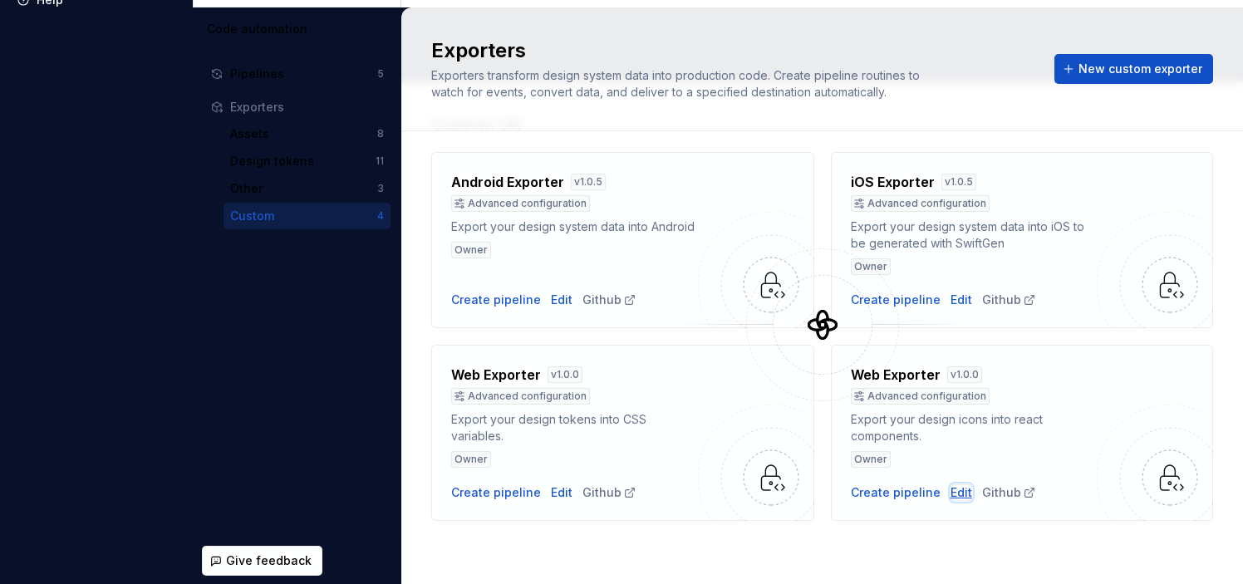
click at [955, 494] on div "Edit" at bounding box center [962, 493] width 22 height 17
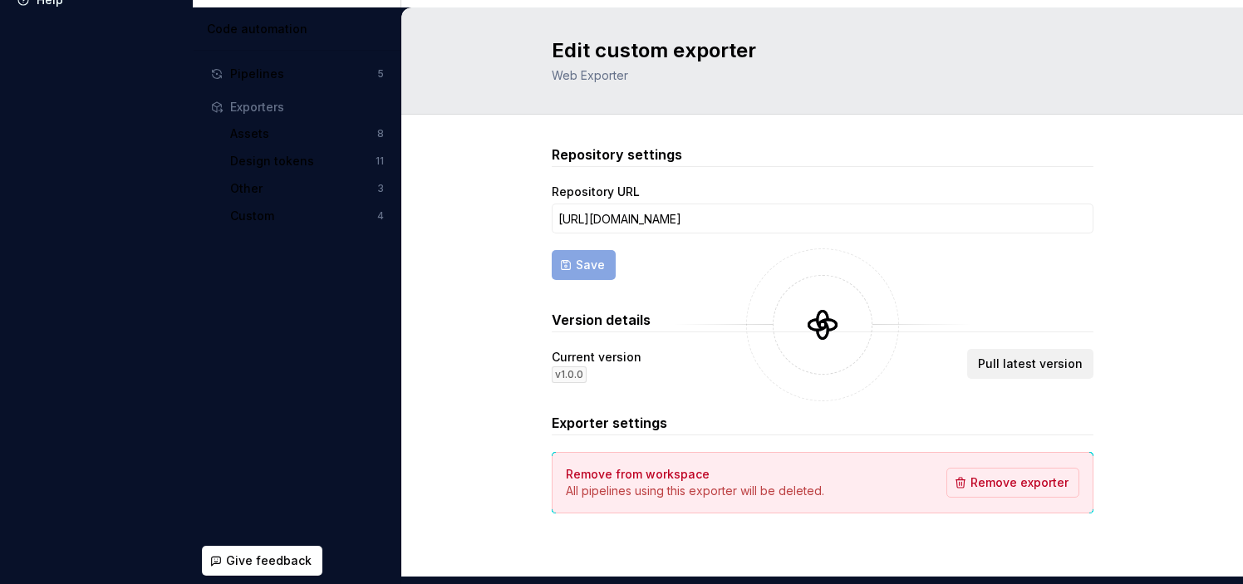
click at [1024, 351] on button "Pull latest version" at bounding box center [1030, 364] width 126 height 30
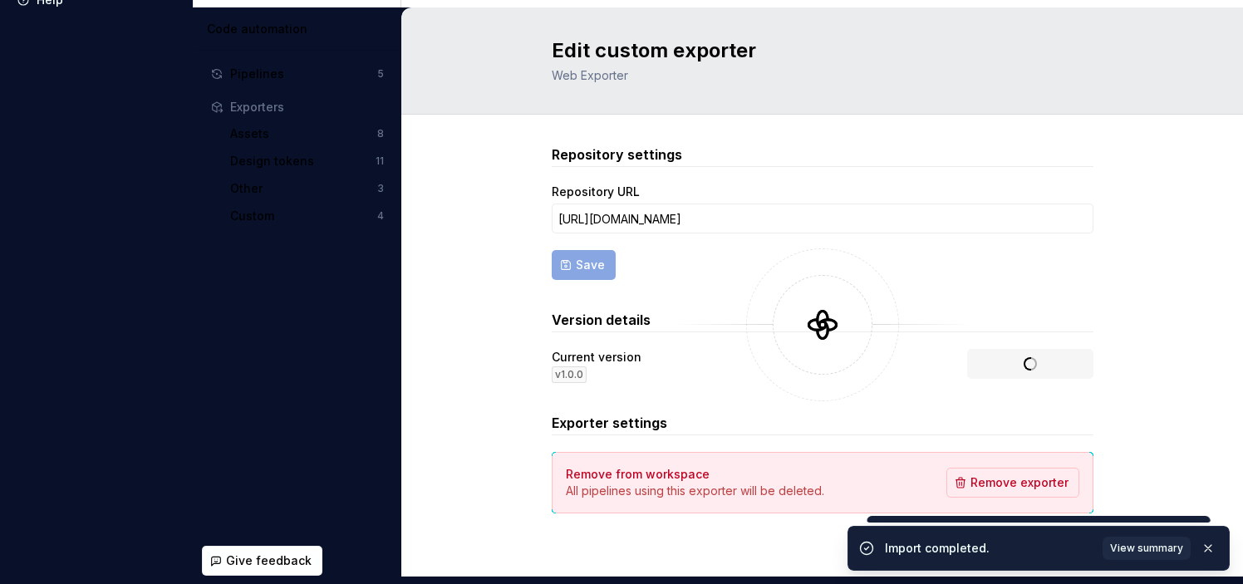
click at [1105, 323] on div "Repository settings Repository URL [URL][DOMAIN_NAME] Save Version details Curr…" at bounding box center [822, 346] width 842 height 462
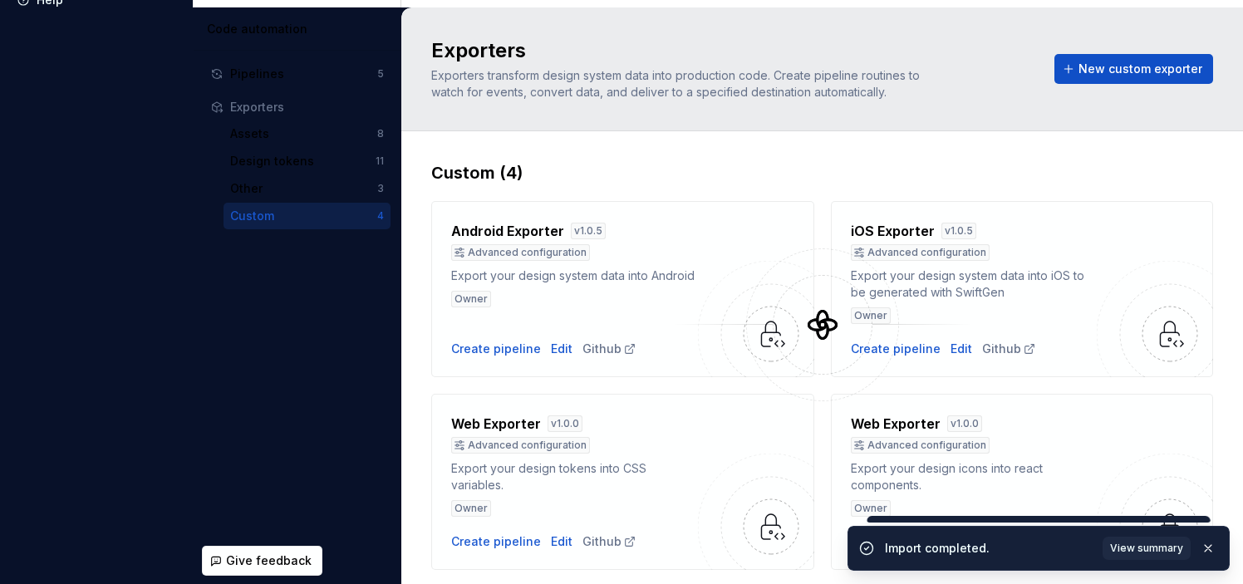
scroll to position [49, 0]
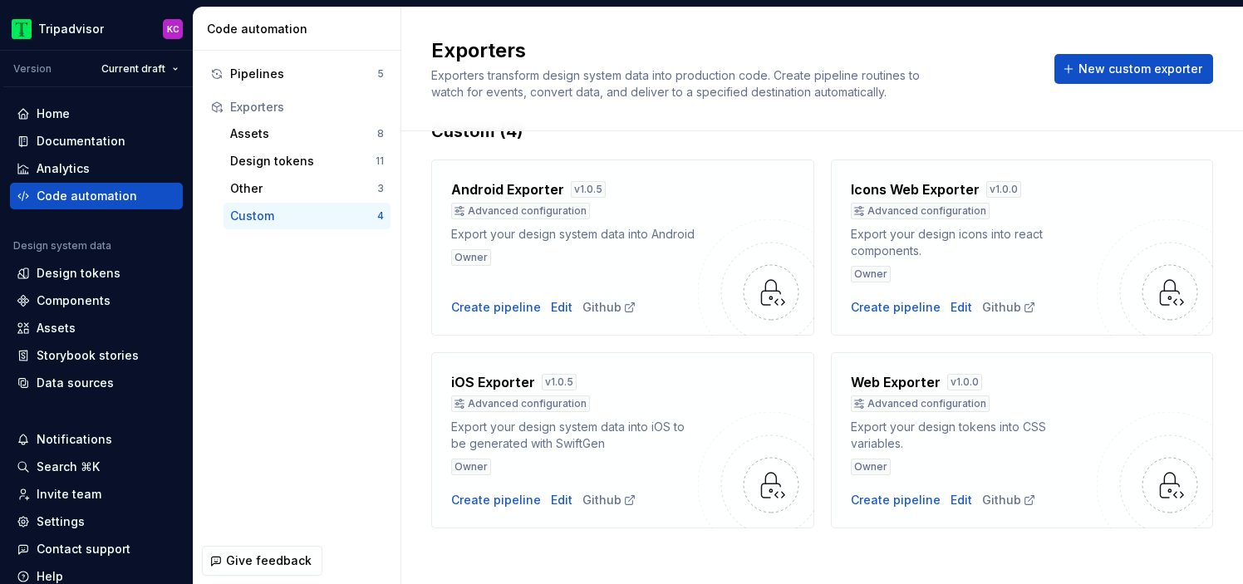
scroll to position [49, 0]
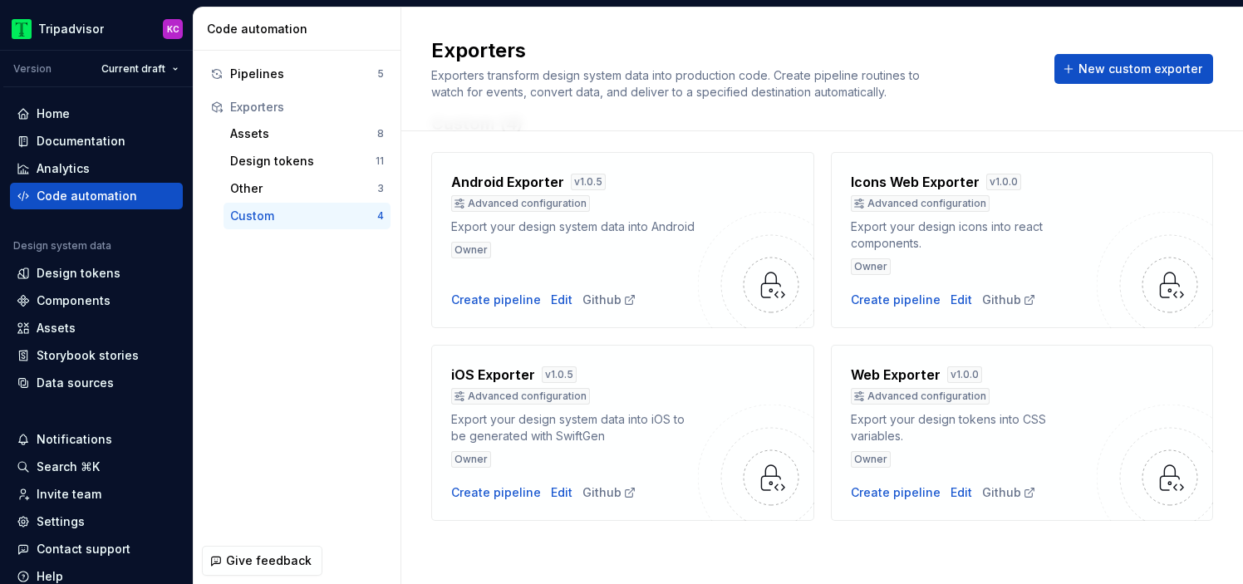
click at [923, 185] on h4 "Icons Web Exporter" at bounding box center [915, 182] width 129 height 20
click at [270, 74] on div "Pipelines" at bounding box center [303, 74] width 147 height 17
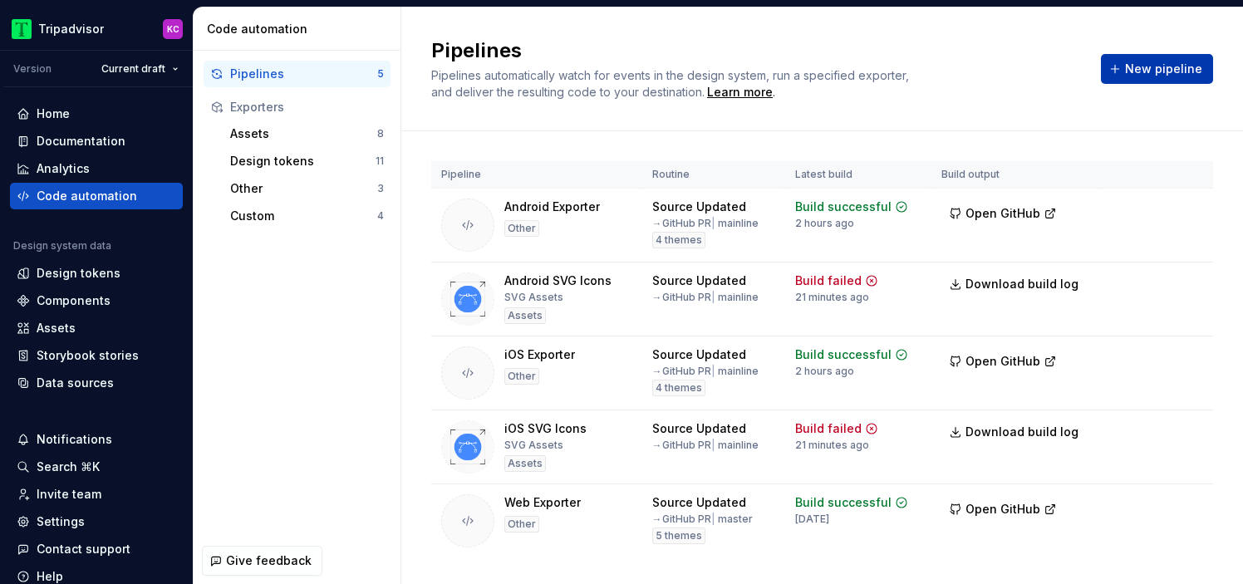
click at [1145, 69] on span "New pipeline" at bounding box center [1163, 69] width 77 height 17
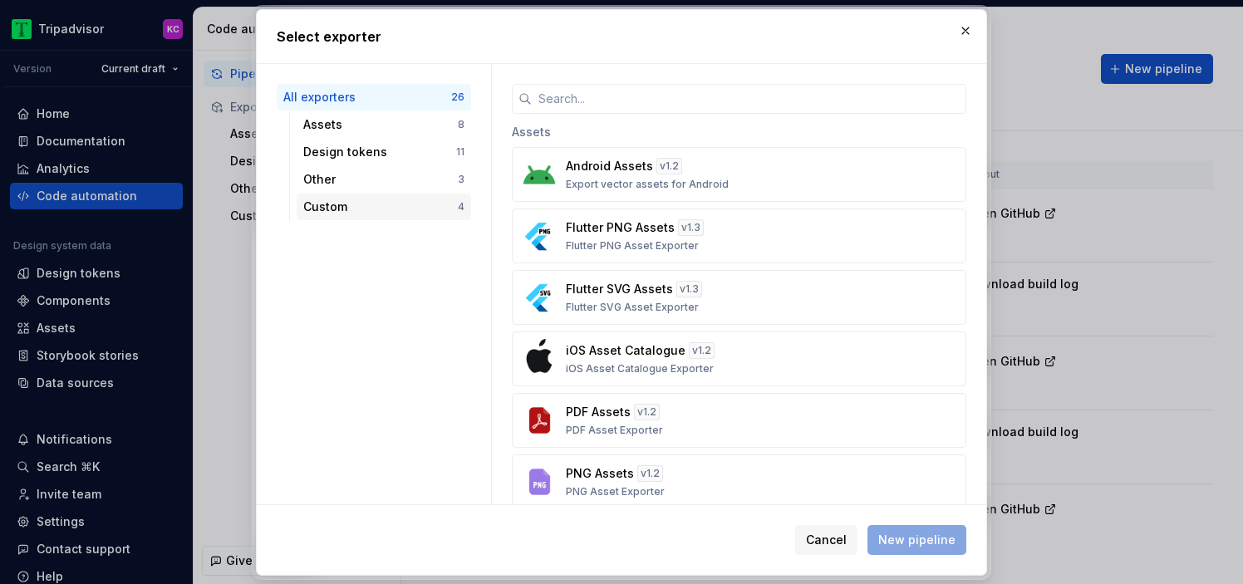
click at [375, 201] on div "Custom" at bounding box center [380, 207] width 155 height 17
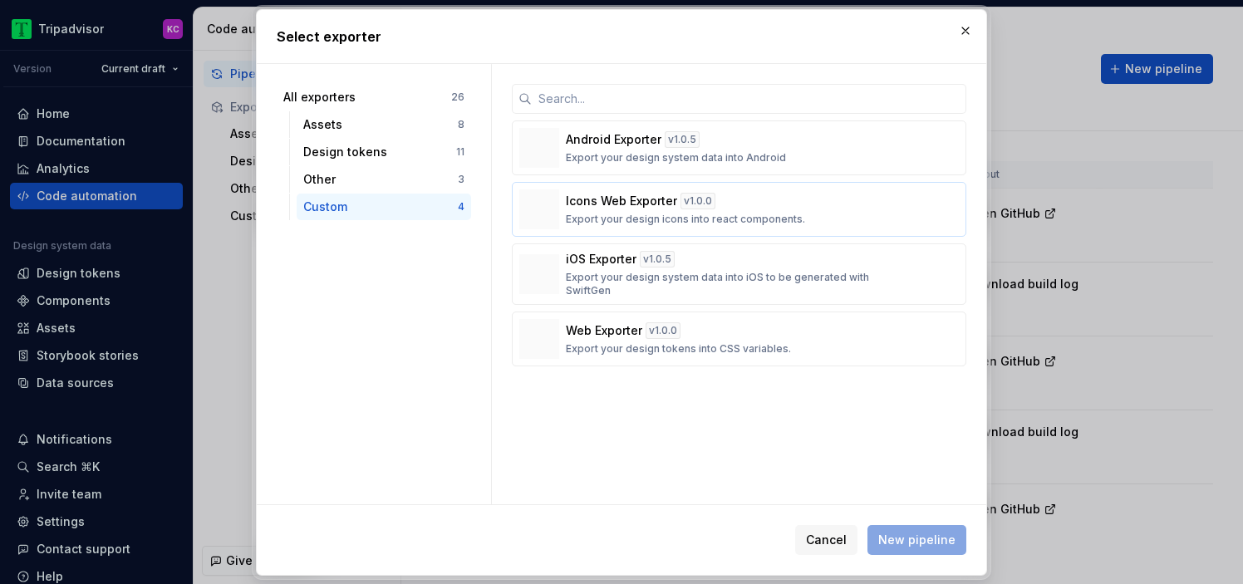
click at [644, 205] on p "Icons Web Exporter" at bounding box center [621, 201] width 111 height 17
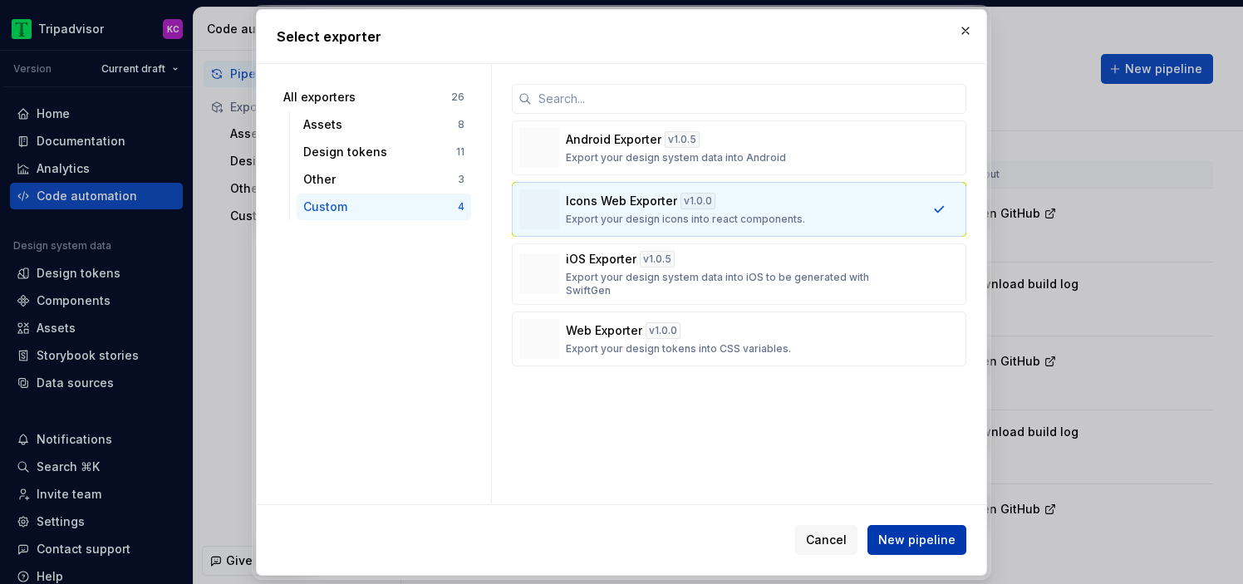
click at [908, 530] on button "New pipeline" at bounding box center [917, 540] width 99 height 30
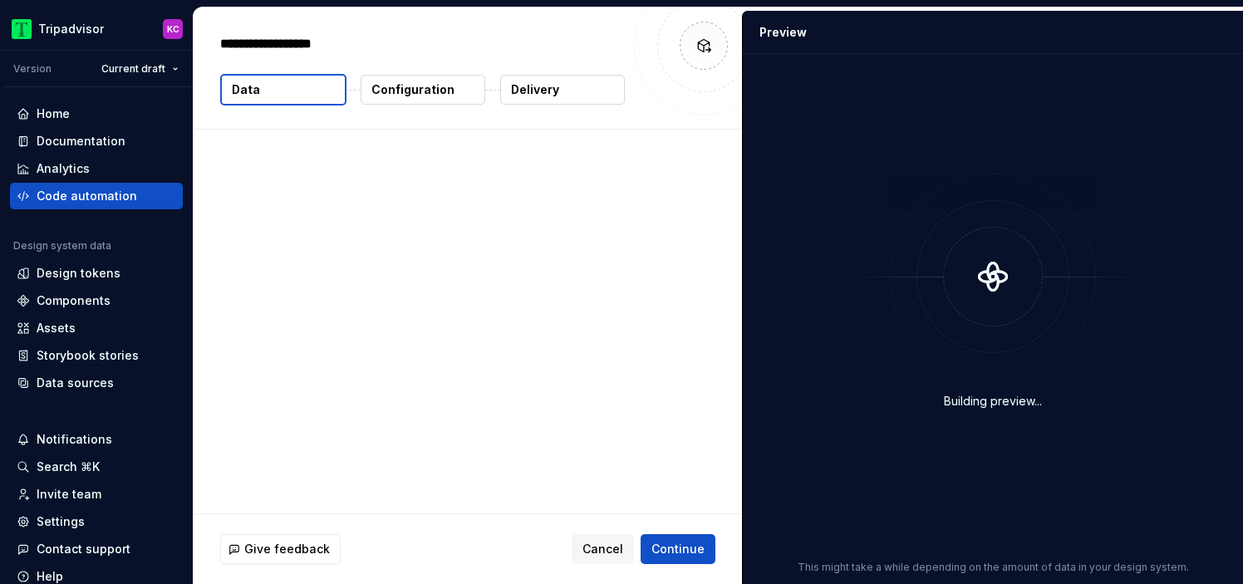
type textarea "*"
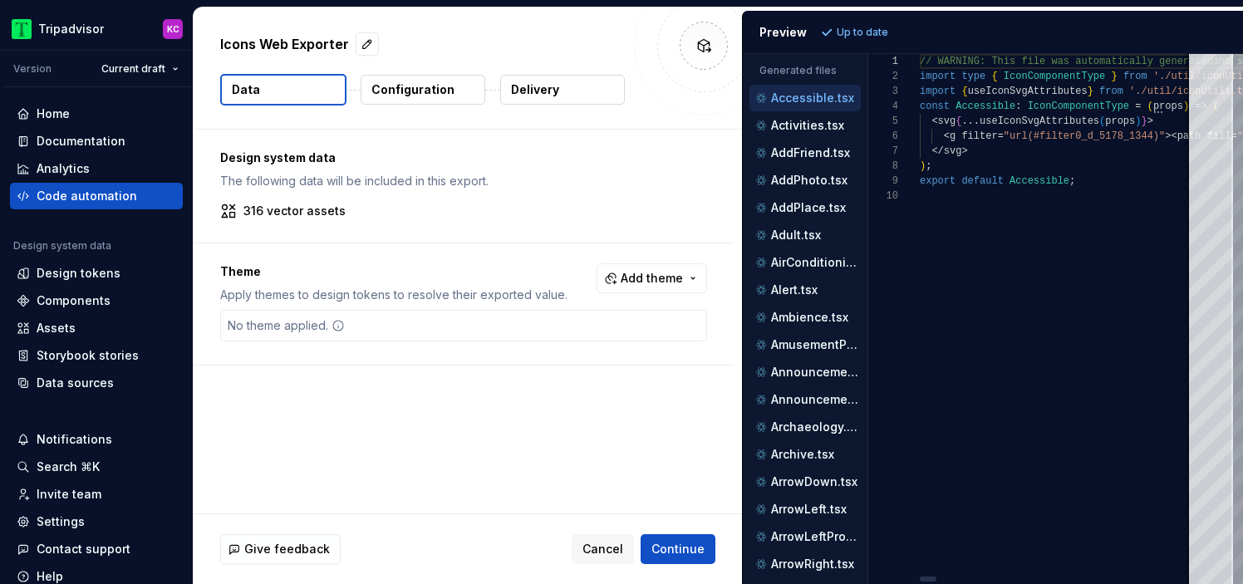
click at [590, 86] on button "Delivery" at bounding box center [562, 90] width 125 height 30
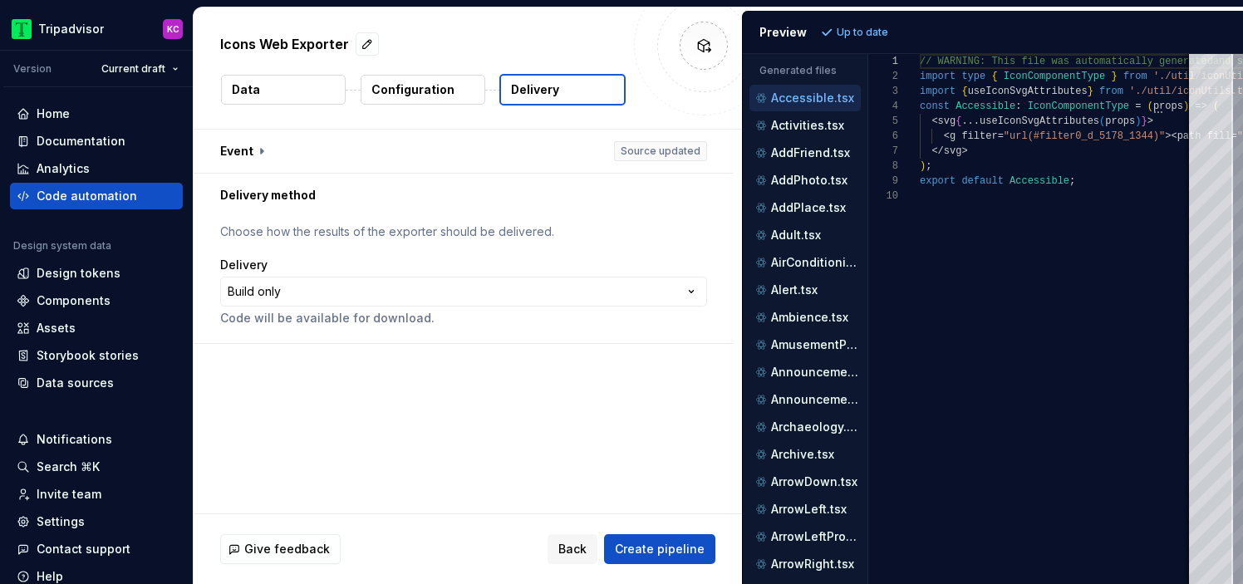
click at [414, 92] on p "Configuration" at bounding box center [412, 89] width 83 height 17
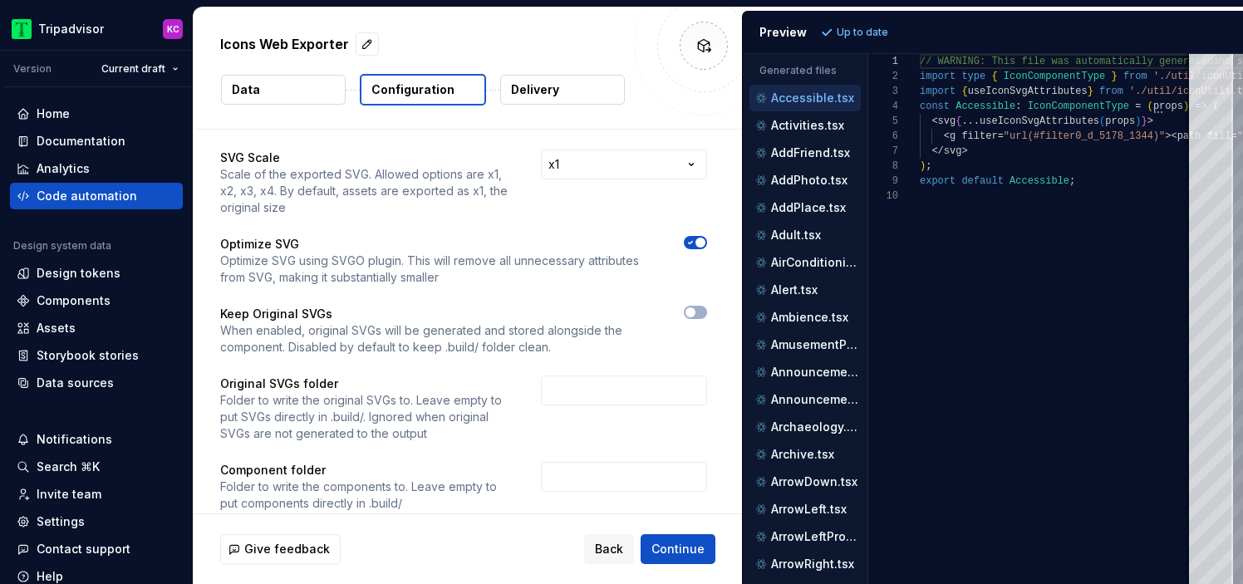
click at [539, 77] on button "Delivery" at bounding box center [562, 90] width 125 height 30
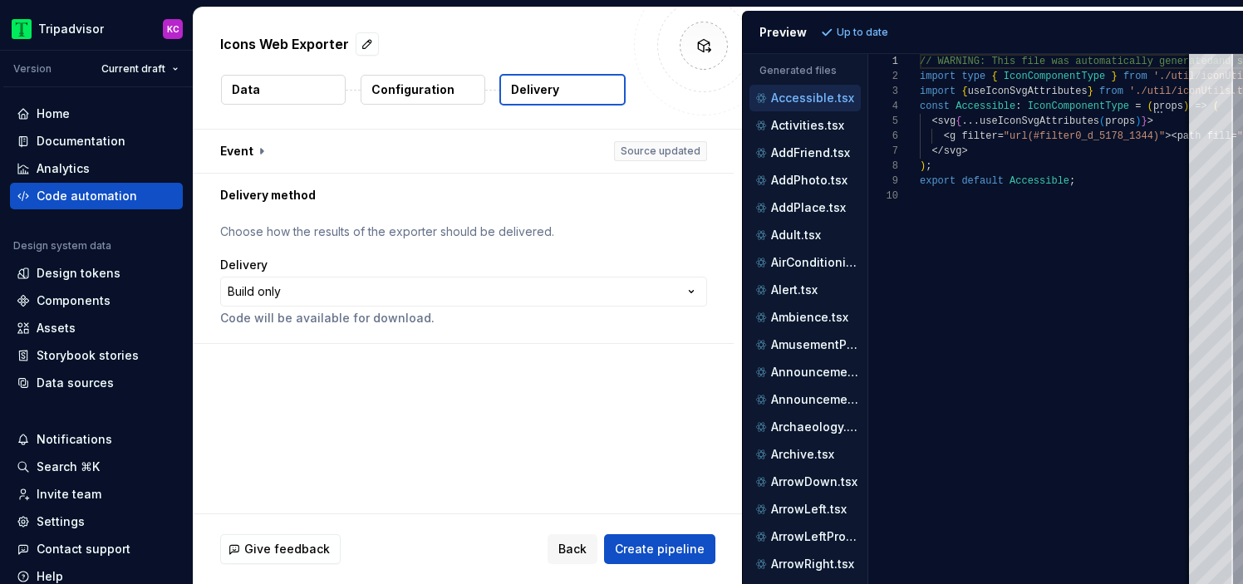
click at [533, 95] on p "Delivery" at bounding box center [535, 89] width 48 height 17
click at [263, 150] on button "button" at bounding box center [464, 151] width 540 height 43
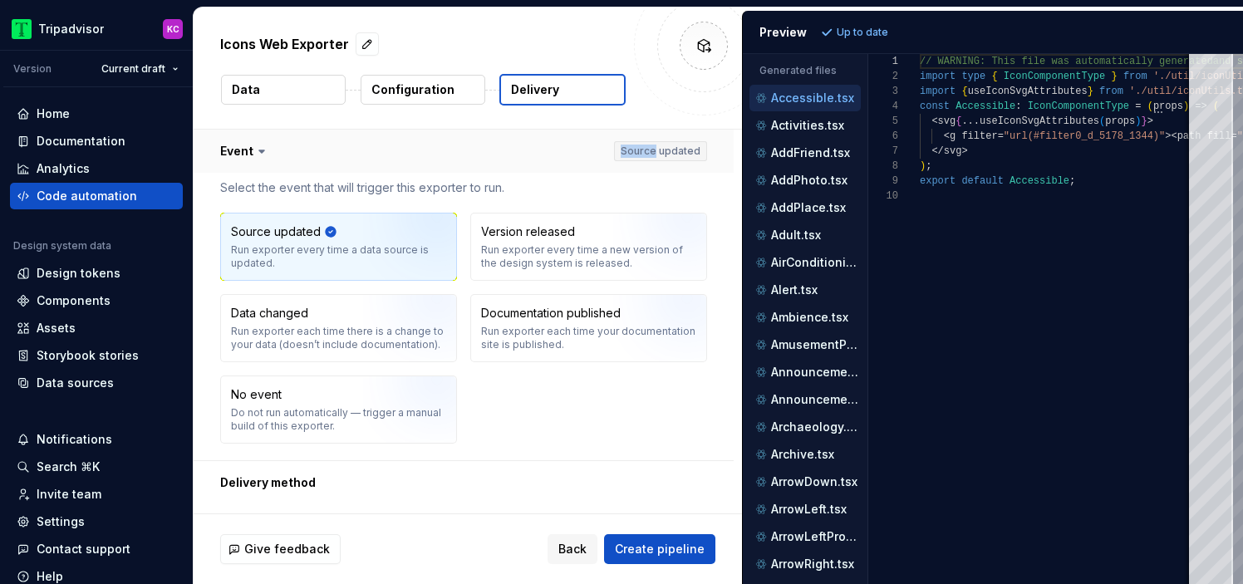
click at [263, 150] on icon at bounding box center [261, 151] width 17 height 17
click at [261, 160] on button "button" at bounding box center [464, 151] width 540 height 43
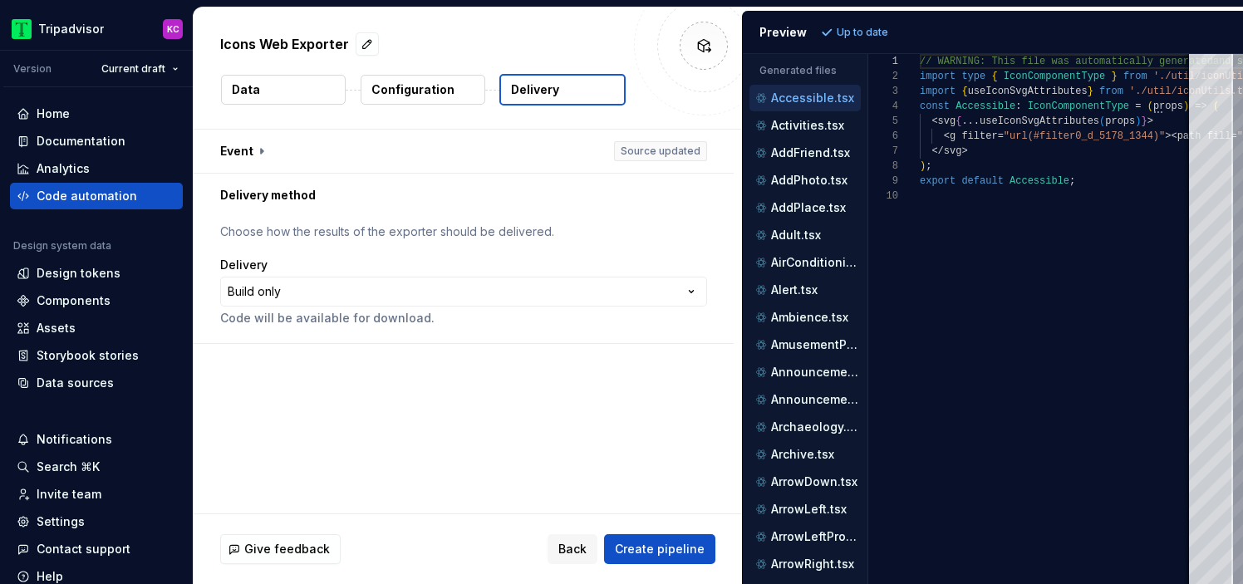
click at [313, 231] on p "Choose how the results of the exporter should be delivered." at bounding box center [463, 232] width 487 height 17
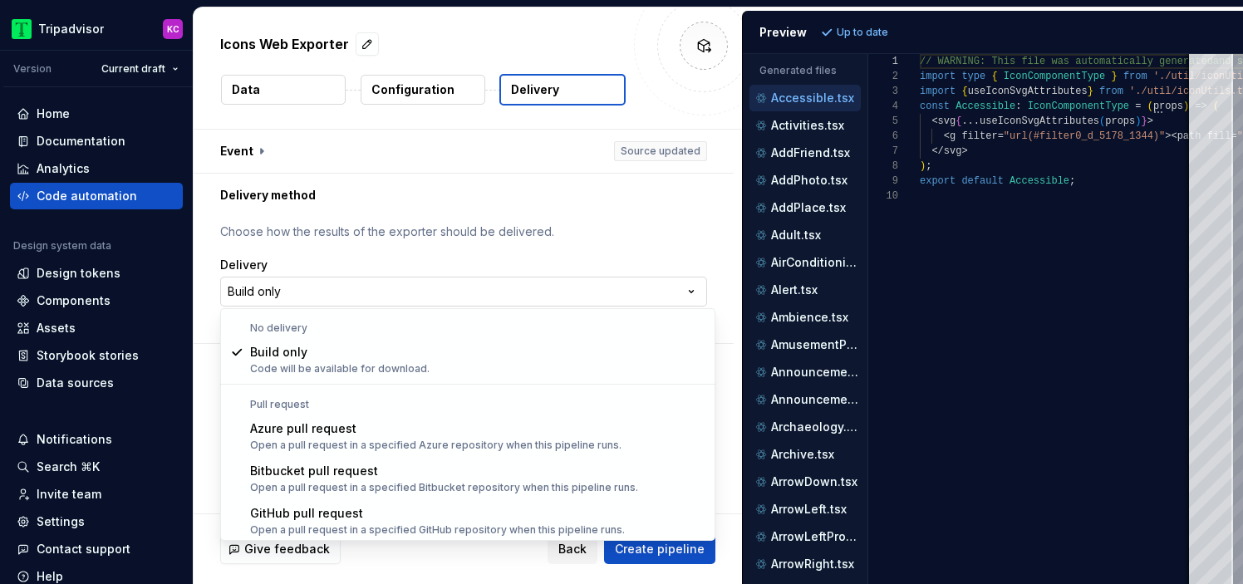
click at [253, 301] on html "**********" at bounding box center [621, 292] width 1243 height 584
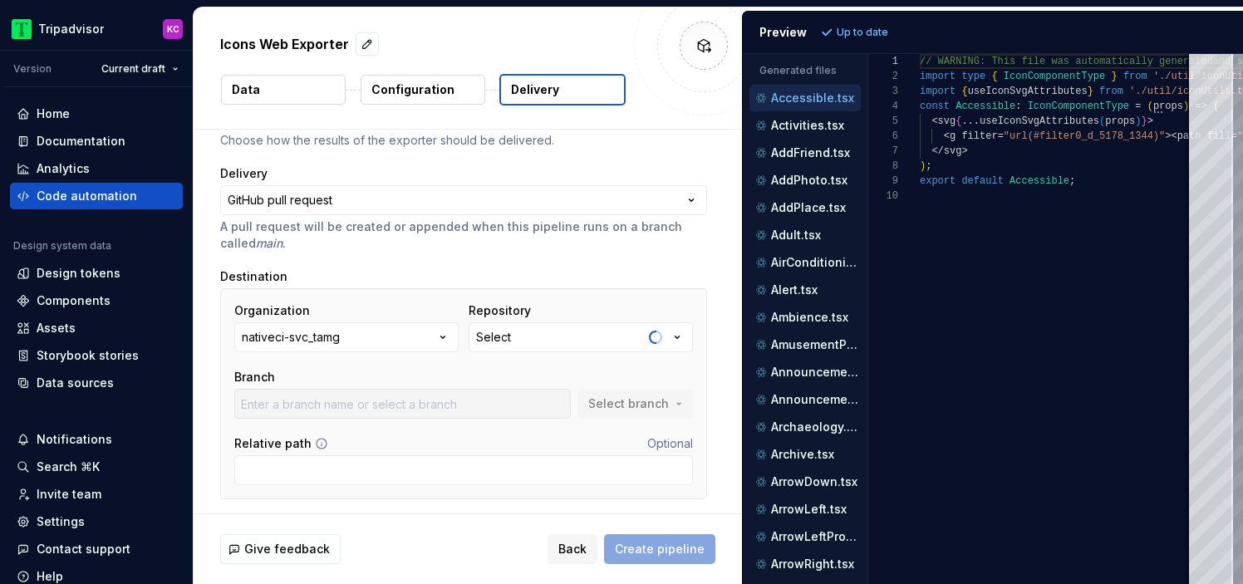
scroll to position [96, 0]
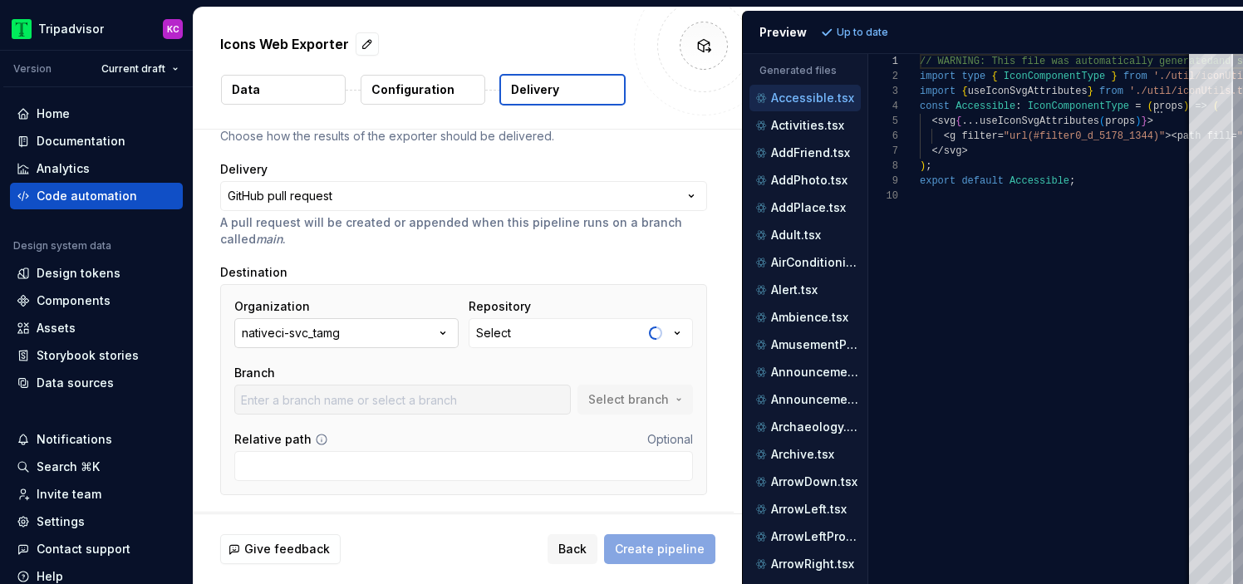
click at [414, 328] on button "nativeci-svc_tamg" at bounding box center [346, 333] width 224 height 30
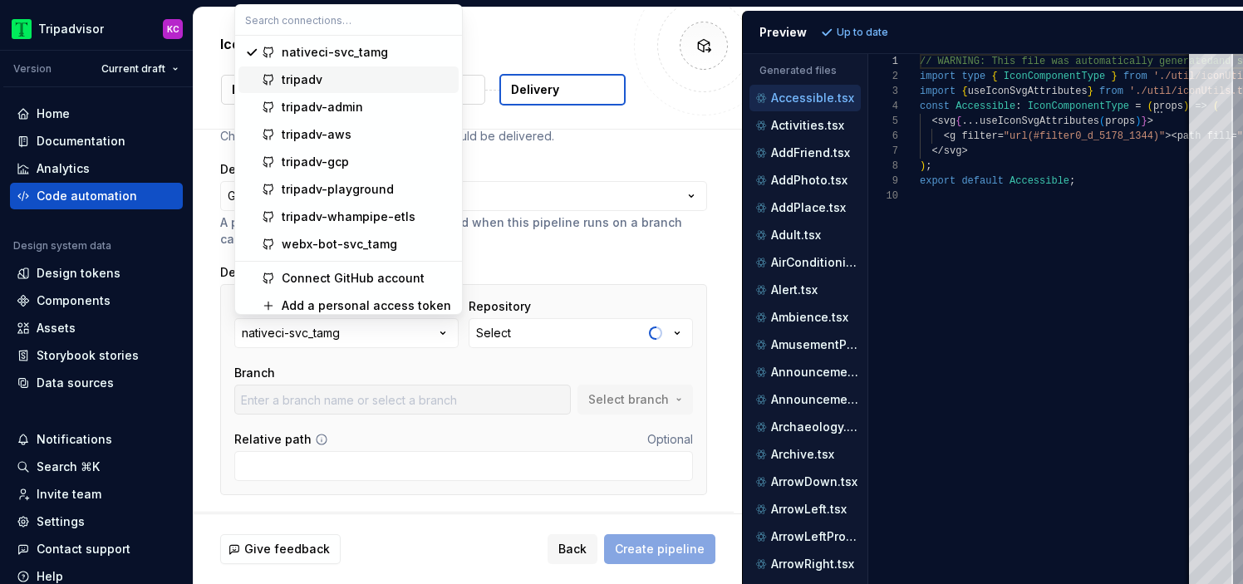
click at [357, 86] on div "tripadv" at bounding box center [367, 79] width 170 height 17
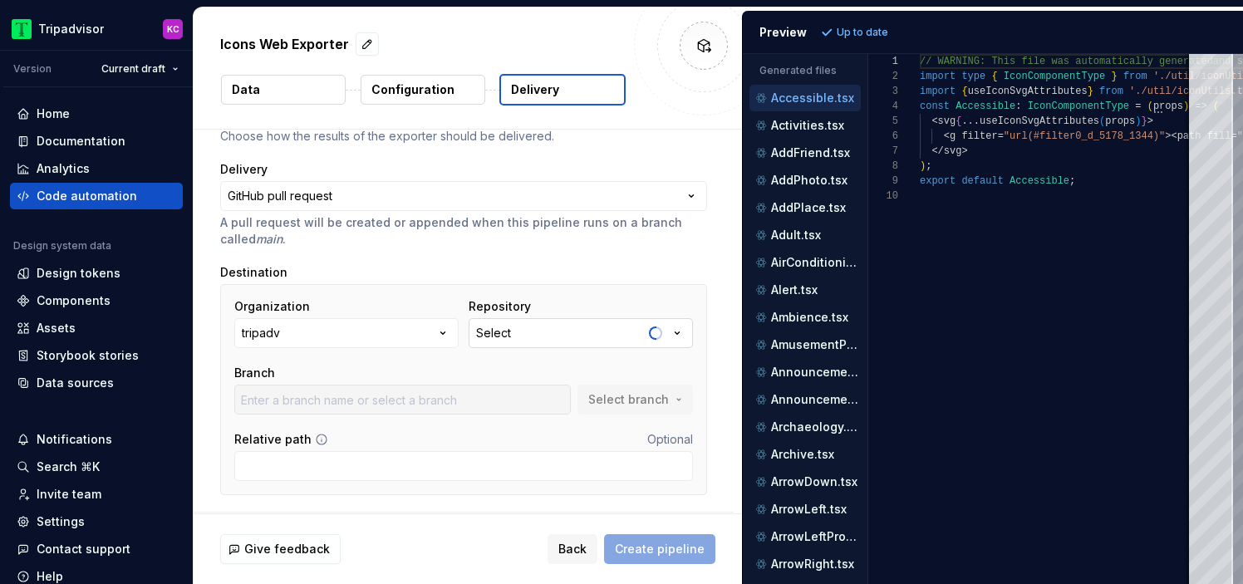
click at [531, 336] on button "Select" at bounding box center [581, 333] width 224 height 30
click at [360, 458] on input "Relative path" at bounding box center [463, 466] width 459 height 30
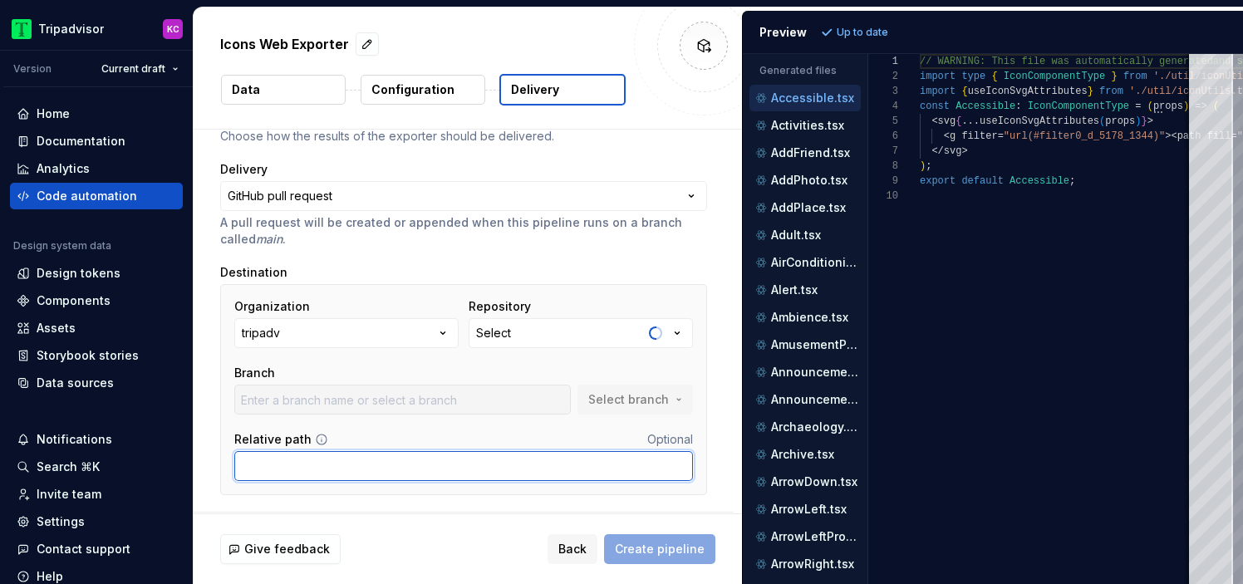
paste input "packages/design-system/icon"
type input "packages/design-system/icon"
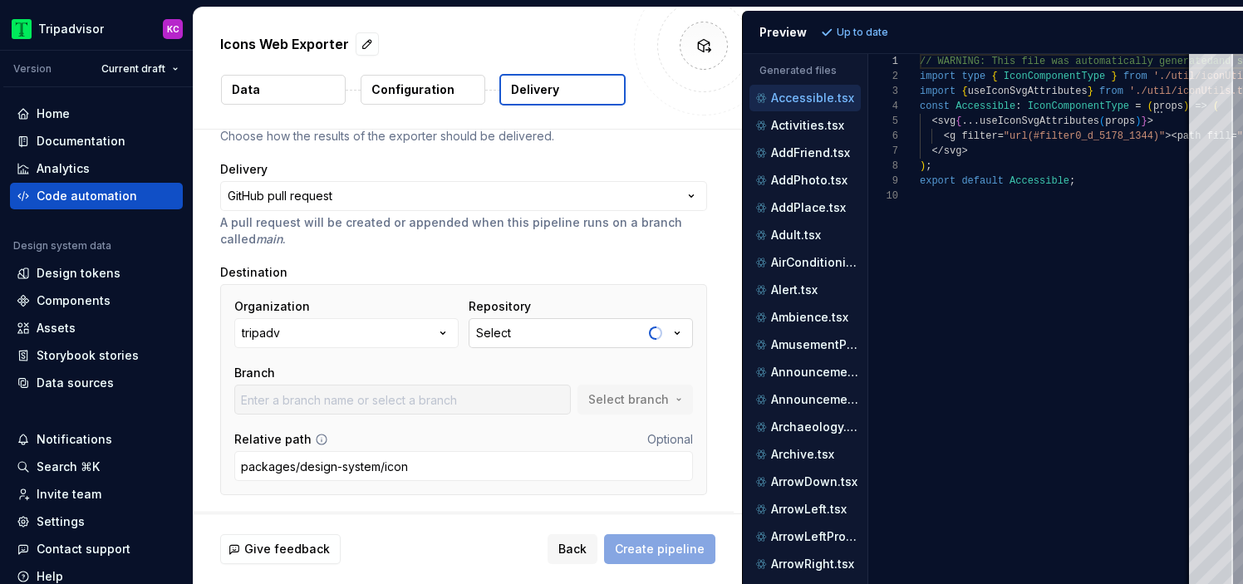
click at [511, 337] on div "Select" at bounding box center [493, 333] width 35 height 17
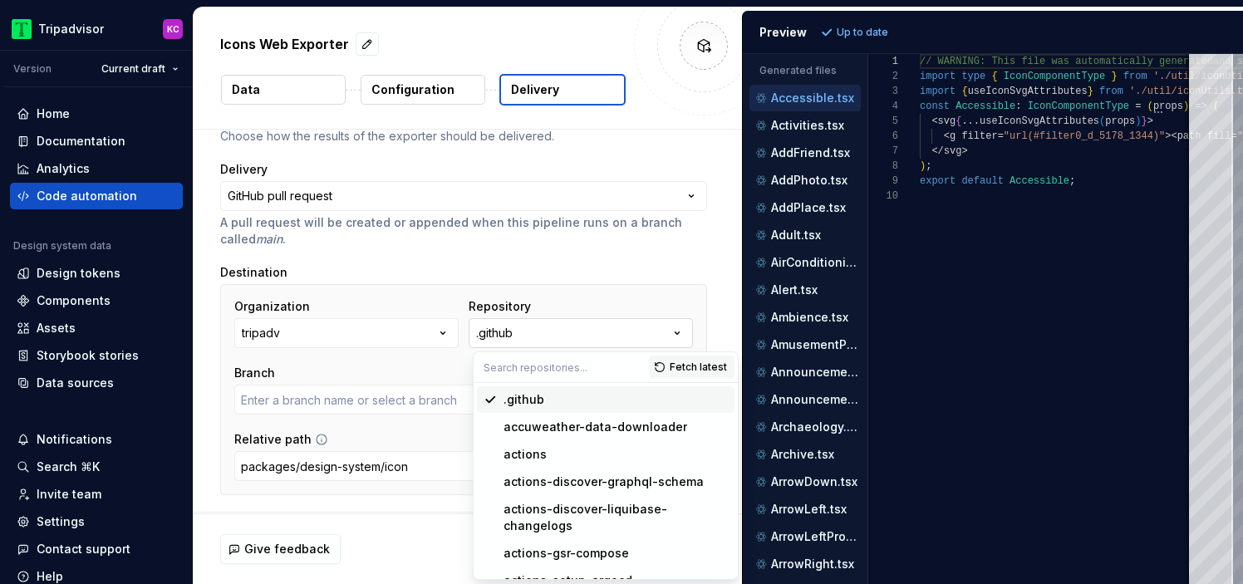
type input "ctheberge_tamg-patch-1"
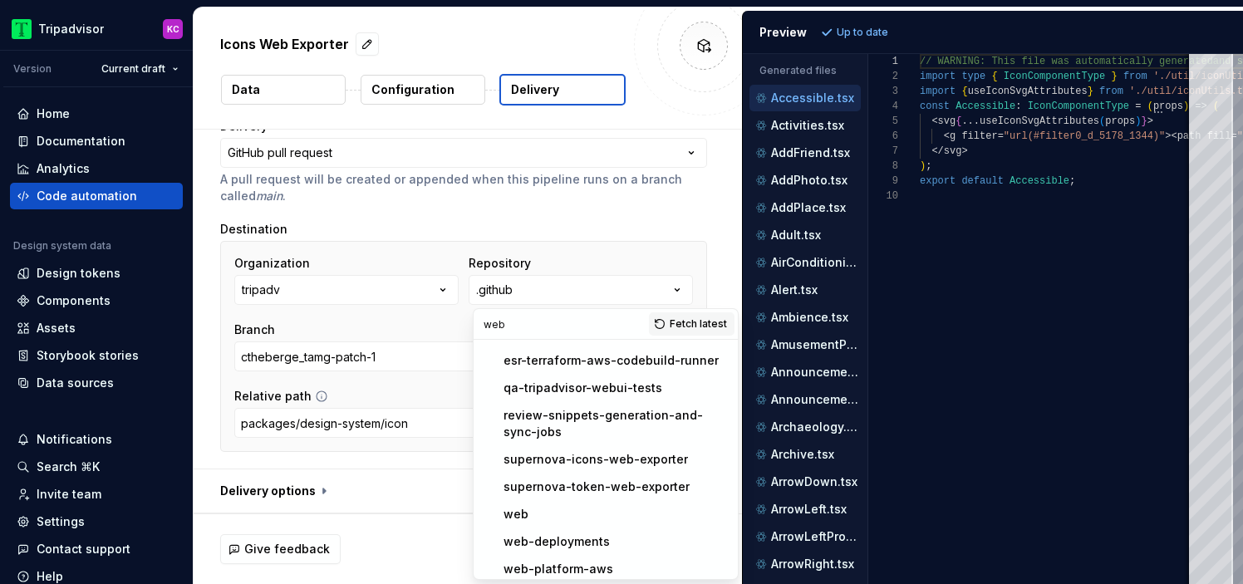
scroll to position [167, 0]
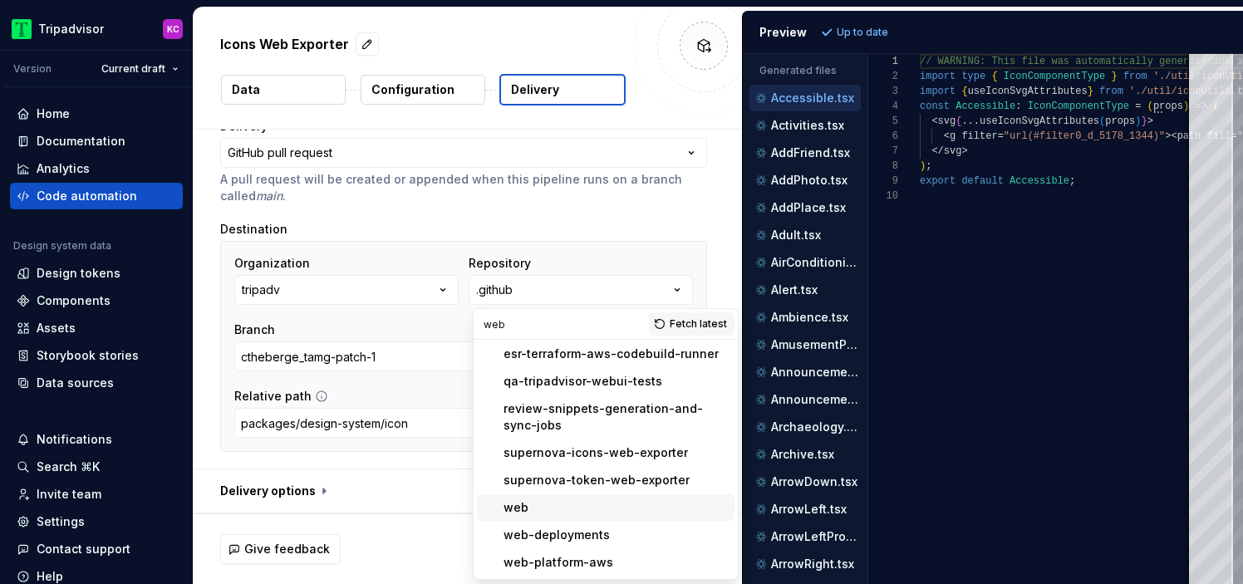
type input "web"
click at [529, 500] on div "web" at bounding box center [616, 507] width 224 height 17
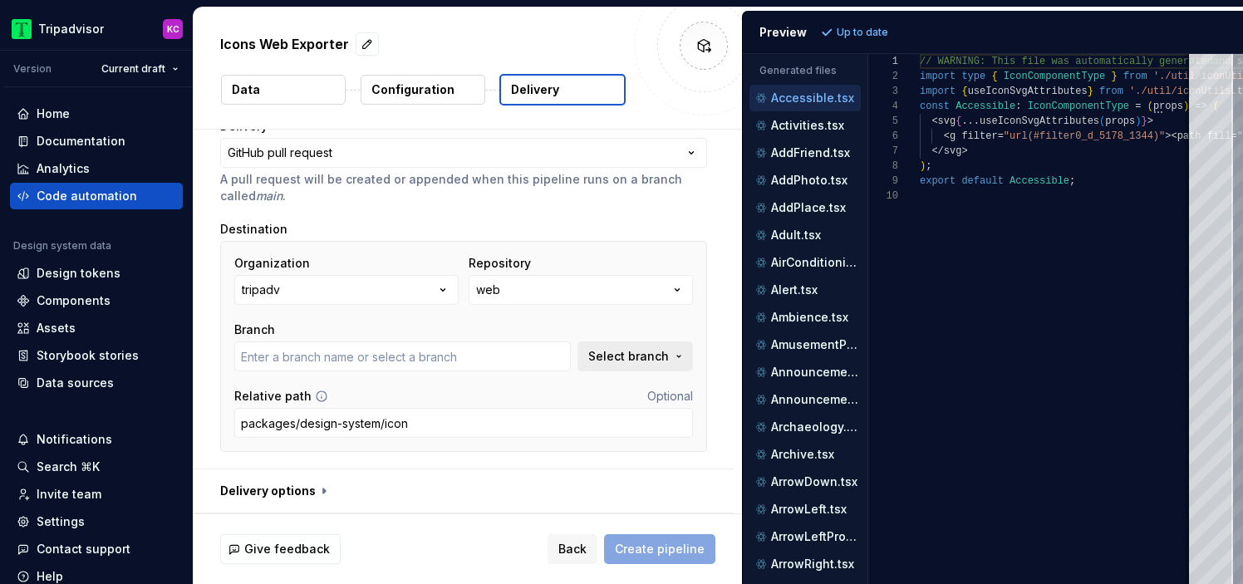
click at [622, 348] on span "Select branch" at bounding box center [628, 356] width 81 height 17
type input "supernova"
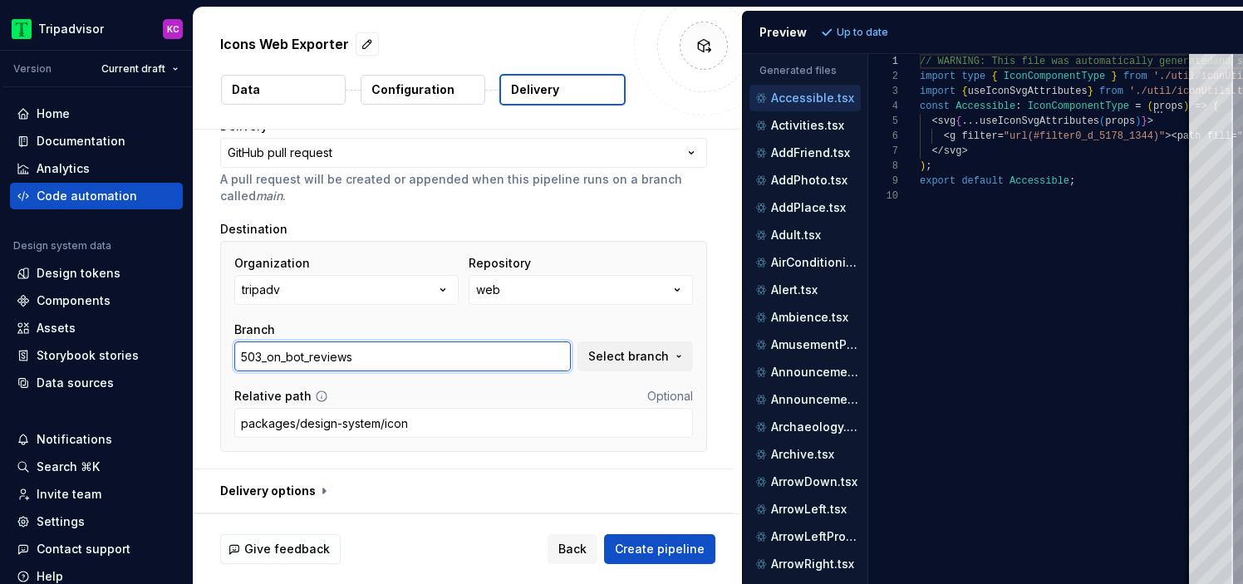
click at [481, 357] on input "503_on_bot_reviews" at bounding box center [402, 357] width 337 height 30
type input "master"
click at [603, 391] on div "Relative path Optional" at bounding box center [463, 396] width 459 height 17
click at [313, 488] on button "button" at bounding box center [464, 491] width 540 height 43
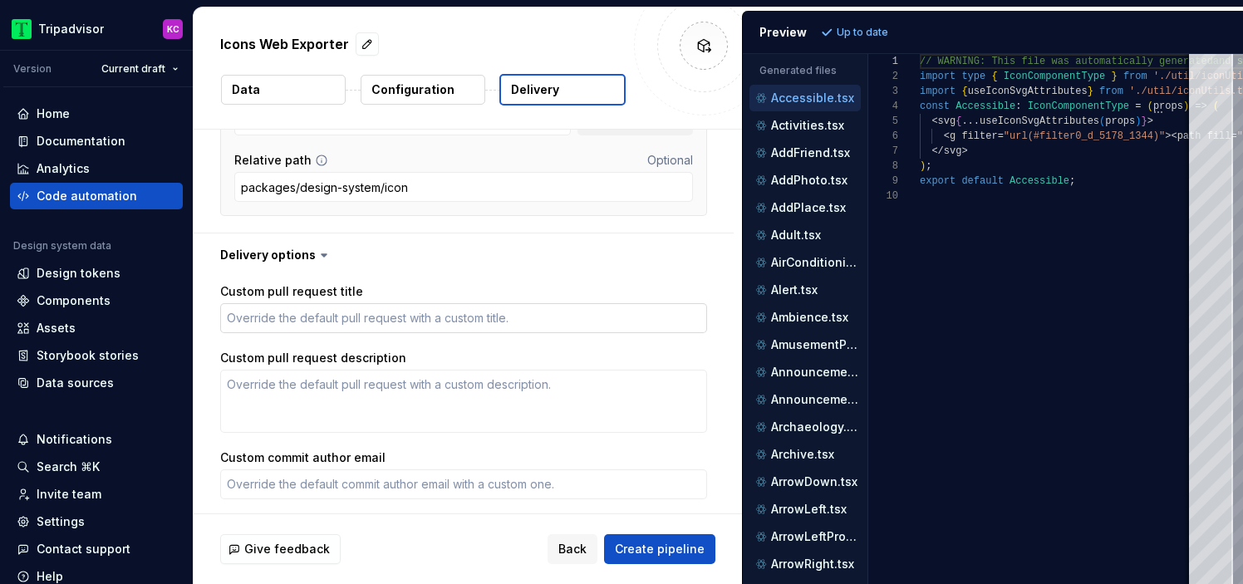
scroll to position [396, 0]
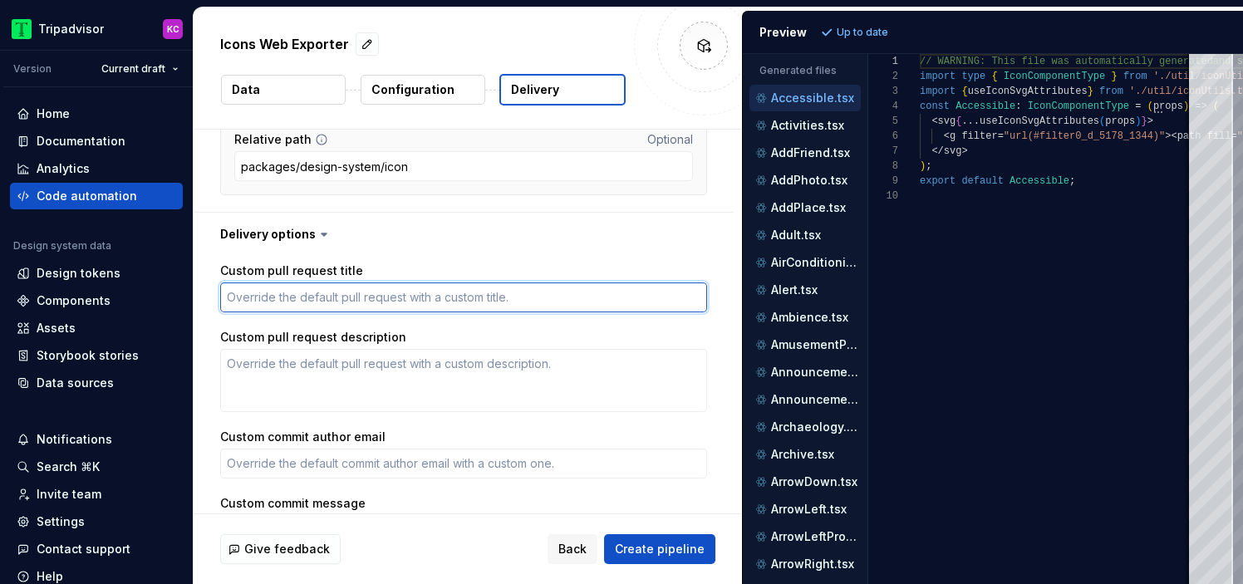
click at [360, 283] on textarea "Custom pull request title" at bounding box center [463, 298] width 487 height 30
paste textarea "Design System Icons Update from the Design System."
type textarea "*"
type textarea "Design System Icons Update from the Design System."
type textarea "*"
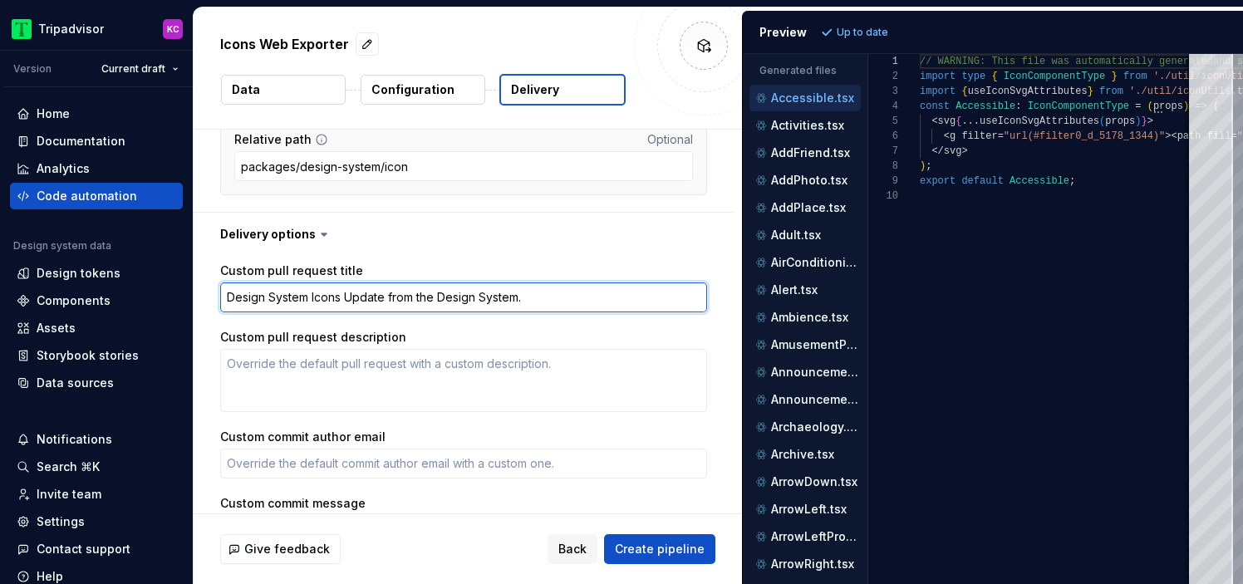
type textarea "Design System Icons Update from the Design System."
type textarea "*"
type textarea "Design System Icons Update from the Design System"
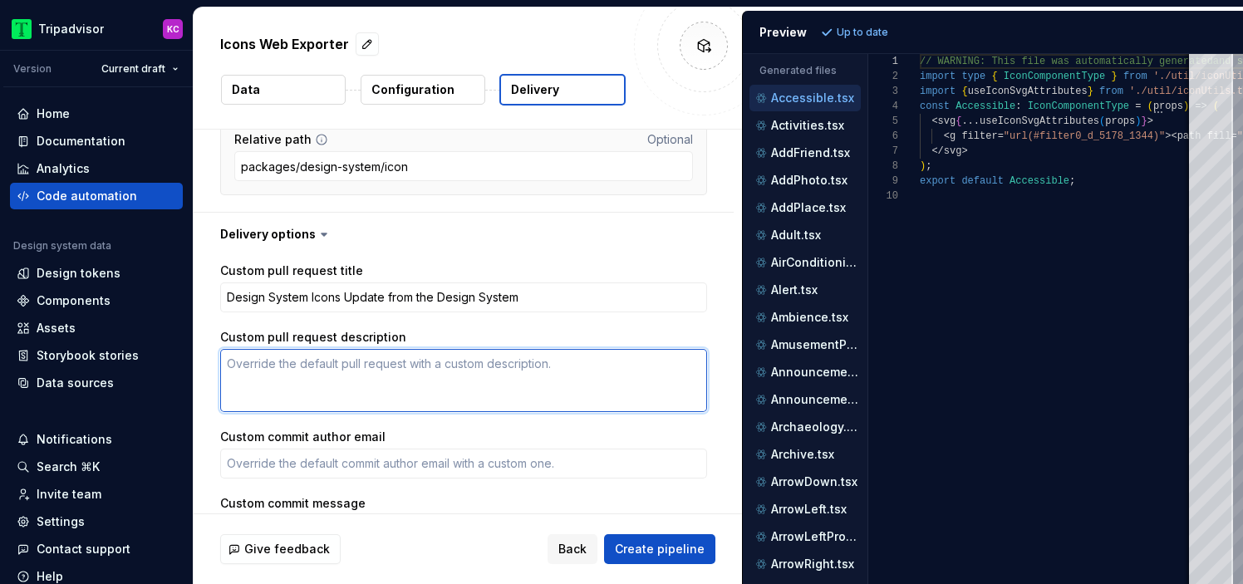
click at [437, 381] on textarea "Custom pull request description" at bounding box center [463, 380] width 487 height 63
paste textarea "This pull request is automatically created from the [Supernova platform]([URL][…"
type textarea "*"
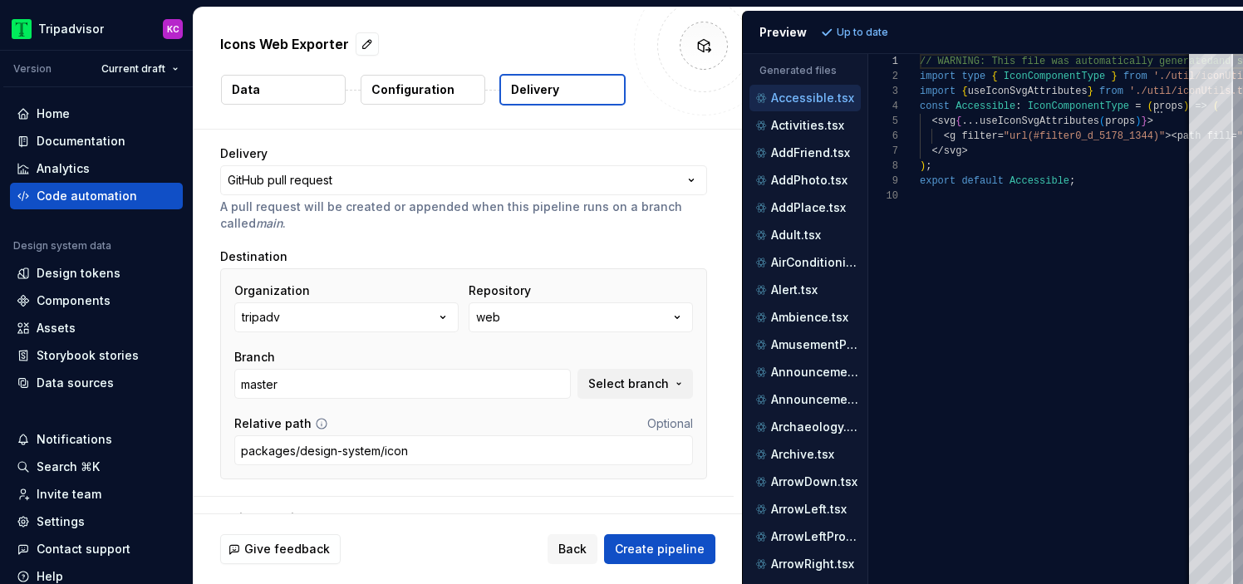
scroll to position [106, 0]
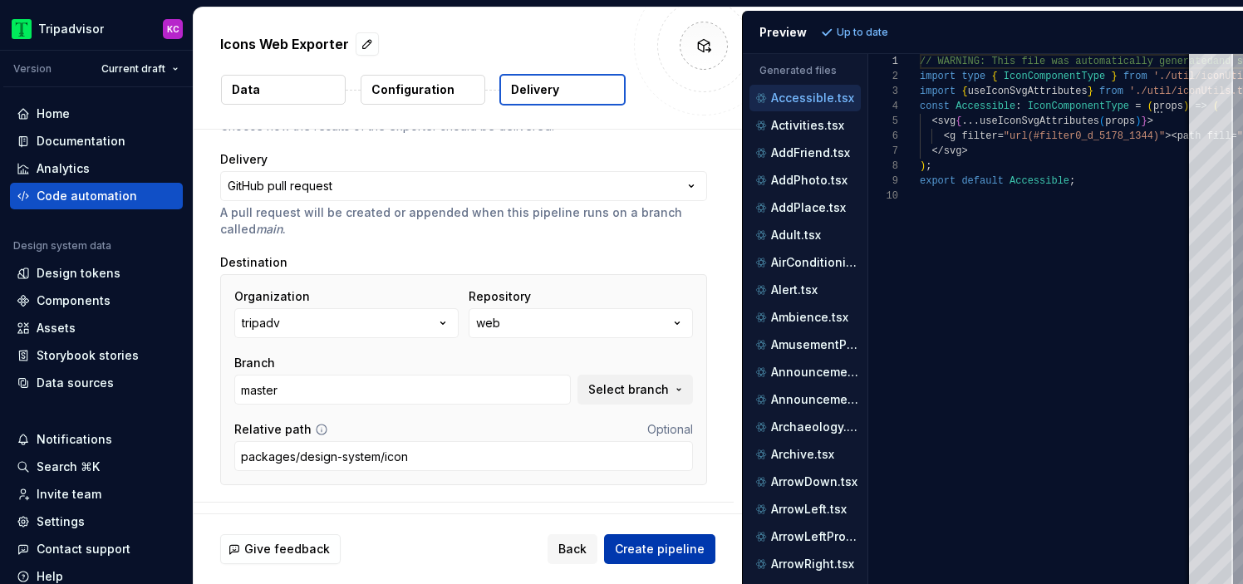
type textarea "This pull request is automatically created from the [Supernova platform]([URL][…"
click at [669, 545] on span "Create pipeline" at bounding box center [660, 549] width 90 height 17
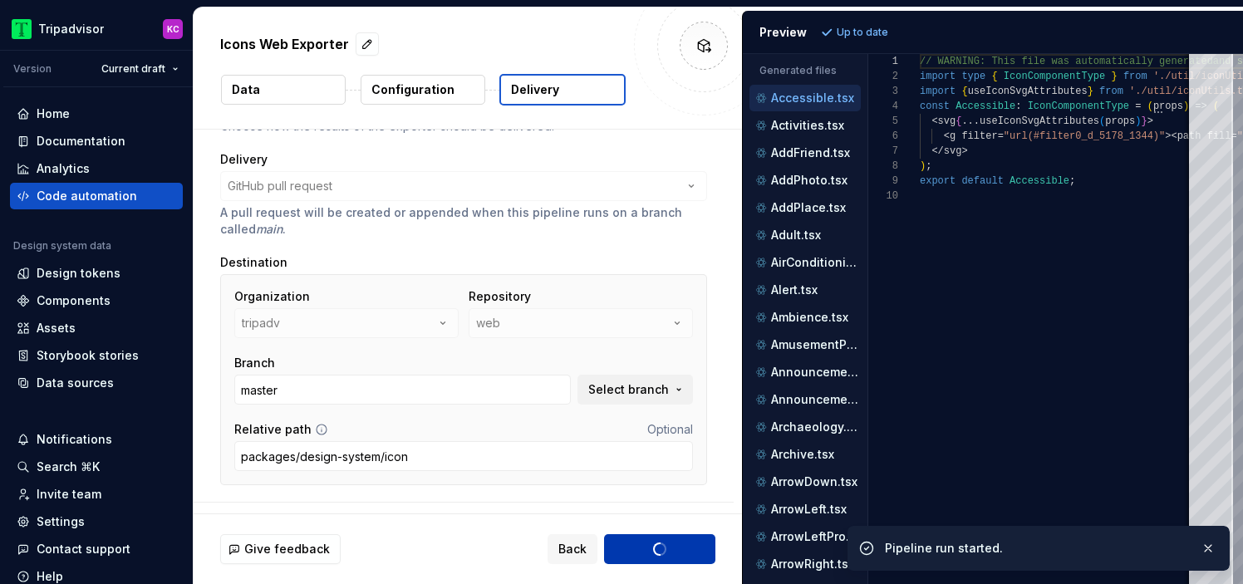
type textarea "*"
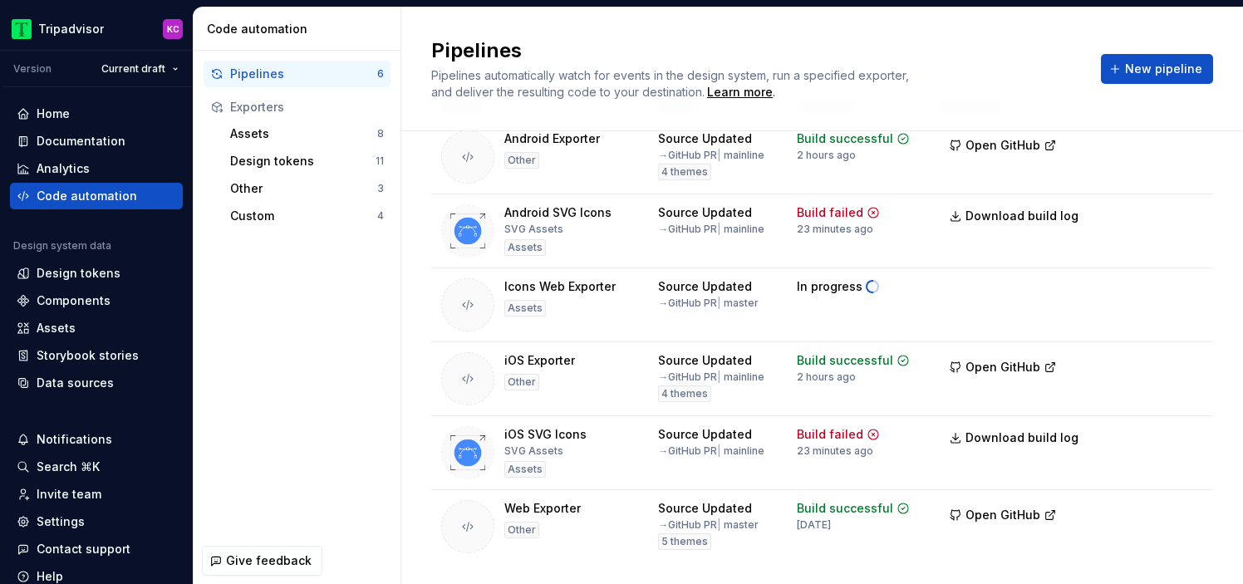
scroll to position [66, 0]
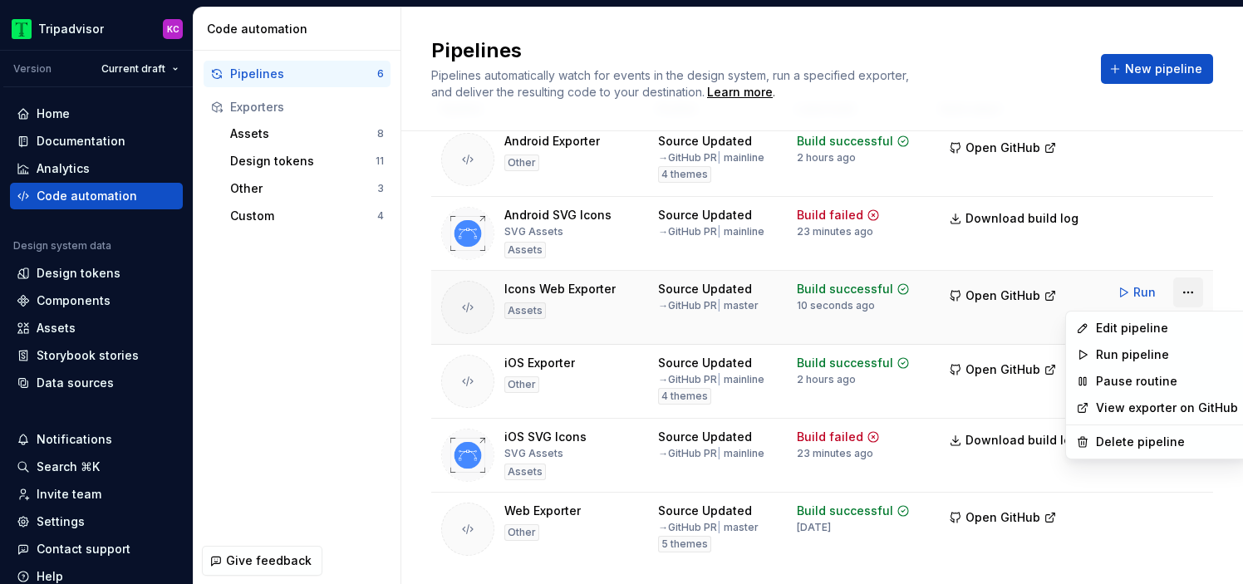
click at [1185, 293] on html "Tripadvisor KC Version Current draft Home Documentation Analytics Code automati…" at bounding box center [621, 292] width 1243 height 584
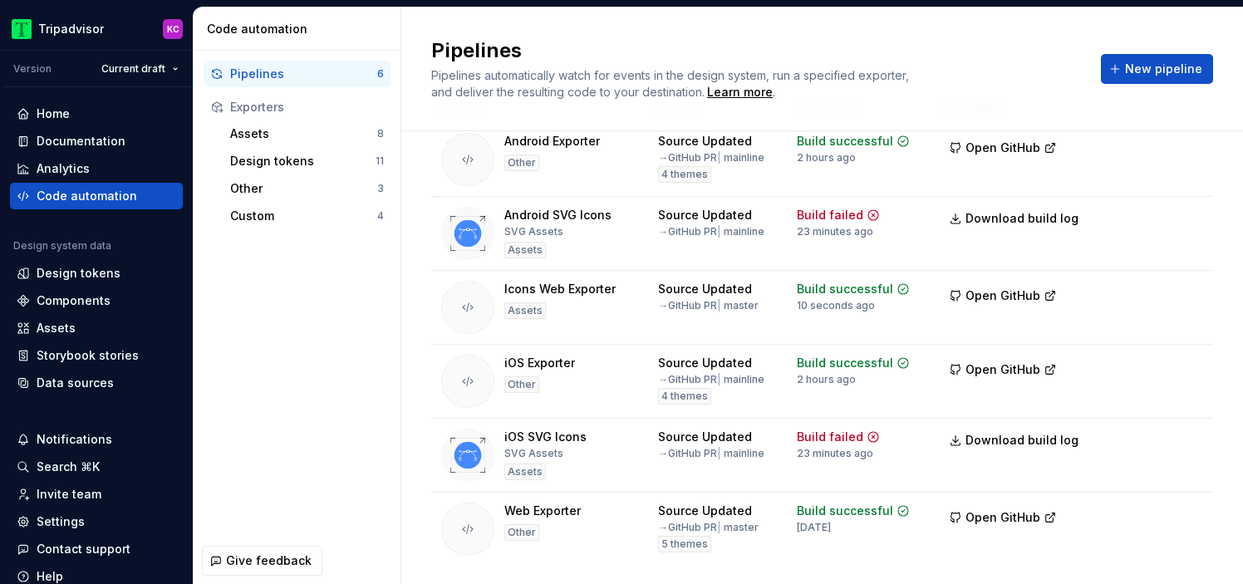
click at [1021, 320] on html "Tripadvisor KC Version Current draft Home Documentation Analytics Code automati…" at bounding box center [621, 292] width 1243 height 584
click at [1059, 292] on button "Open GitHub" at bounding box center [1003, 296] width 123 height 30
click at [1051, 521] on button "Open GitHub" at bounding box center [1003, 518] width 123 height 30
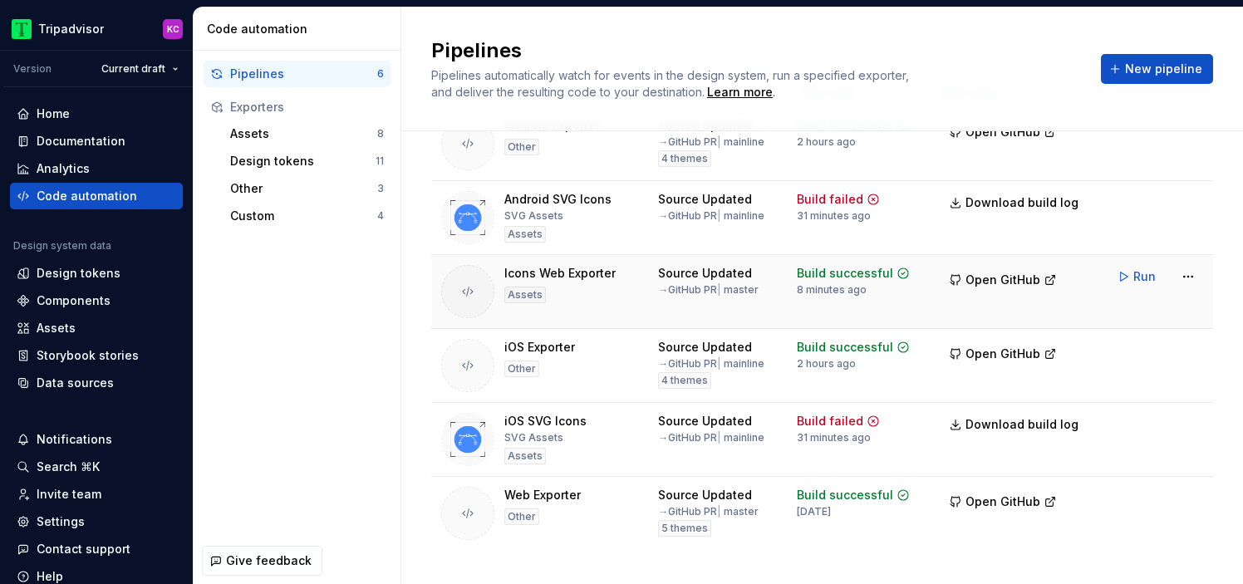
scroll to position [91, 0]
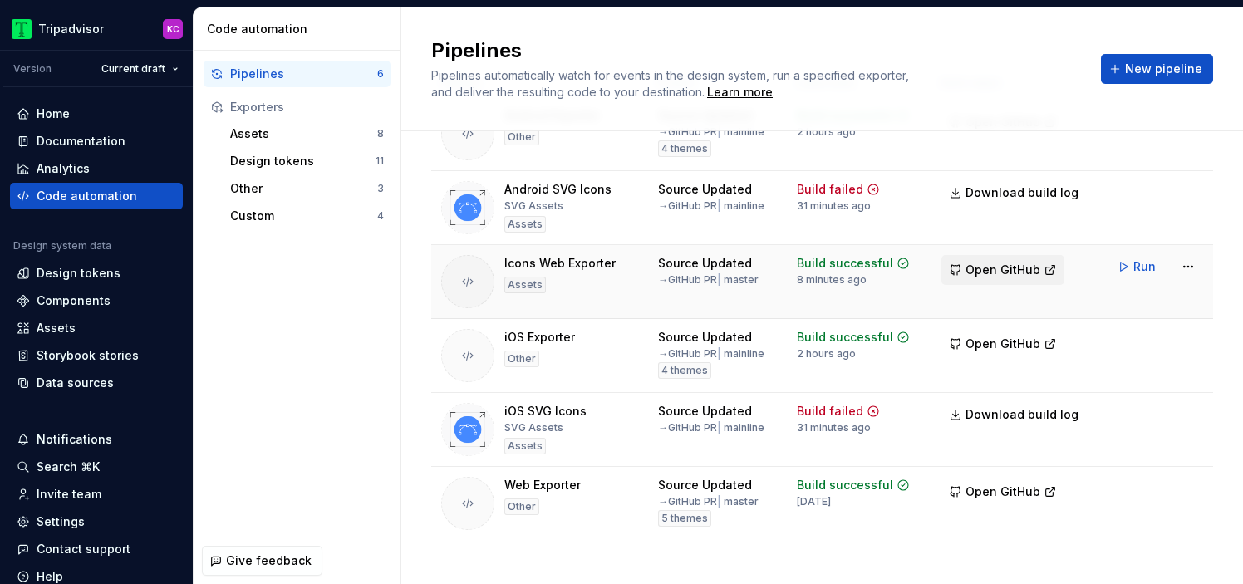
click at [1049, 276] on button "Open GitHub" at bounding box center [1003, 270] width 123 height 30
